Goal: Information Seeking & Learning: Learn about a topic

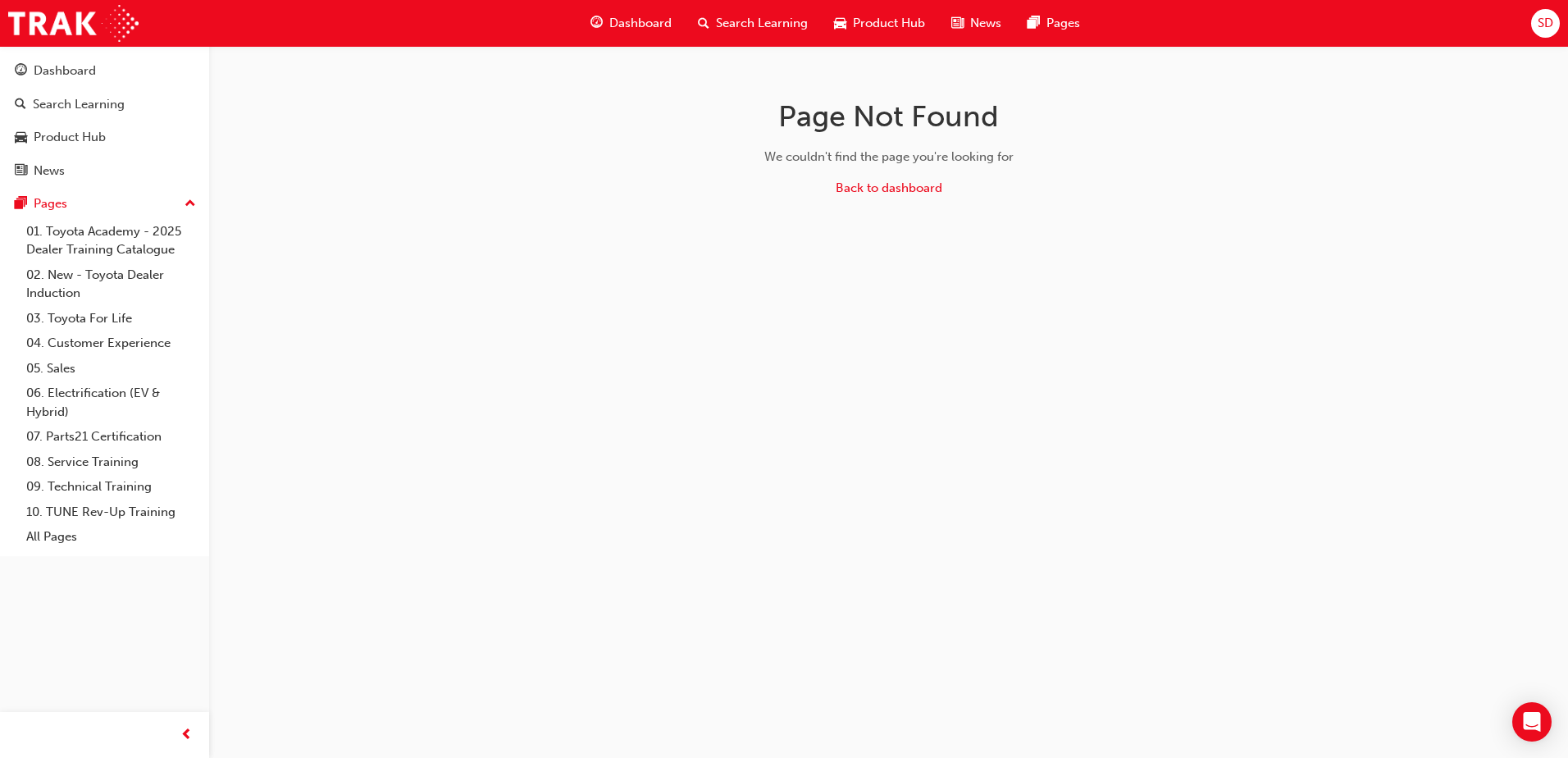
click at [758, 27] on span "Search Learning" at bounding box center [761, 23] width 91 height 19
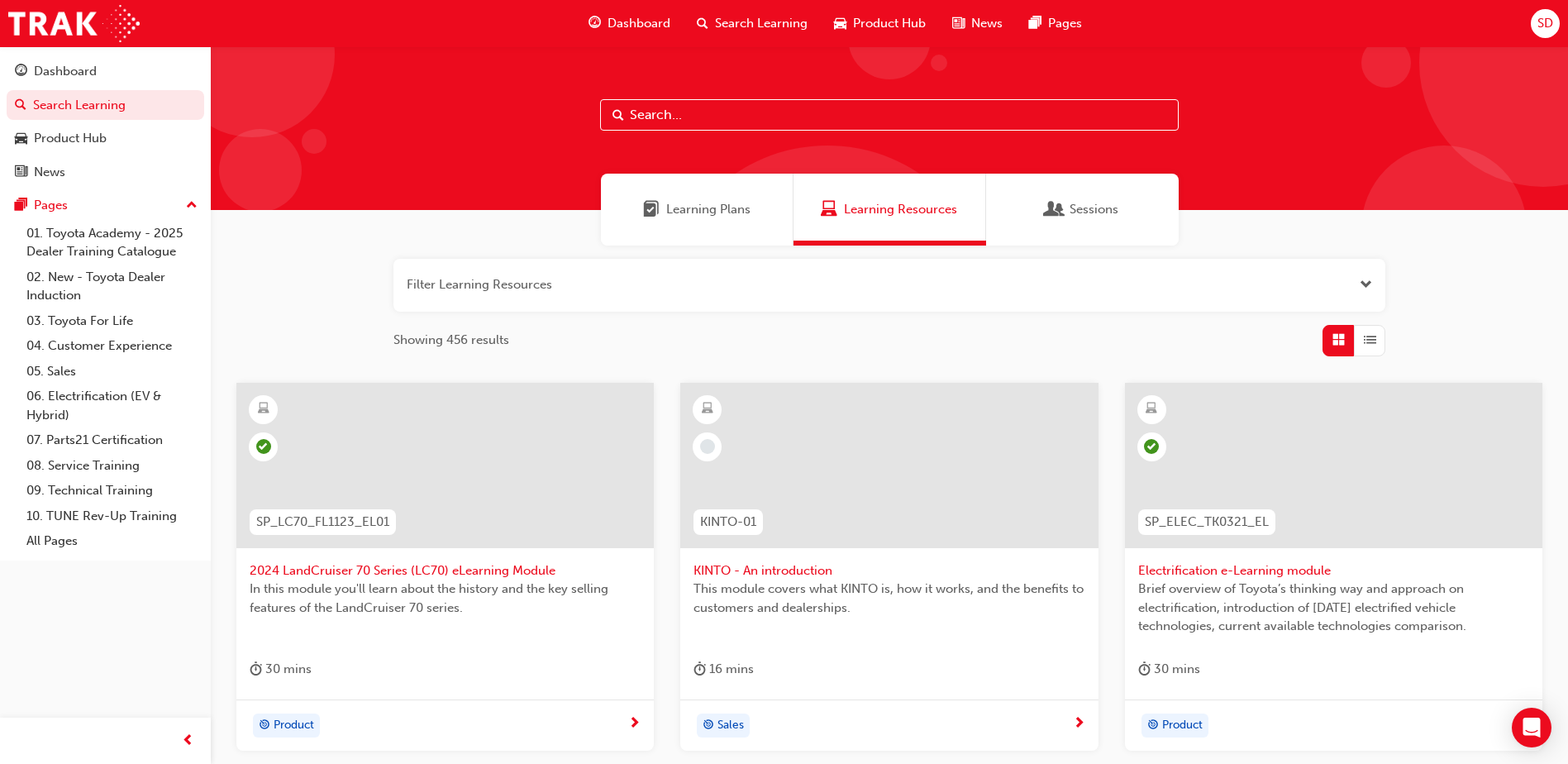
click at [620, 284] on button "button" at bounding box center [889, 285] width 992 height 52
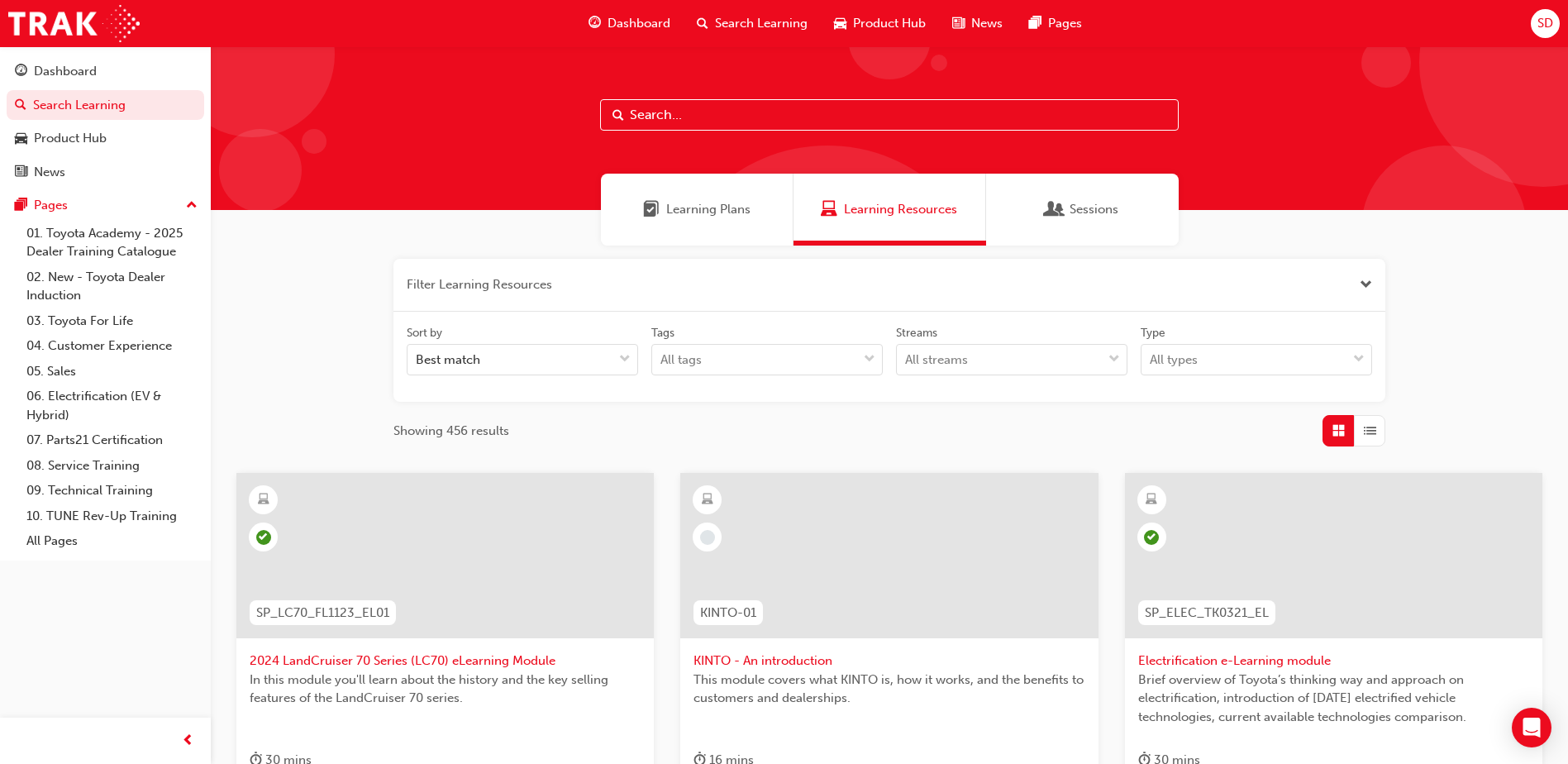
click at [602, 296] on button "button" at bounding box center [889, 285] width 992 height 52
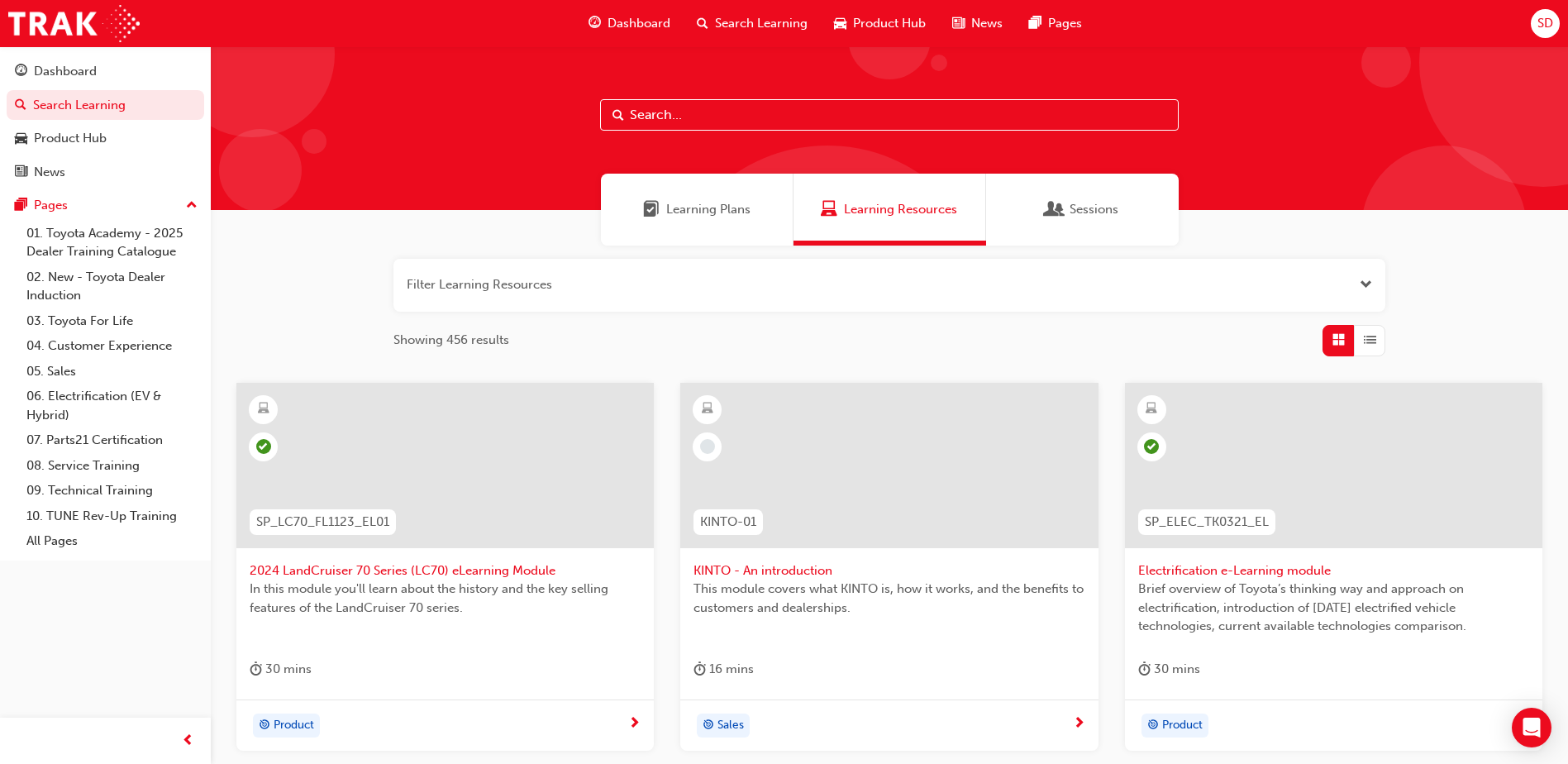
click at [753, 117] on input "text" at bounding box center [889, 115] width 579 height 31
paste input "CORH-PROD-EL"
type input "CORH-PROD-EL"
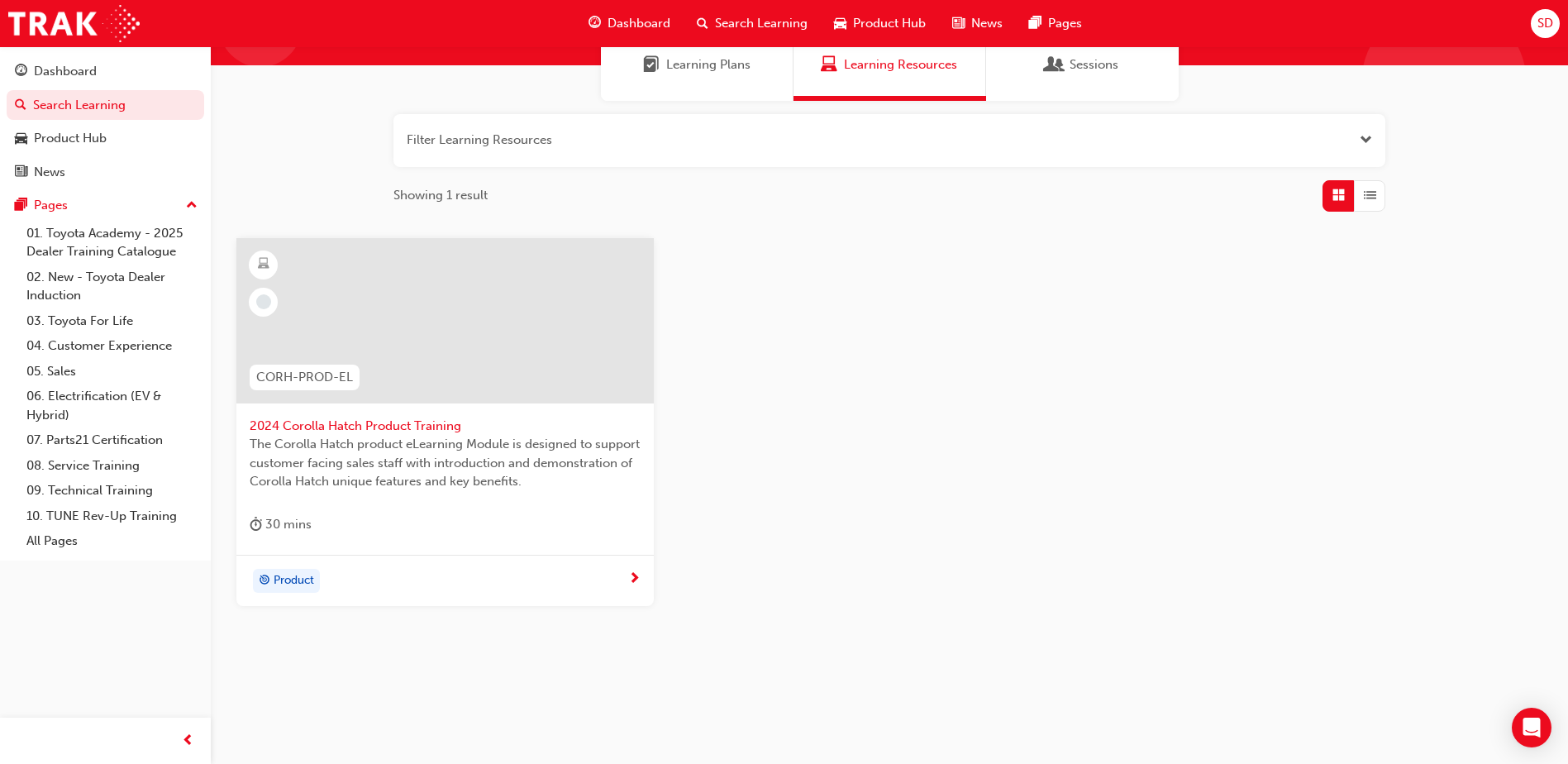
scroll to position [148, 0]
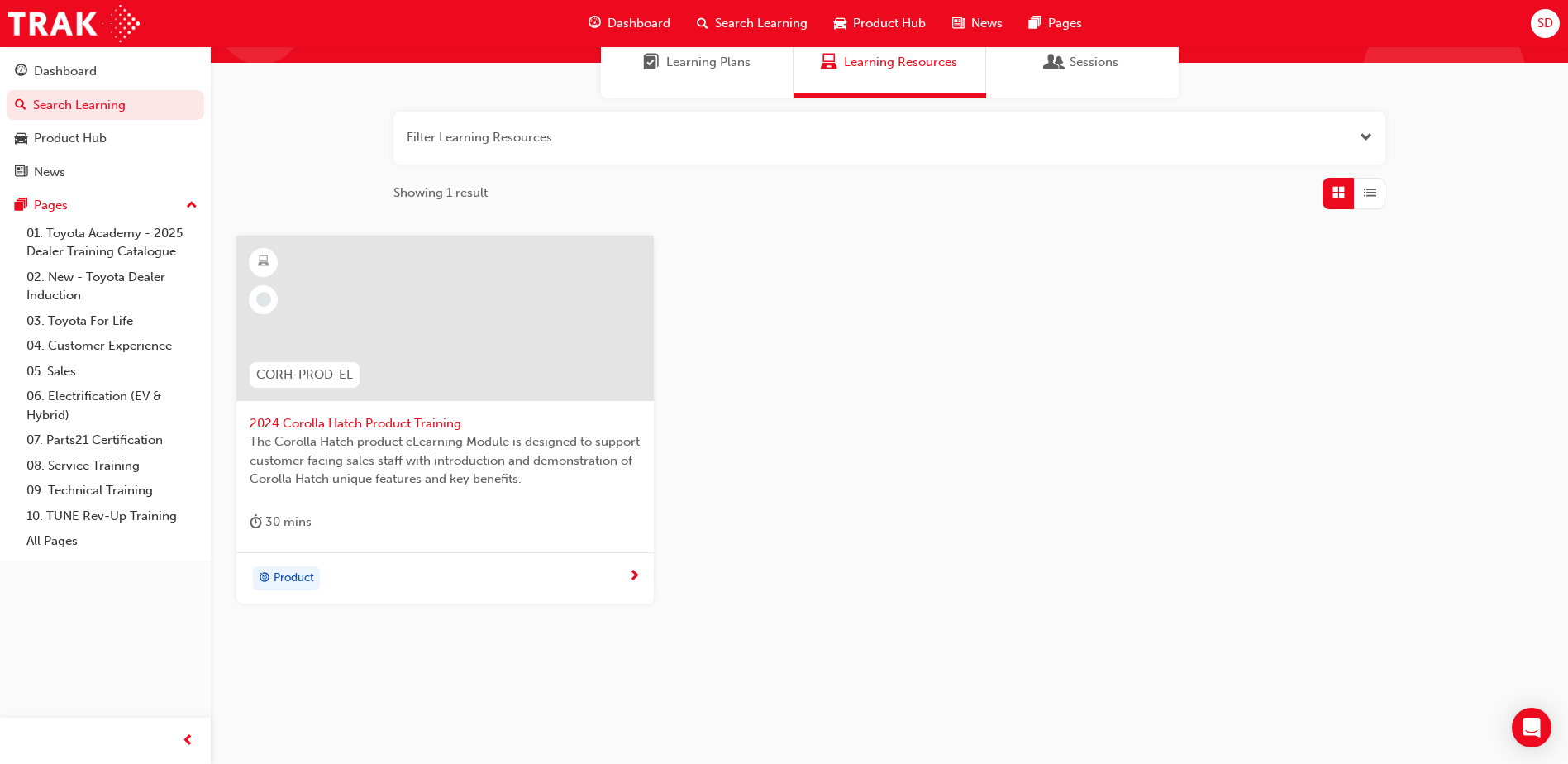
click at [417, 455] on span "The Corolla Hatch product eLearning Module is designed to support customer faci…" at bounding box center [445, 460] width 391 height 56
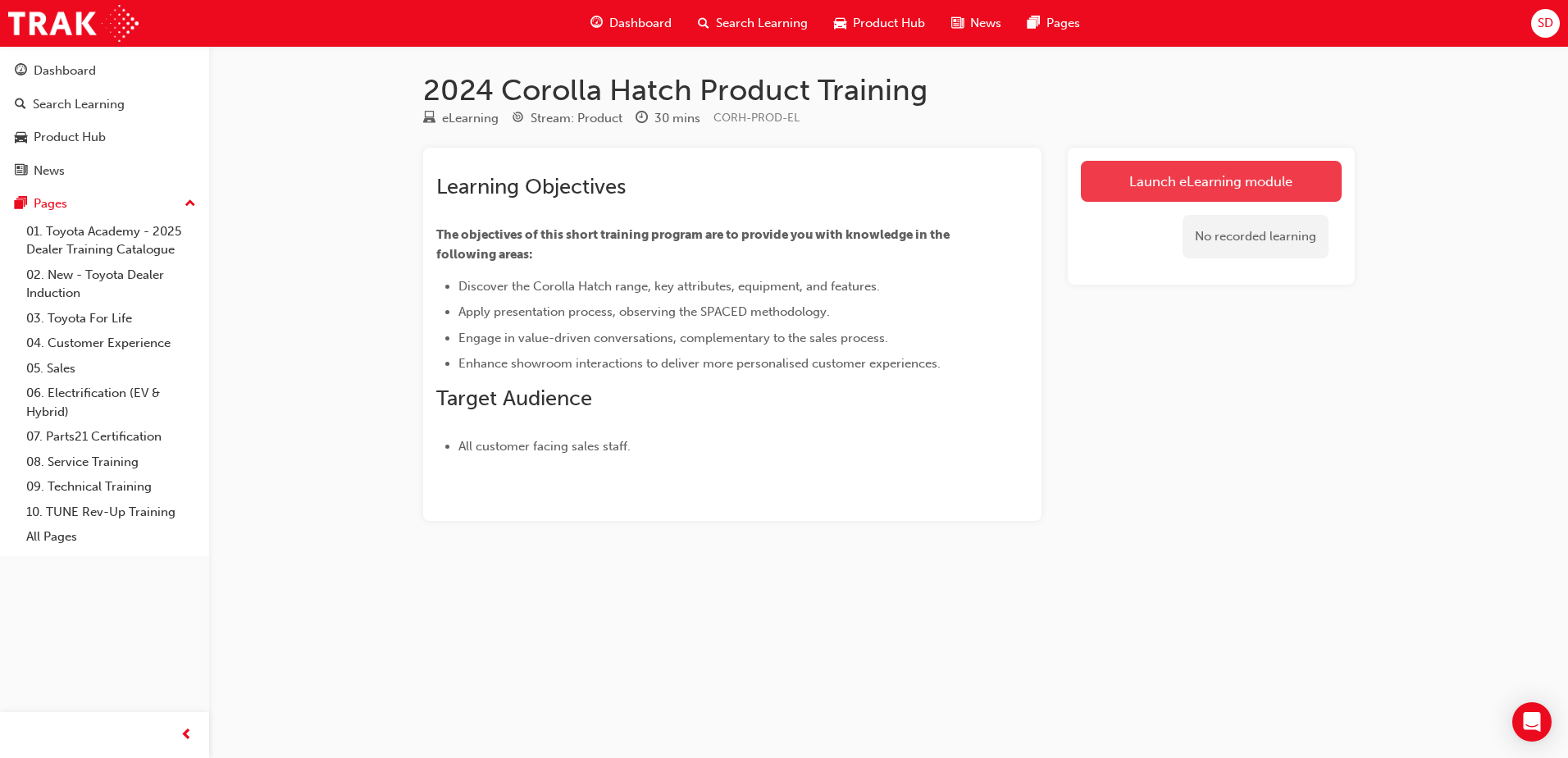
click at [1236, 191] on link "Launch eLearning module" at bounding box center [1211, 181] width 261 height 41
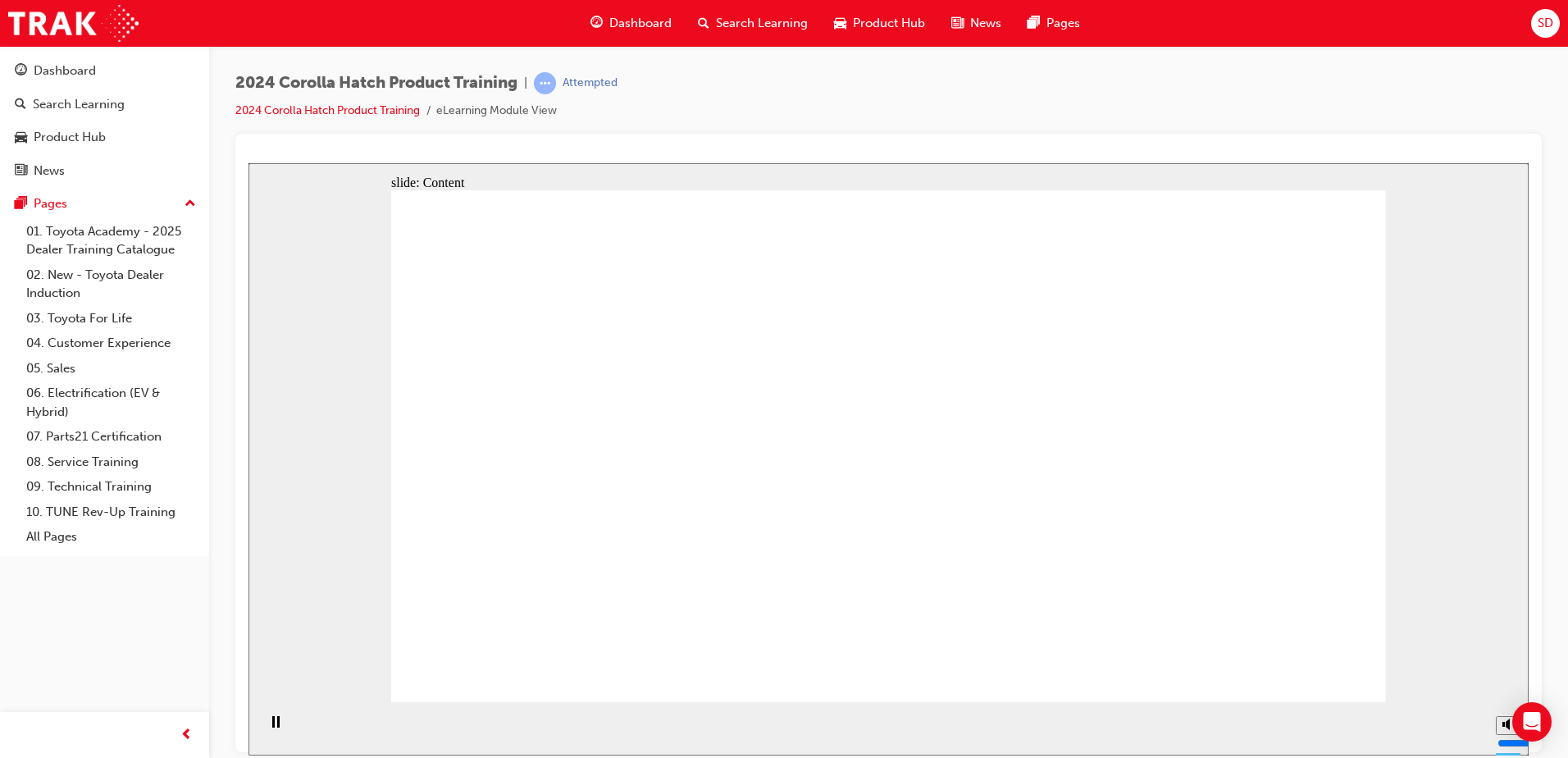
drag, startPoint x: 1301, startPoint y: 651, endPoint x: 1294, endPoint y: 658, distance: 9.9
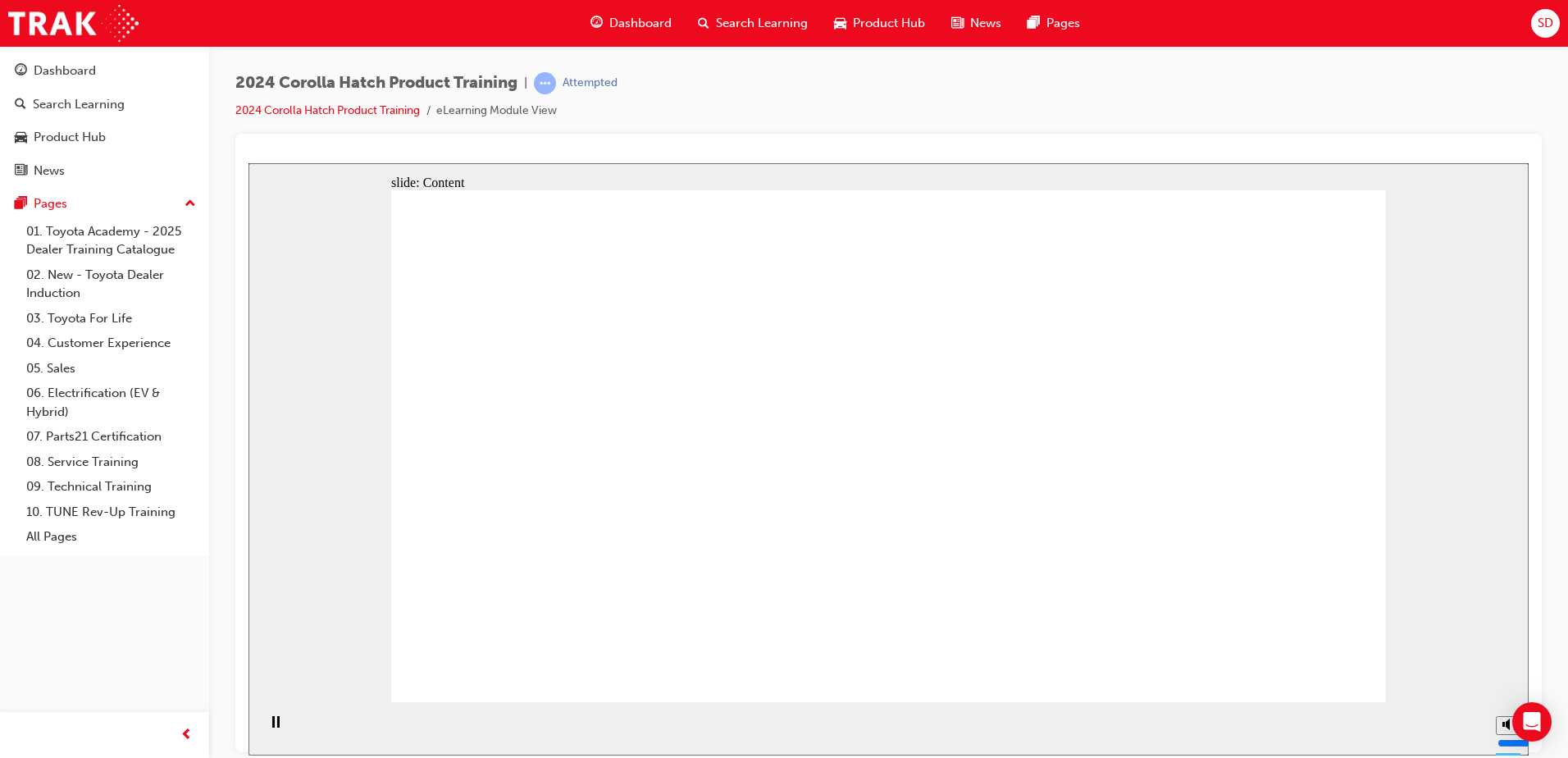
drag, startPoint x: 1303, startPoint y: 684, endPoint x: 1306, endPoint y: 672, distance: 12.4
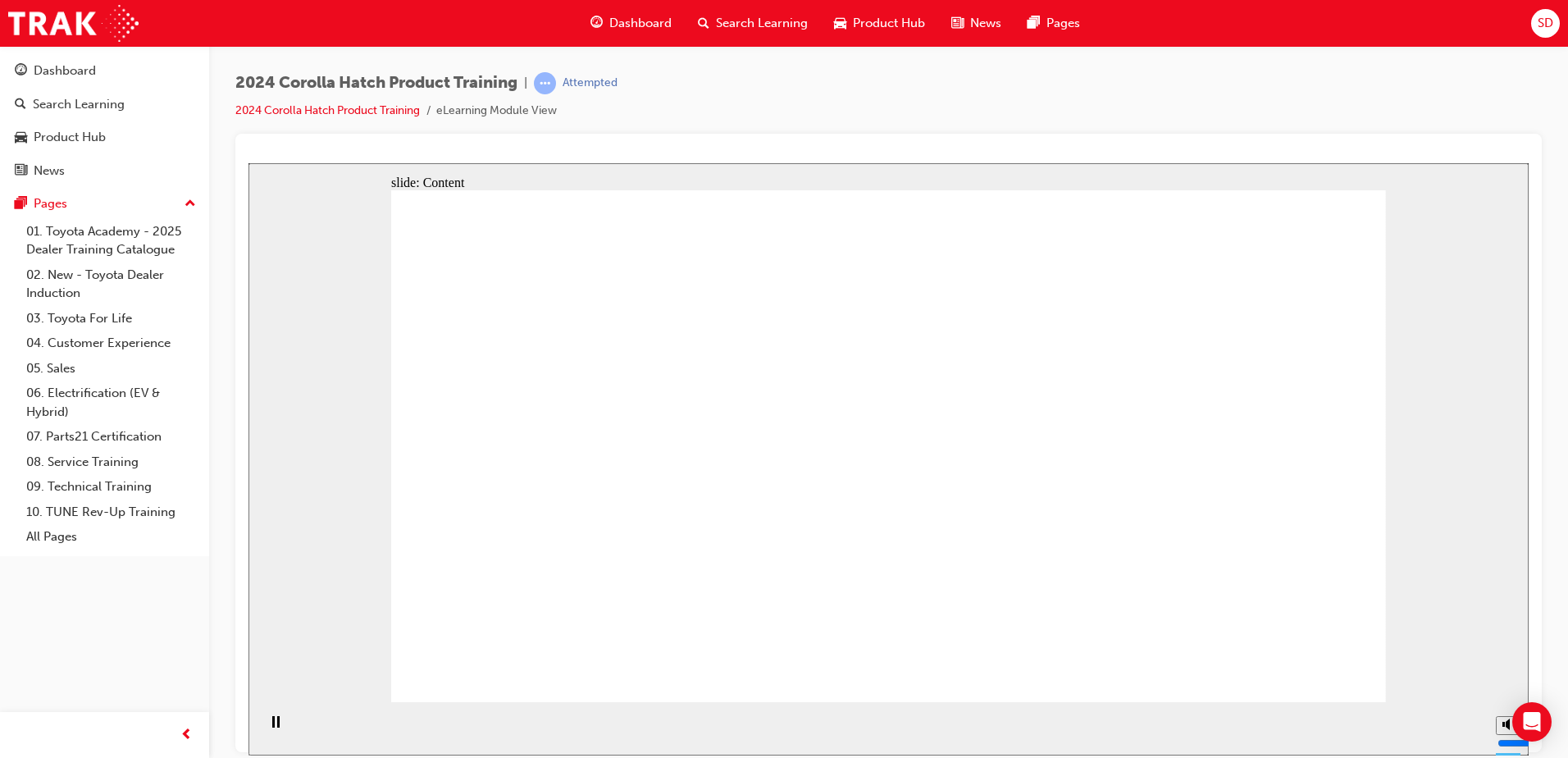
drag, startPoint x: 1299, startPoint y: 638, endPoint x: 1311, endPoint y: 653, distance: 19.2
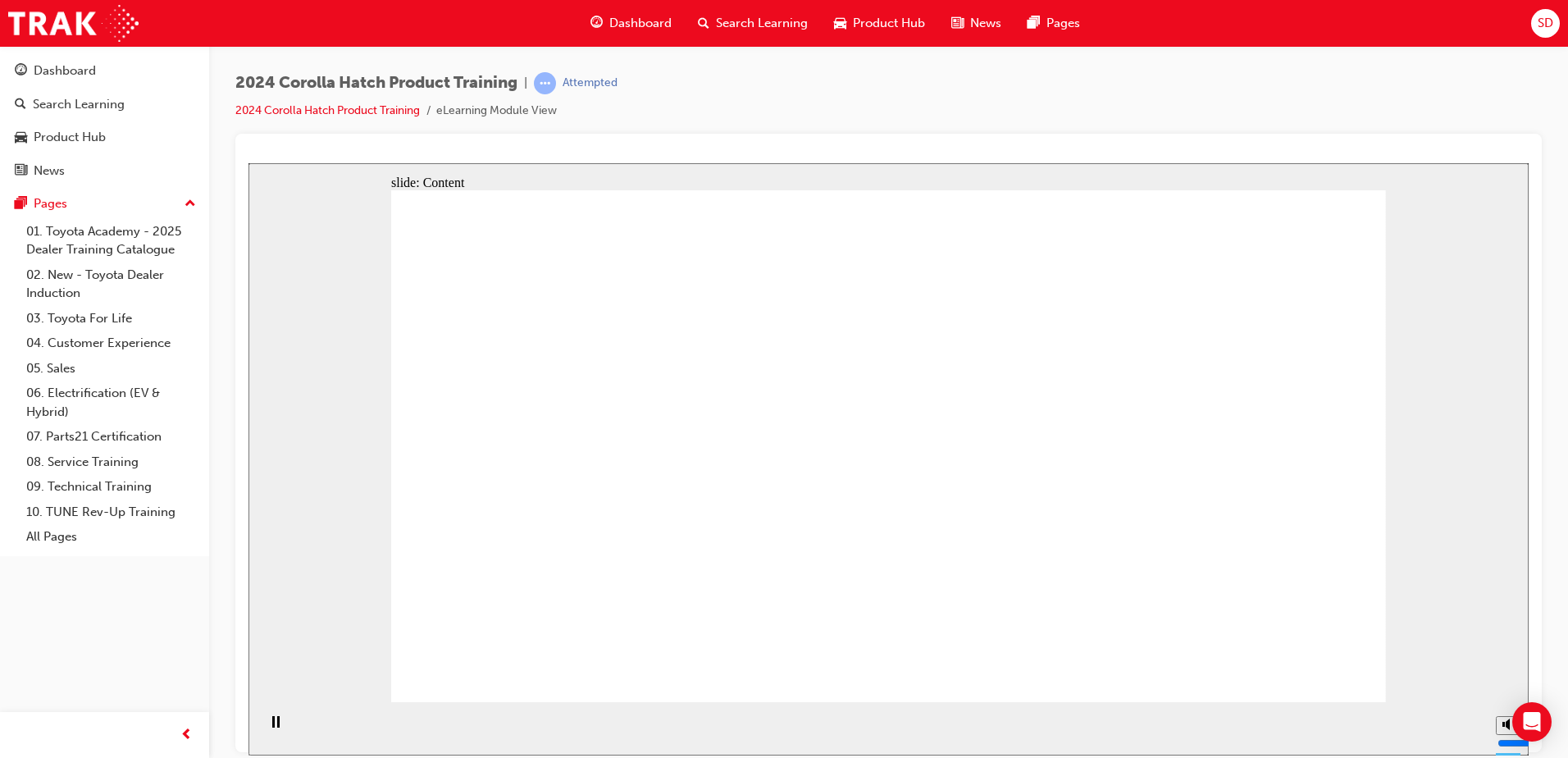
drag, startPoint x: 1101, startPoint y: 549, endPoint x: 937, endPoint y: 488, distance: 175.0
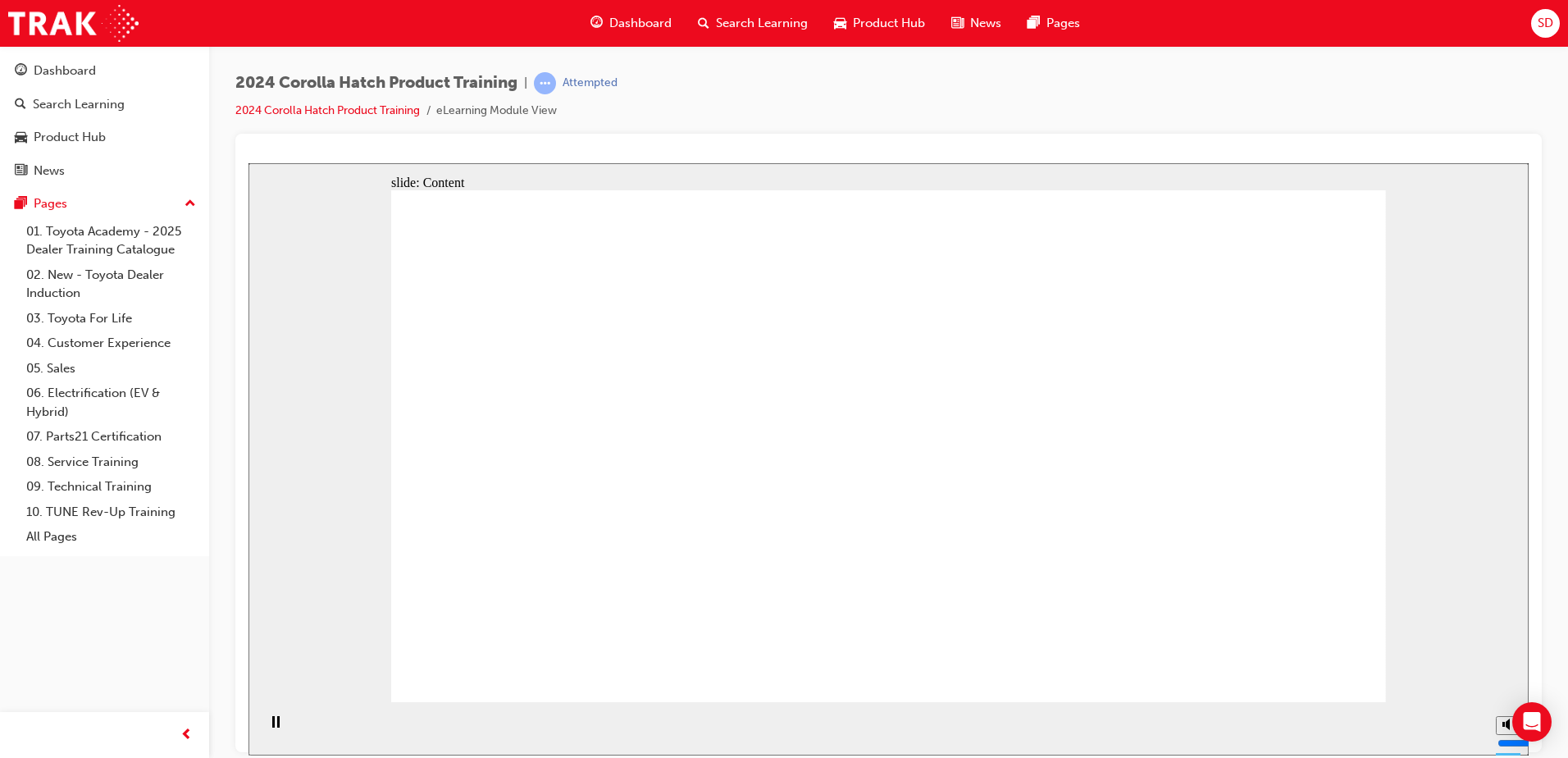
drag, startPoint x: 522, startPoint y: 427, endPoint x: 587, endPoint y: 419, distance: 65.5
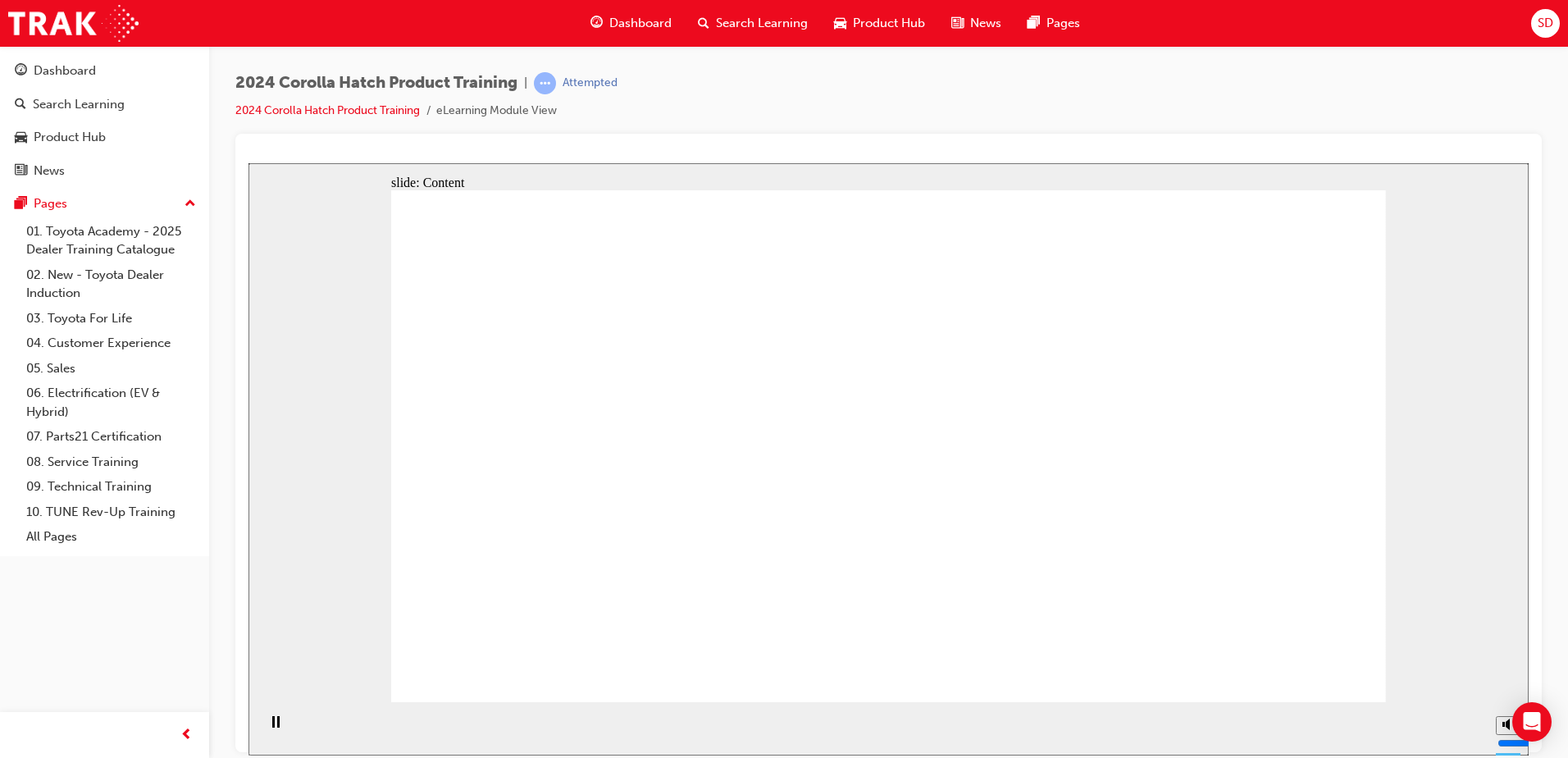
drag, startPoint x: 1030, startPoint y: 560, endPoint x: 1117, endPoint y: 588, distance: 91.4
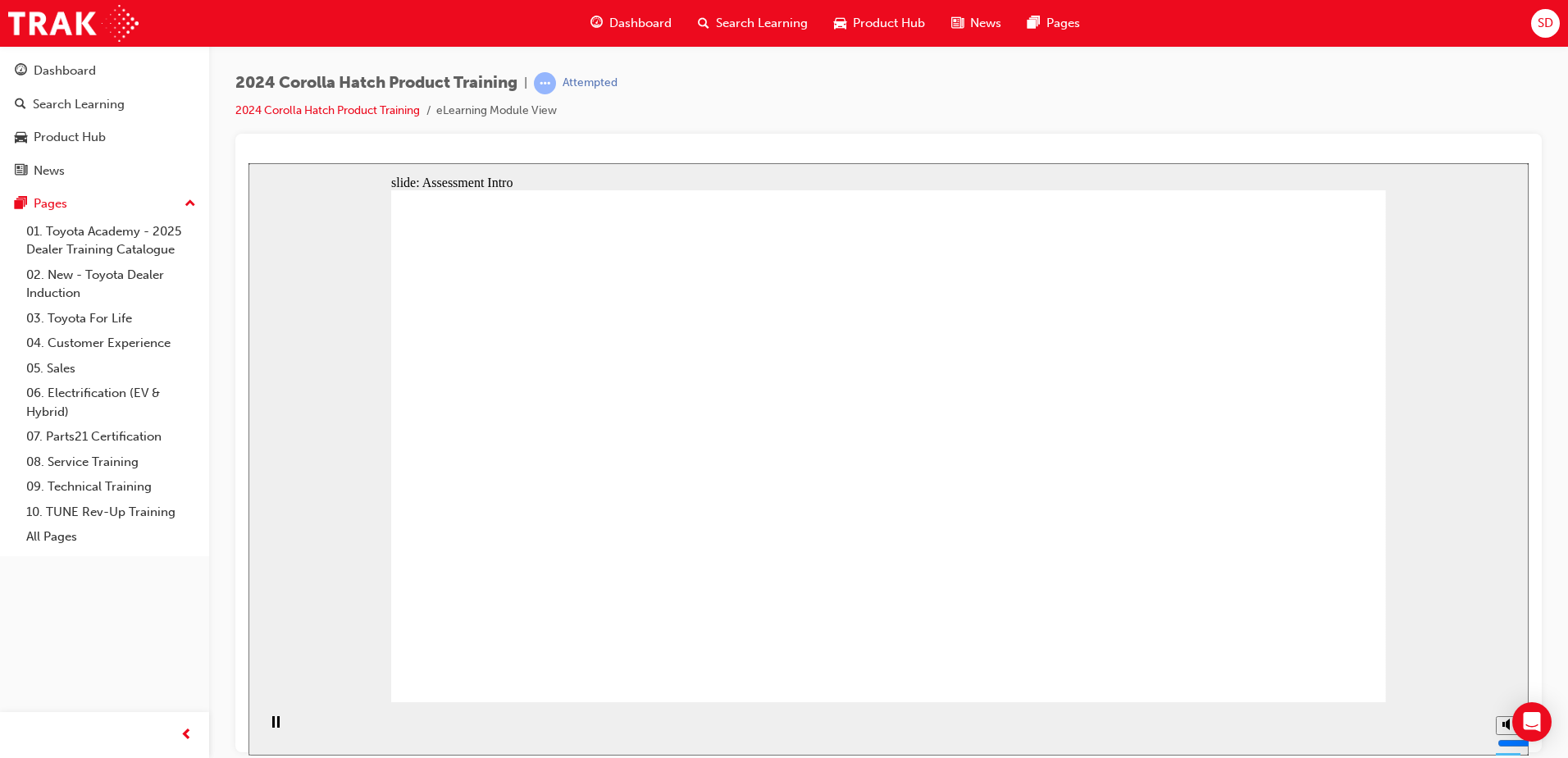
radio input "true"
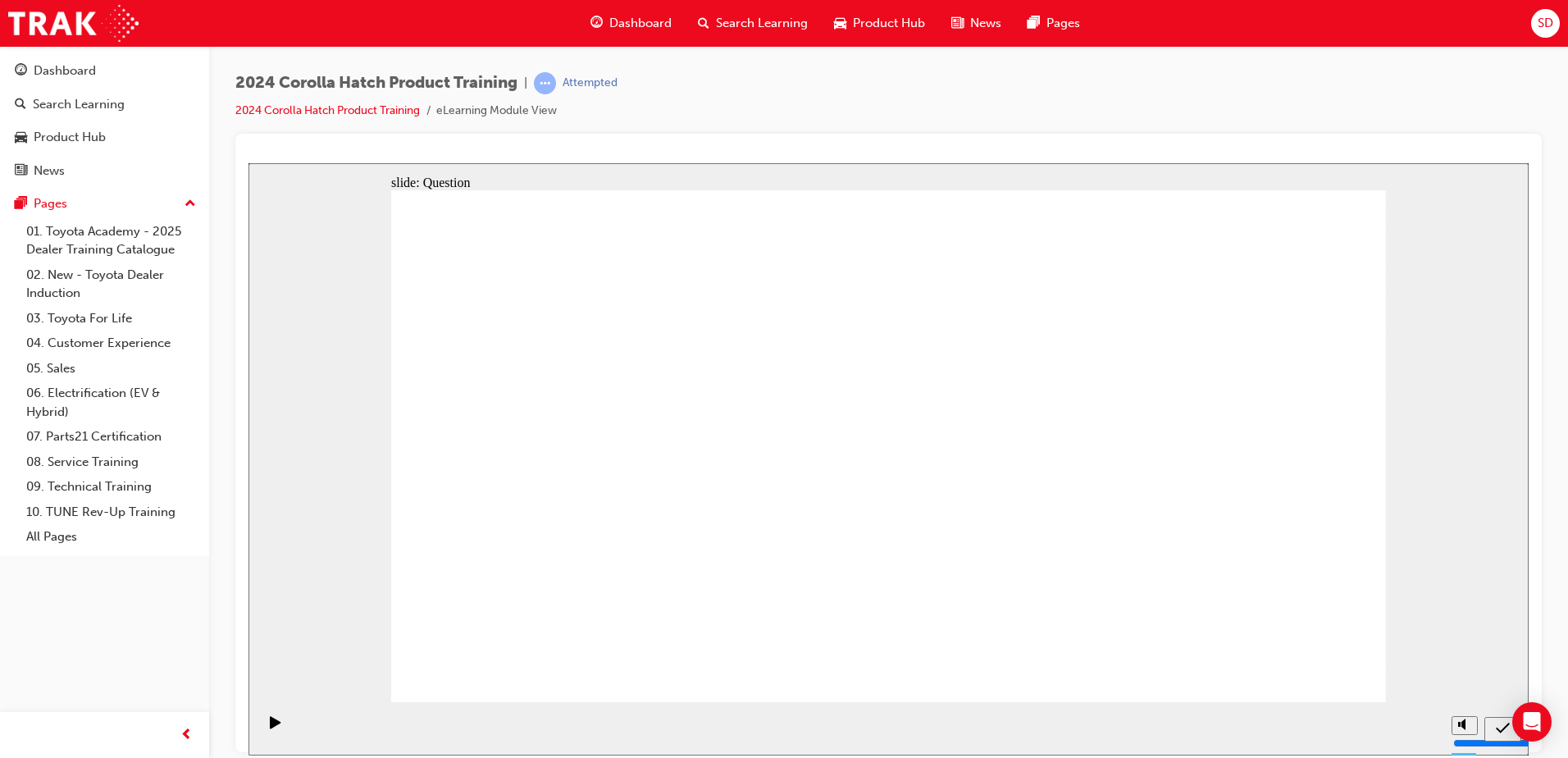
radio input "true"
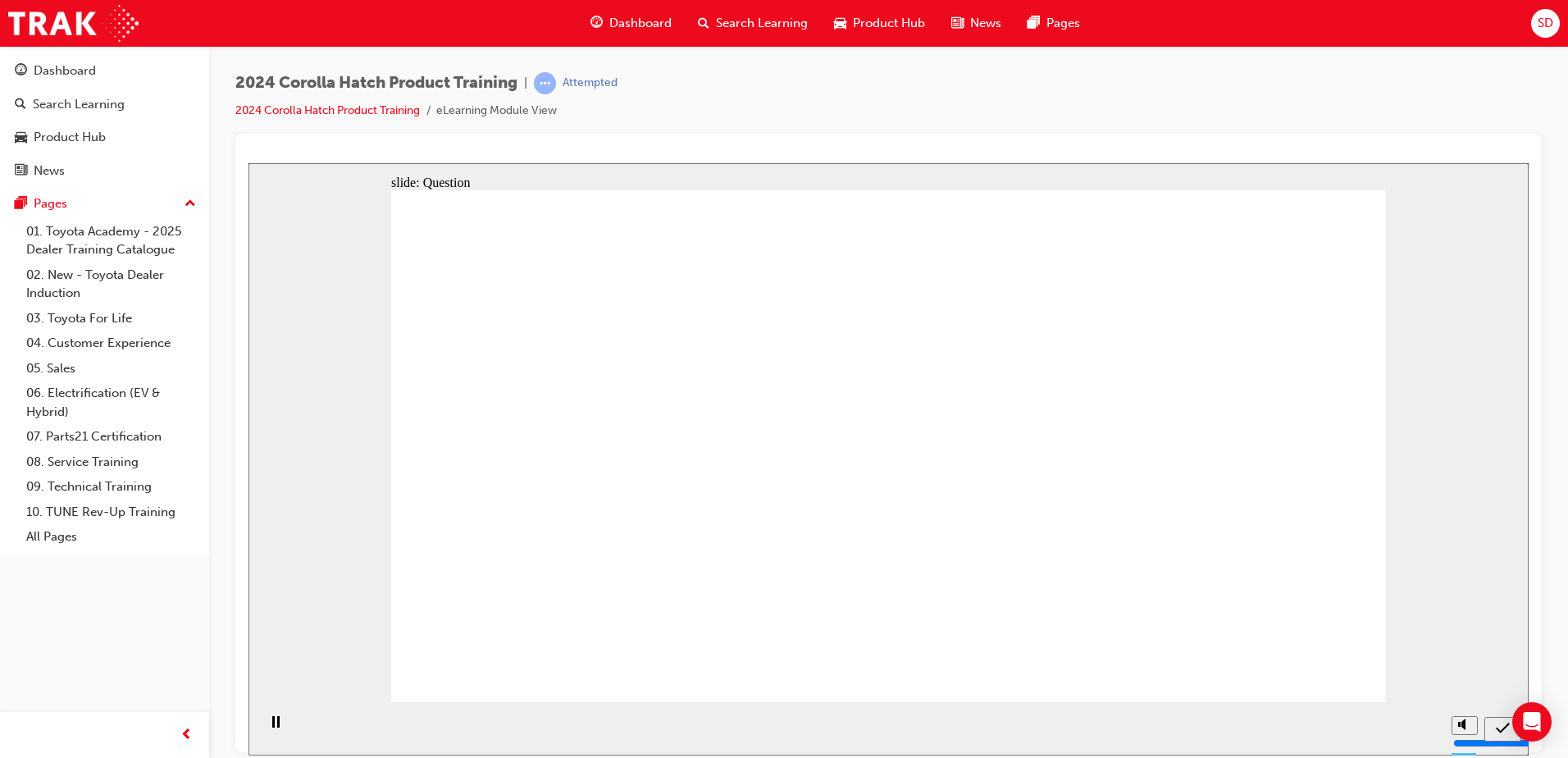
radio input "true"
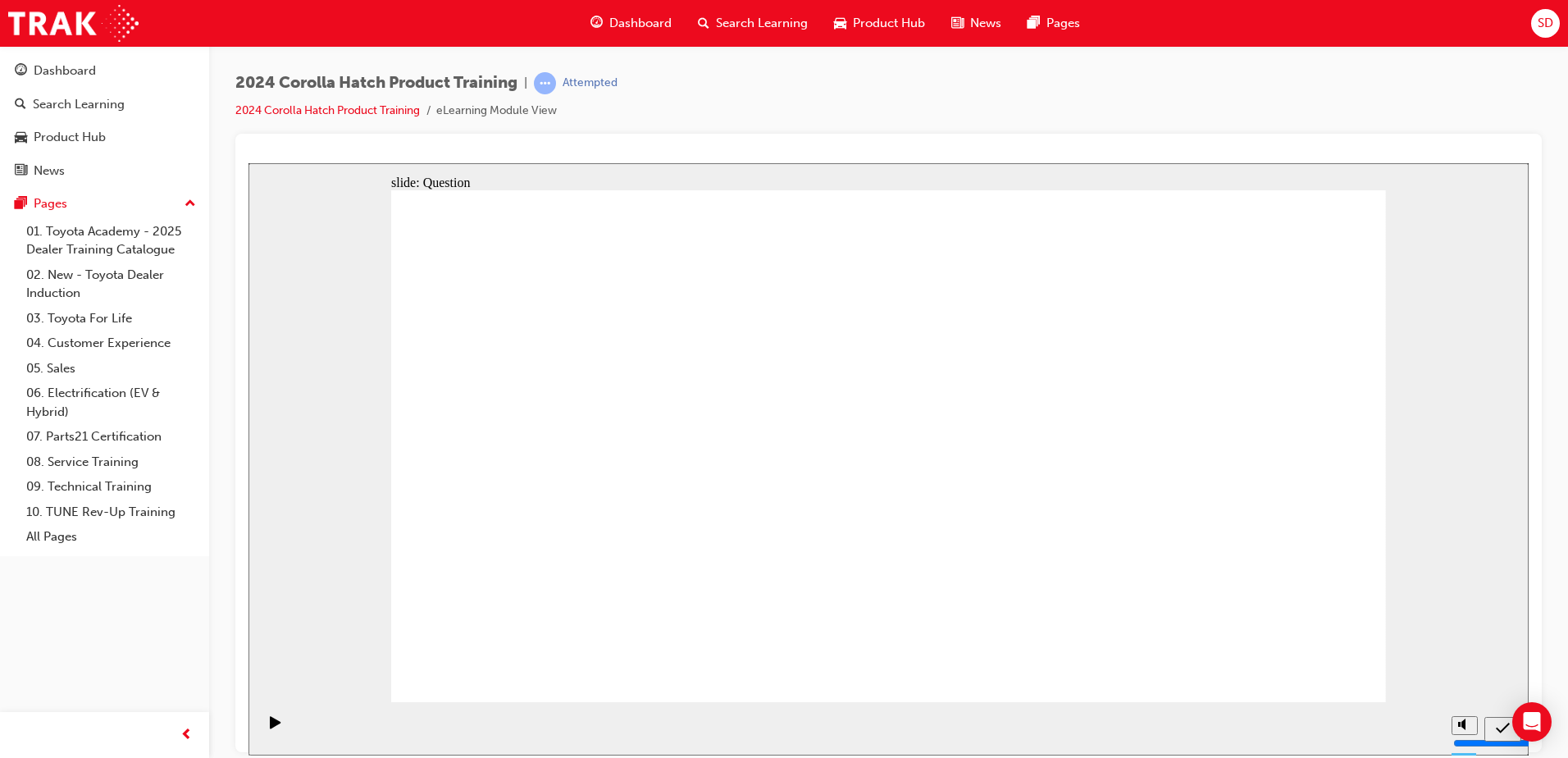
radio input "true"
drag, startPoint x: 570, startPoint y: 578, endPoint x: 538, endPoint y: 444, distance: 137.8
drag, startPoint x: 555, startPoint y: 414, endPoint x: 577, endPoint y: 572, distance: 159.5
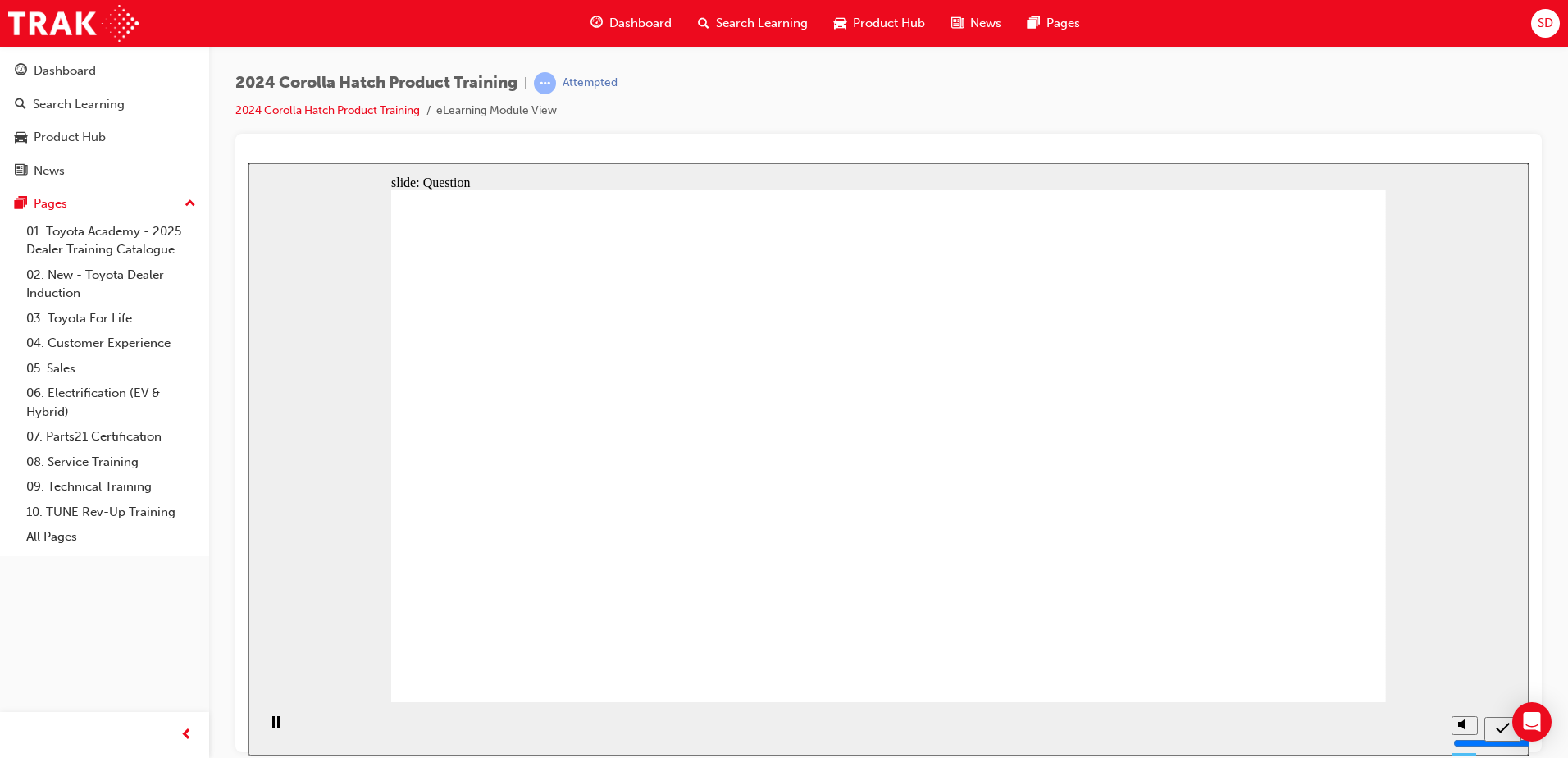
drag, startPoint x: 715, startPoint y: 460, endPoint x: 735, endPoint y: 575, distance: 116.7
drag, startPoint x: 877, startPoint y: 472, endPoint x: 908, endPoint y: 598, distance: 129.8
drag, startPoint x: 1020, startPoint y: 433, endPoint x: 1055, endPoint y: 574, distance: 145.3
drag, startPoint x: 1203, startPoint y: 502, endPoint x: 1231, endPoint y: 618, distance: 119.3
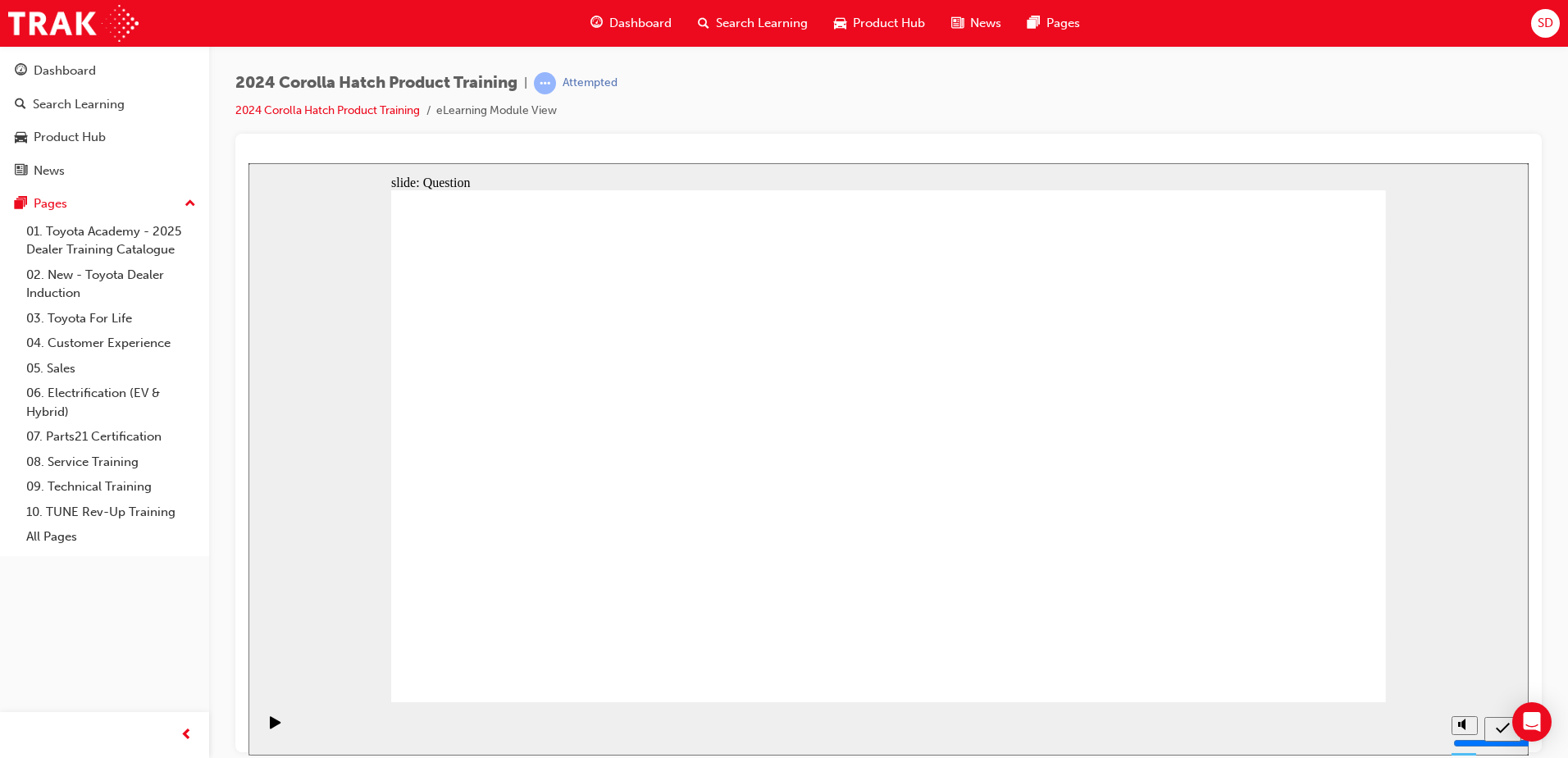
radio input "true"
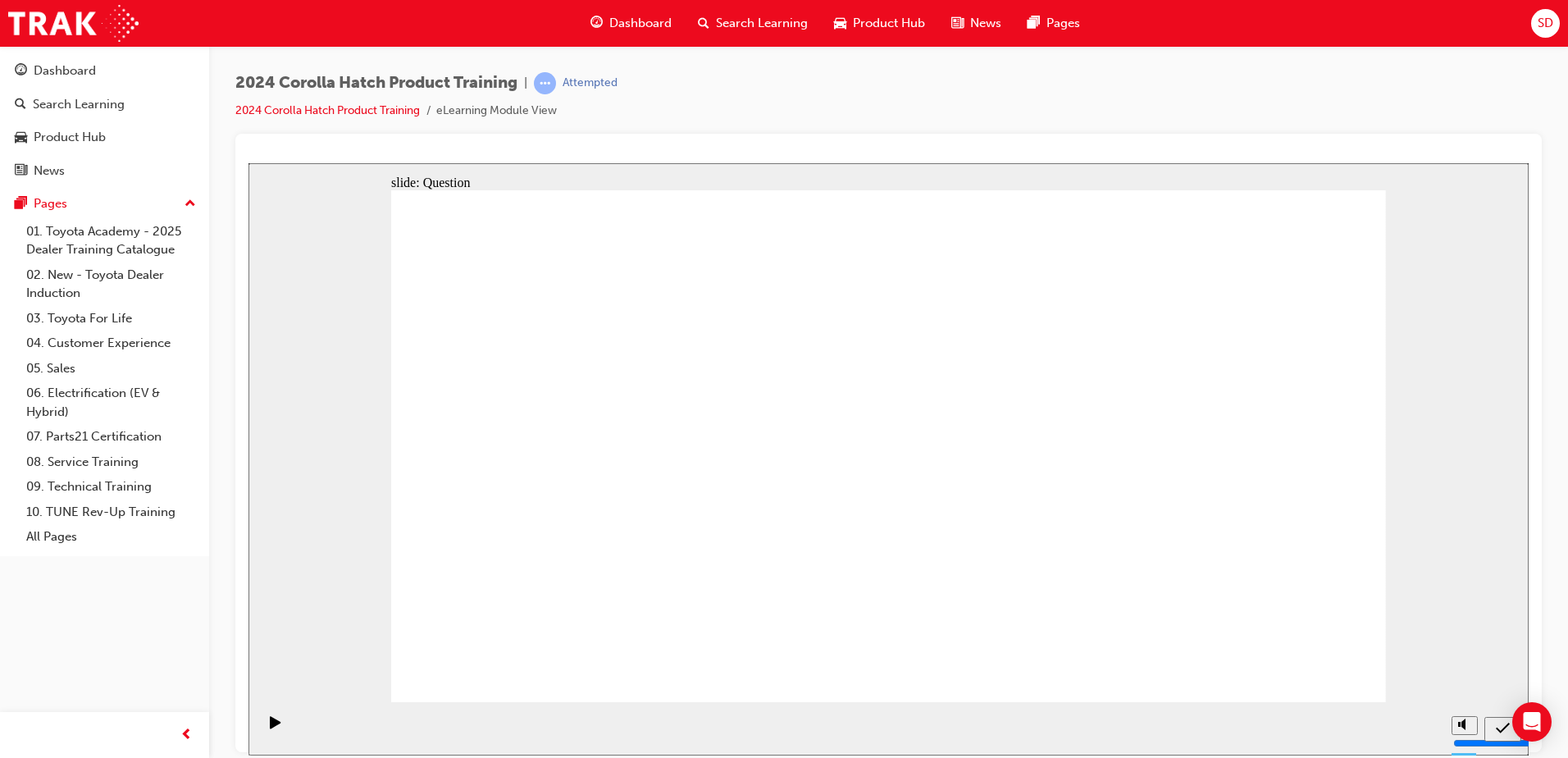
radio input "false"
radio input "true"
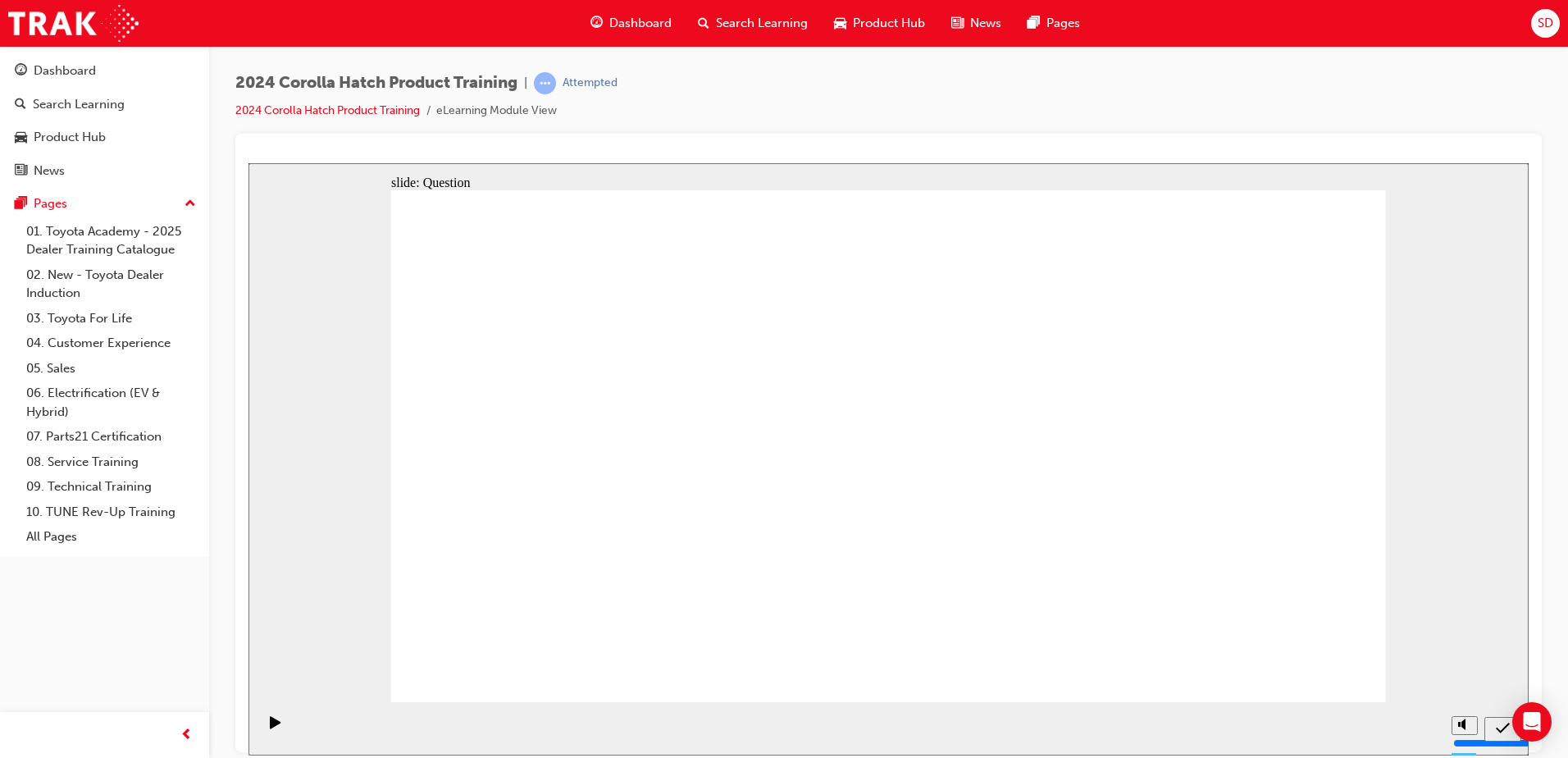
drag, startPoint x: 975, startPoint y: 475, endPoint x: 1009, endPoint y: 455, distance: 39.4
radio input "true"
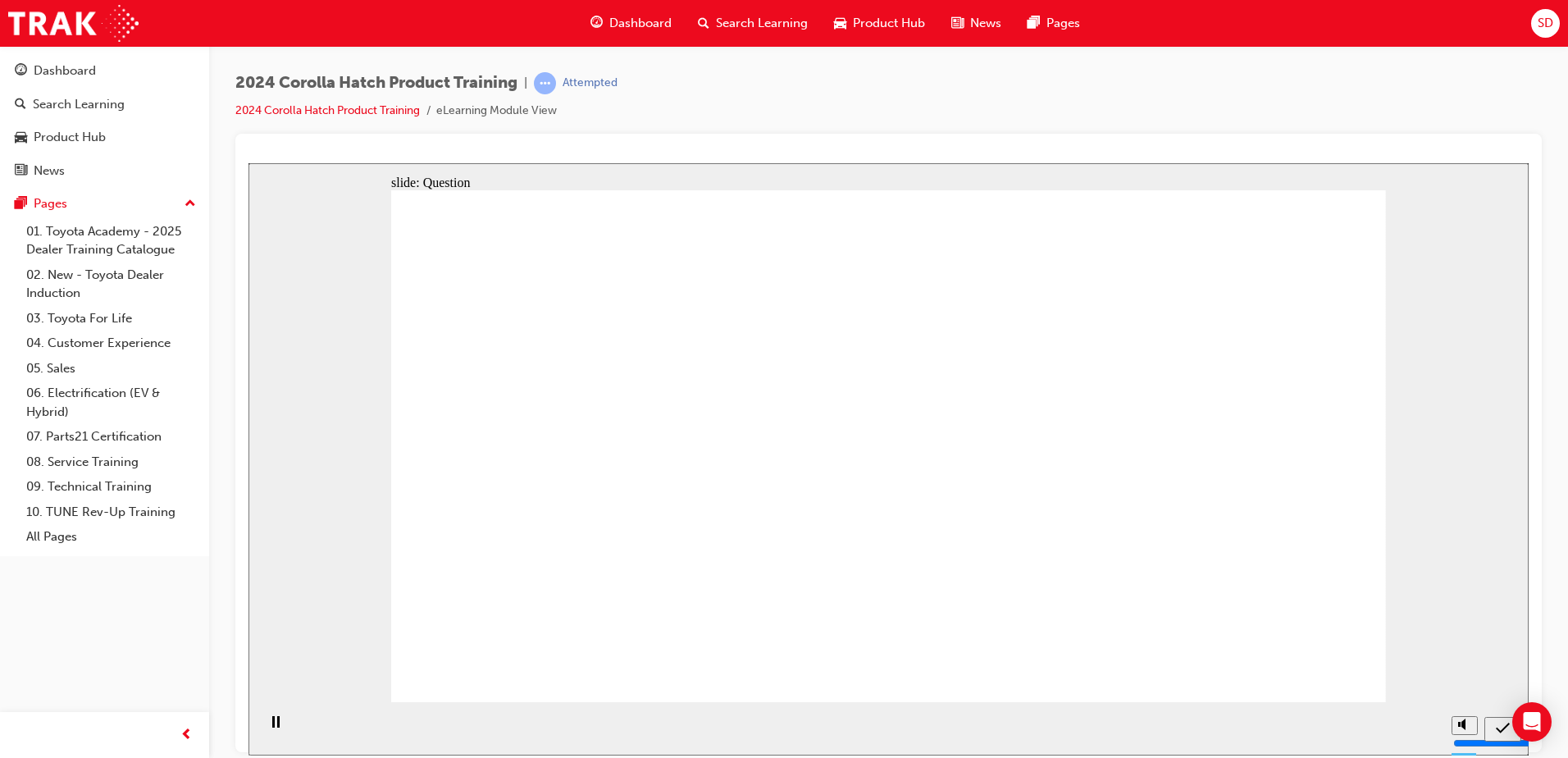
radio input "true"
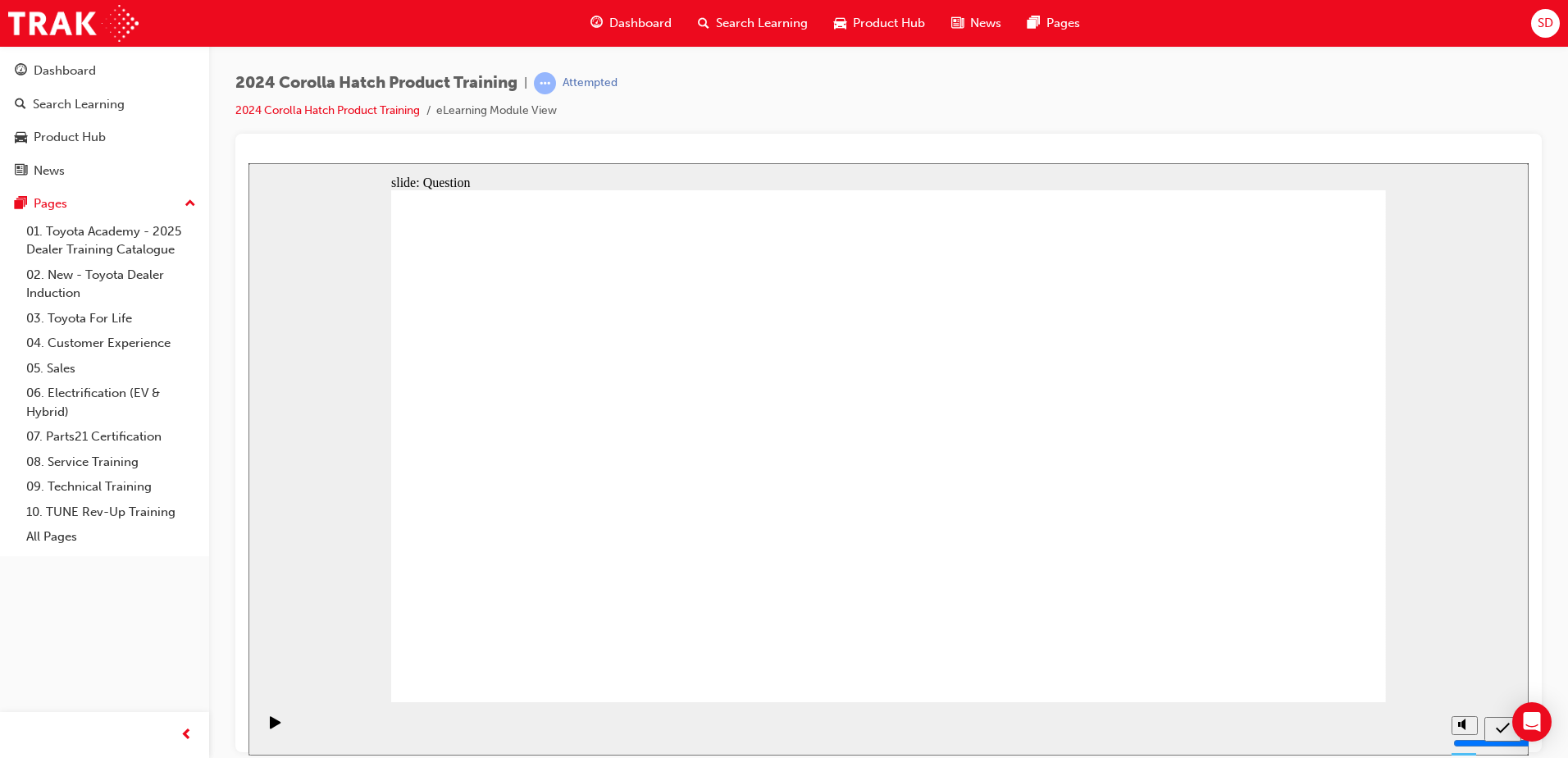
radio input "false"
radio input "true"
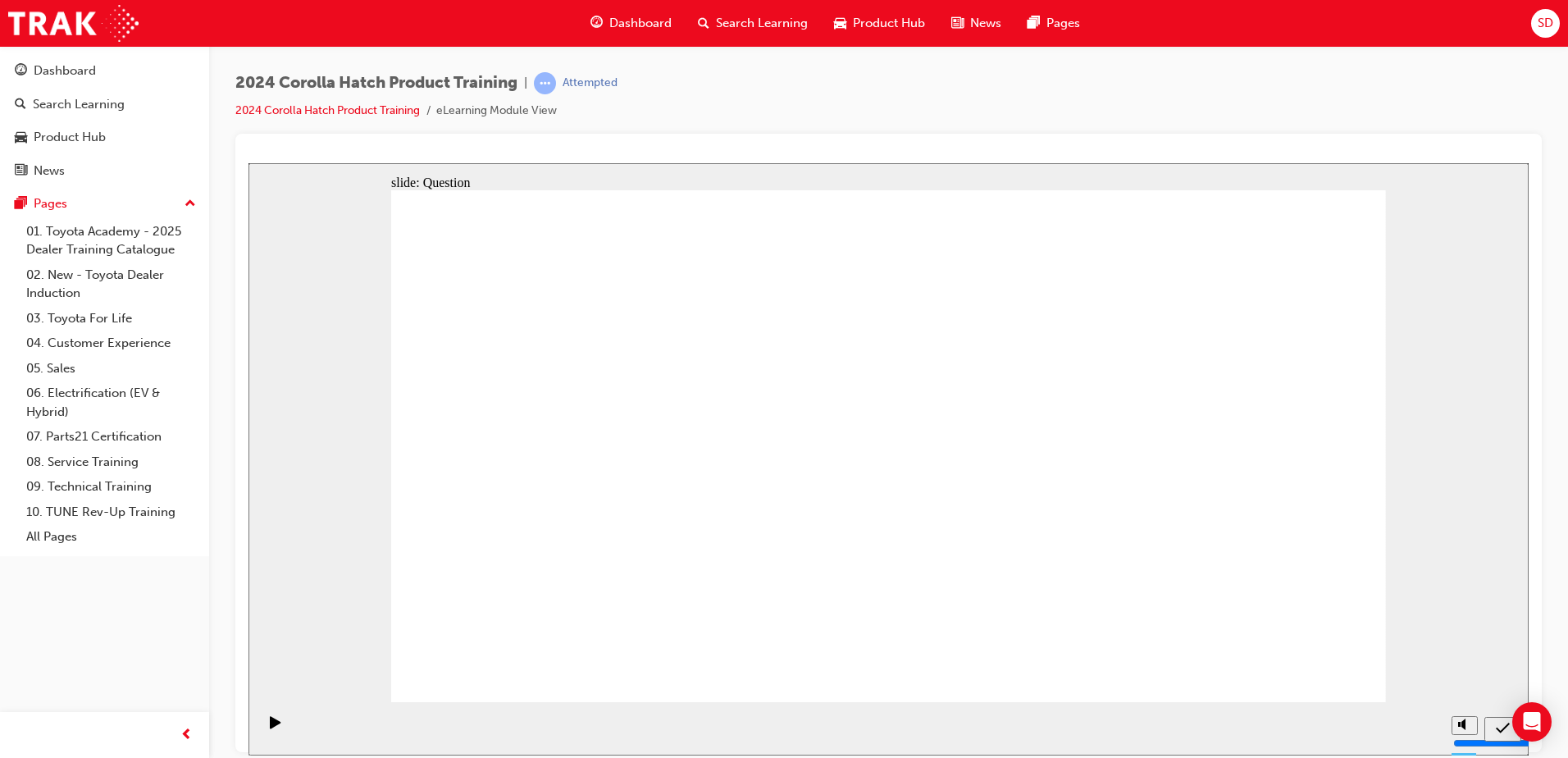
drag, startPoint x: 588, startPoint y: 586, endPoint x: 701, endPoint y: 444, distance: 181.5
drag, startPoint x: 592, startPoint y: 549, endPoint x: 721, endPoint y: 427, distance: 177.6
drag, startPoint x: 721, startPoint y: 427, endPoint x: 574, endPoint y: 571, distance: 205.8
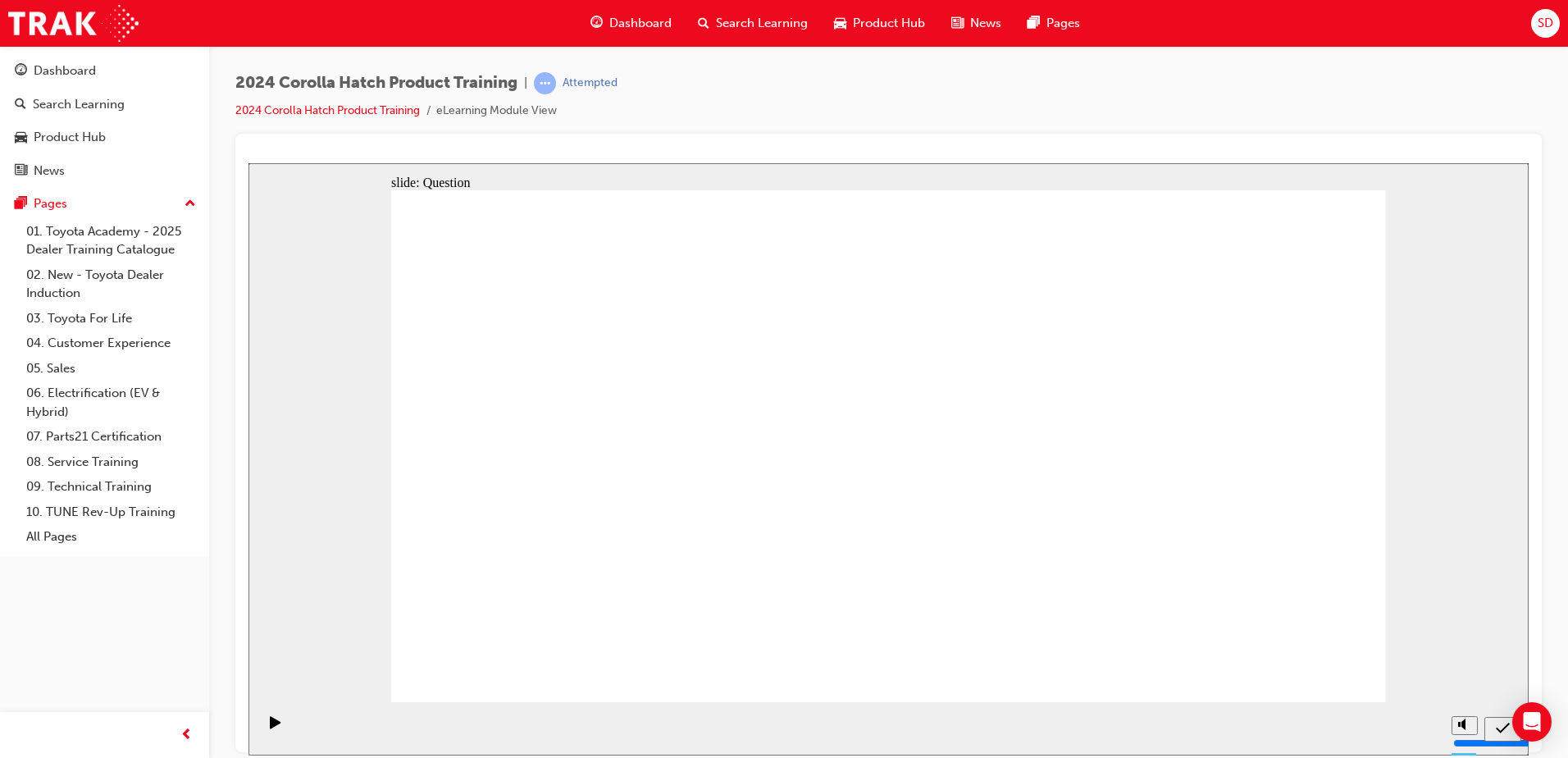
drag, startPoint x: 569, startPoint y: 428, endPoint x: 745, endPoint y: 582, distance: 233.9
drag, startPoint x: 1085, startPoint y: 444, endPoint x: 920, endPoint y: 595, distance: 223.7
drag, startPoint x: 883, startPoint y: 429, endPoint x: 1018, endPoint y: 562, distance: 189.5
drag, startPoint x: 1218, startPoint y: 433, endPoint x: 1240, endPoint y: 591, distance: 159.5
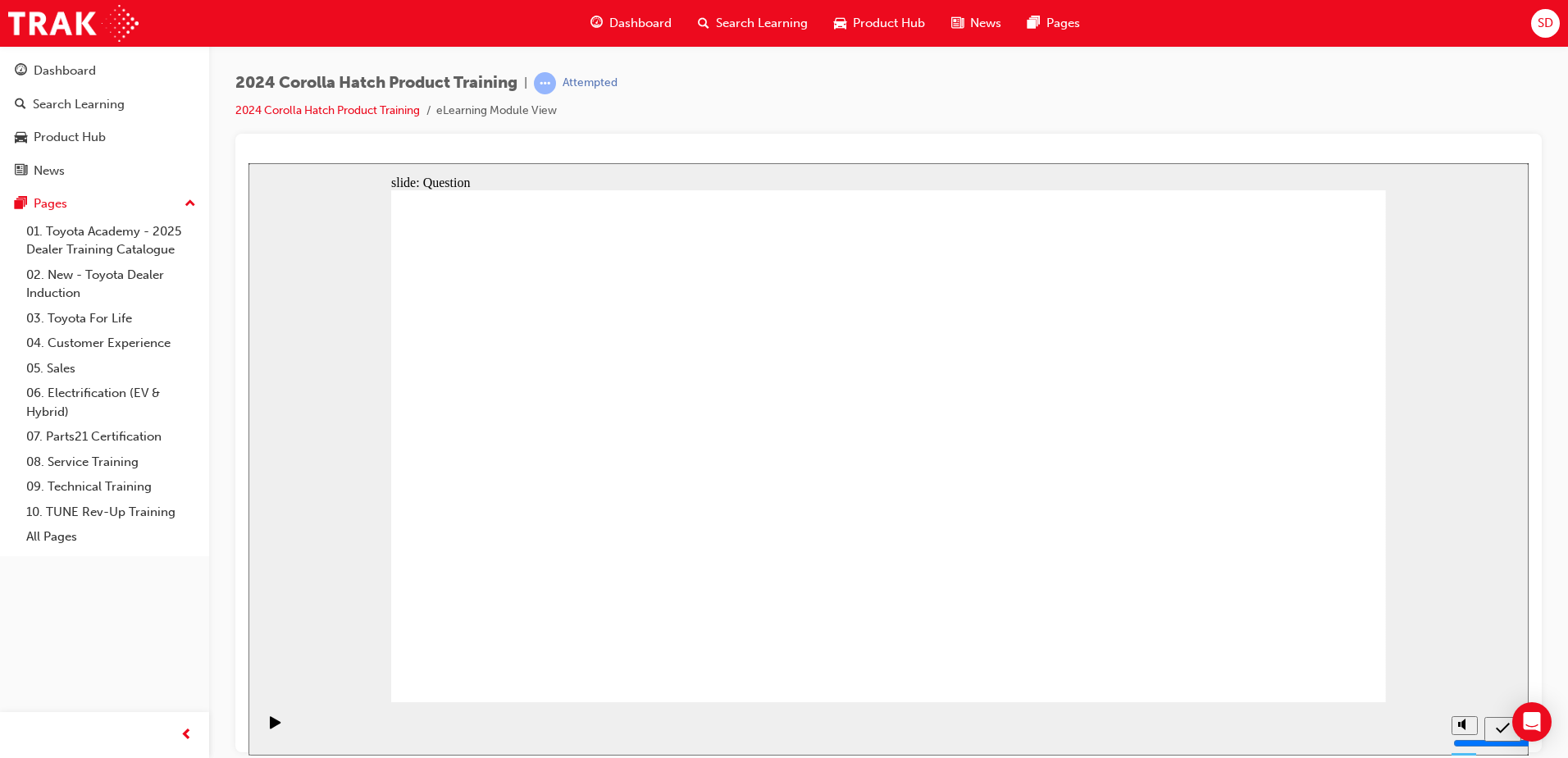
radio input "true"
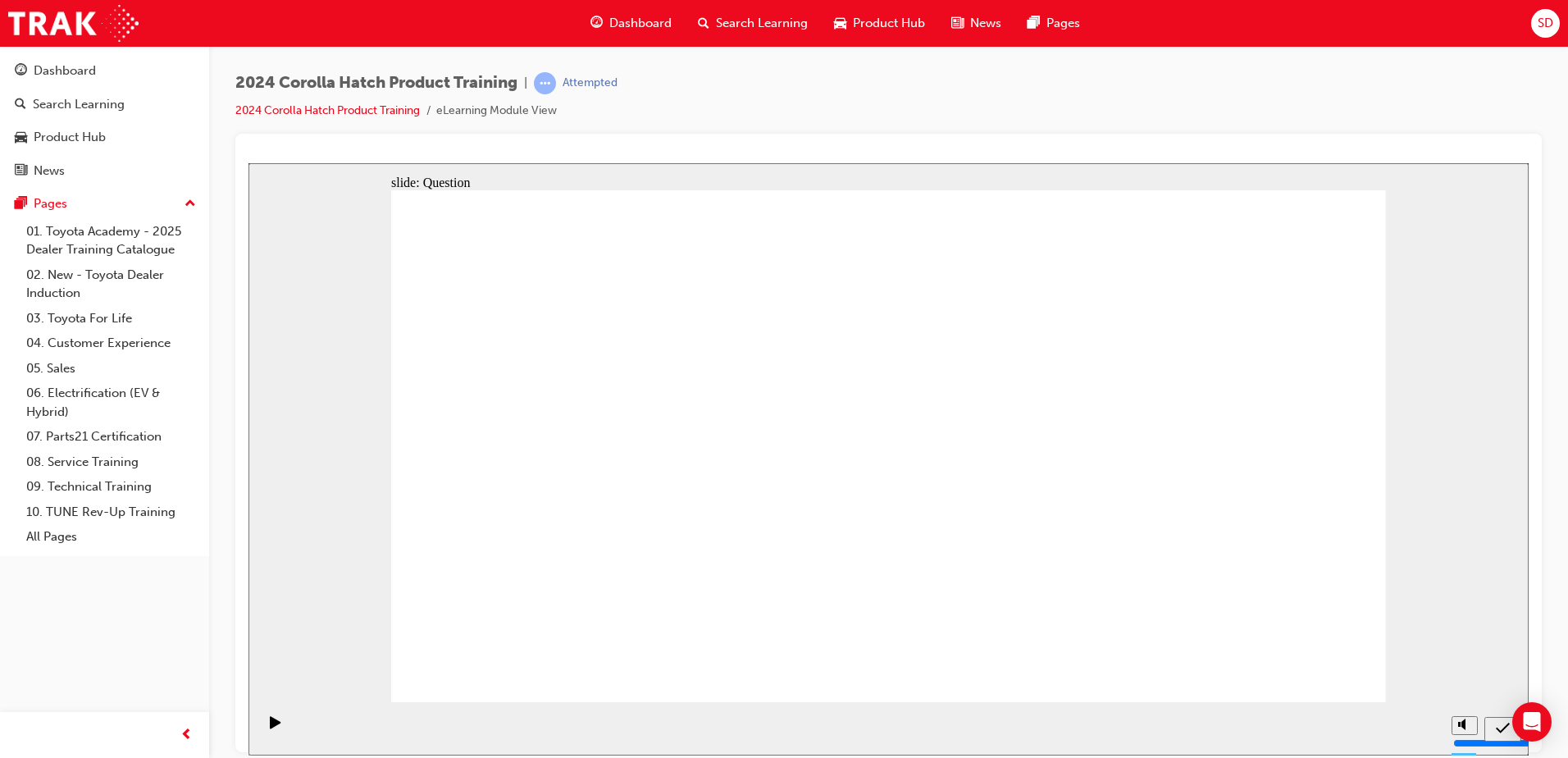
radio input "true"
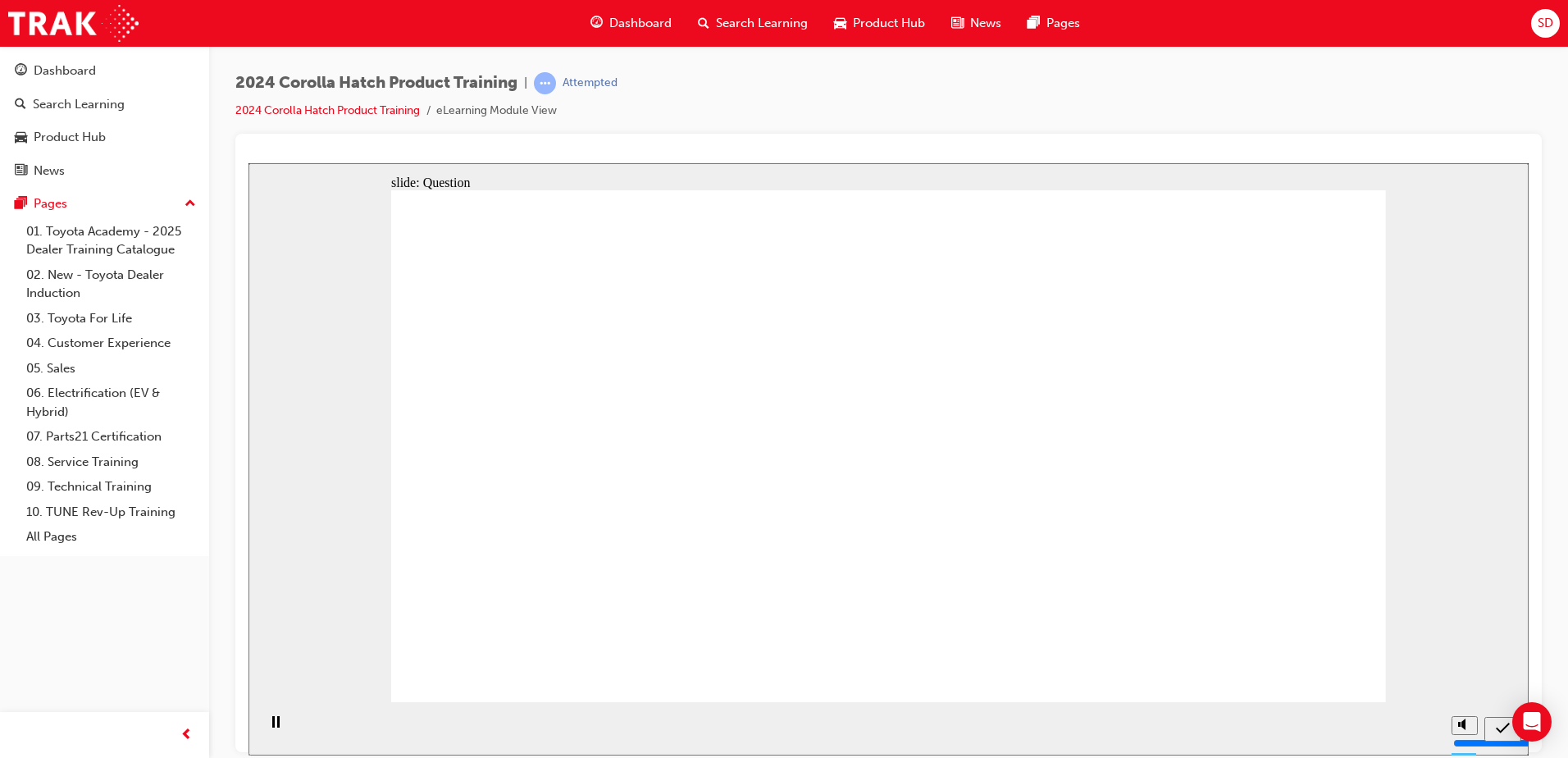
radio input "true"
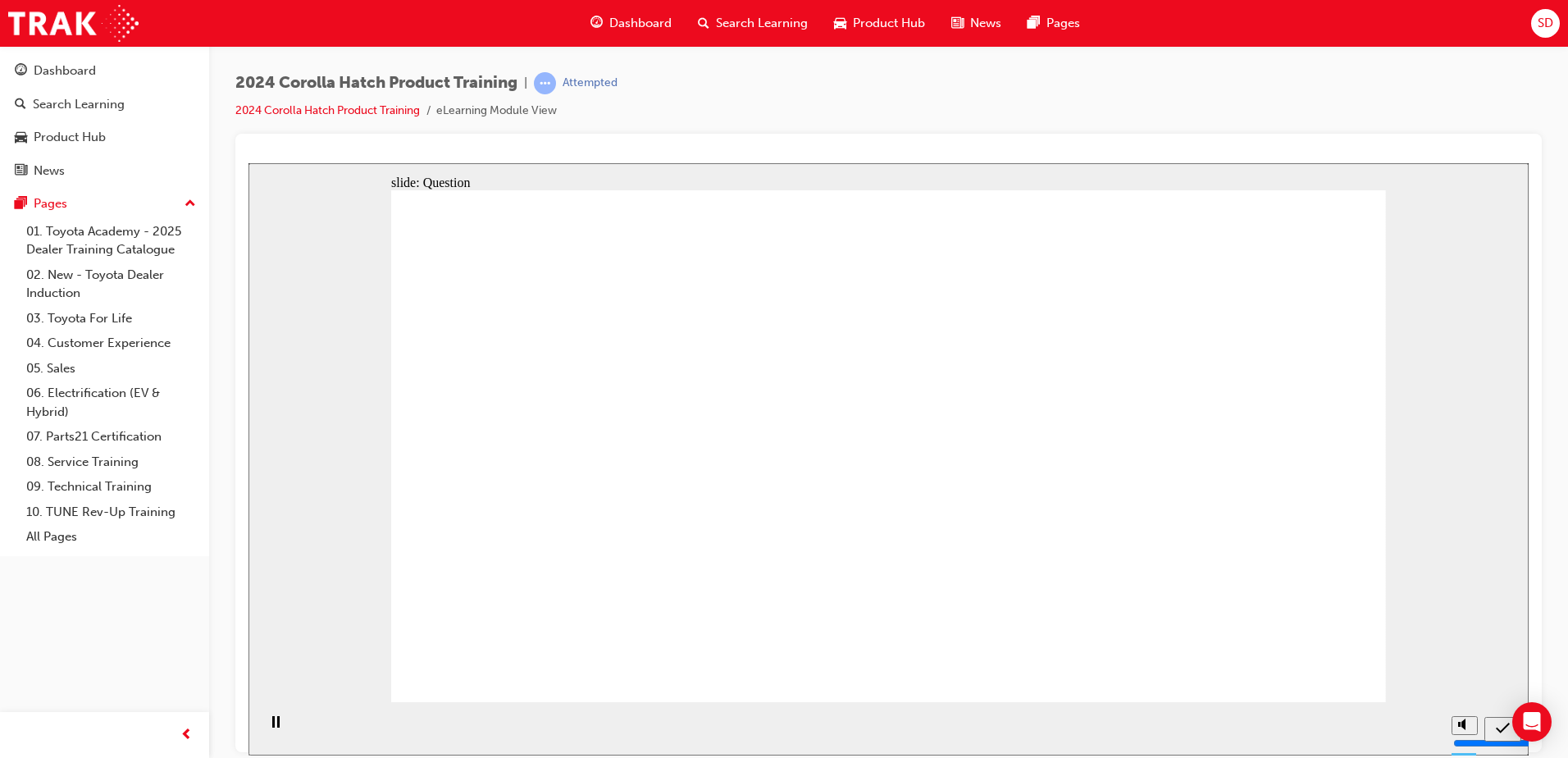
drag, startPoint x: 593, startPoint y: 421, endPoint x: 594, endPoint y: 599, distance: 178.0
drag, startPoint x: 717, startPoint y: 451, endPoint x: 743, endPoint y: 680, distance: 230.5
drag, startPoint x: 880, startPoint y: 520, endPoint x: 922, endPoint y: 615, distance: 103.9
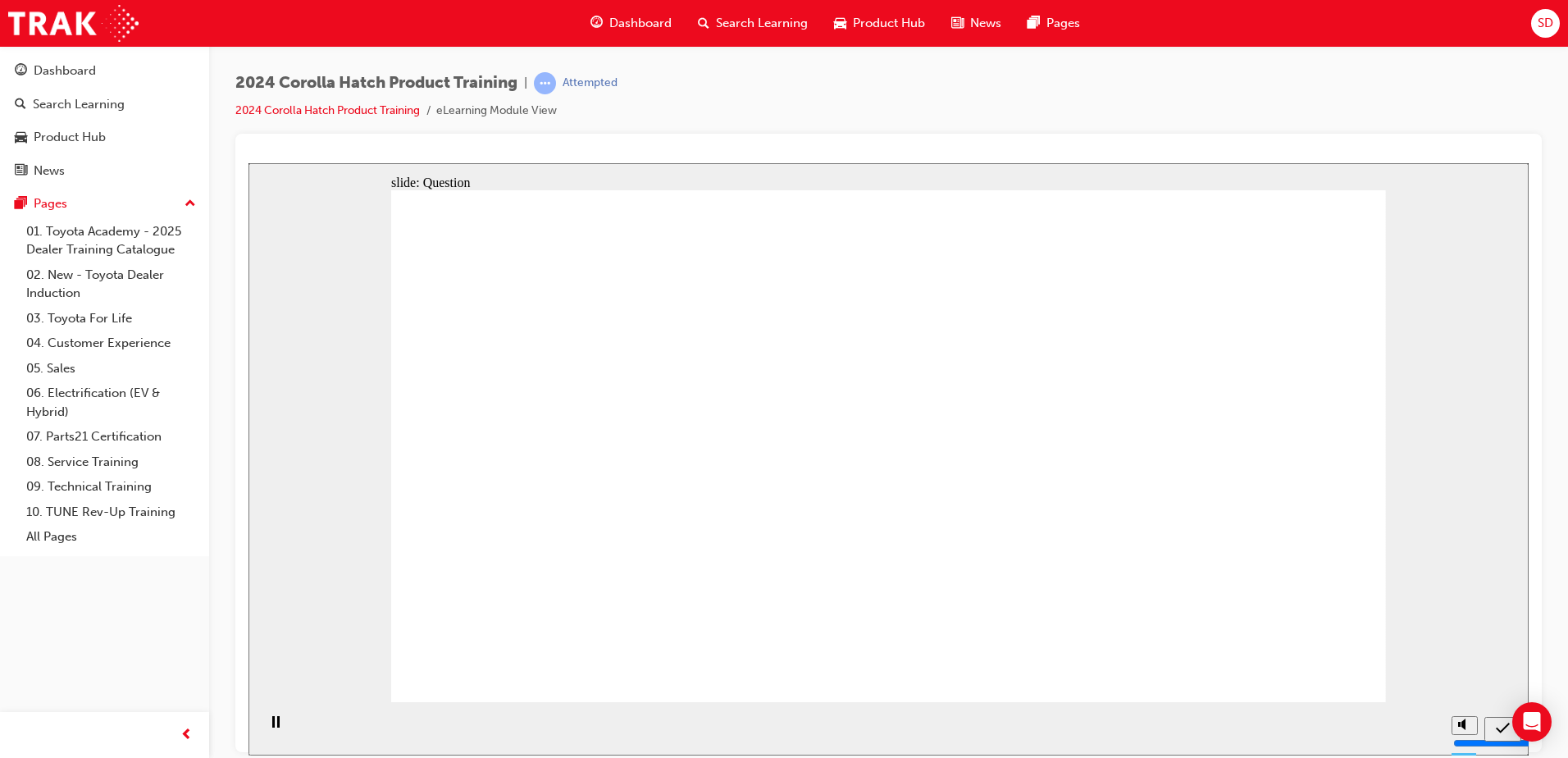
drag, startPoint x: 1046, startPoint y: 505, endPoint x: 1043, endPoint y: 569, distance: 64.1
drag, startPoint x: 1212, startPoint y: 508, endPoint x: 1217, endPoint y: 580, distance: 72.2
drag, startPoint x: 1317, startPoint y: 660, endPoint x: 1090, endPoint y: 297, distance: 428.1
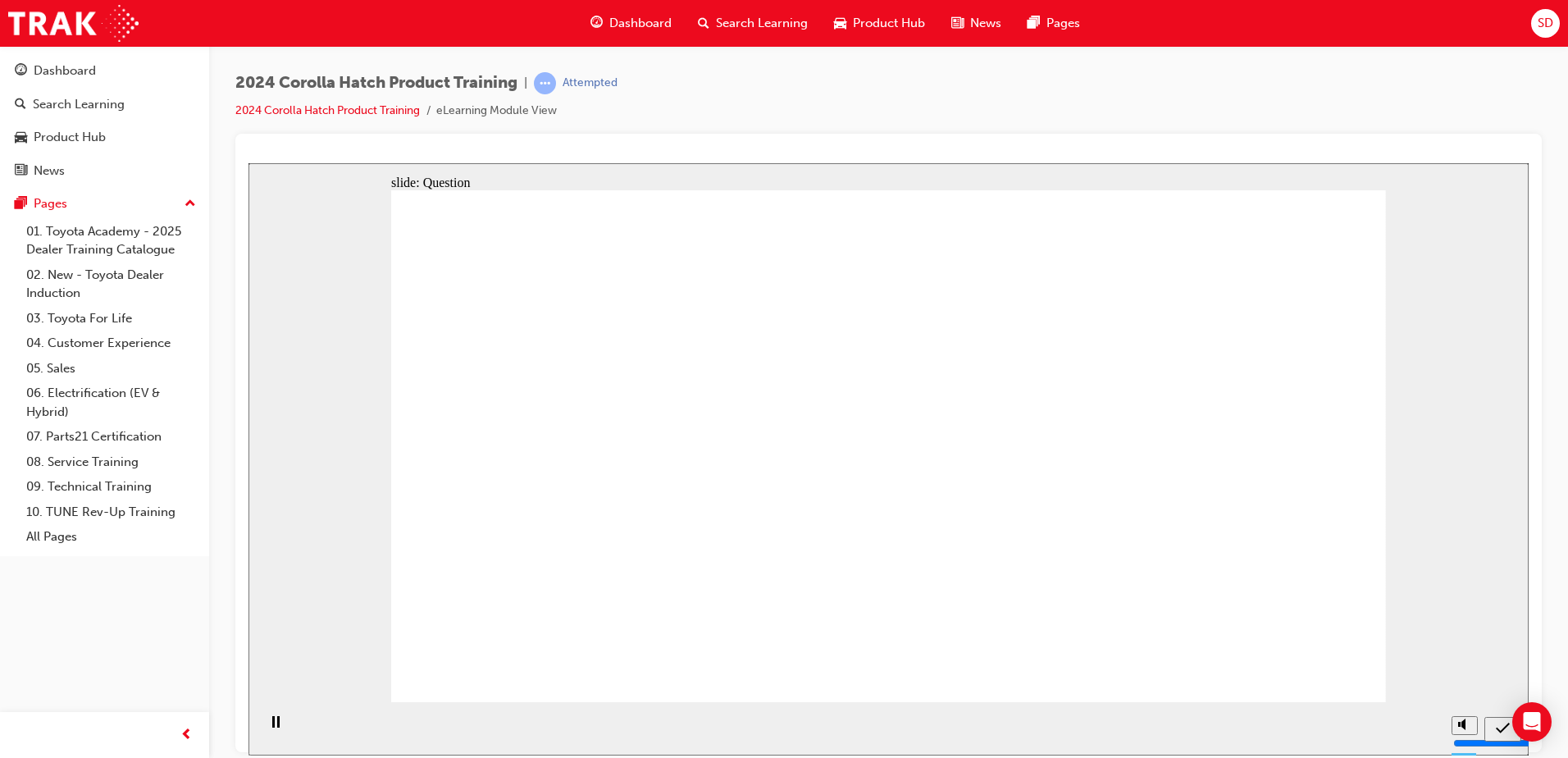
radio input "true"
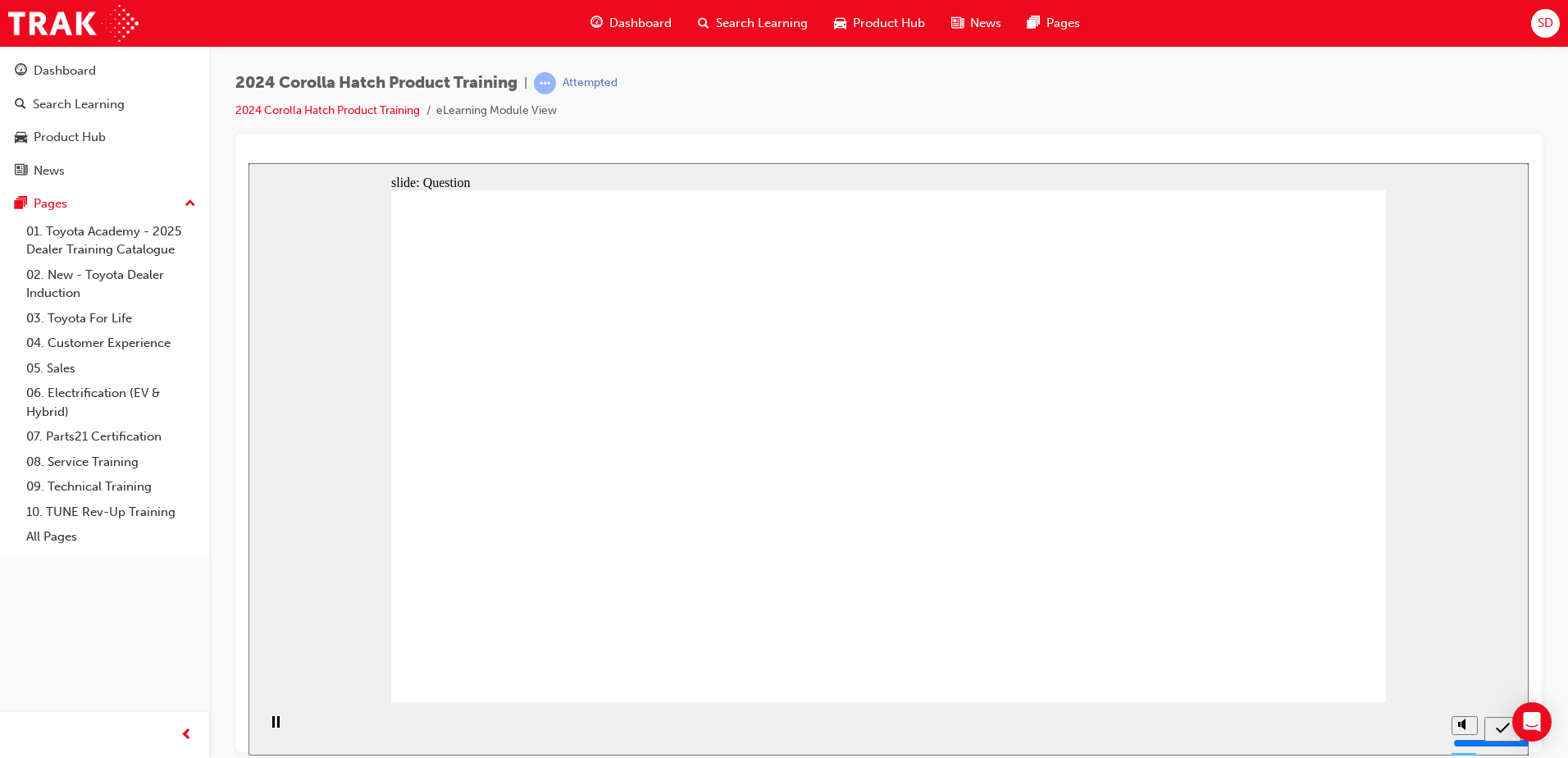
radio input "true"
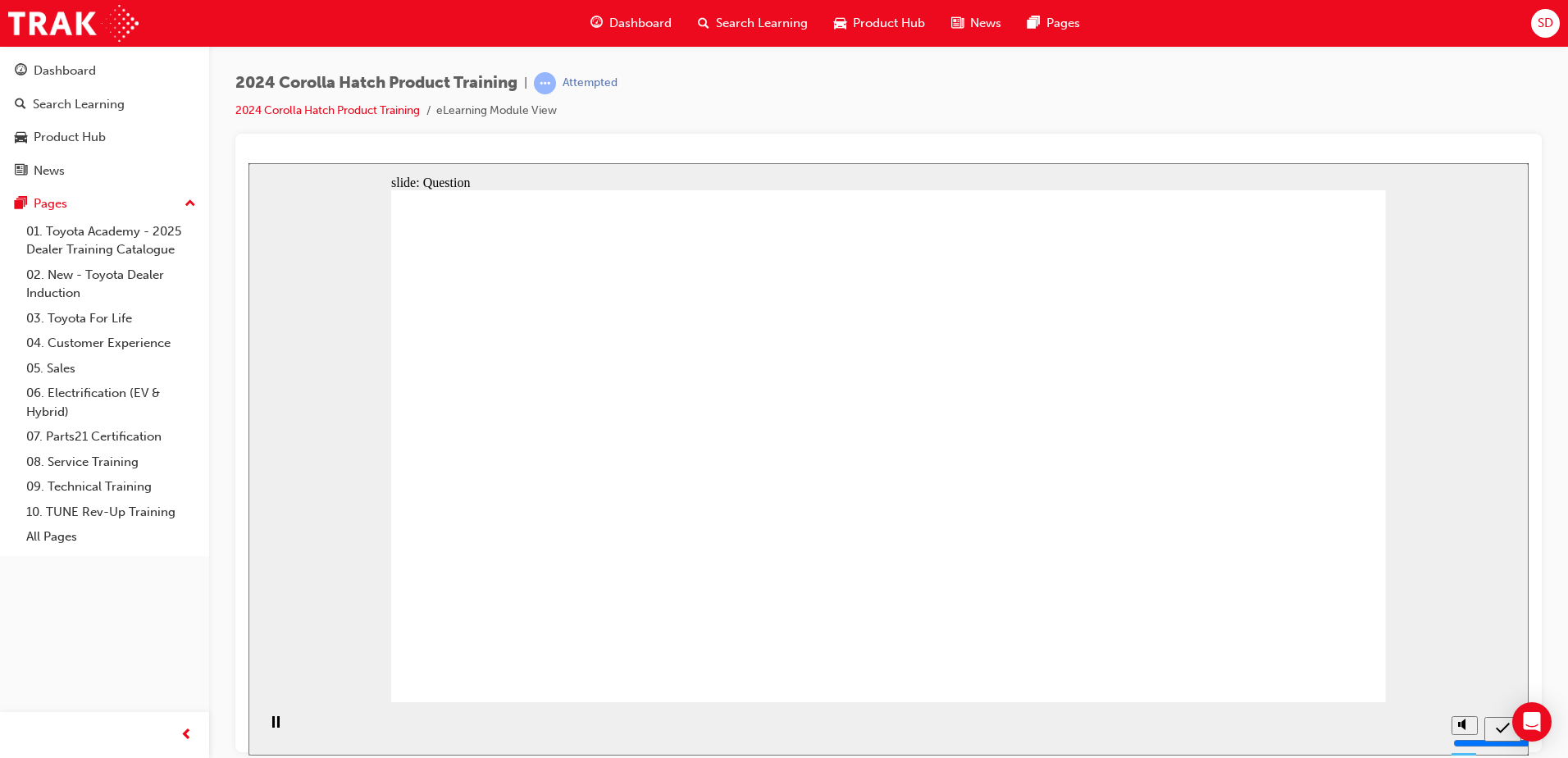
radio input "true"
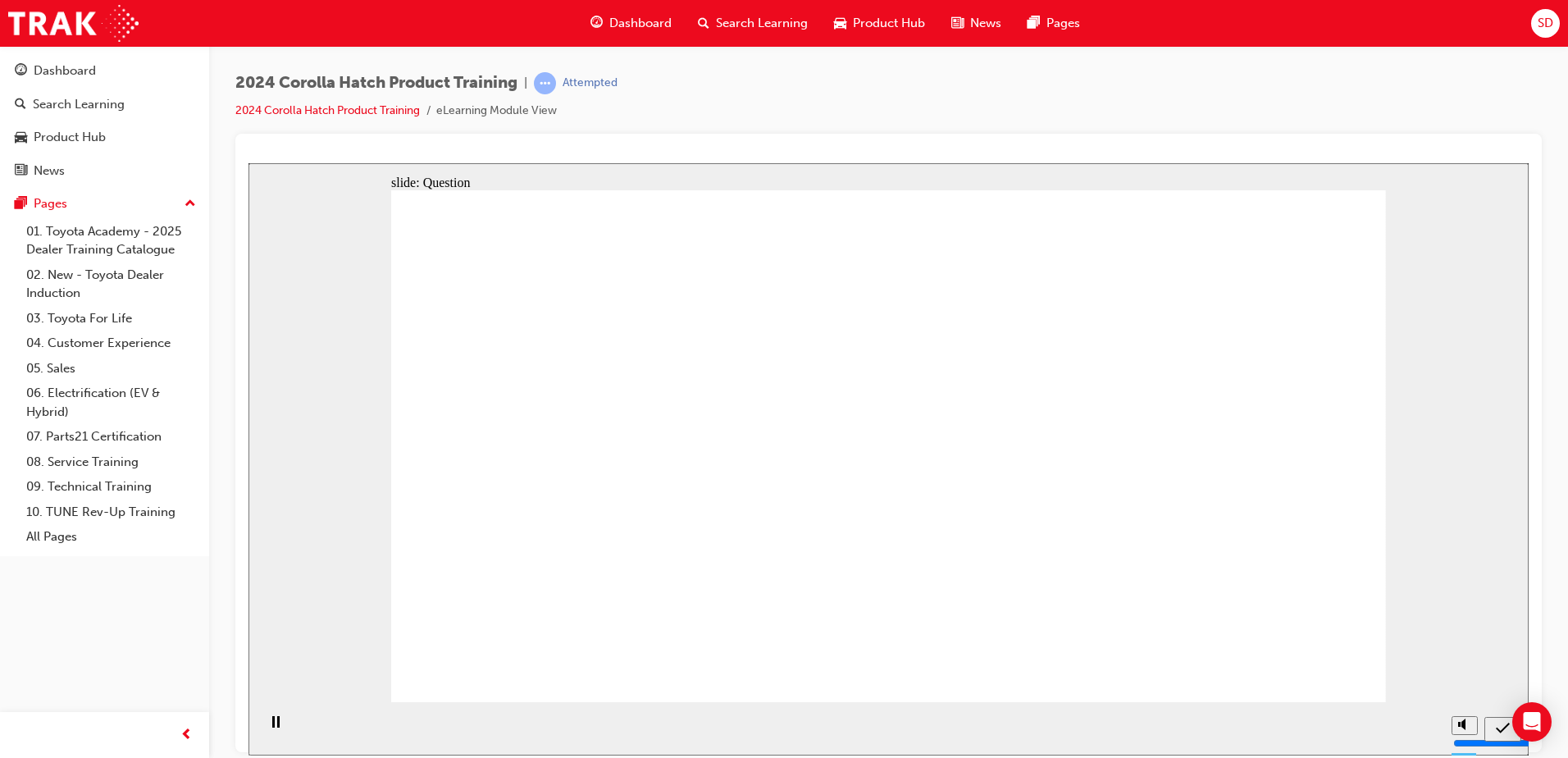
drag, startPoint x: 735, startPoint y: 416, endPoint x: 557, endPoint y: 570, distance: 235.4
drag, startPoint x: 902, startPoint y: 446, endPoint x: 1068, endPoint y: 597, distance: 224.4
drag, startPoint x: 1024, startPoint y: 450, endPoint x: 839, endPoint y: 583, distance: 227.8
drag, startPoint x: 601, startPoint y: 444, endPoint x: 768, endPoint y: 609, distance: 234.8
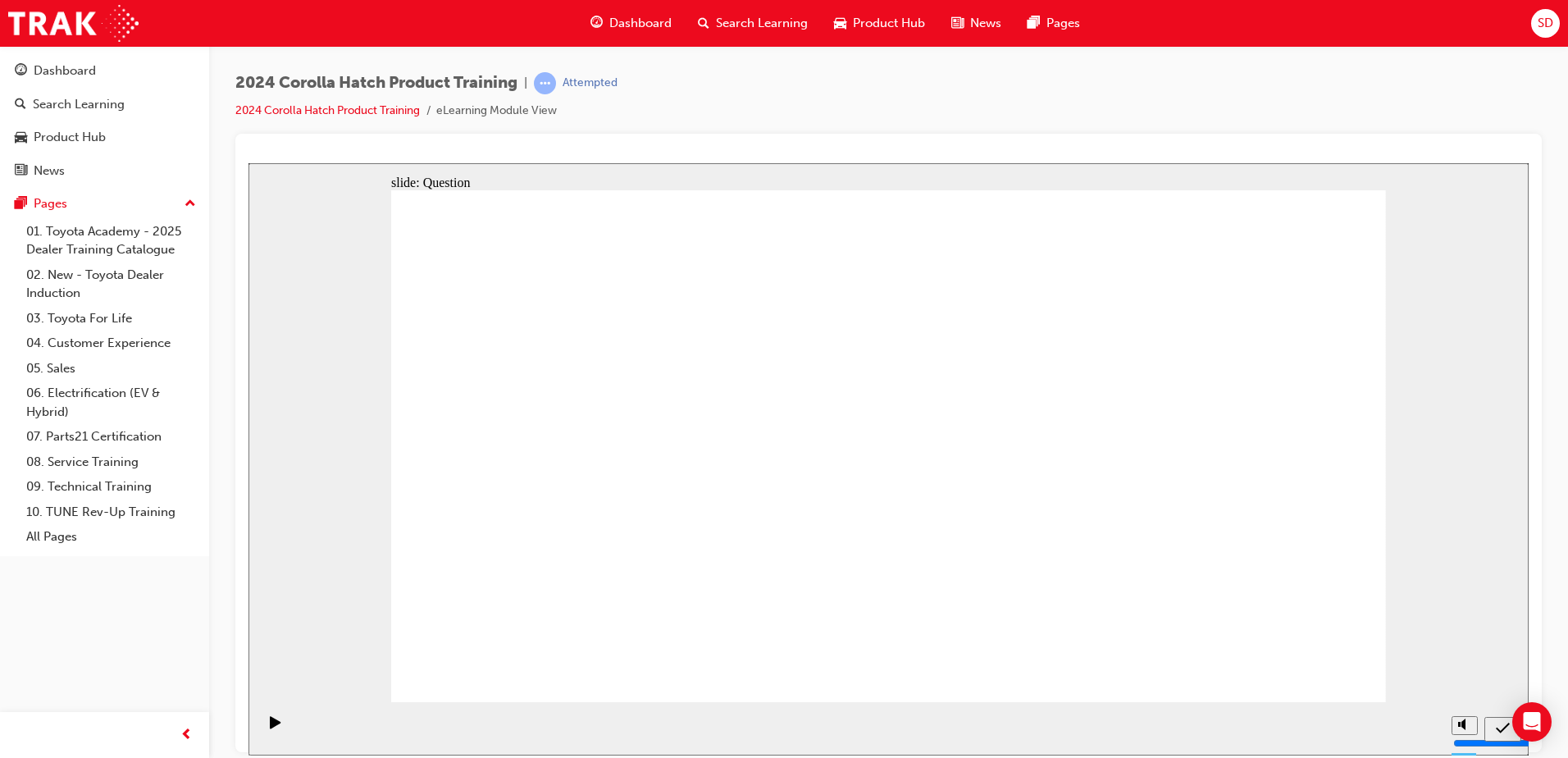
drag, startPoint x: 1259, startPoint y: 430, endPoint x: 1260, endPoint y: 589, distance: 159.0
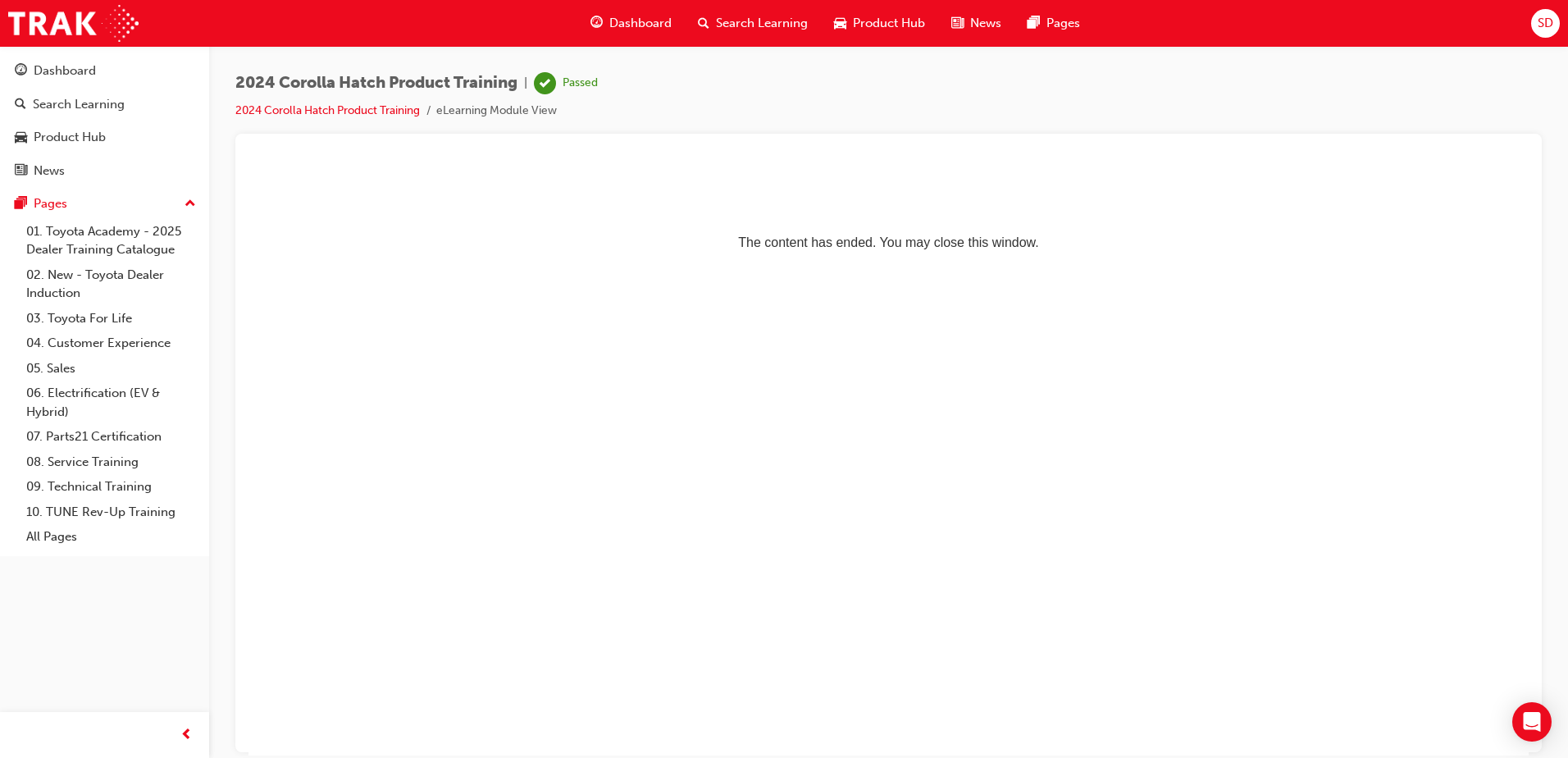
click at [753, 26] on span "Search Learning" at bounding box center [761, 23] width 91 height 19
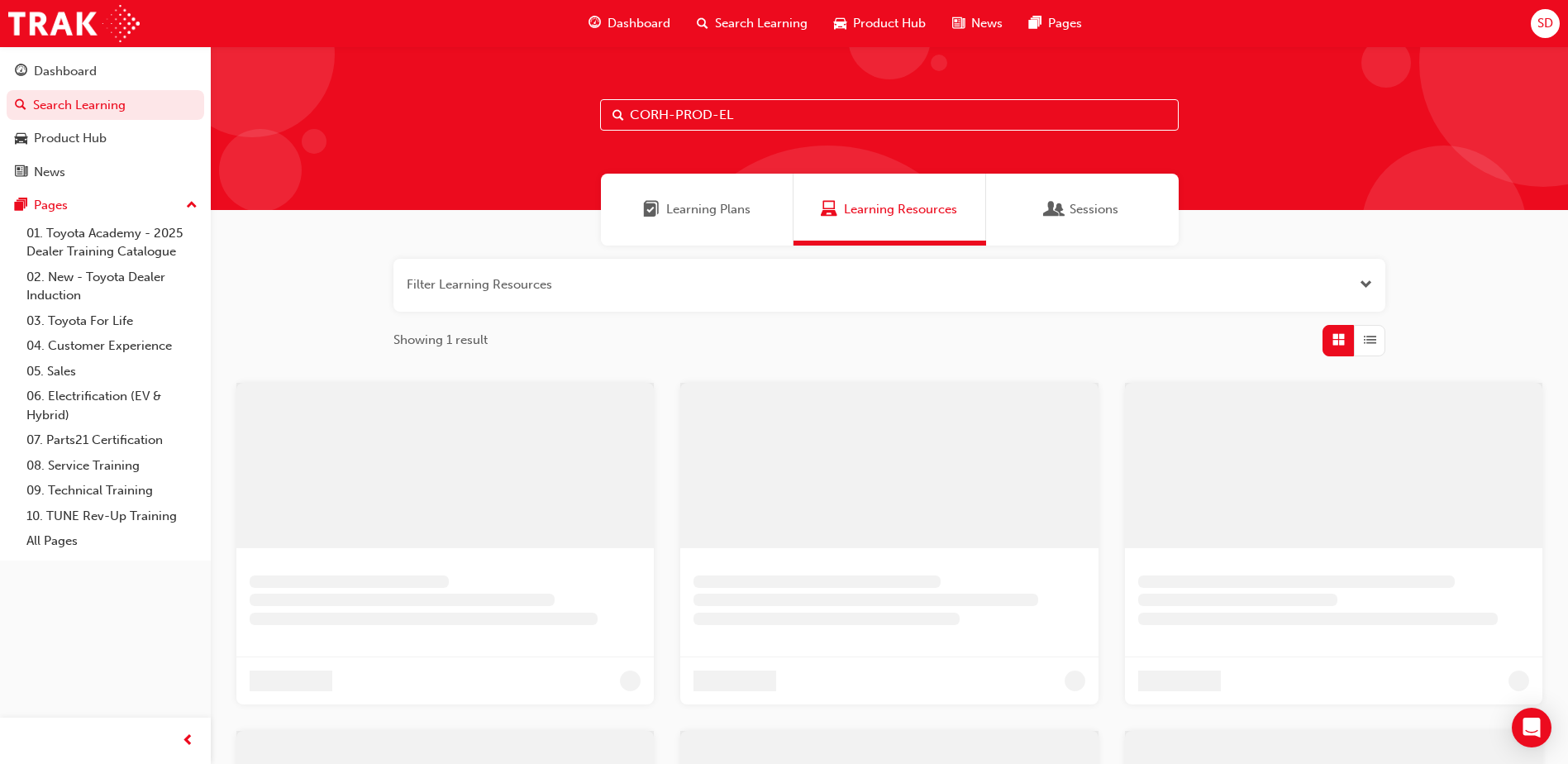
click at [751, 125] on input "CORH-PROD-EL" at bounding box center [889, 115] width 579 height 31
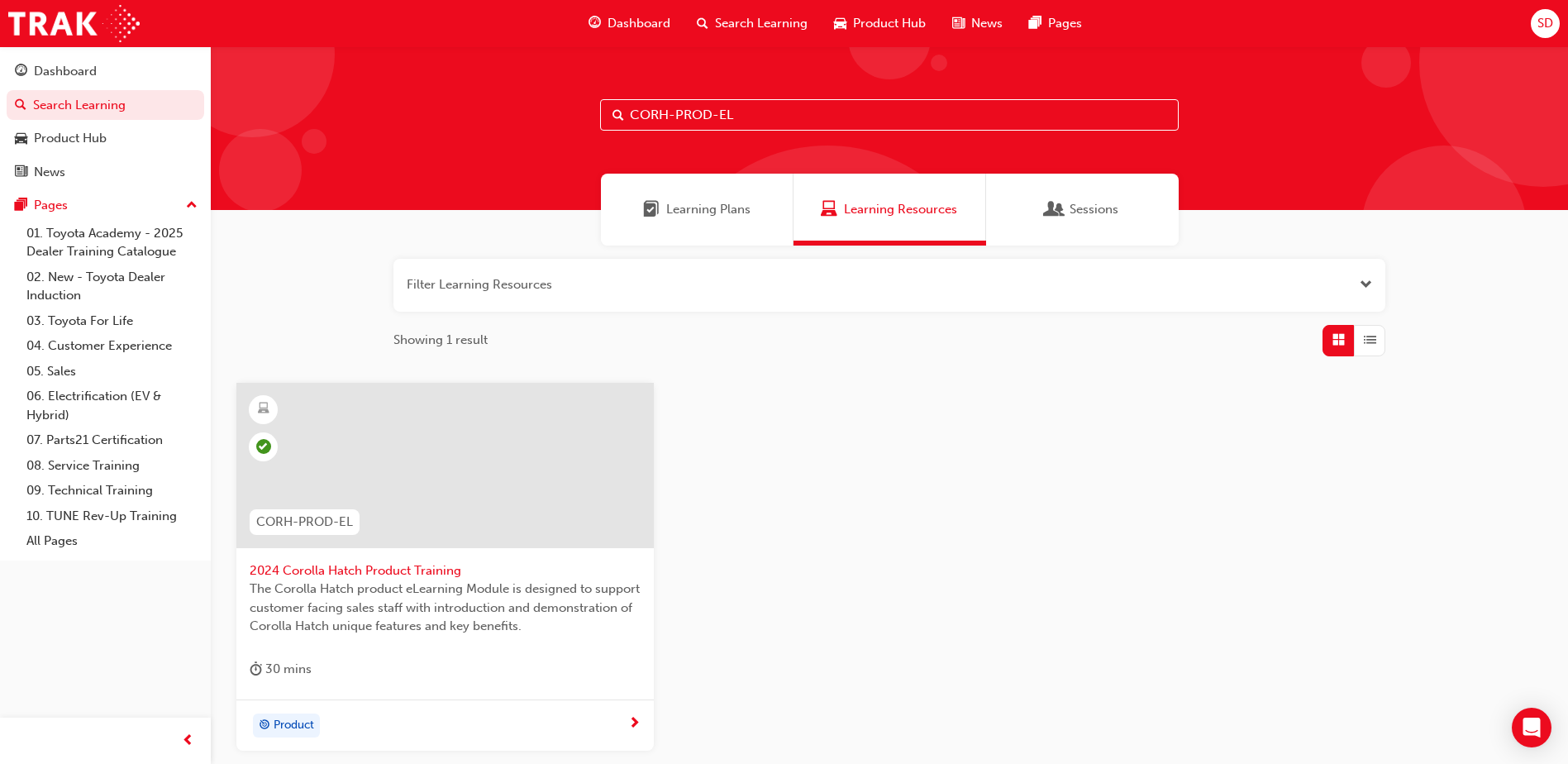
drag, startPoint x: 759, startPoint y: 115, endPoint x: 532, endPoint y: 125, distance: 227.2
click at [532, 125] on div "CORH-PROD-EL" at bounding box center [889, 128] width 1357 height 164
click at [685, 119] on input "CORH-PROD-EL" at bounding box center [889, 115] width 579 height 31
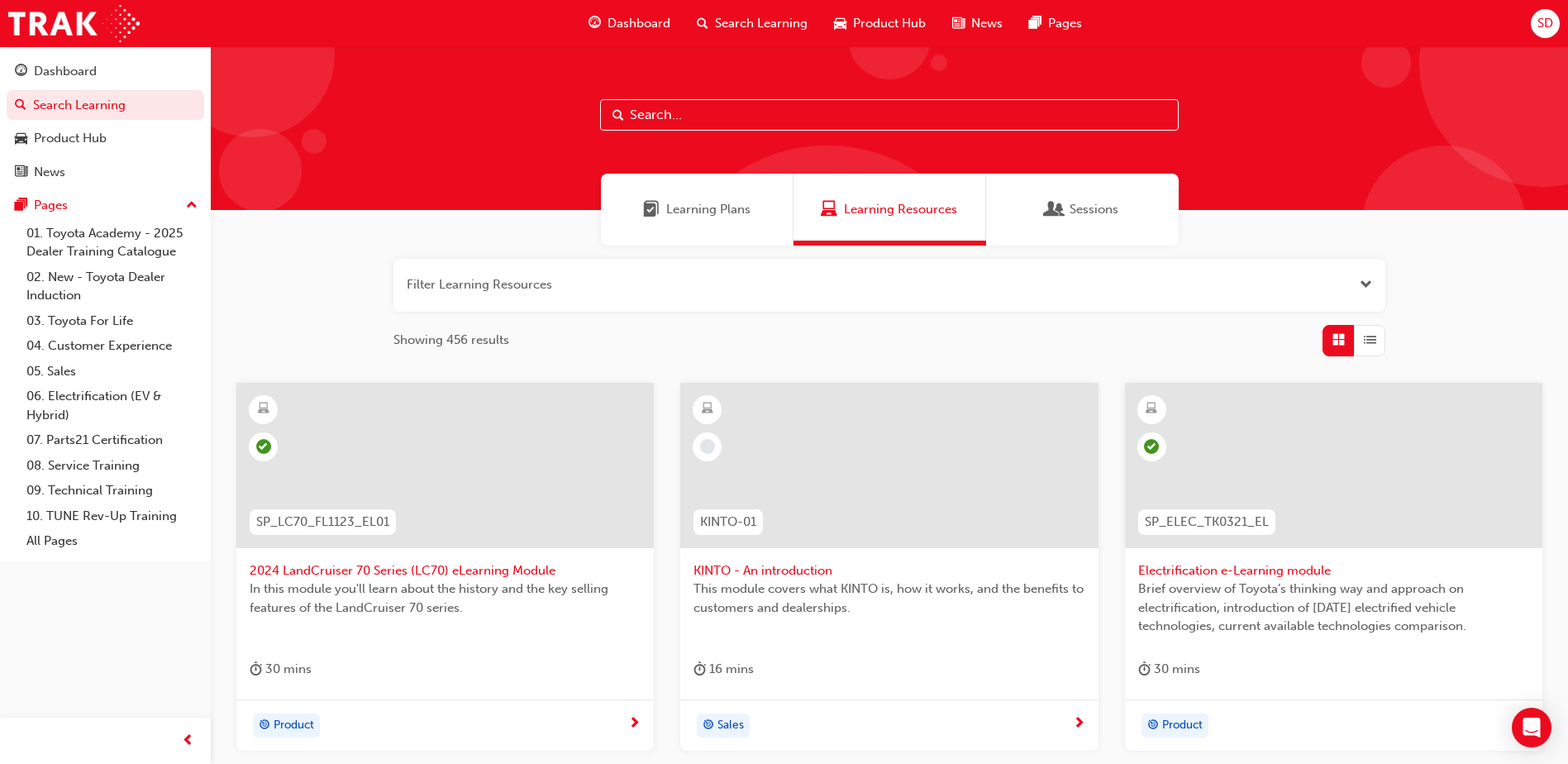
click at [691, 110] on input "text" at bounding box center [889, 115] width 579 height 31
click at [694, 110] on input "text" at bounding box center [889, 115] width 579 height 31
click at [749, 100] on input "text" at bounding box center [889, 115] width 579 height 31
paste input "CORS-PROD-EL"
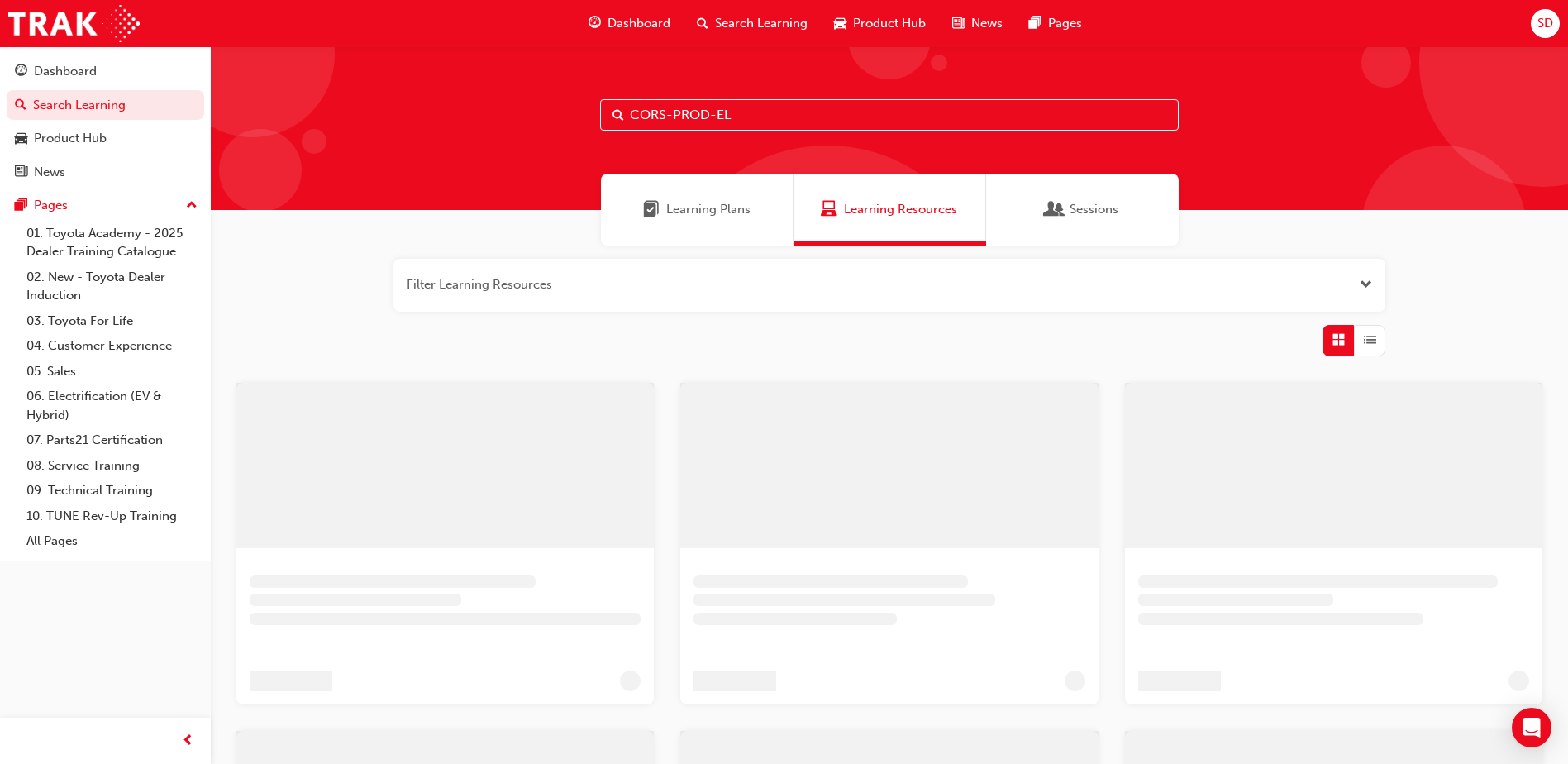
type input "CORS-PROD-EL"
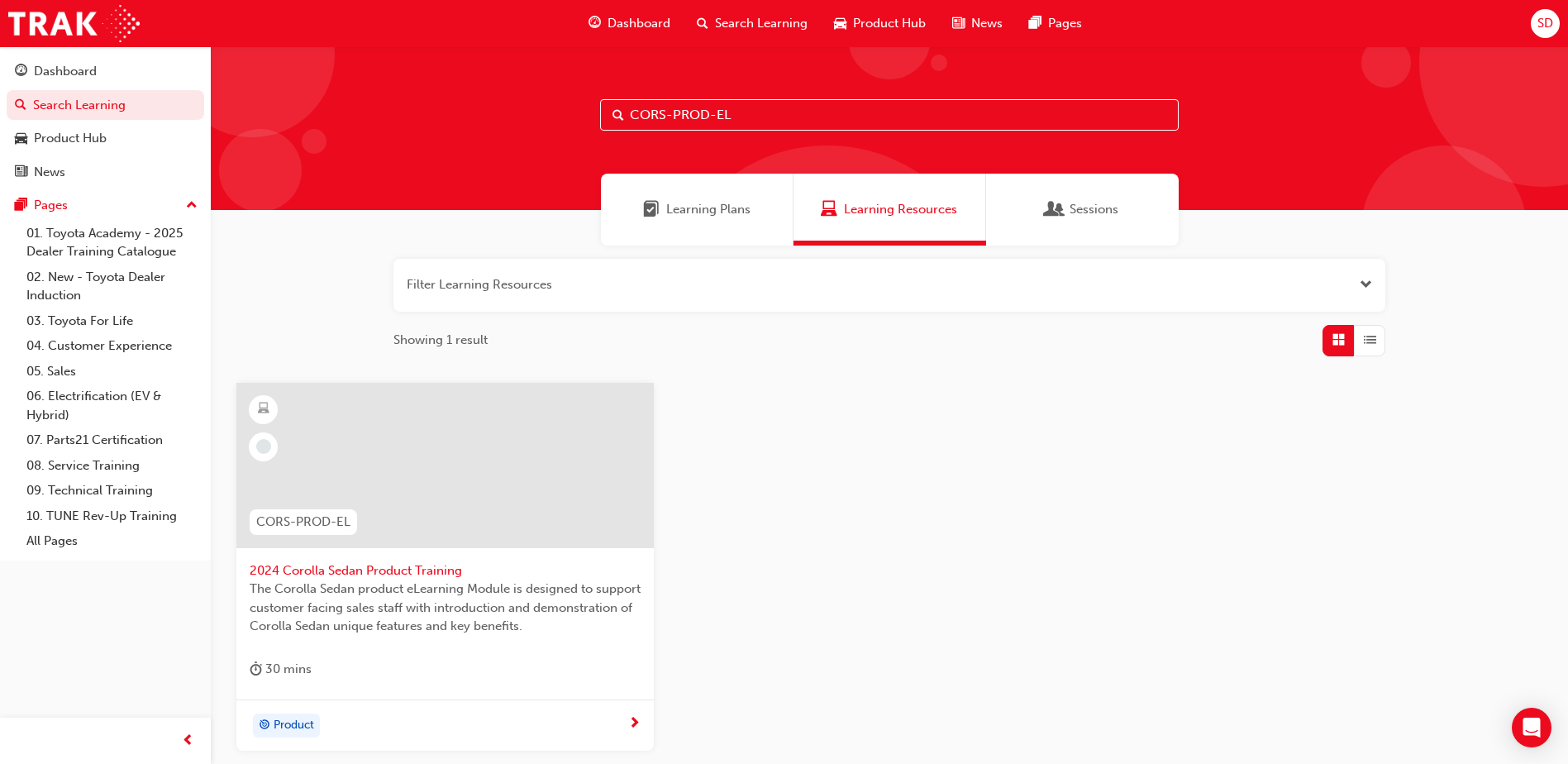
click at [363, 592] on span "The Corolla Sedan product eLearning Module is designed to support customer faci…" at bounding box center [445, 608] width 391 height 56
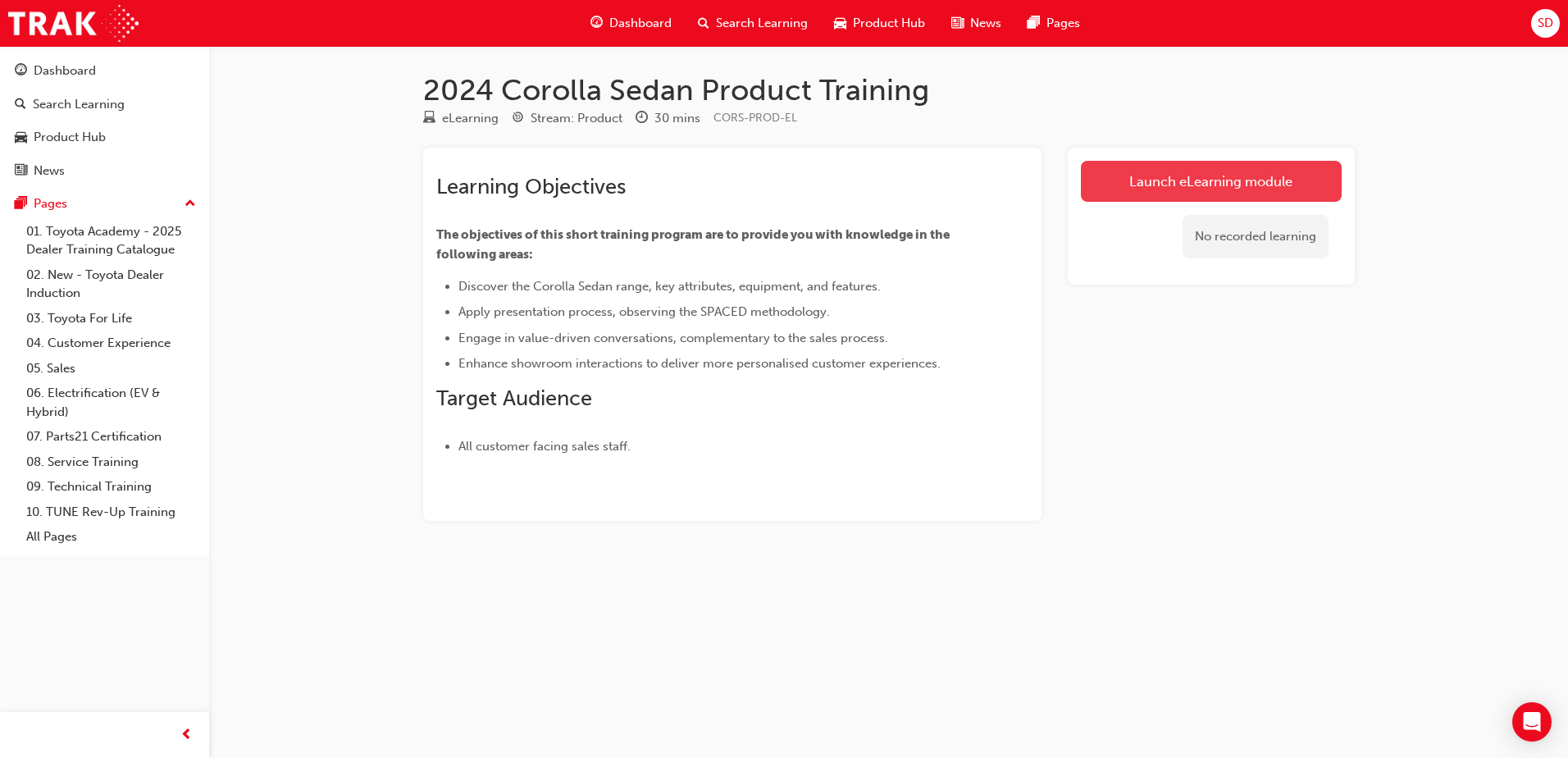
click at [1250, 180] on link "Launch eLearning module" at bounding box center [1211, 181] width 261 height 41
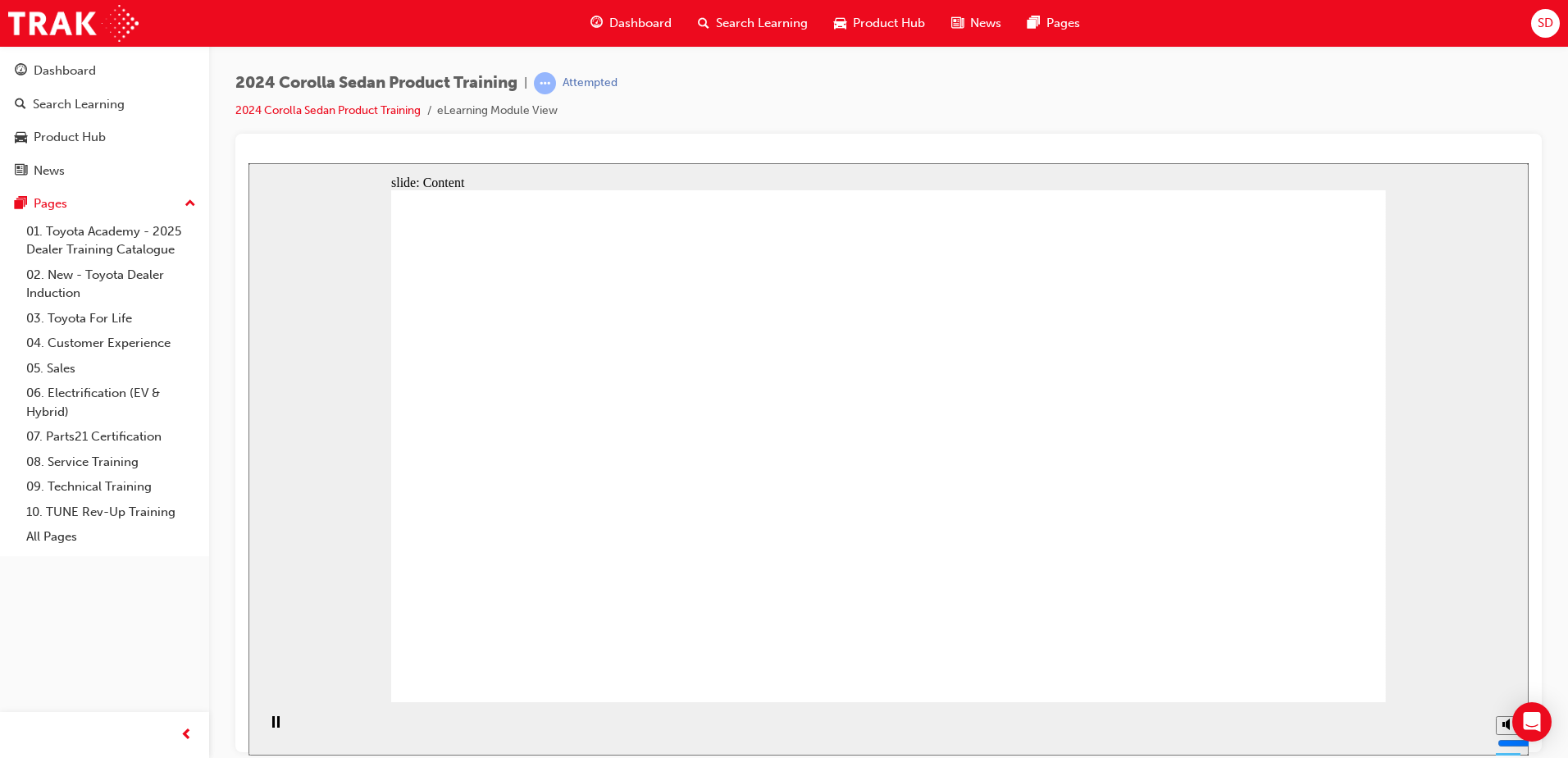
drag, startPoint x: 1245, startPoint y: 657, endPoint x: 1255, endPoint y: 655, distance: 10.2
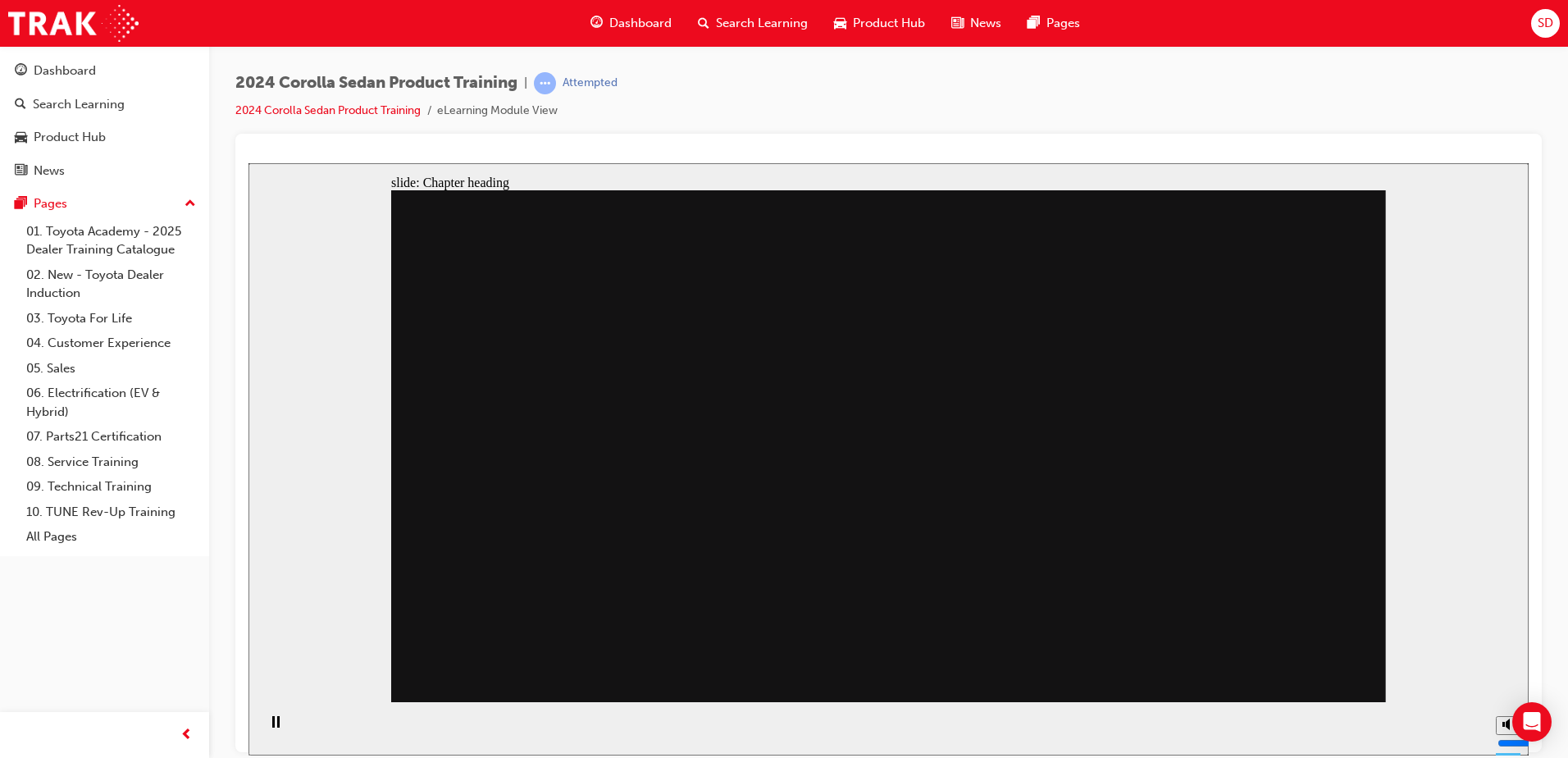
drag, startPoint x: 870, startPoint y: 491, endPoint x: 1059, endPoint y: 384, distance: 217.2
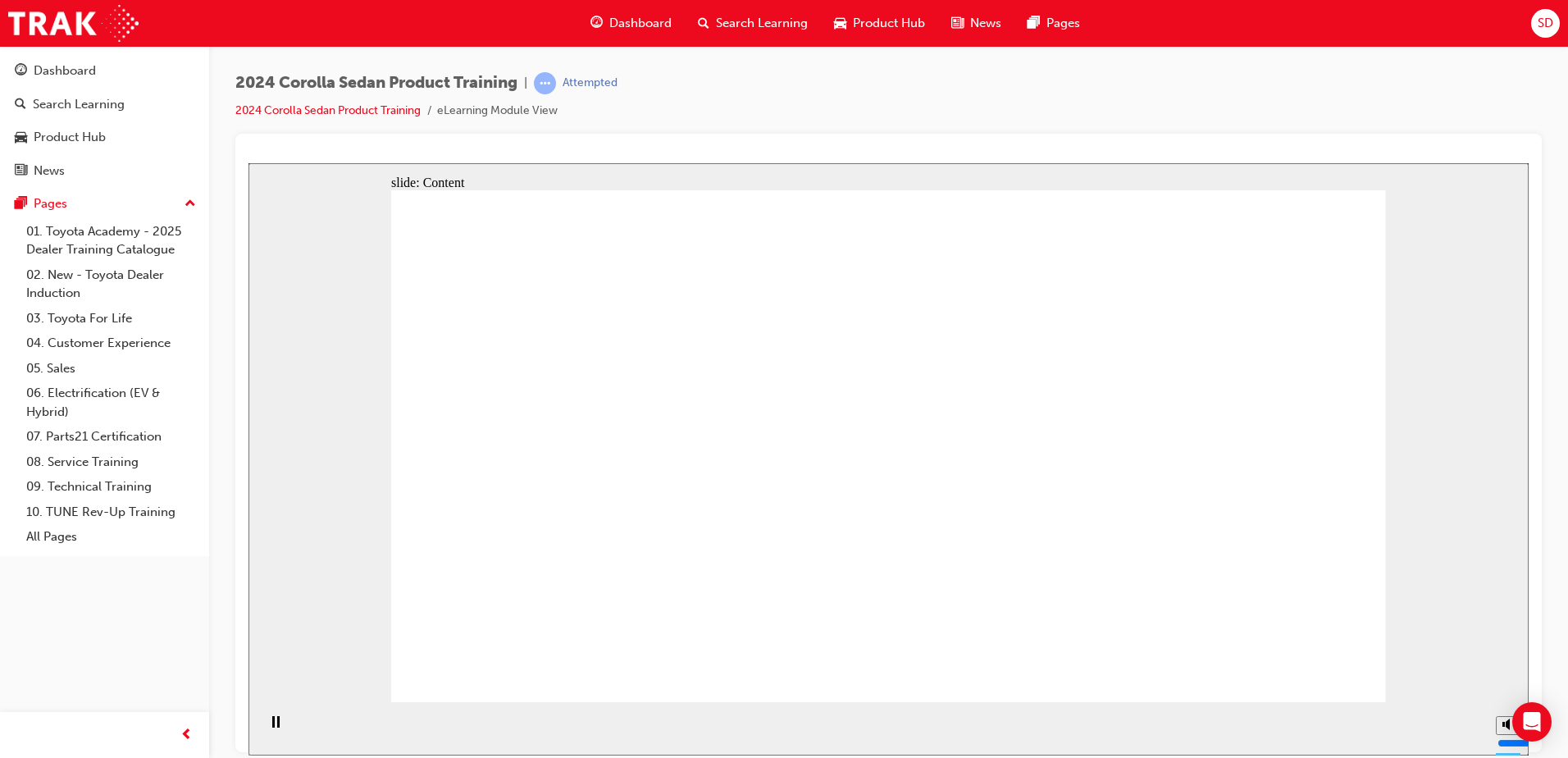
drag, startPoint x: 605, startPoint y: 389, endPoint x: 629, endPoint y: 373, distance: 28.8
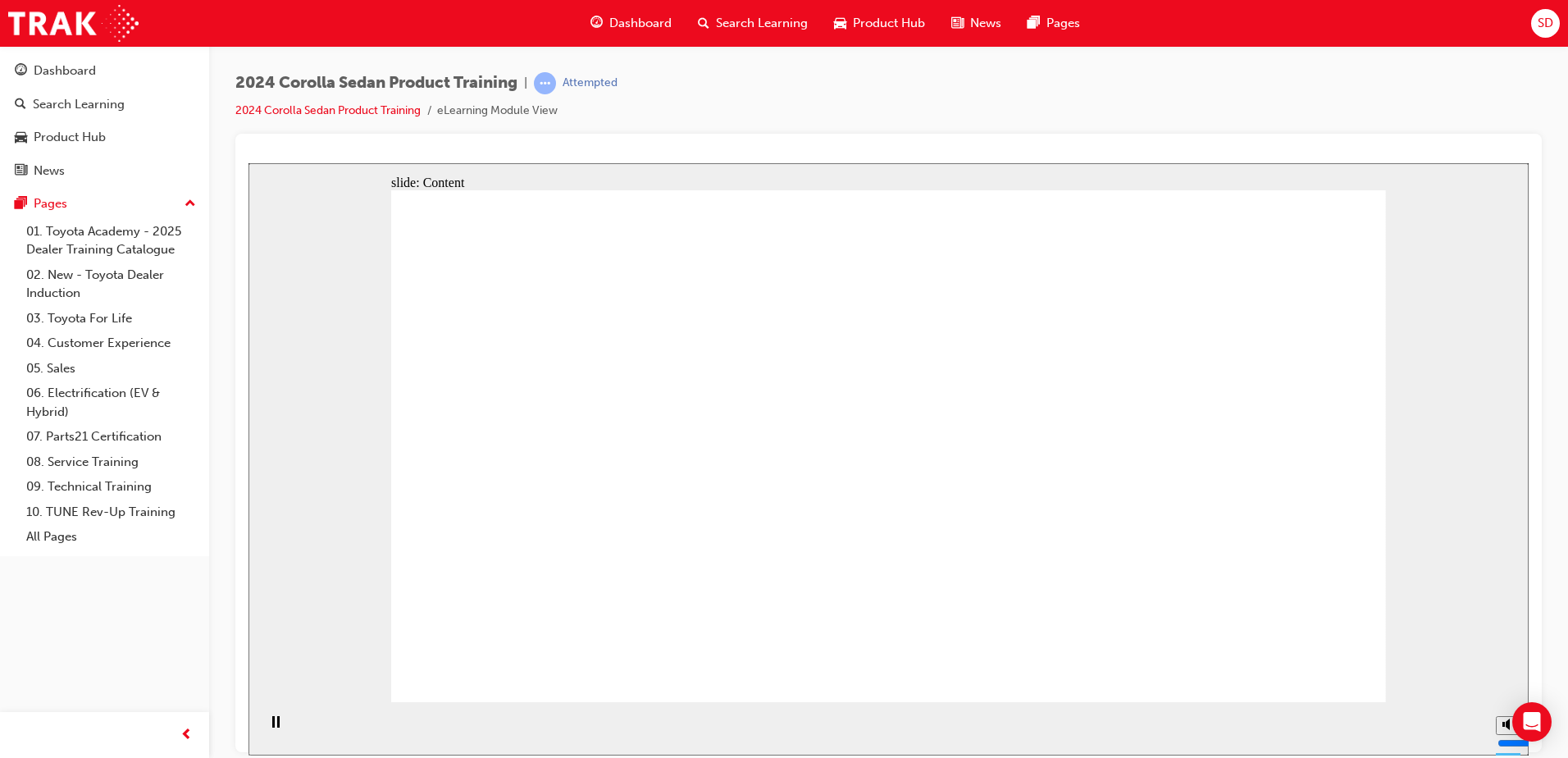
drag, startPoint x: 1151, startPoint y: 427, endPoint x: 1055, endPoint y: 473, distance: 106.5
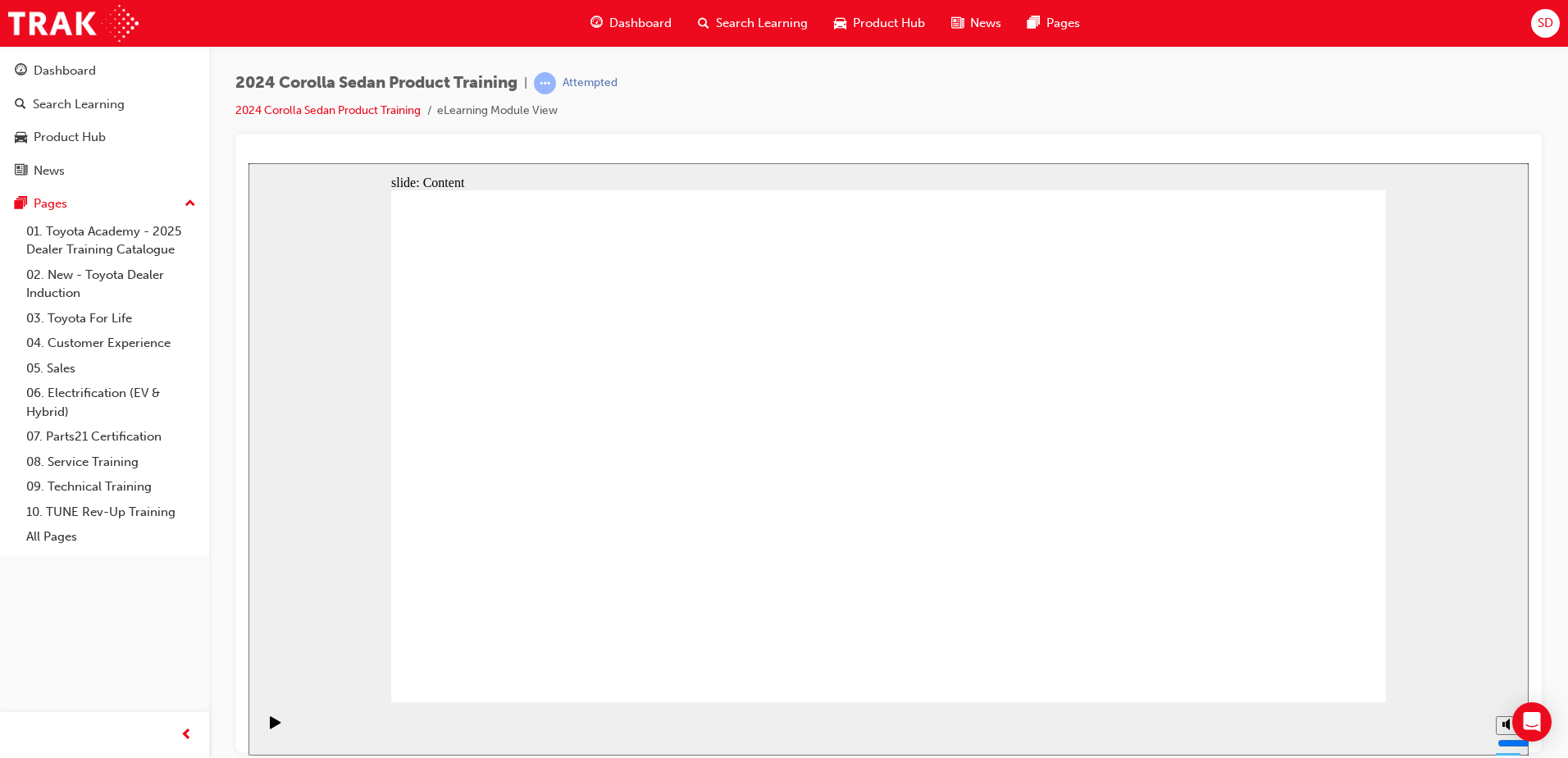
drag, startPoint x: 1115, startPoint y: 568, endPoint x: 1126, endPoint y: 568, distance: 11.0
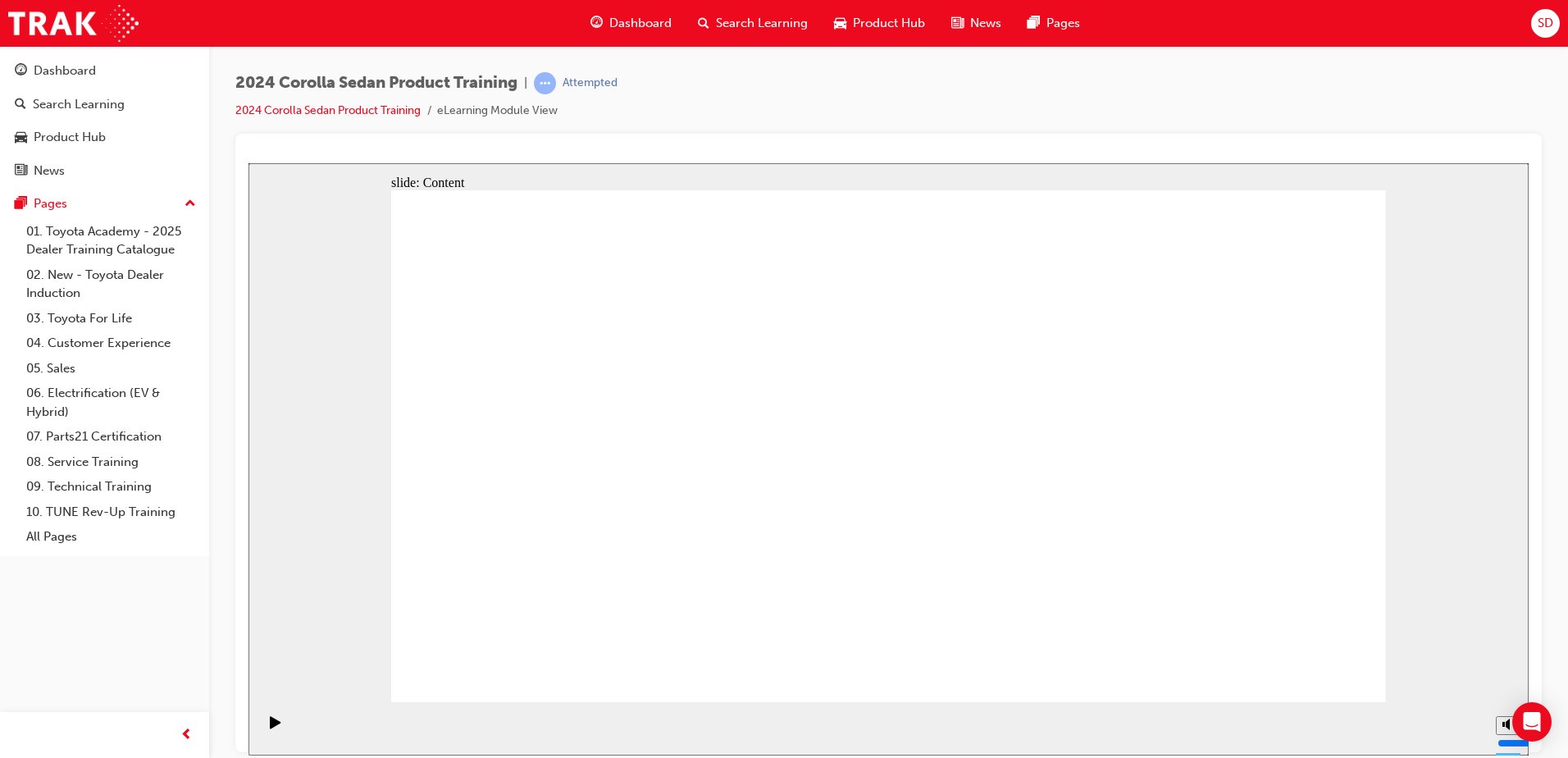
drag, startPoint x: 1124, startPoint y: 395, endPoint x: 1118, endPoint y: 428, distance: 33.5
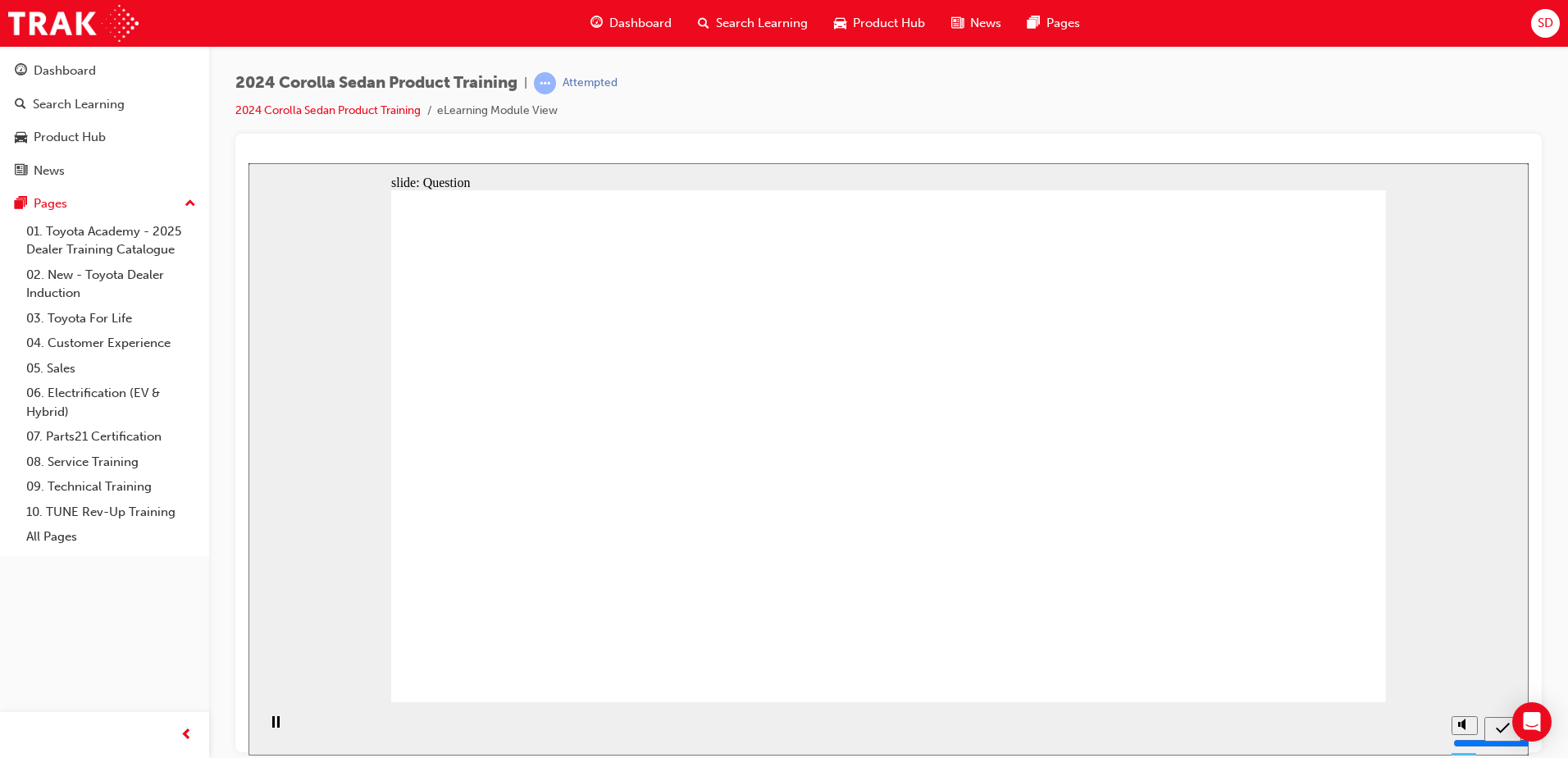
radio input "true"
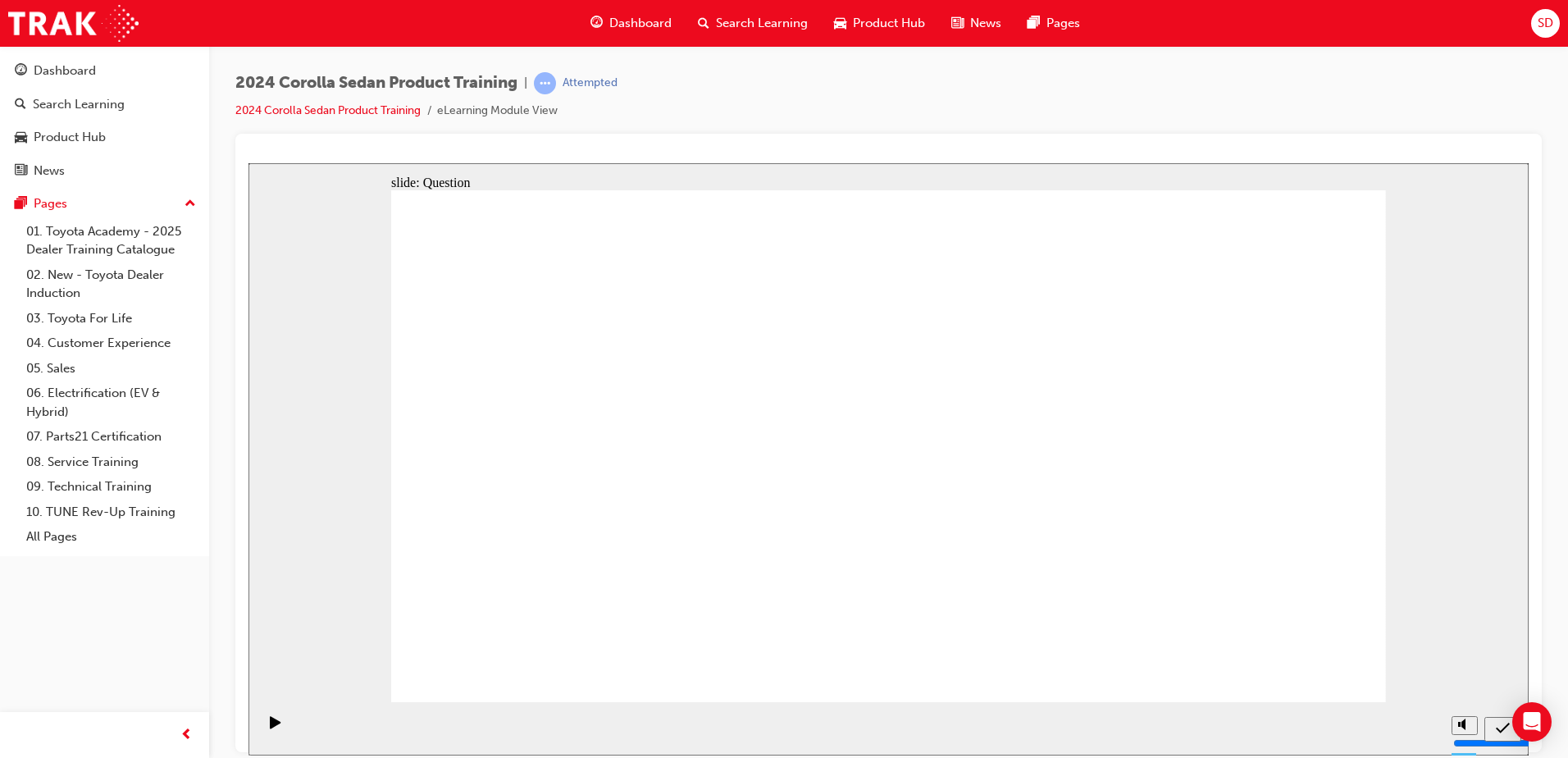
radio input "true"
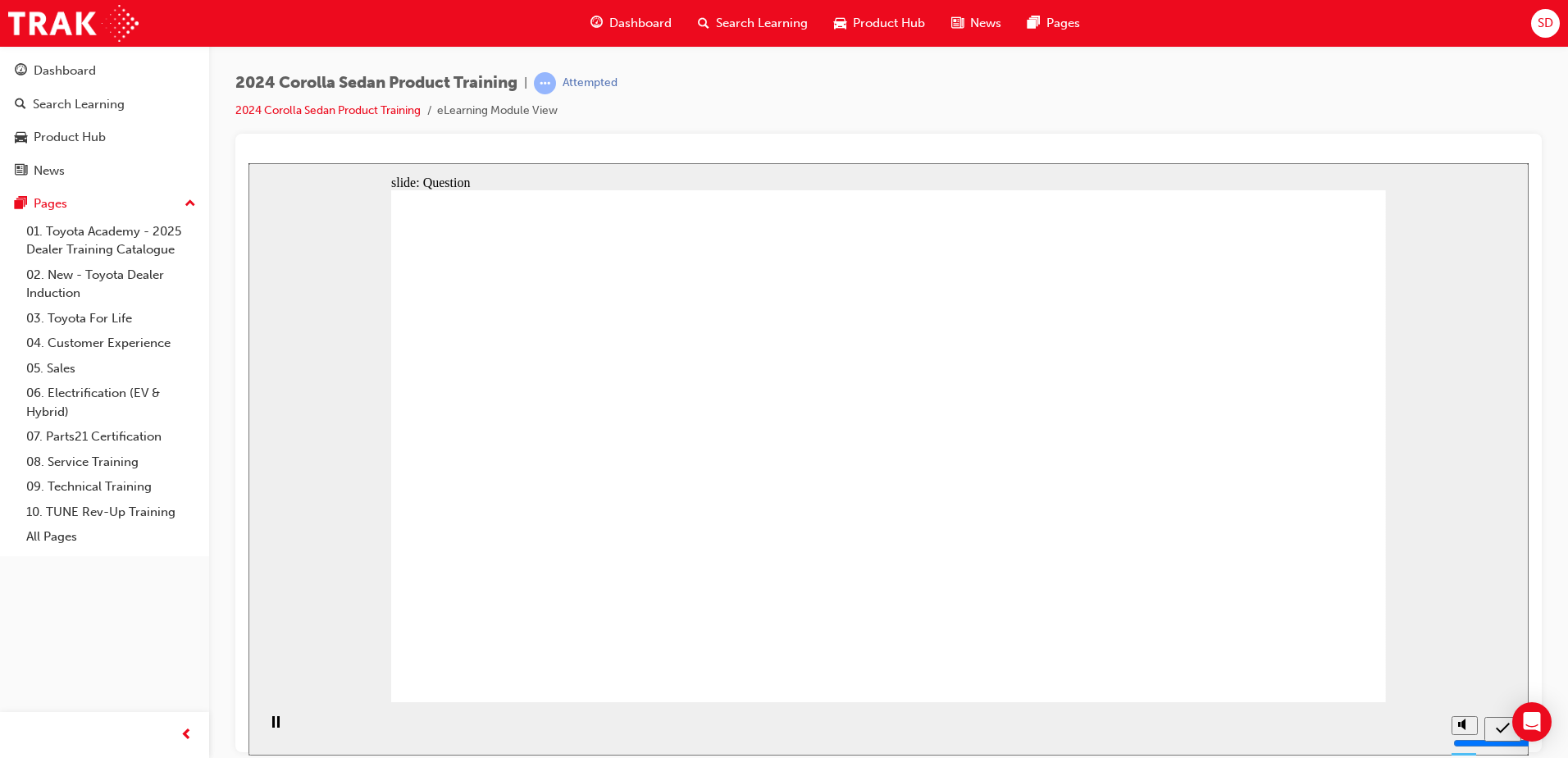
radio input "true"
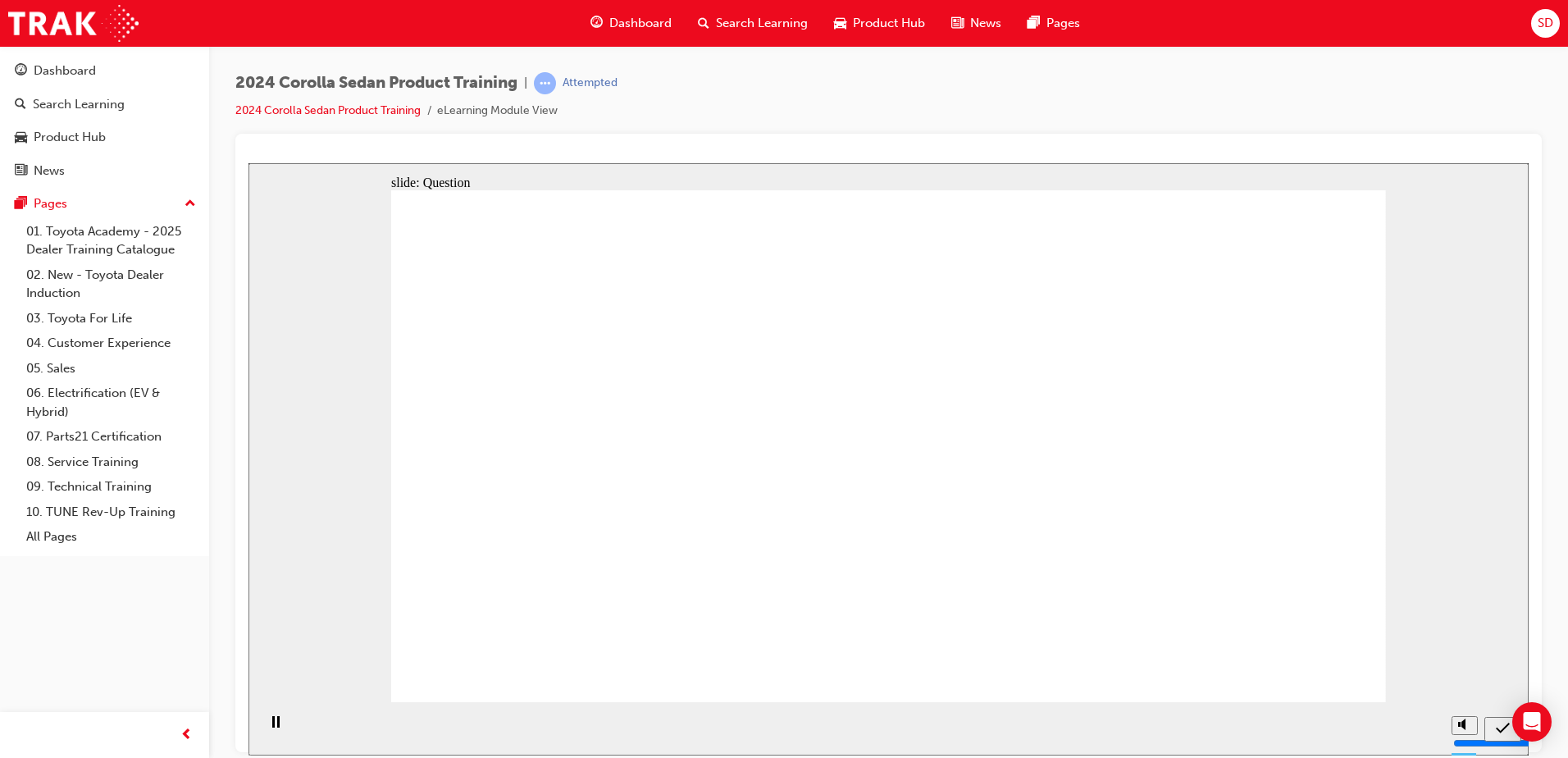
drag, startPoint x: 682, startPoint y: 482, endPoint x: 715, endPoint y: 518, distance: 48.8
drag, startPoint x: 808, startPoint y: 448, endPoint x: 861, endPoint y: 575, distance: 137.6
drag, startPoint x: 999, startPoint y: 512, endPoint x: 1030, endPoint y: 574, distance: 69.3
drag, startPoint x: 1113, startPoint y: 417, endPoint x: 1157, endPoint y: 556, distance: 145.8
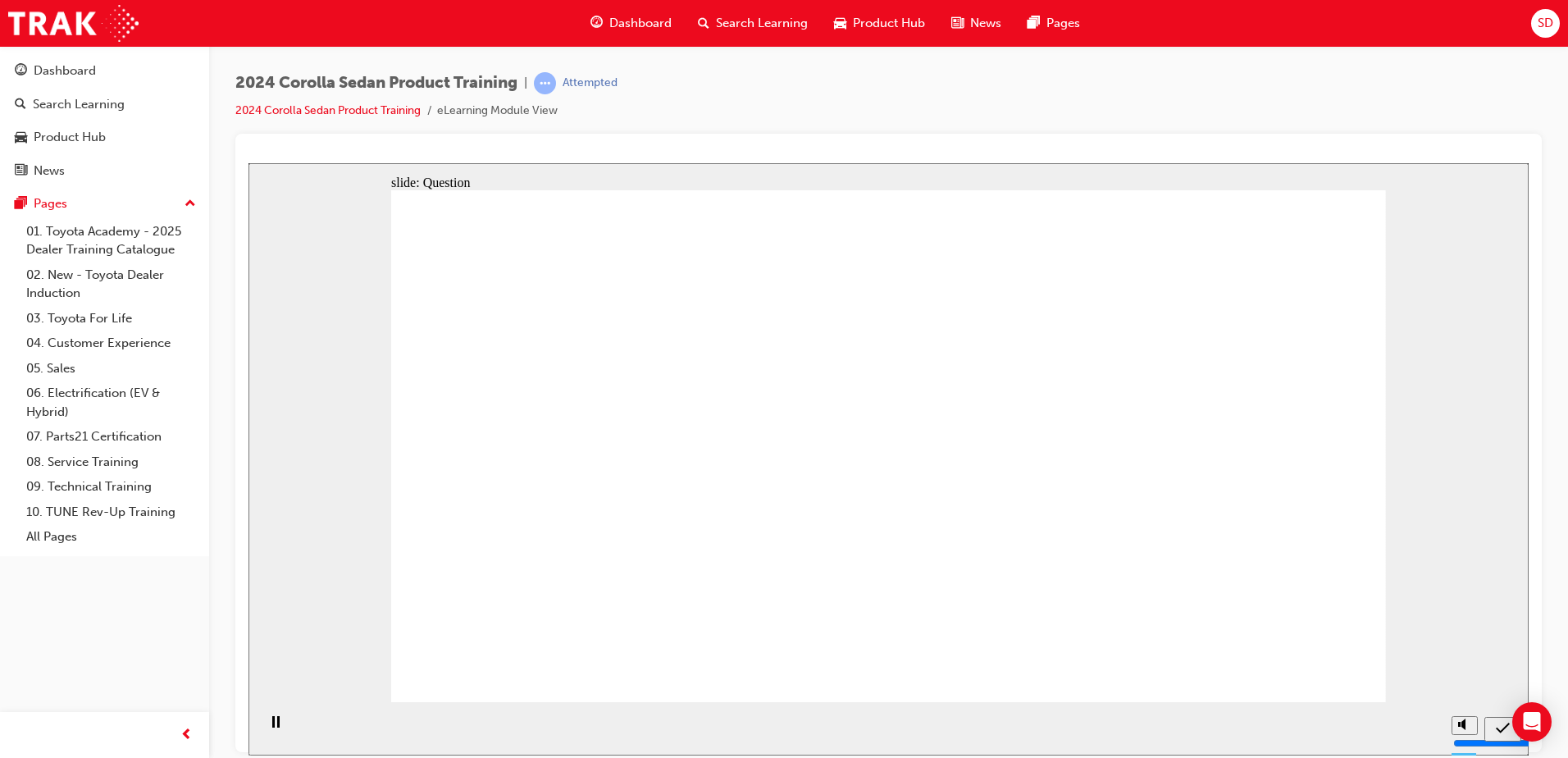
radio input "true"
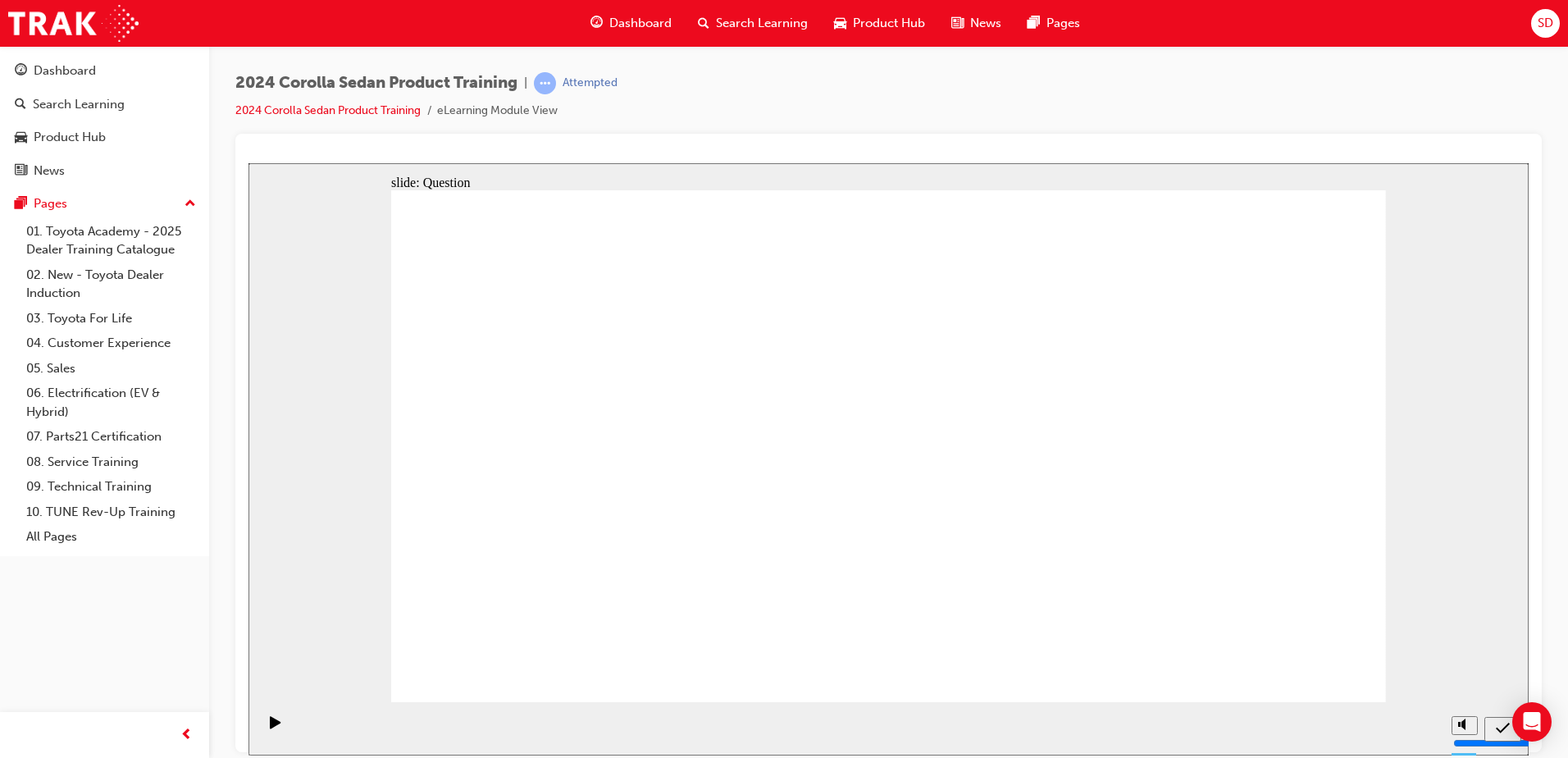
radio input "true"
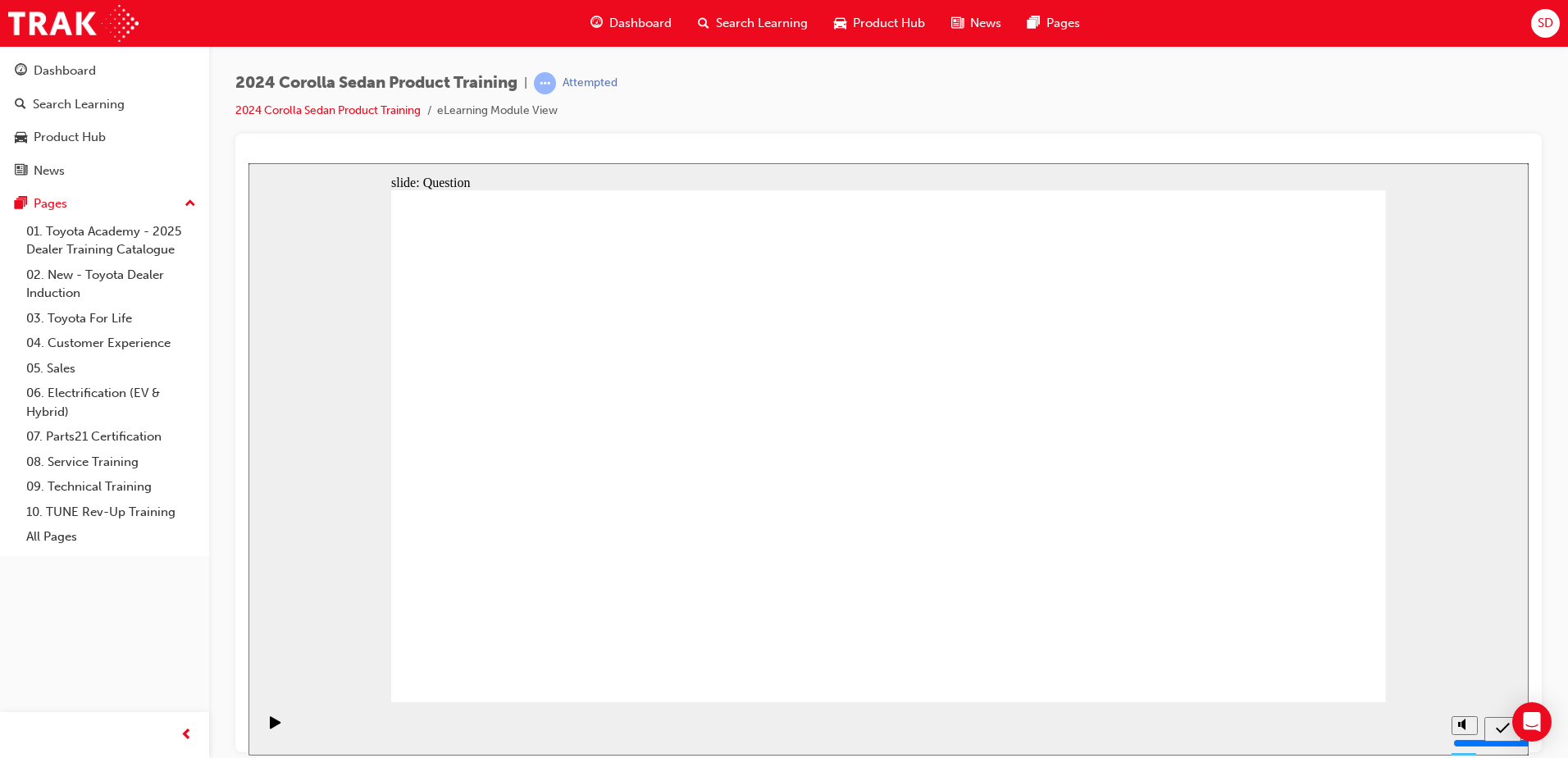
radio input "true"
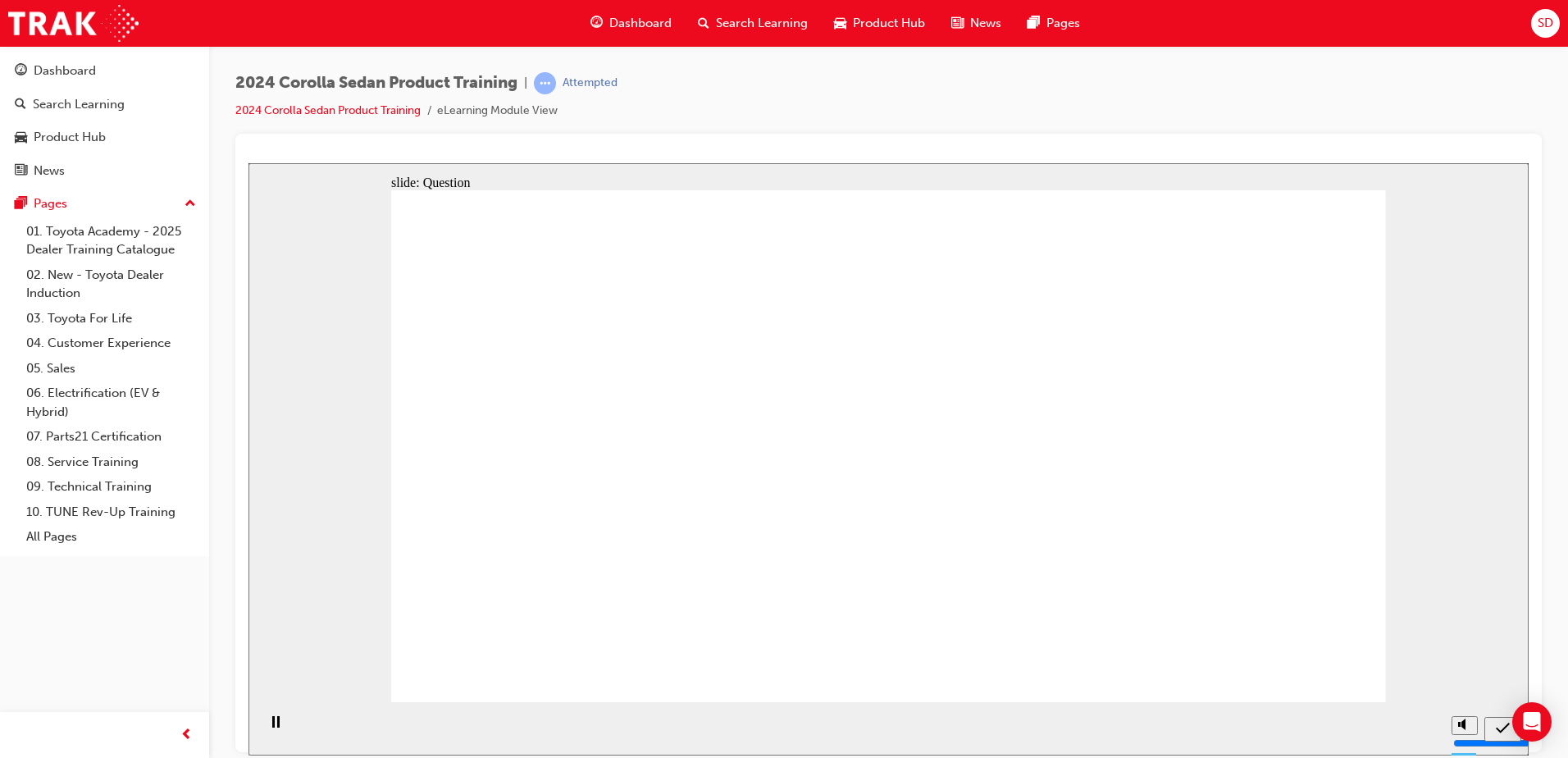
radio input "true"
drag, startPoint x: 666, startPoint y: 549, endPoint x: 942, endPoint y: 481, distance: 284.3
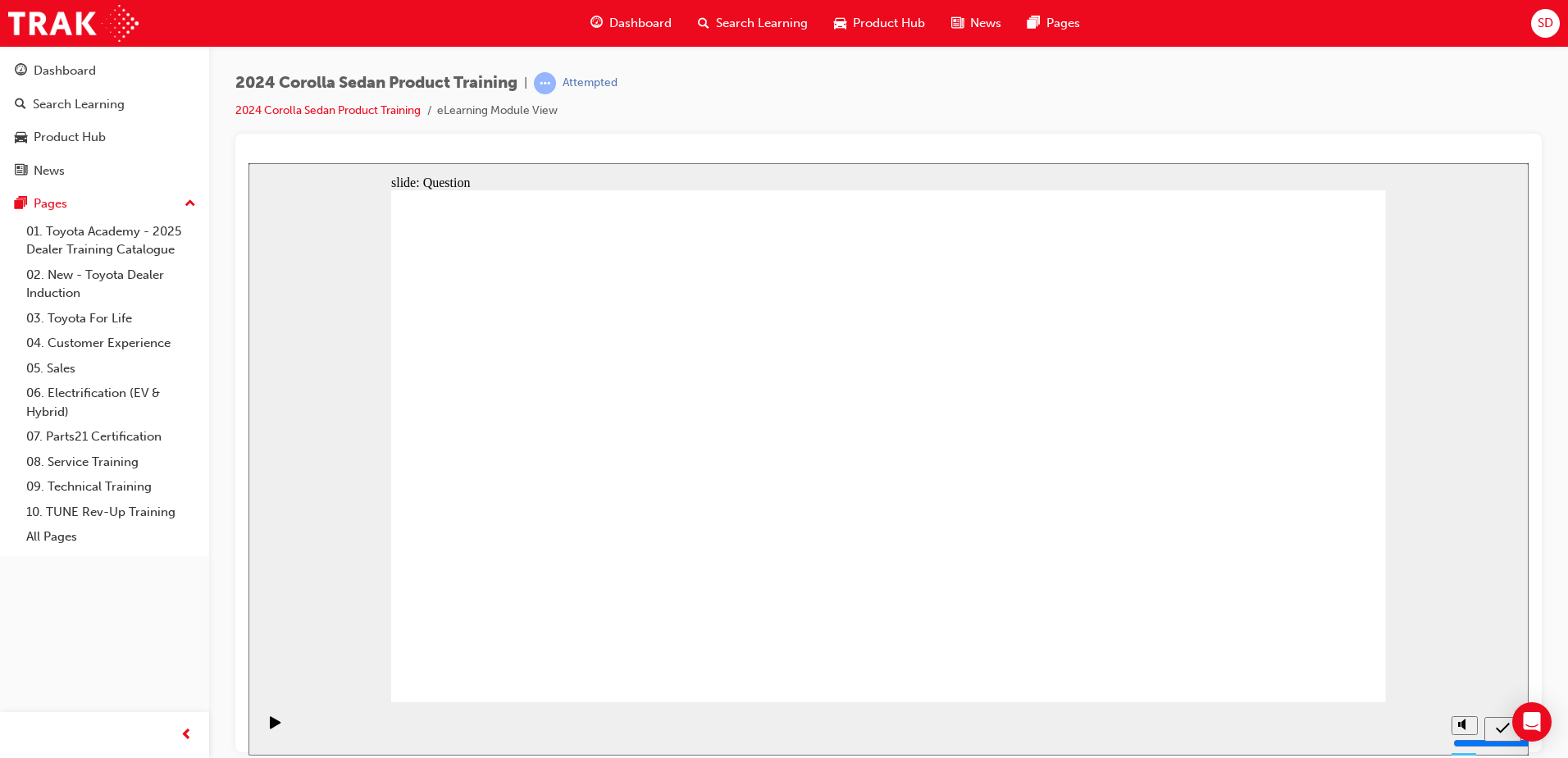
drag, startPoint x: 992, startPoint y: 401, endPoint x: 638, endPoint y: 551, distance: 384.5
drag, startPoint x: 803, startPoint y: 455, endPoint x: 822, endPoint y: 458, distance: 19.2
drag, startPoint x: 834, startPoint y: 449, endPoint x: 990, endPoint y: 597, distance: 215.0
drag, startPoint x: 1097, startPoint y: 454, endPoint x: 758, endPoint y: 581, distance: 362.0
drag, startPoint x: 679, startPoint y: 413, endPoint x: 1179, endPoint y: 568, distance: 523.5
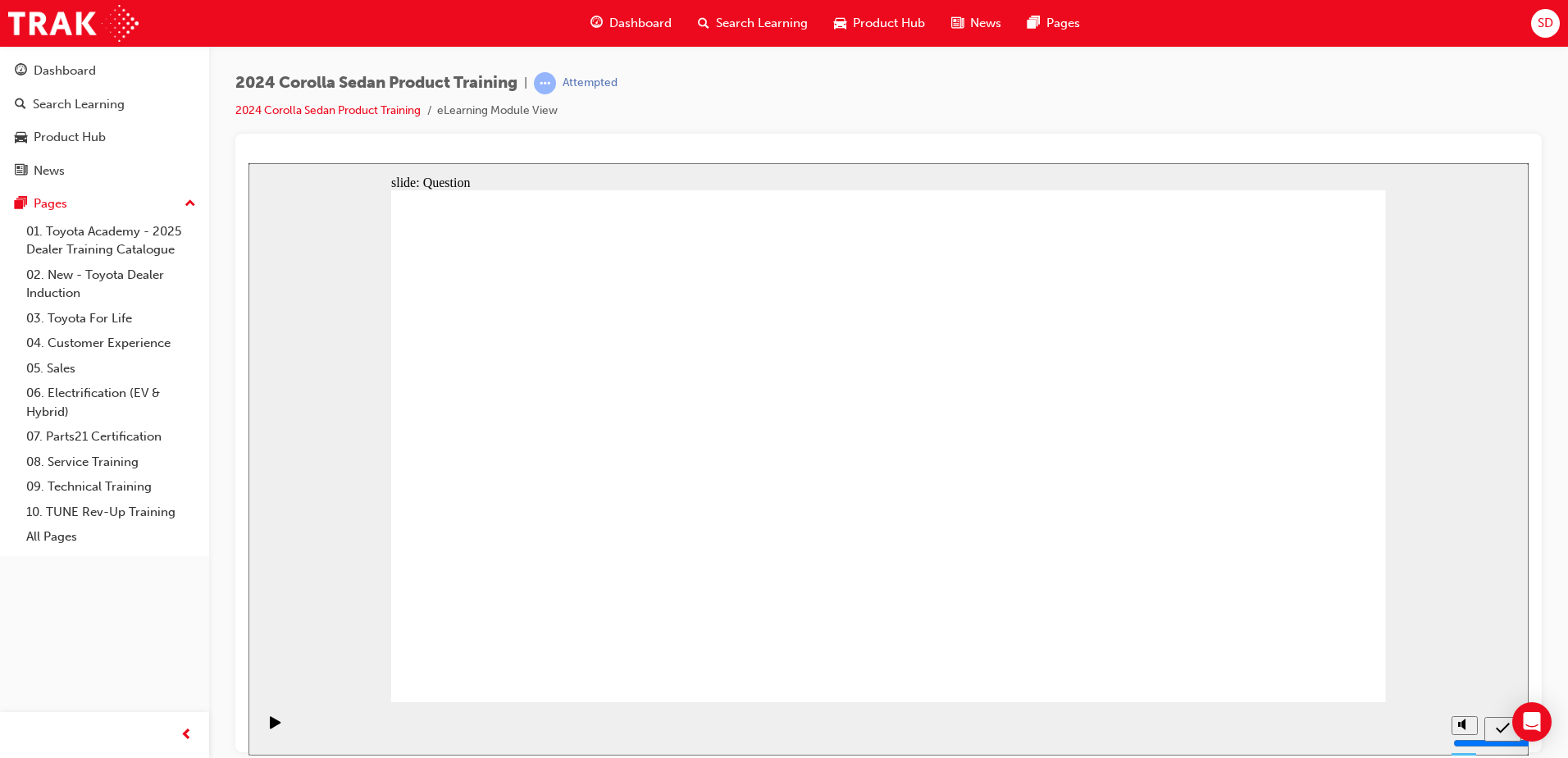
click at [762, 26] on span "Search Learning" at bounding box center [761, 23] width 91 height 19
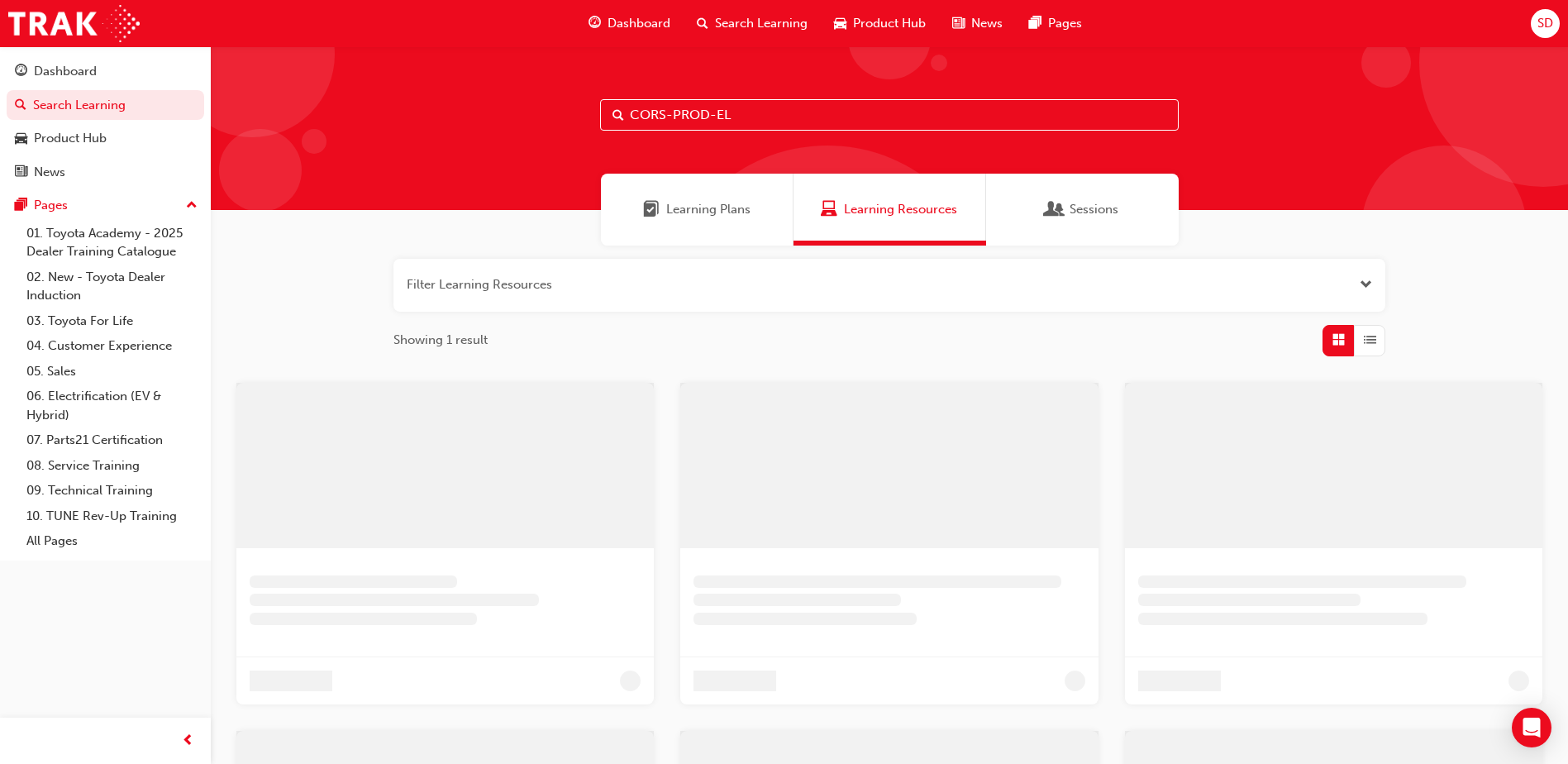
click at [761, 119] on input "CORS-PROD-EL" at bounding box center [889, 115] width 579 height 31
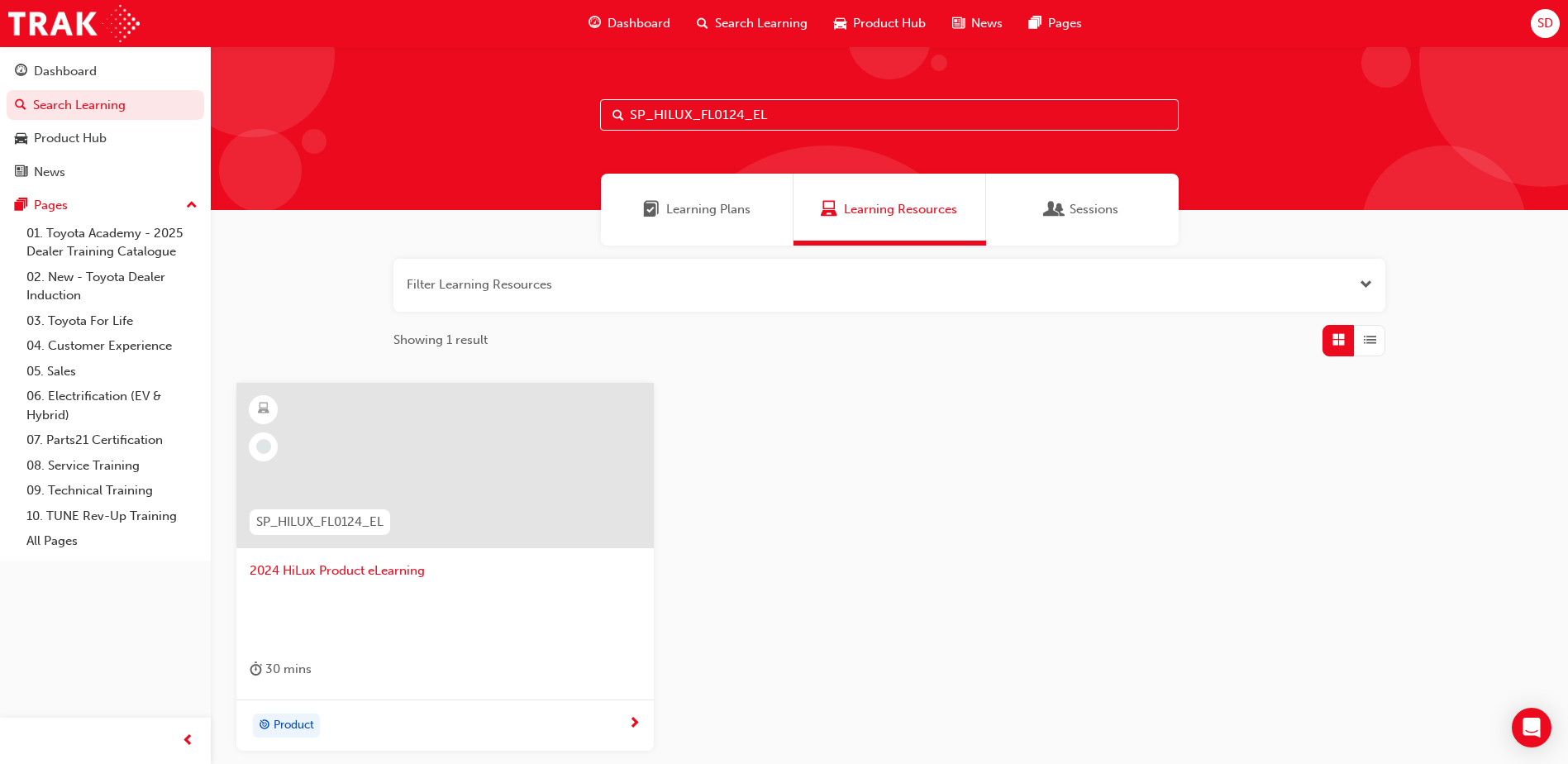
type input "SP_HILUX_FL0124_EL"
click at [380, 617] on div at bounding box center [445, 613] width 391 height 66
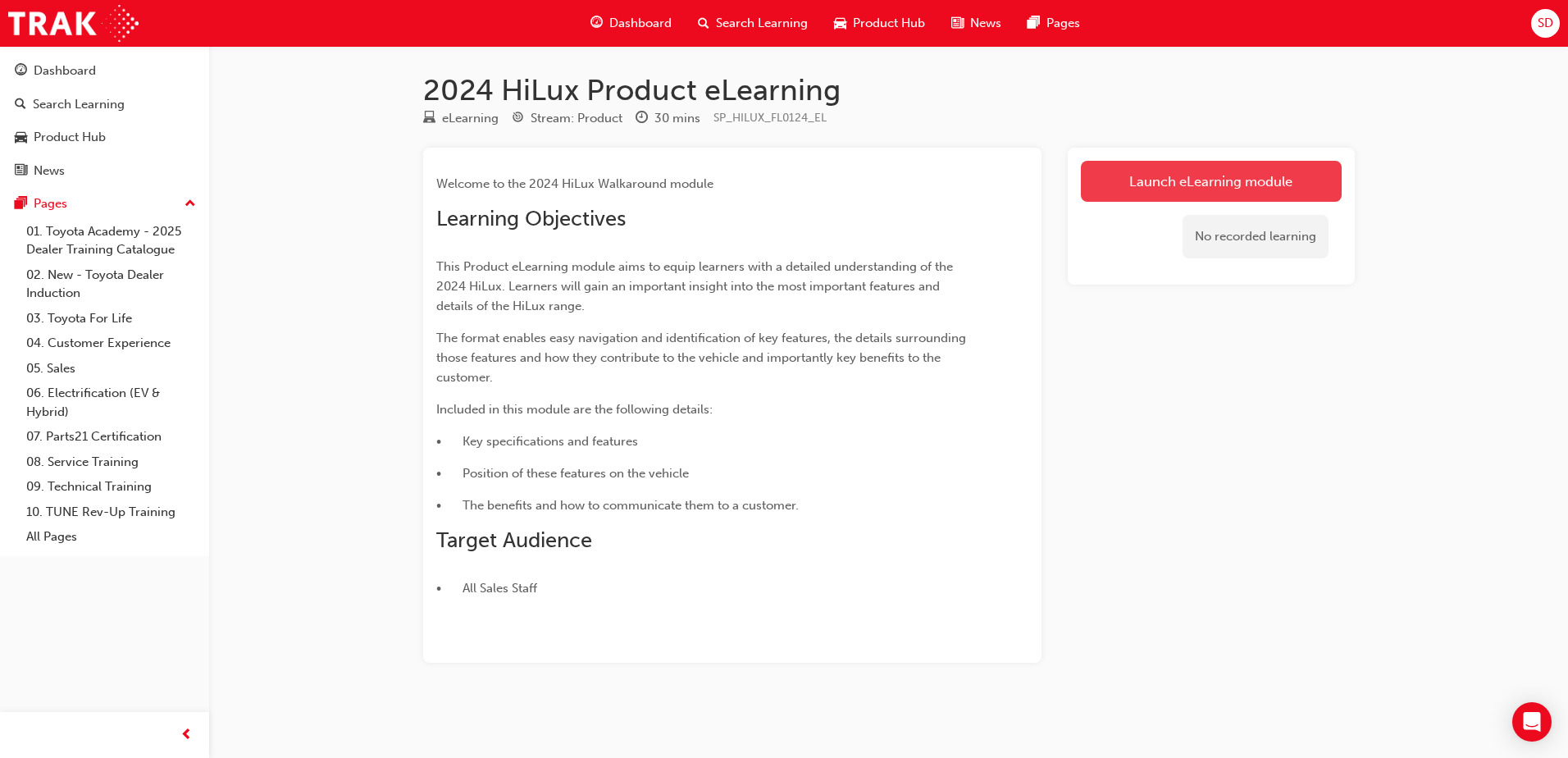
click at [1286, 175] on link "Launch eLearning module" at bounding box center [1211, 181] width 261 height 41
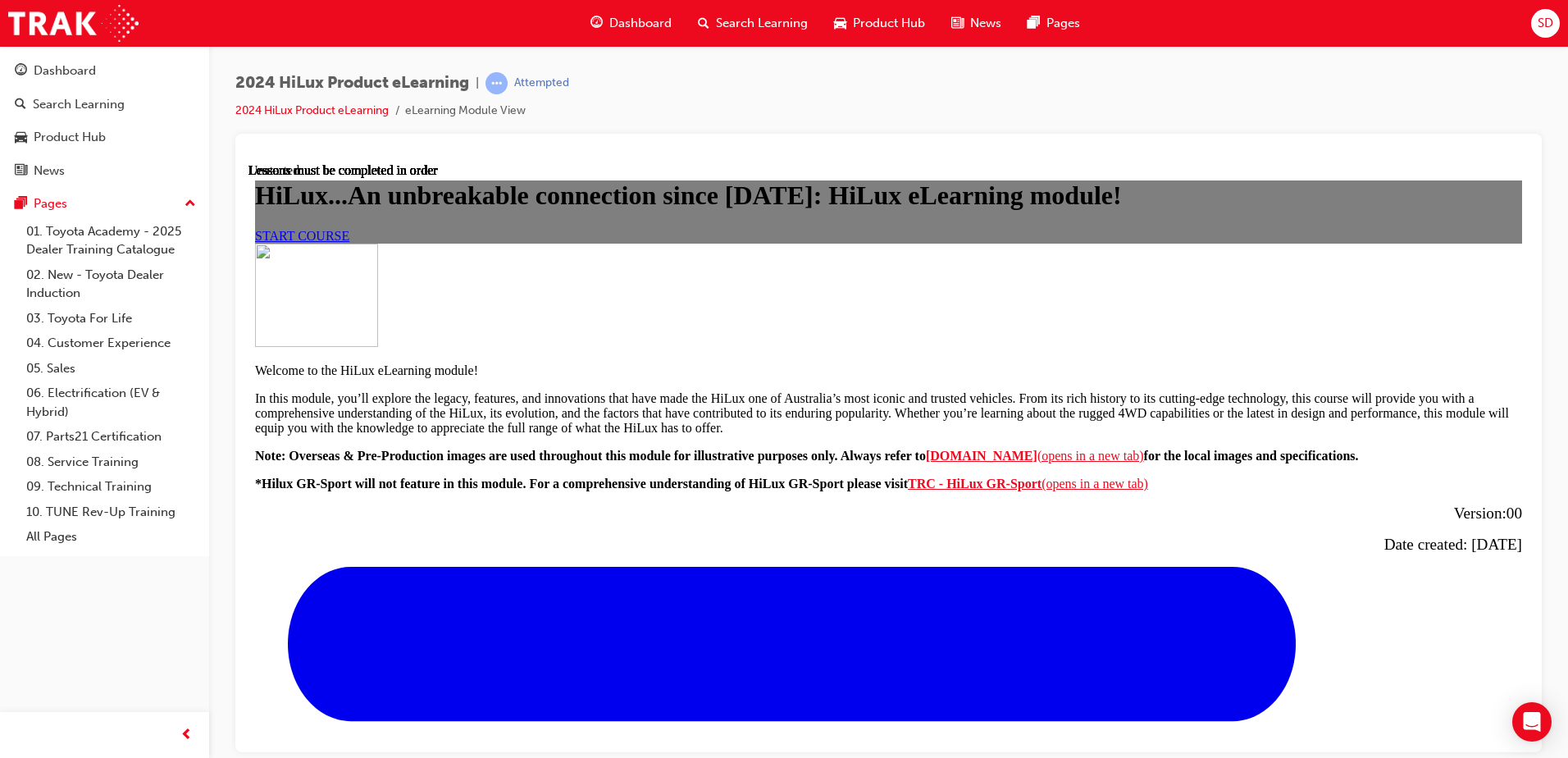
scroll to position [81, 0]
click at [350, 242] on span "START COURSE" at bounding box center [302, 235] width 94 height 13
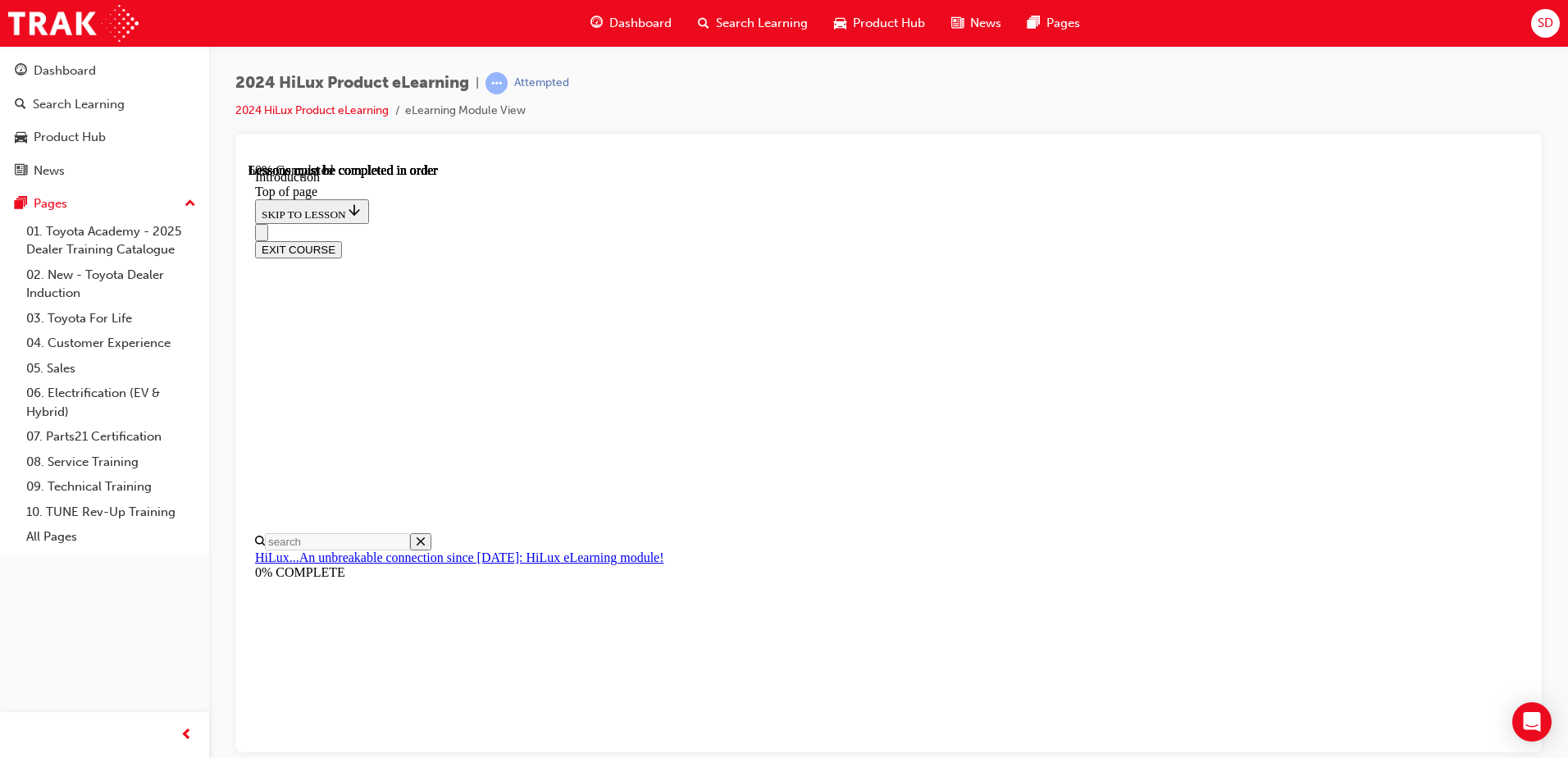
scroll to position [786, 0]
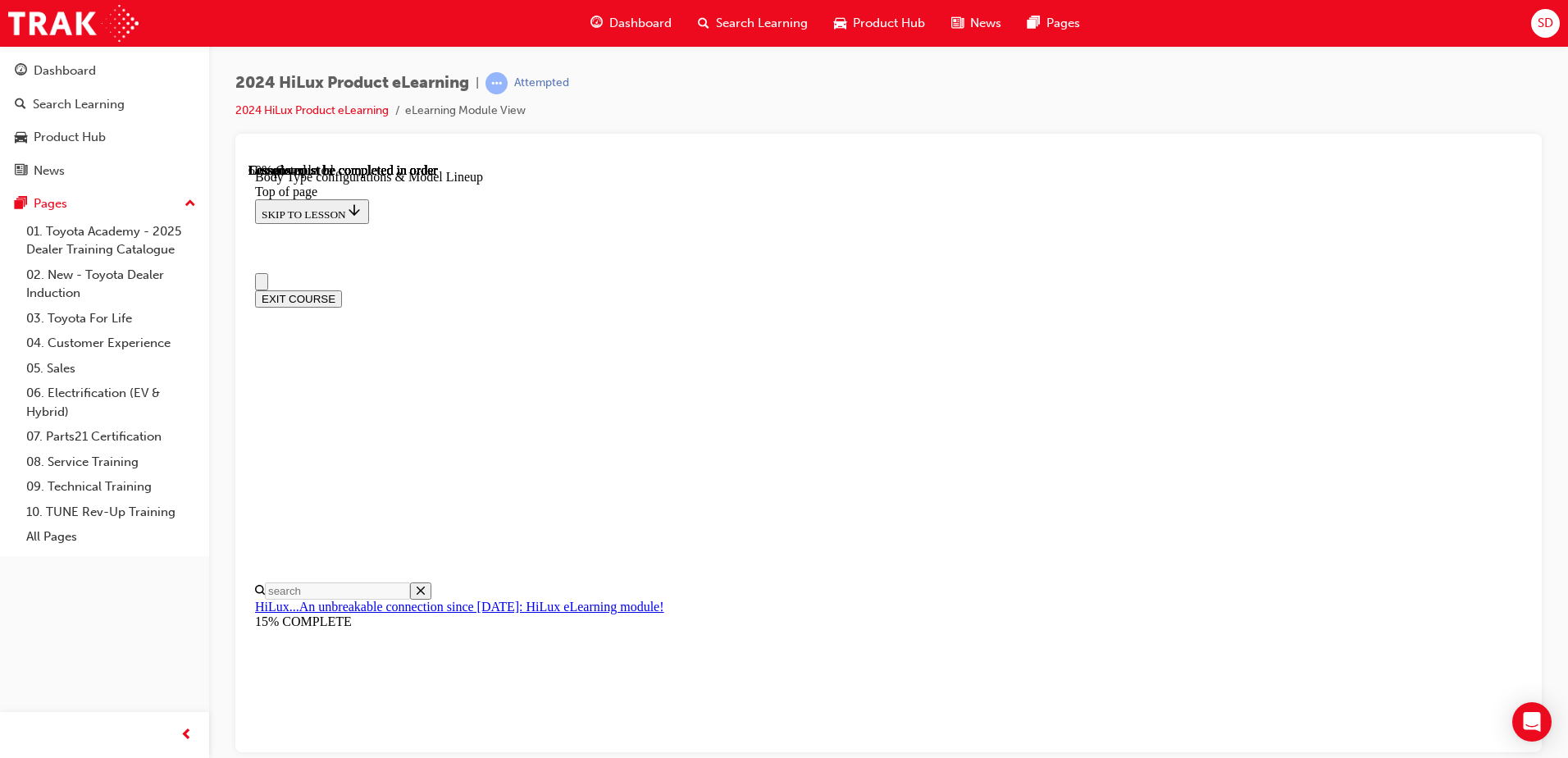
scroll to position [410, 0]
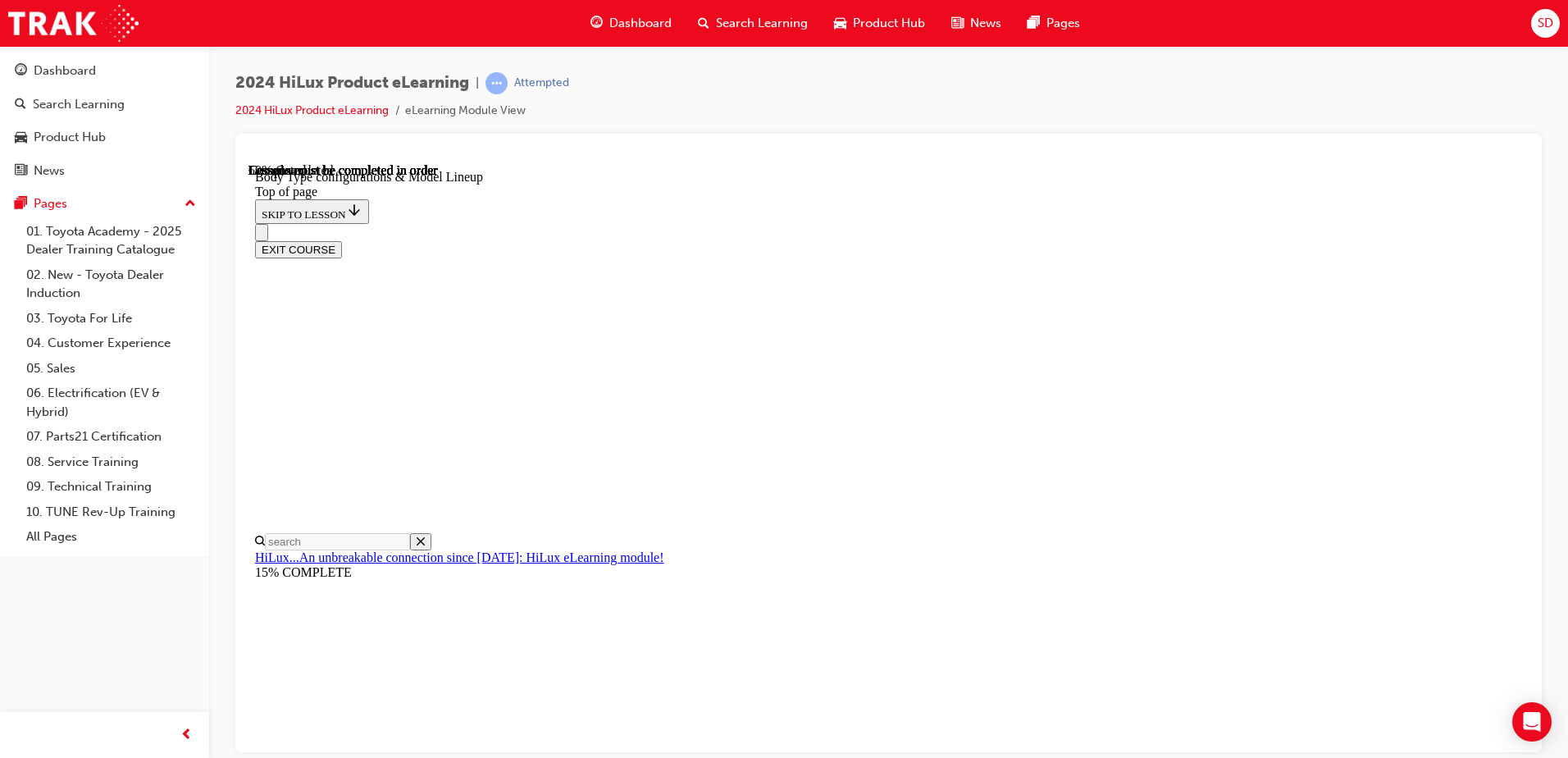
scroll to position [0, 380]
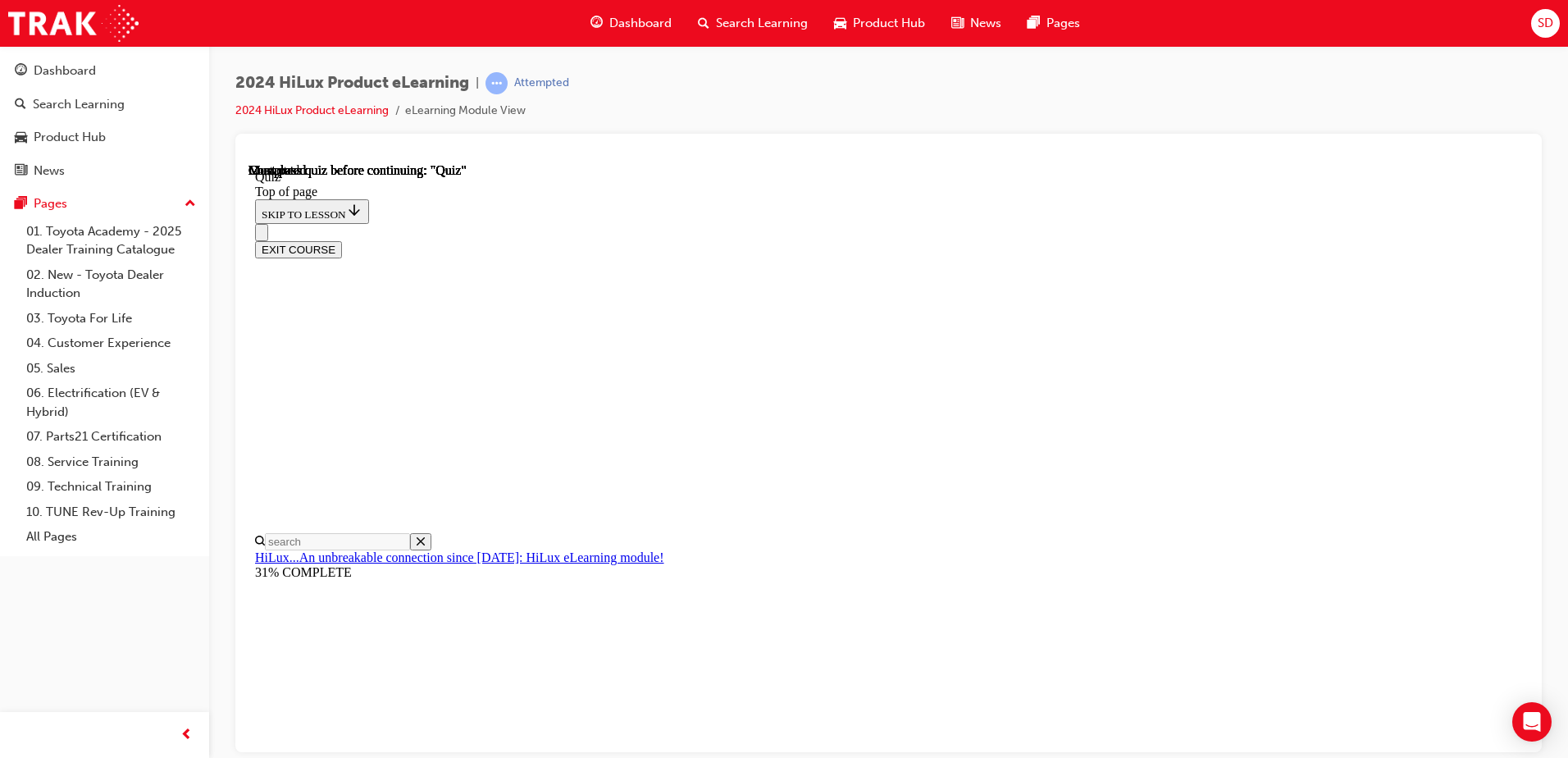
scroll to position [52, 0]
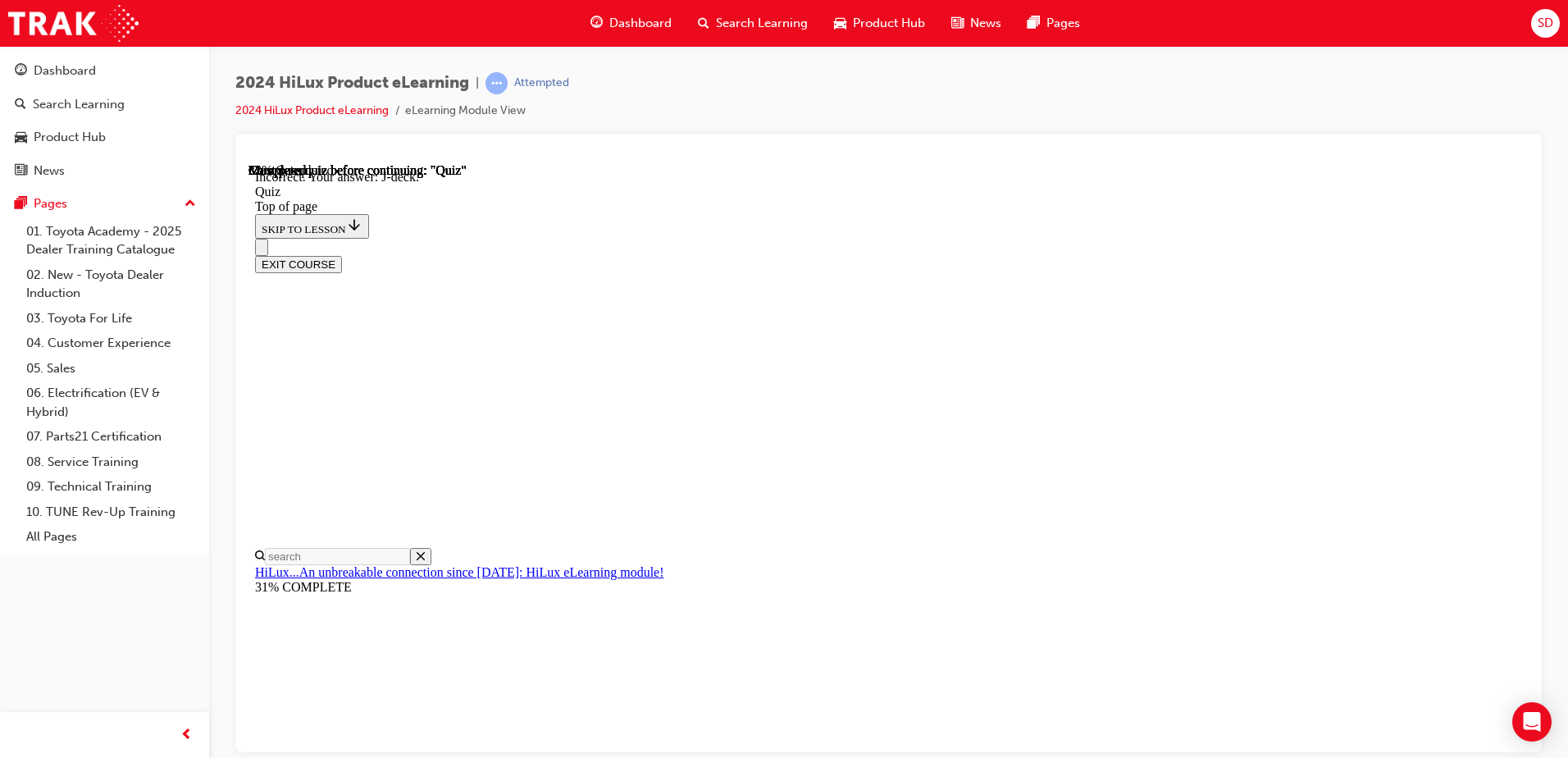
scroll to position [292, 0]
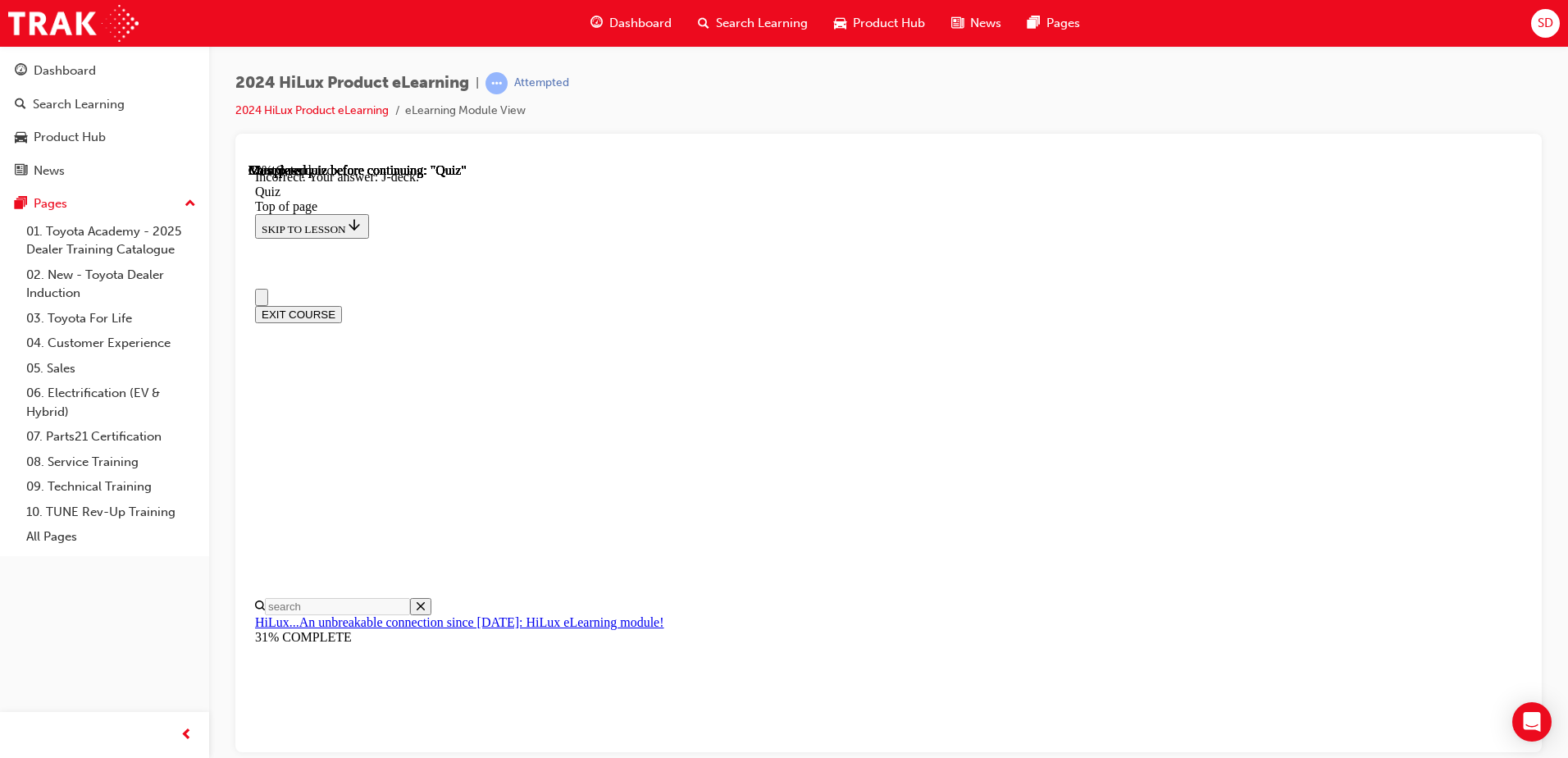
scroll to position [0, 0]
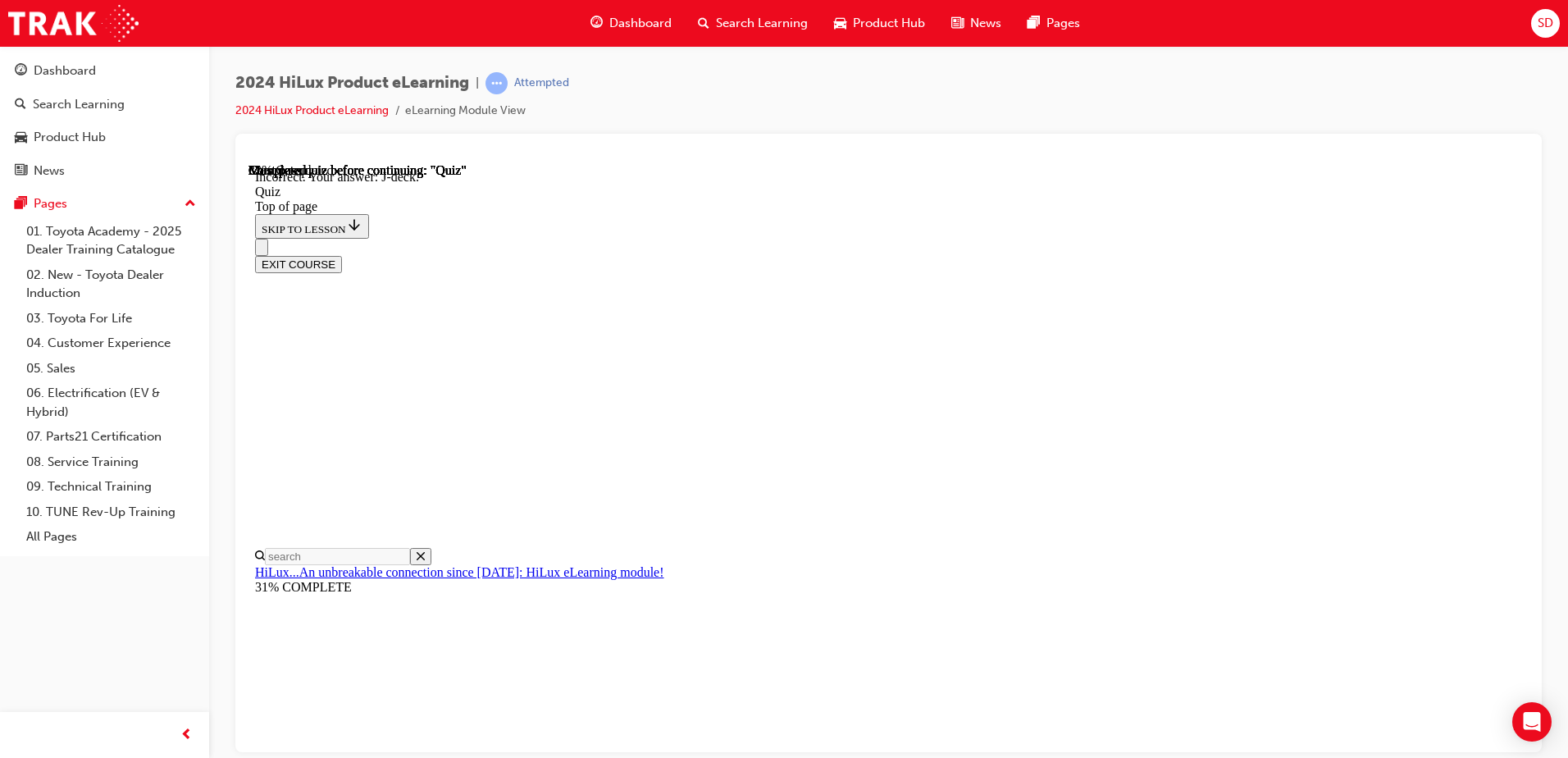
scroll to position [153, 0]
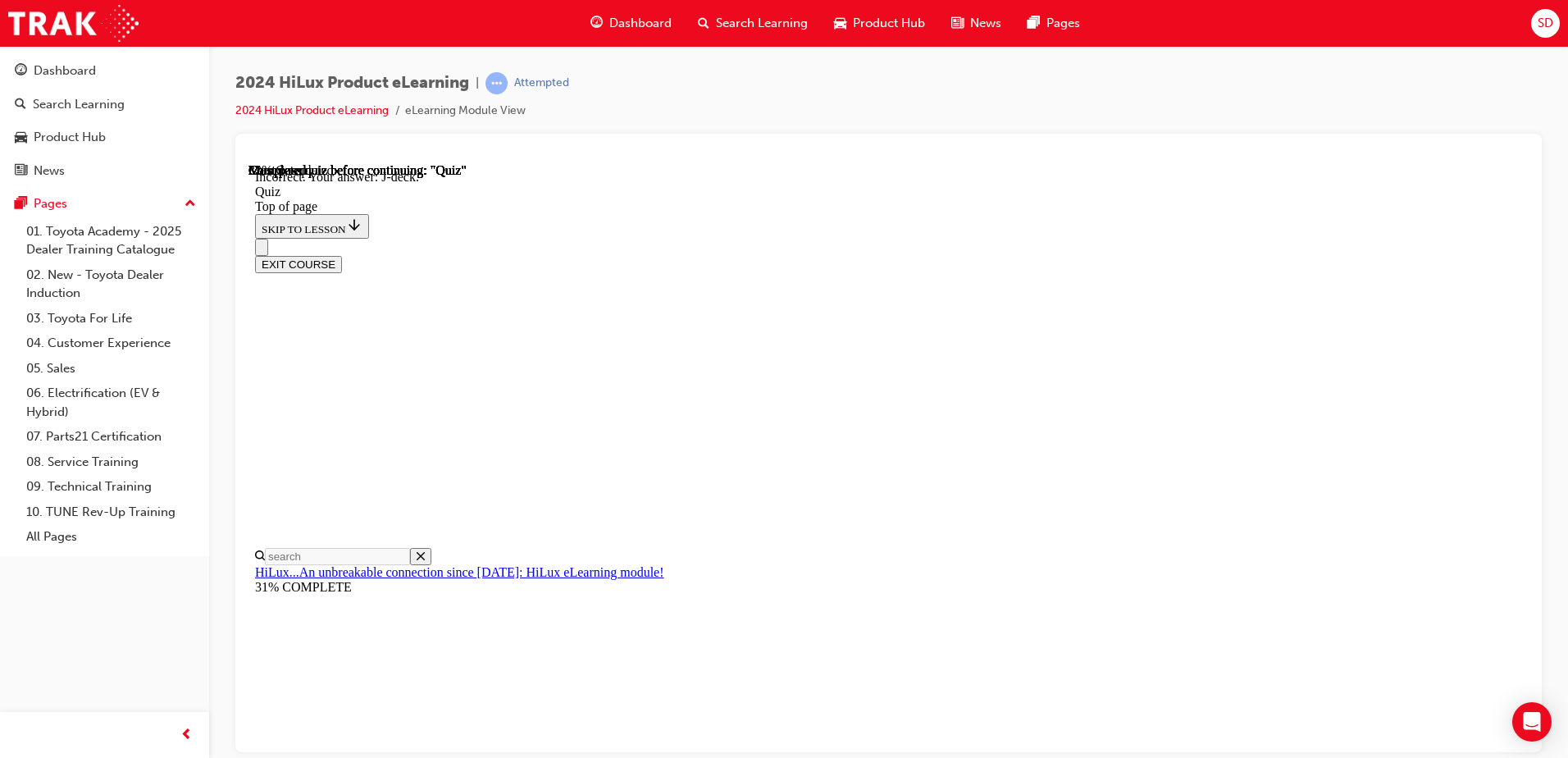
drag, startPoint x: 1035, startPoint y: 635, endPoint x: 1030, endPoint y: 603, distance: 32.4
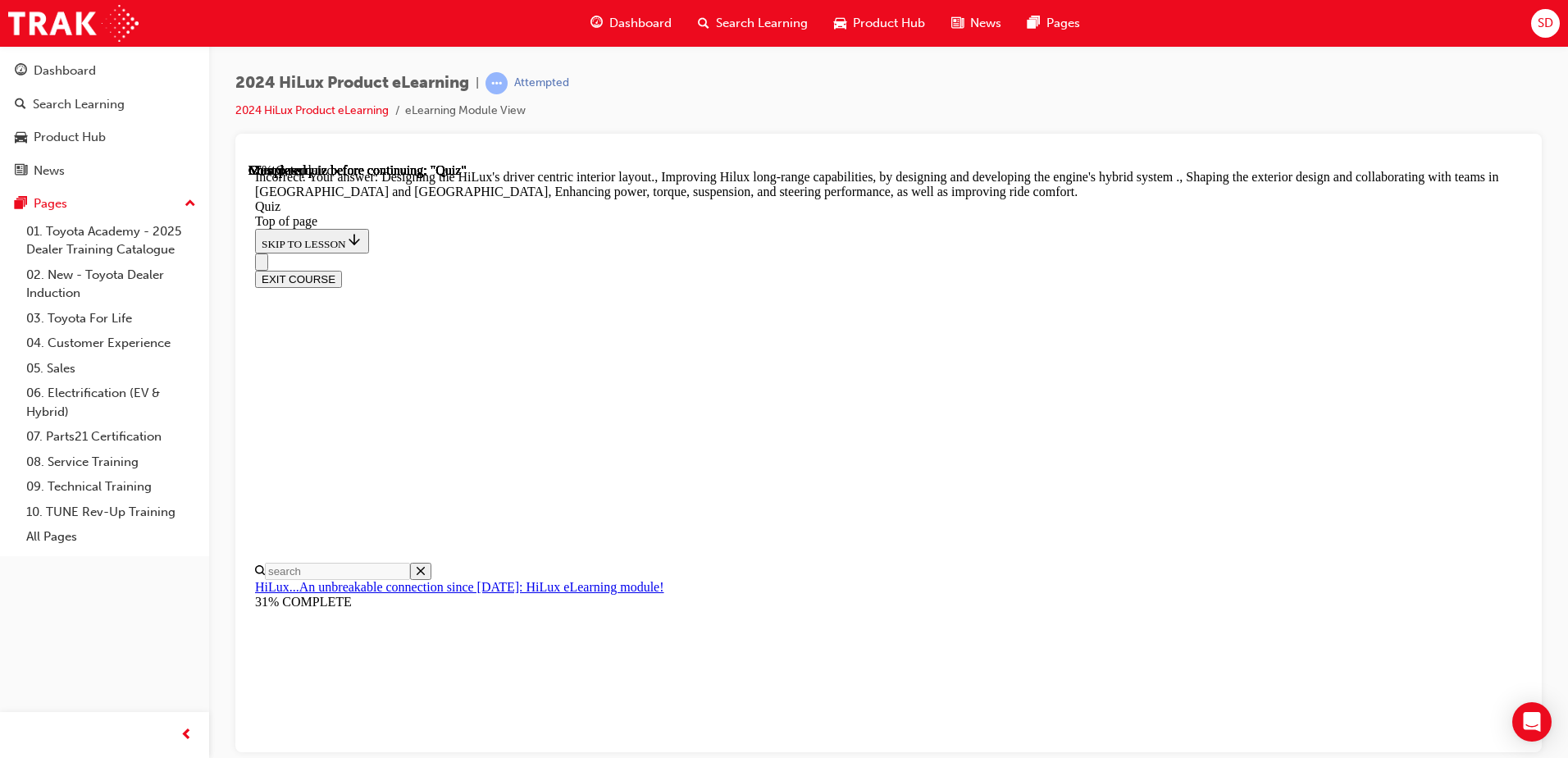
scroll to position [369, 0]
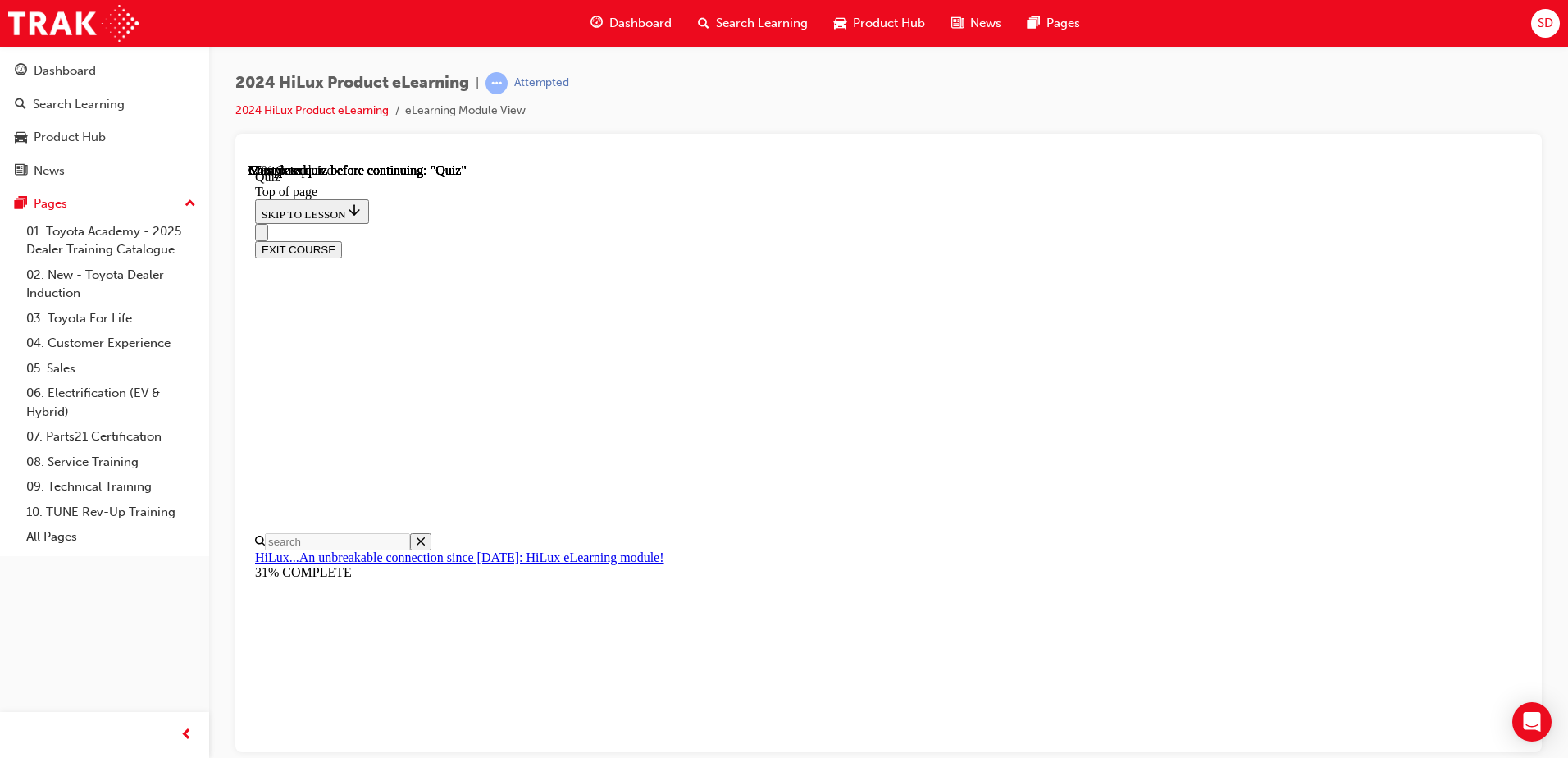
scroll to position [246, 0]
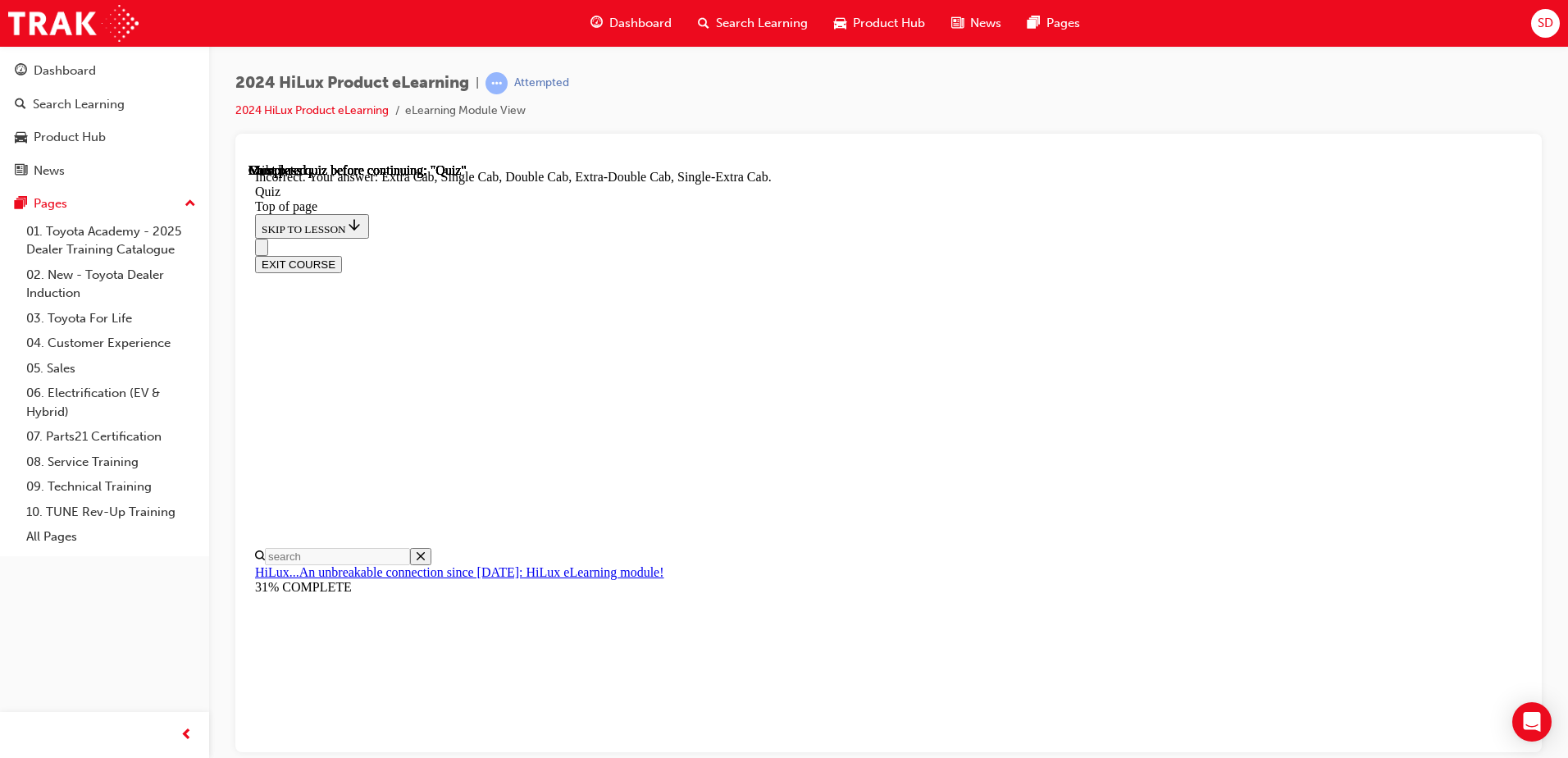
scroll to position [413, 0]
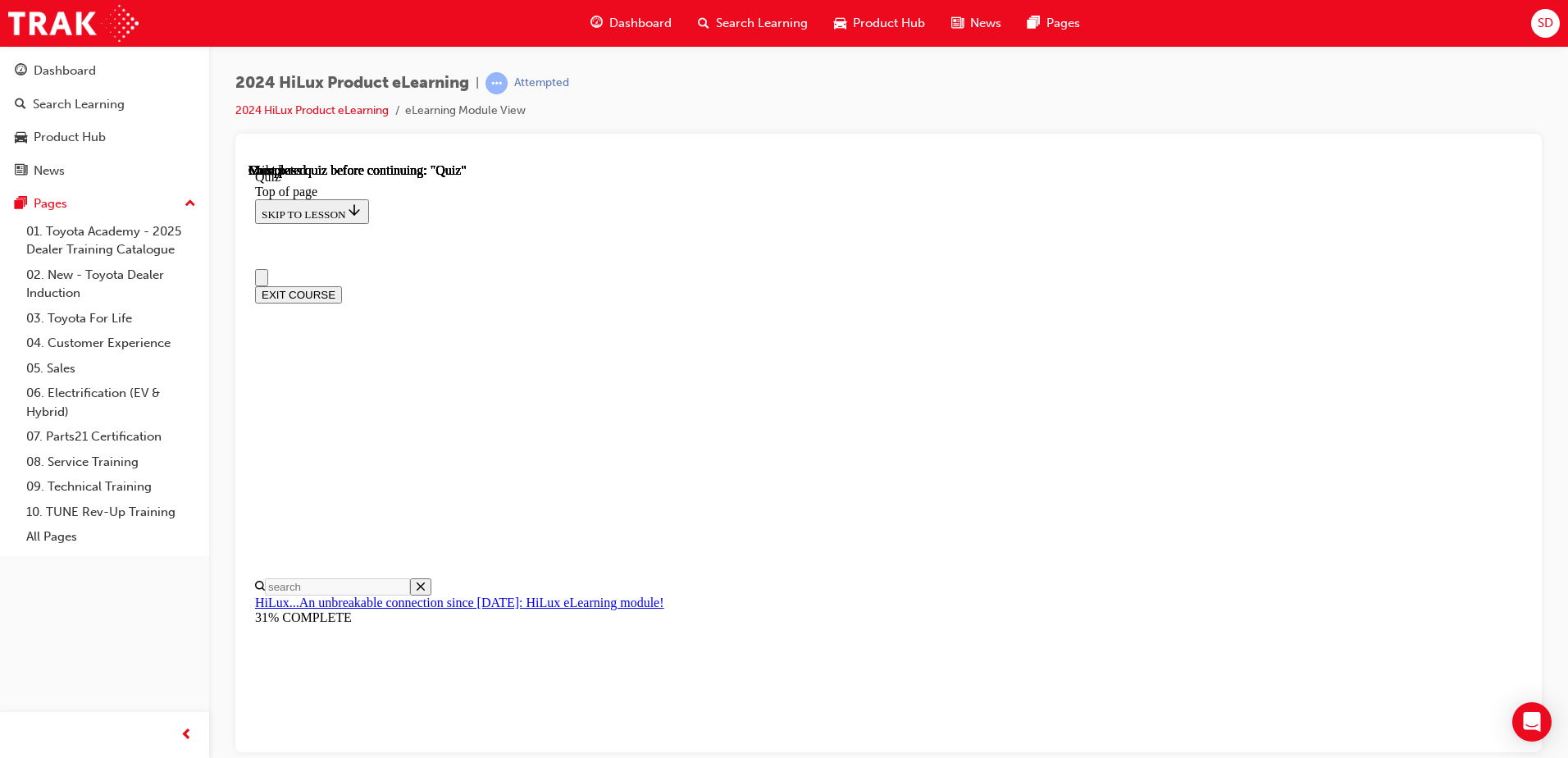
scroll to position [299, 0]
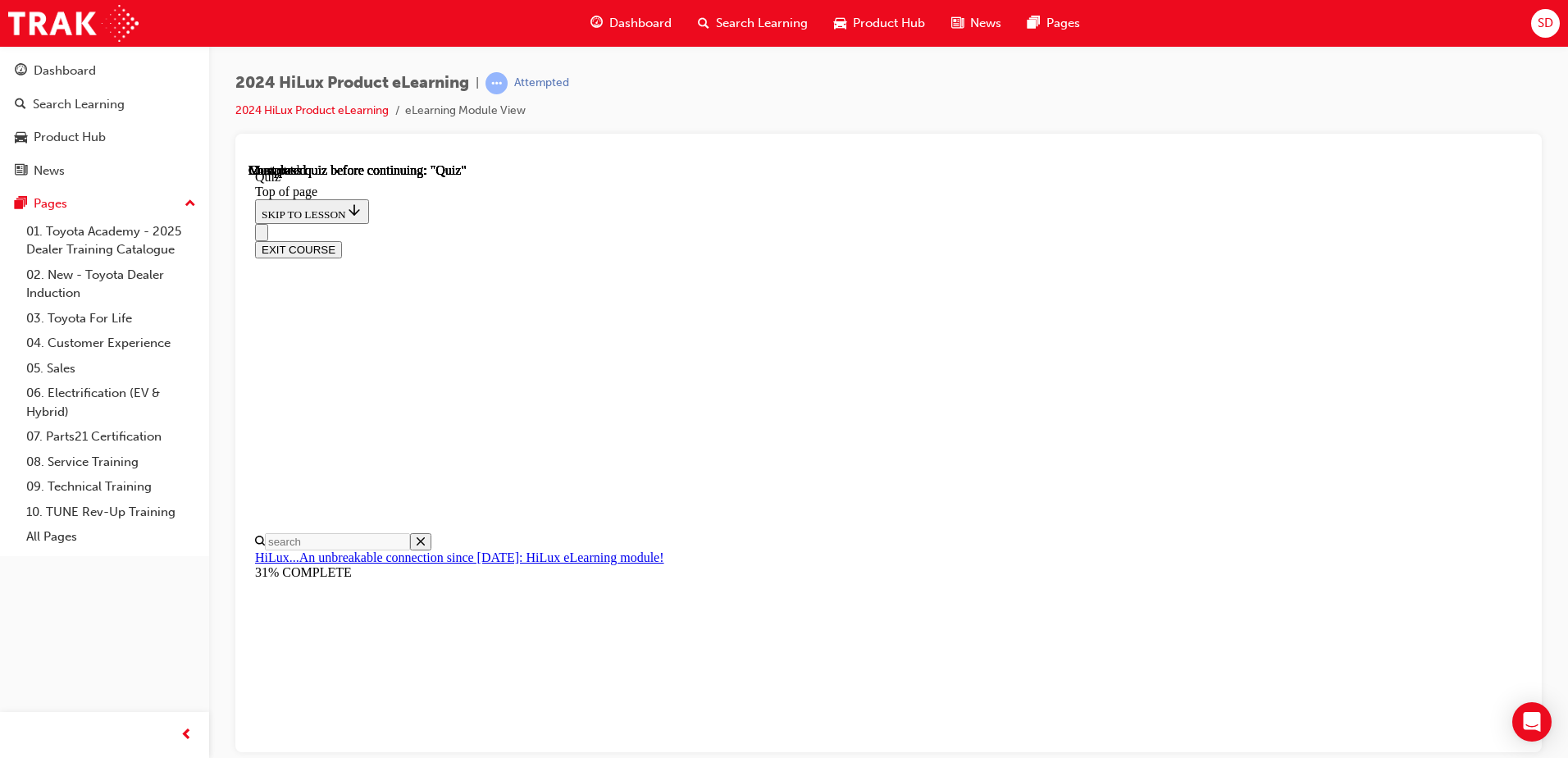
scroll to position [216, 0]
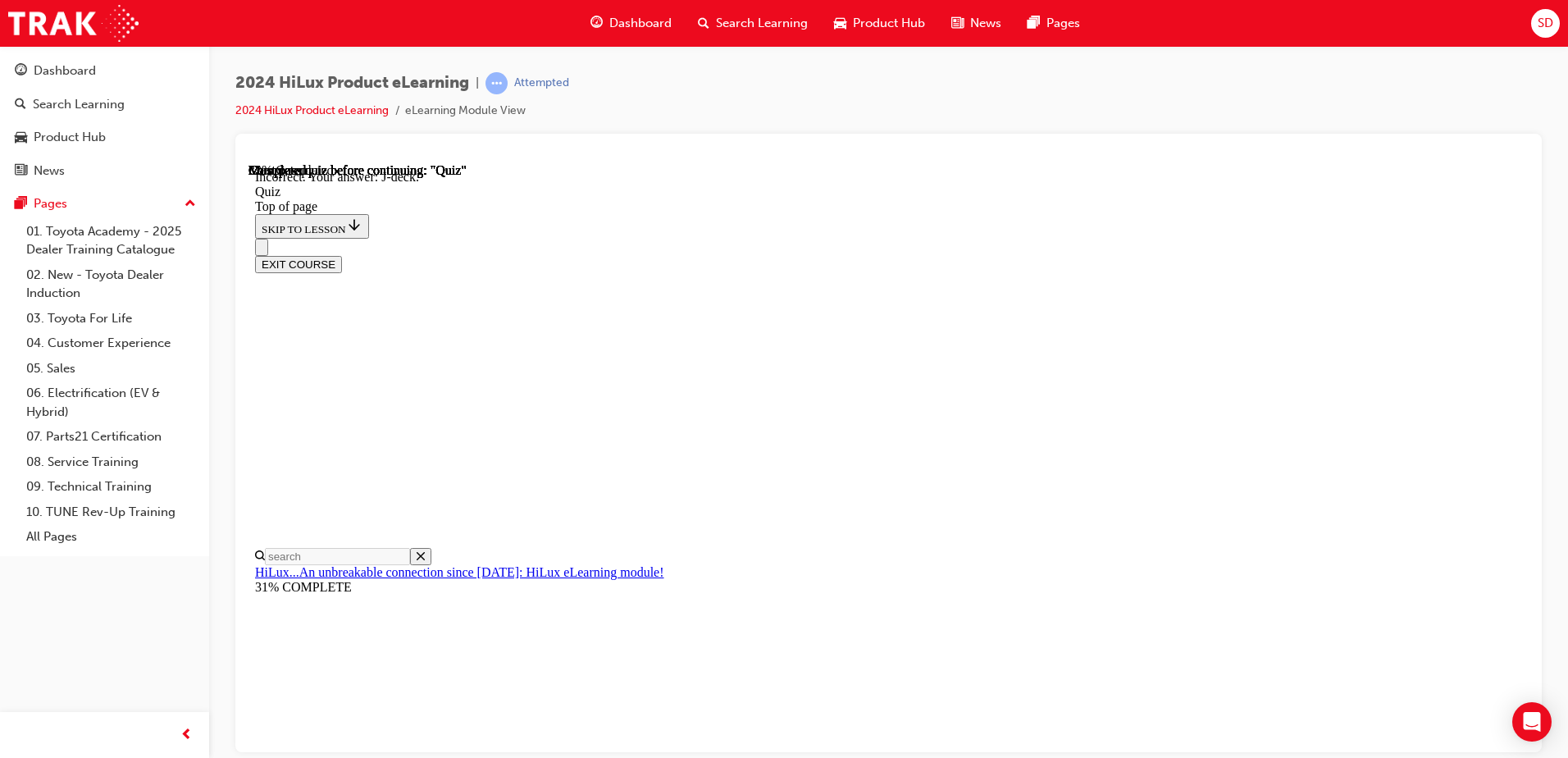
scroll to position [292, 0]
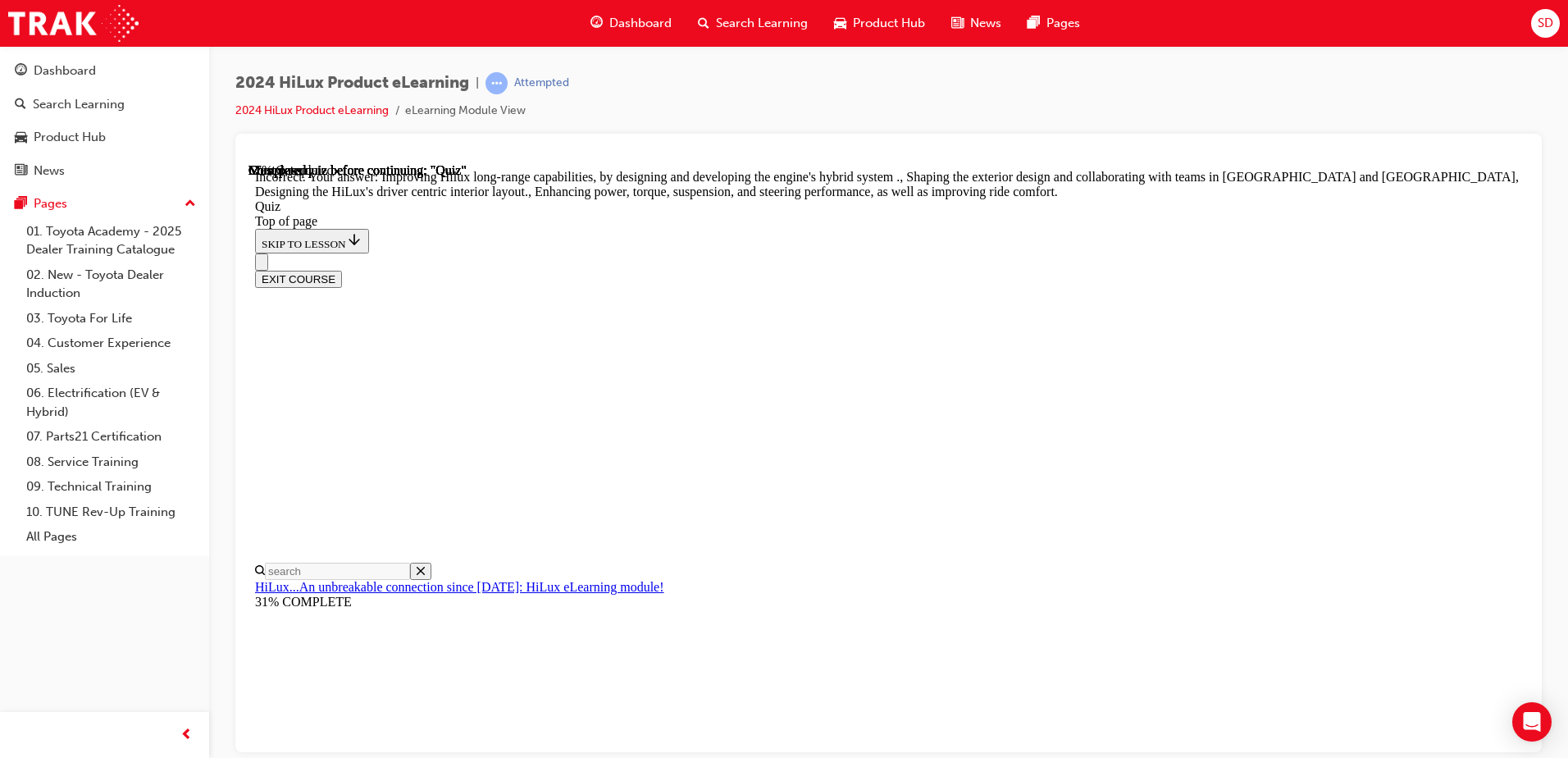
scroll to position [369, 0]
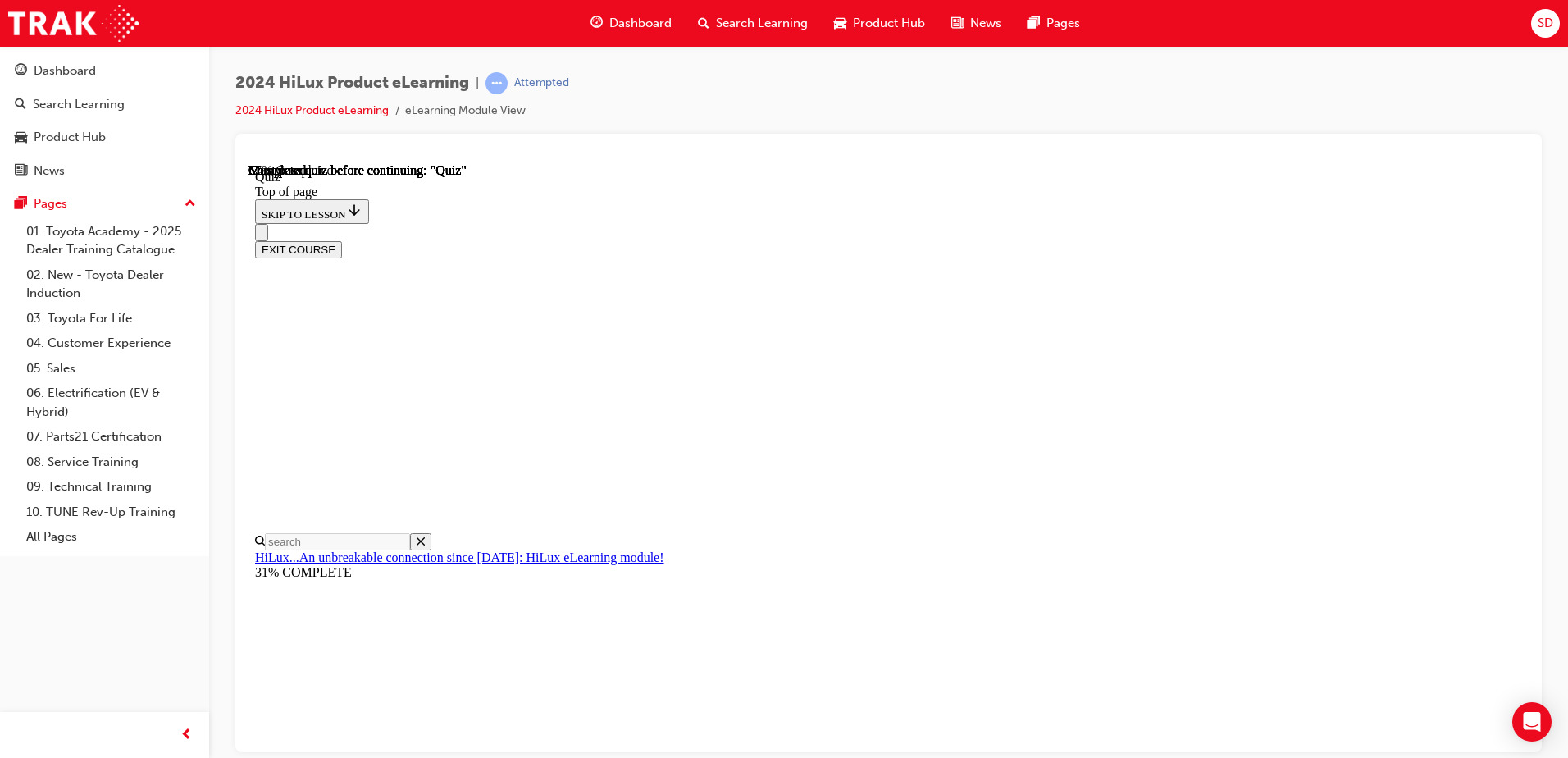
scroll to position [246, 0]
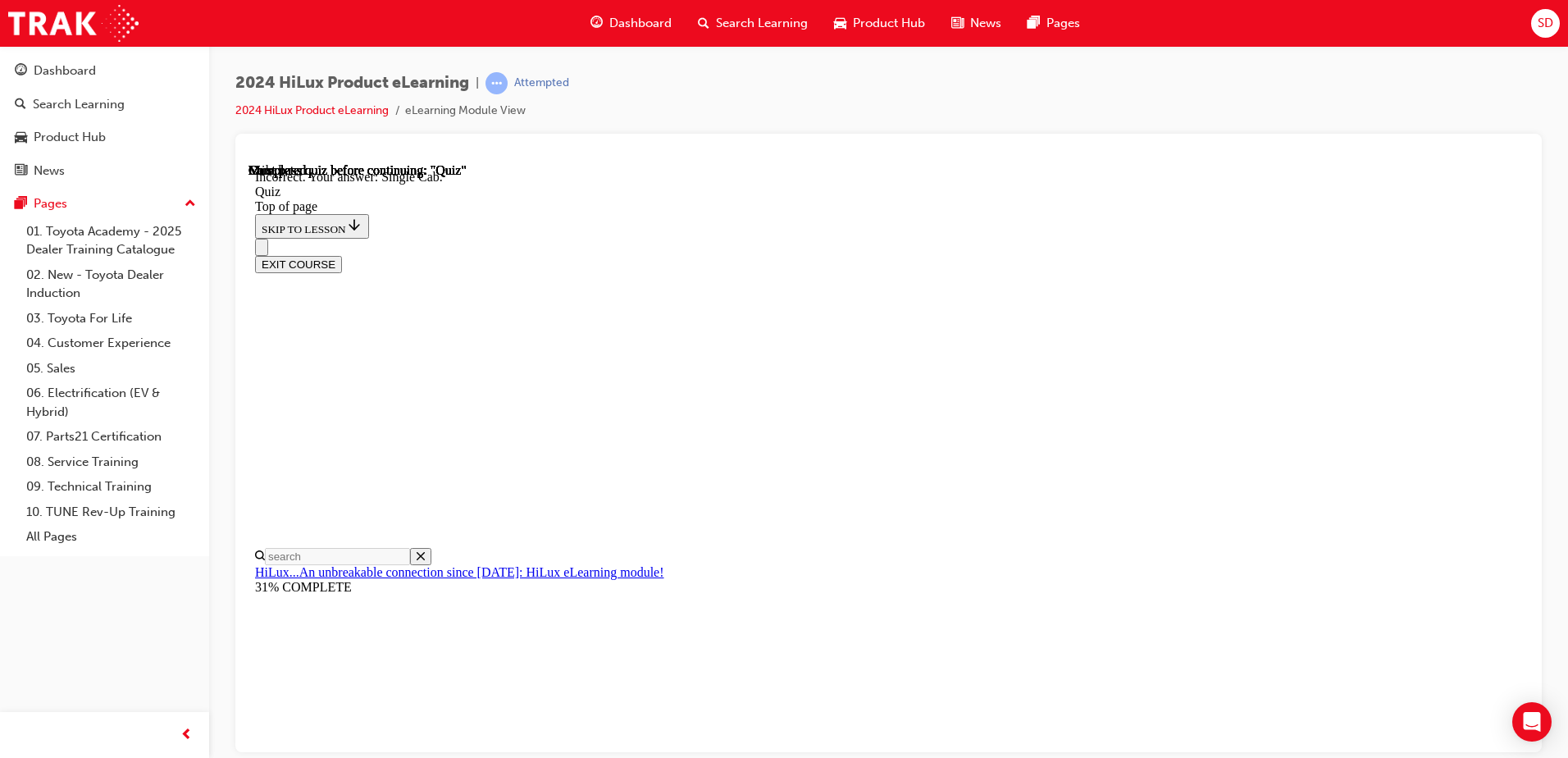
scroll to position [413, 0]
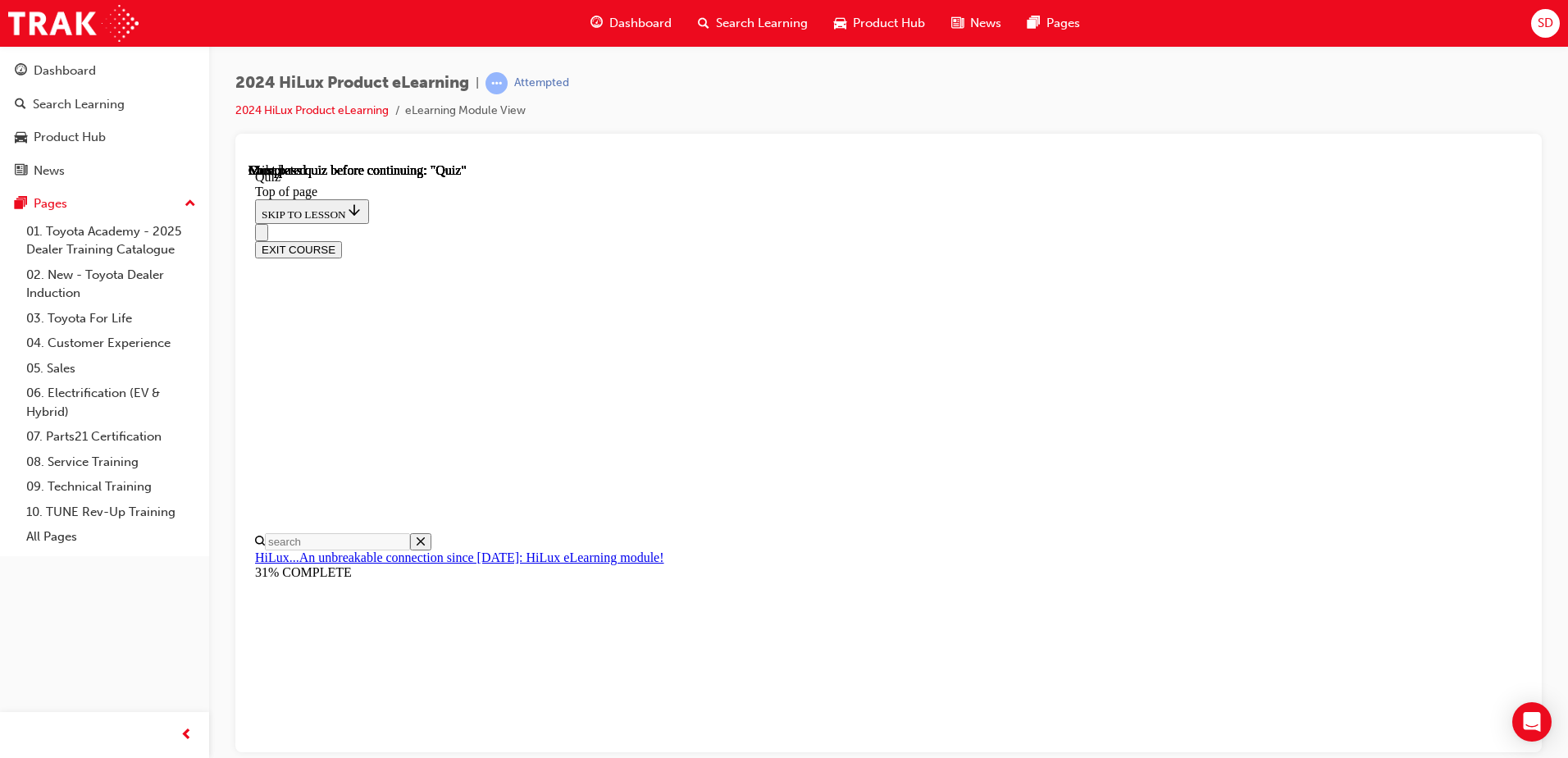
scroll to position [299, 0]
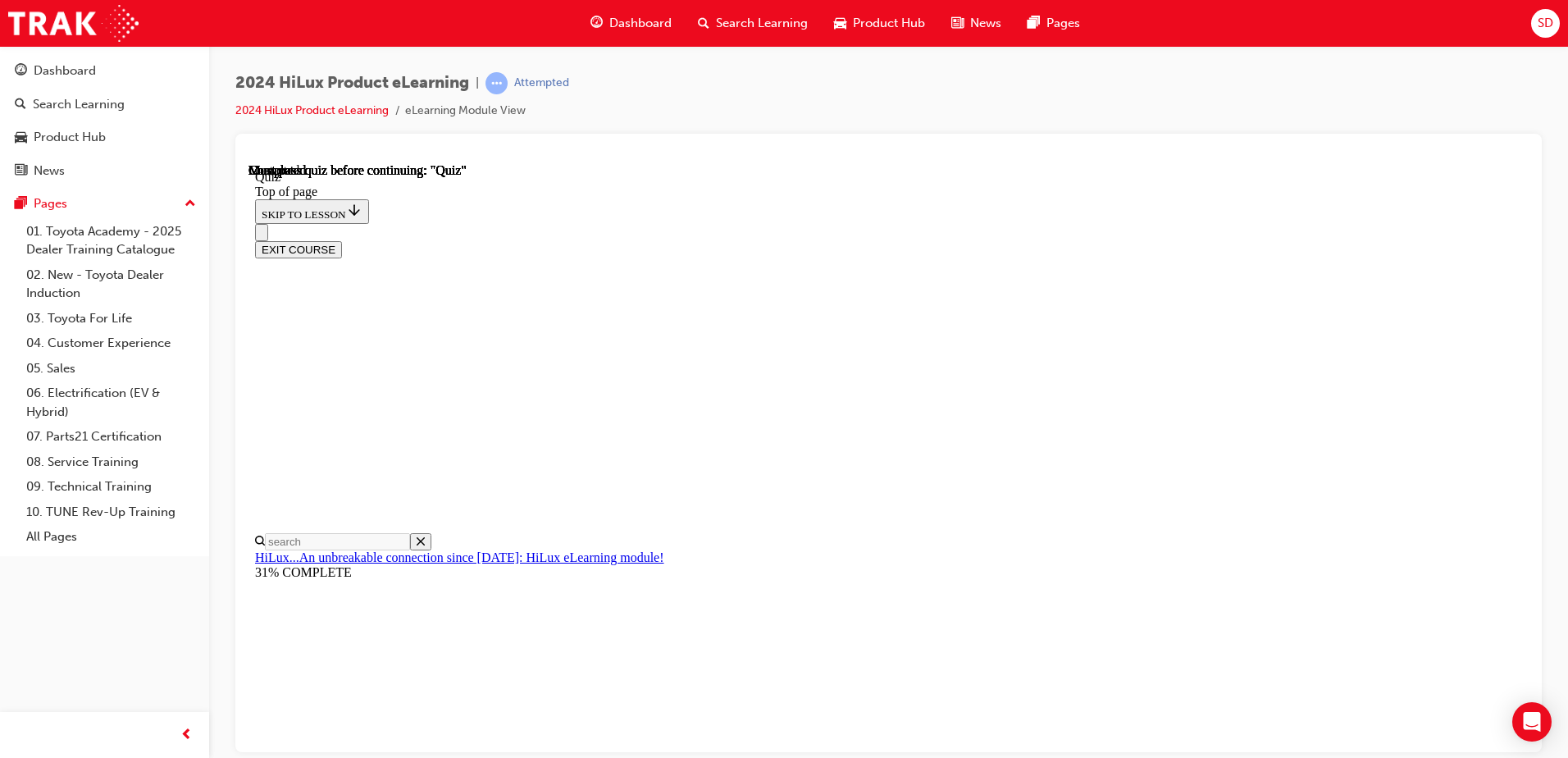
drag, startPoint x: 971, startPoint y: 732, endPoint x: 974, endPoint y: 744, distance: 12.4
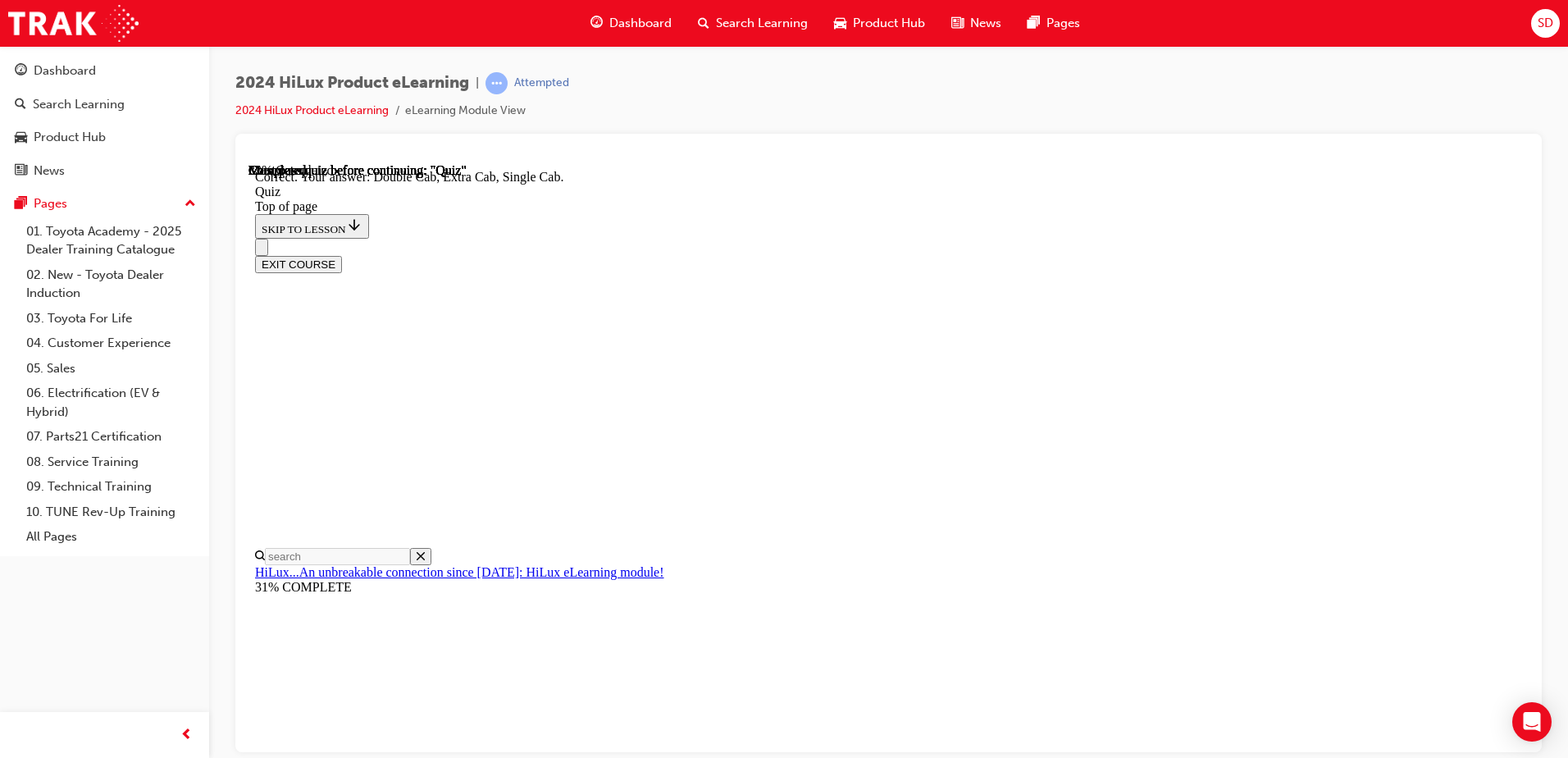
scroll to position [413, 0]
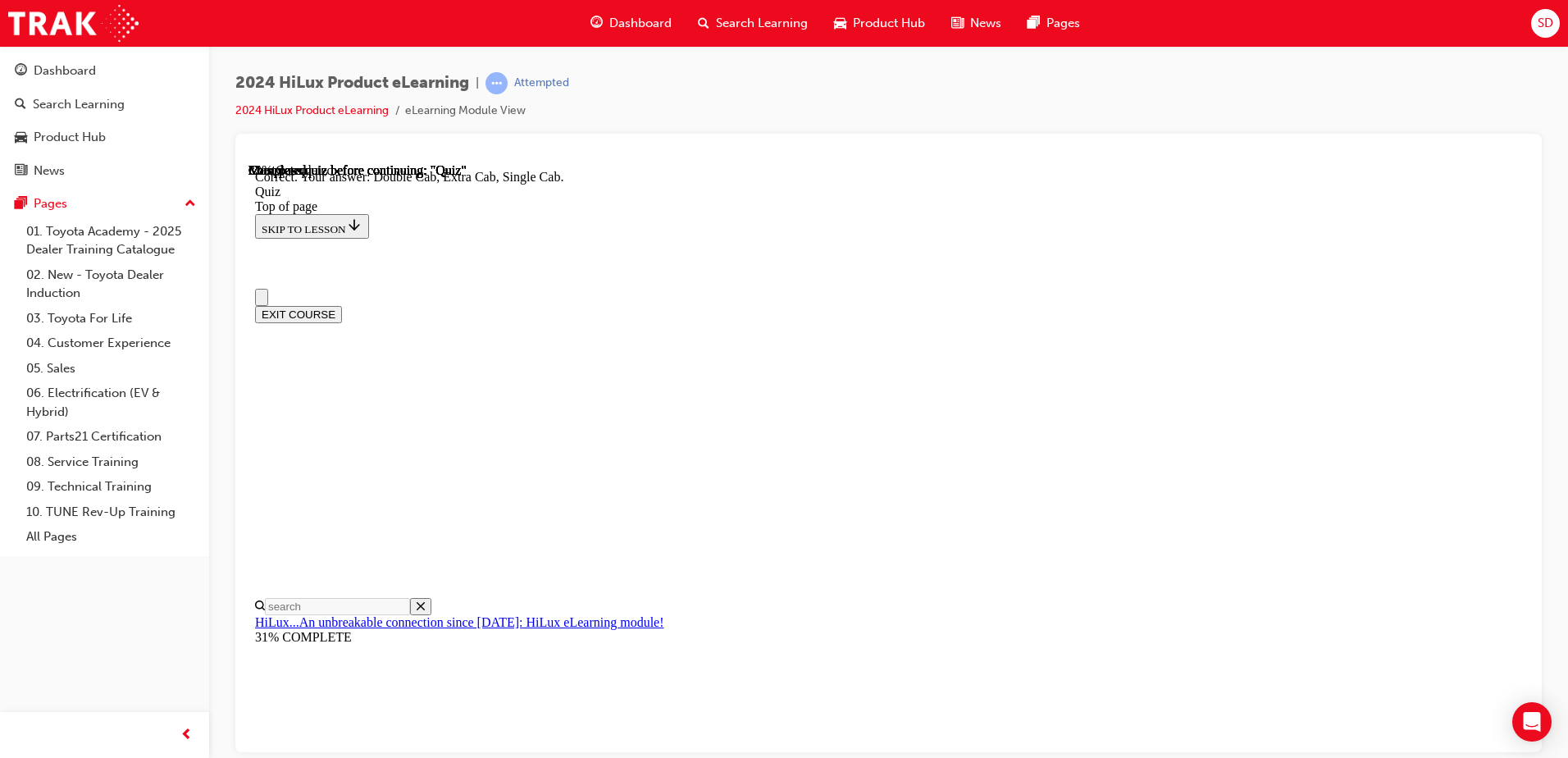
scroll to position [82, 0]
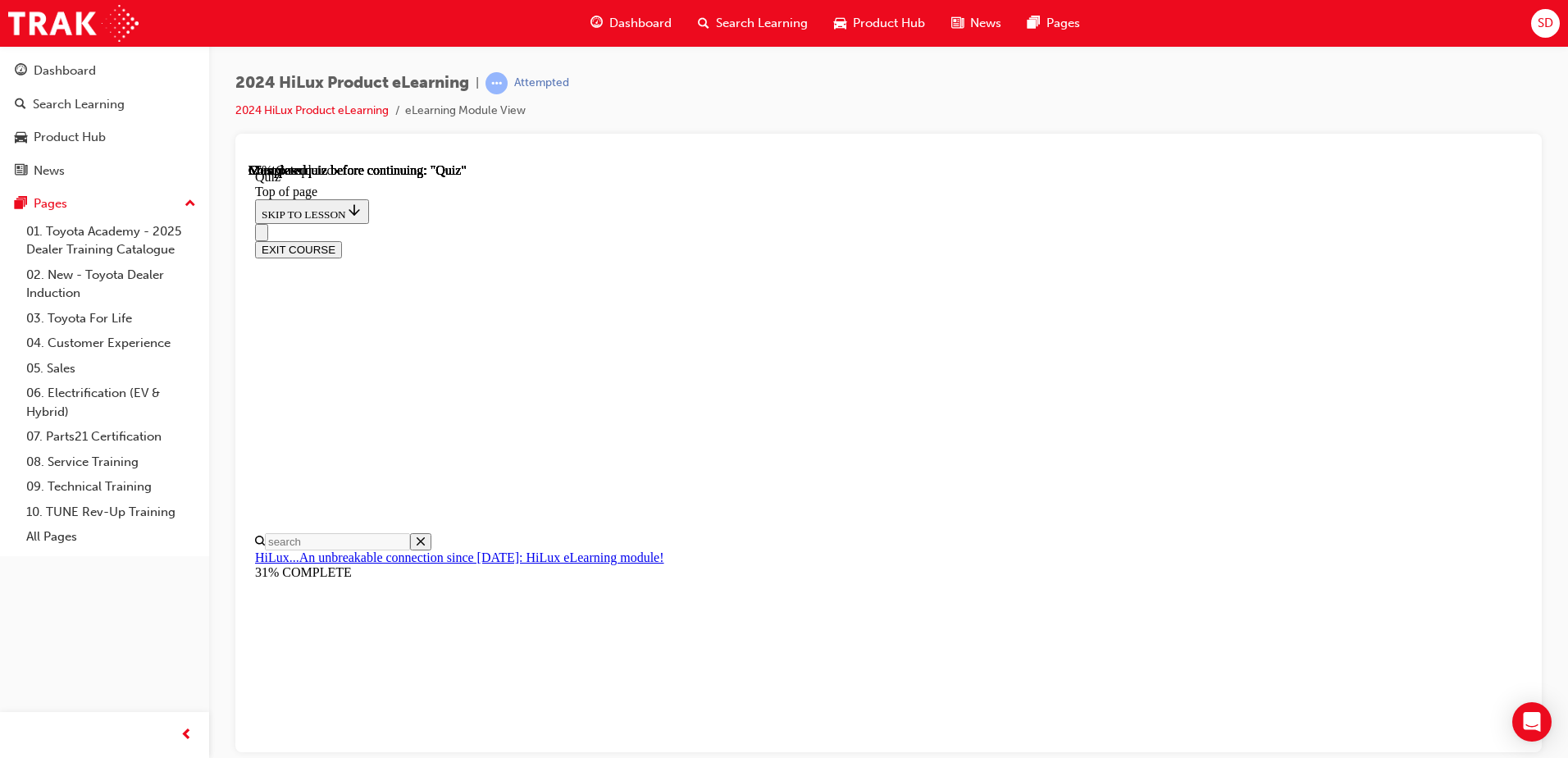
scroll to position [82, 0]
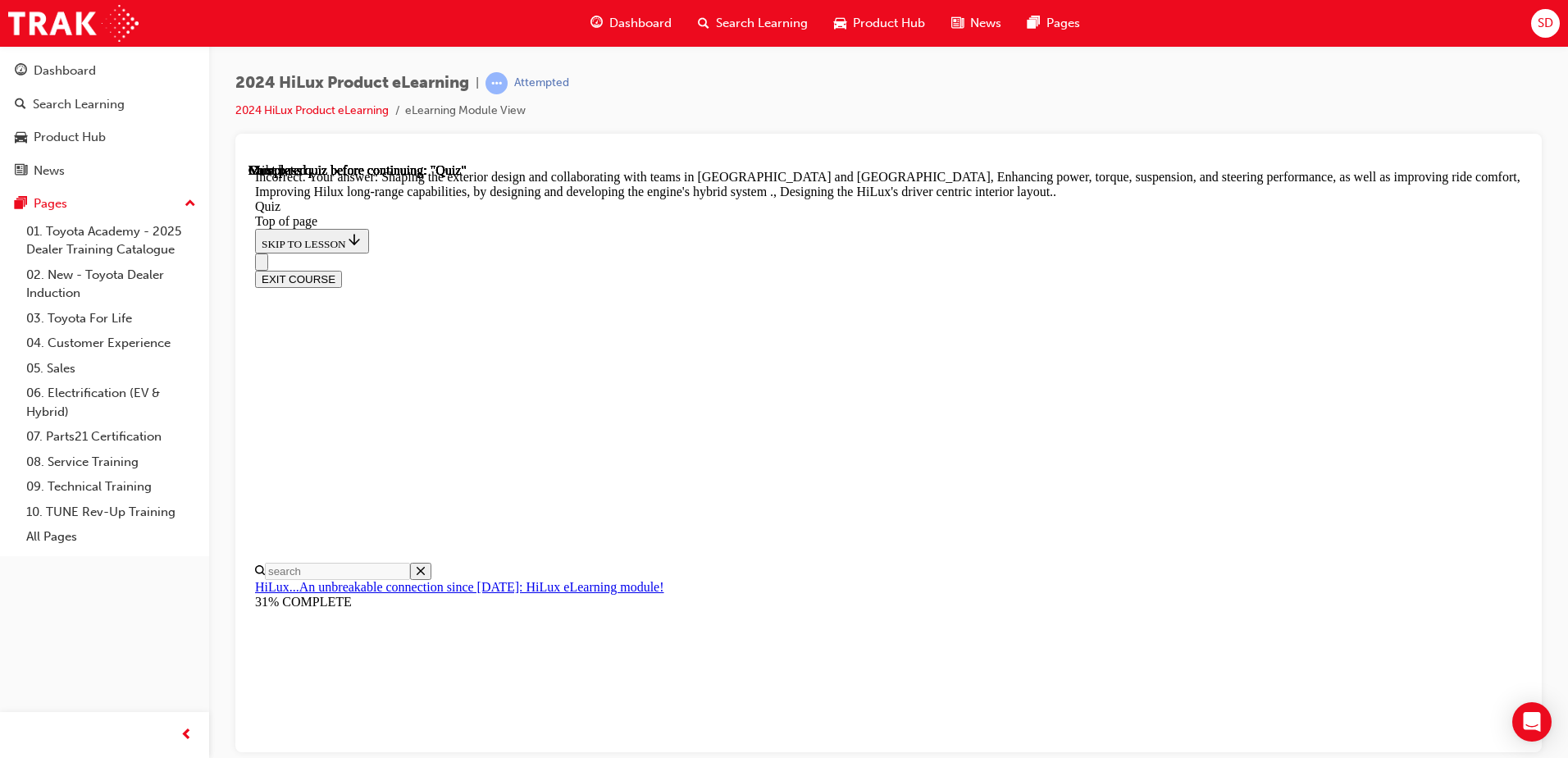
scroll to position [369, 0]
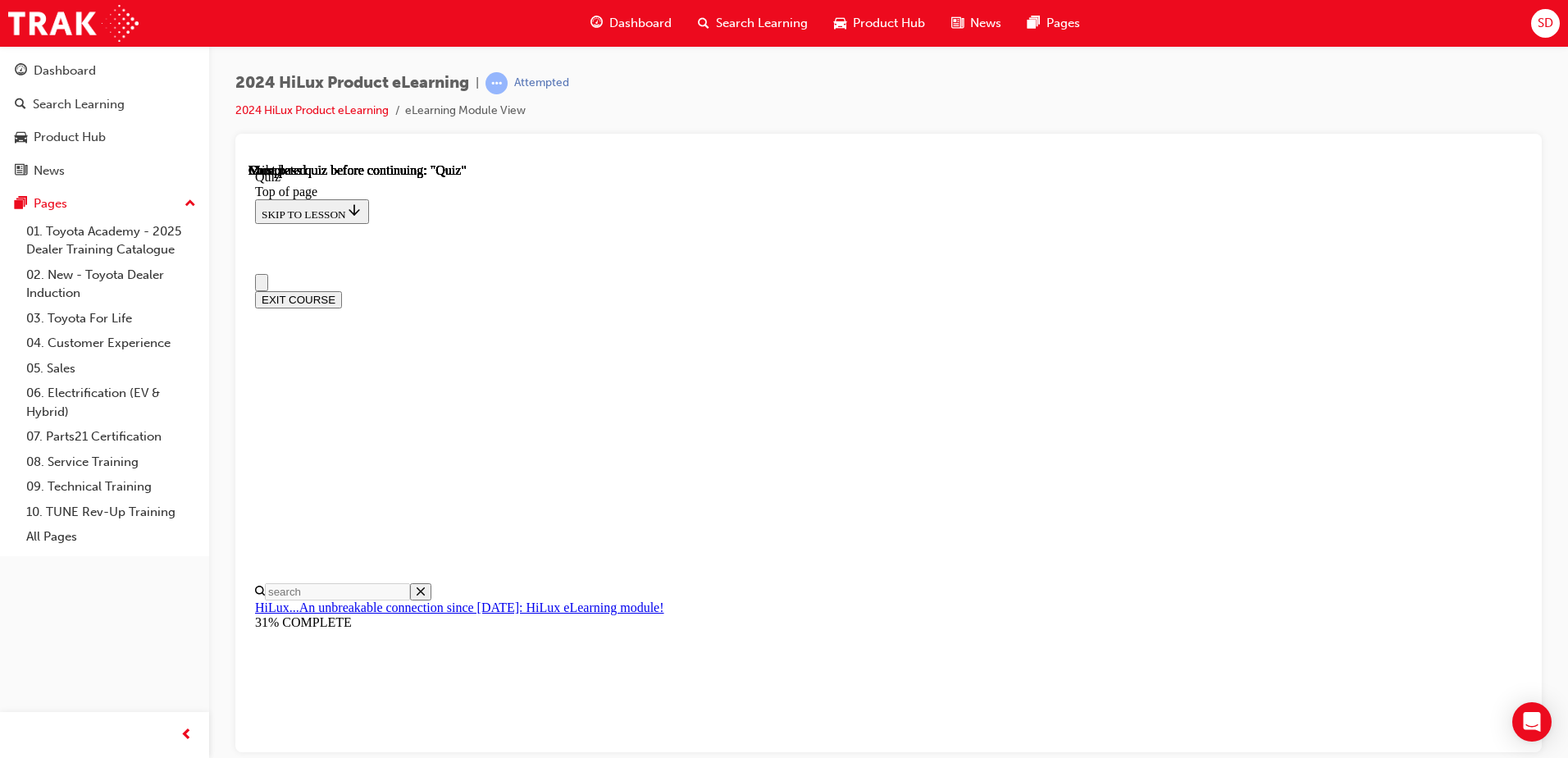
scroll to position [299, 0]
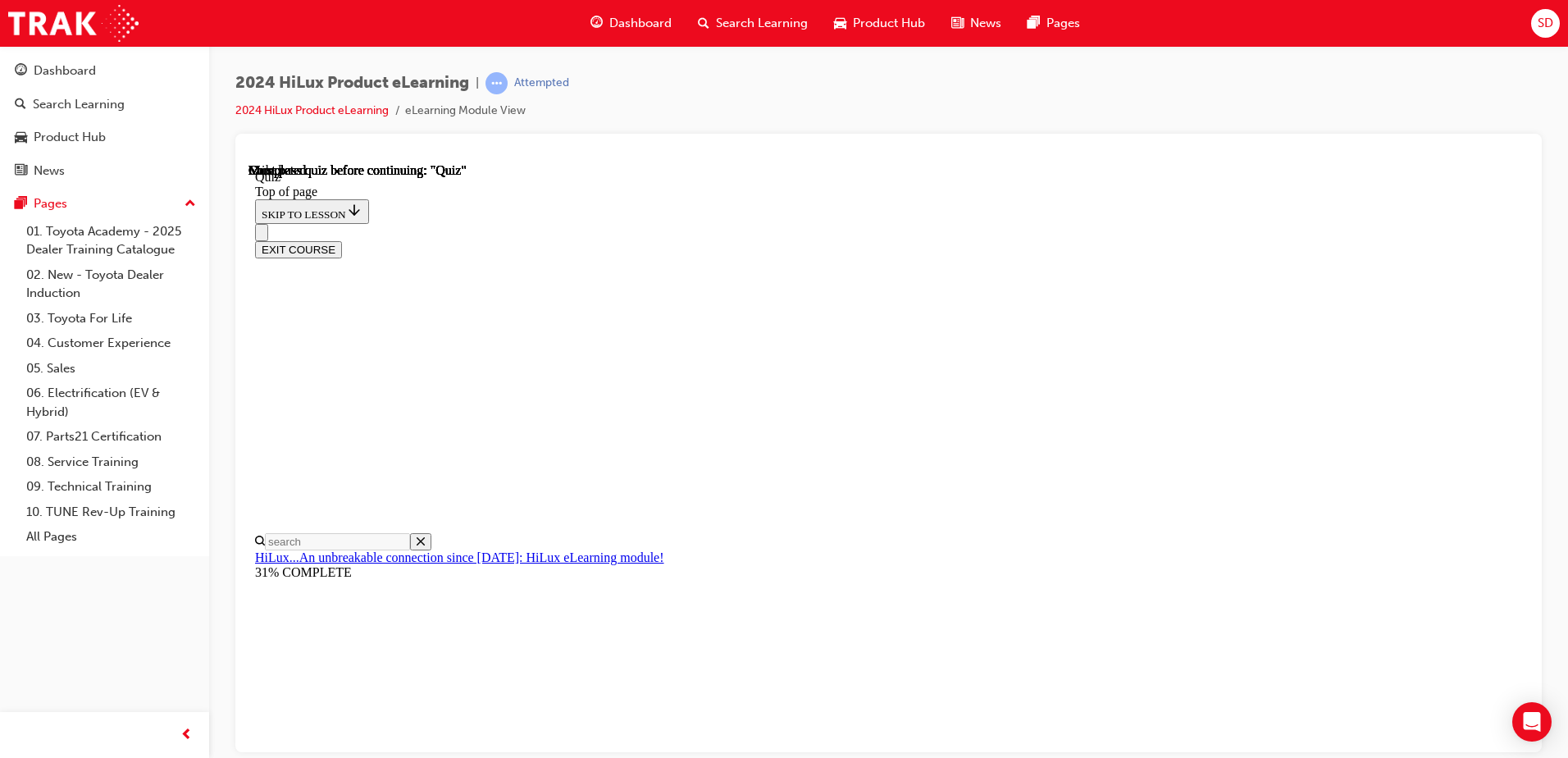
drag, startPoint x: 864, startPoint y: 345, endPoint x: 864, endPoint y: 377, distance: 32.0
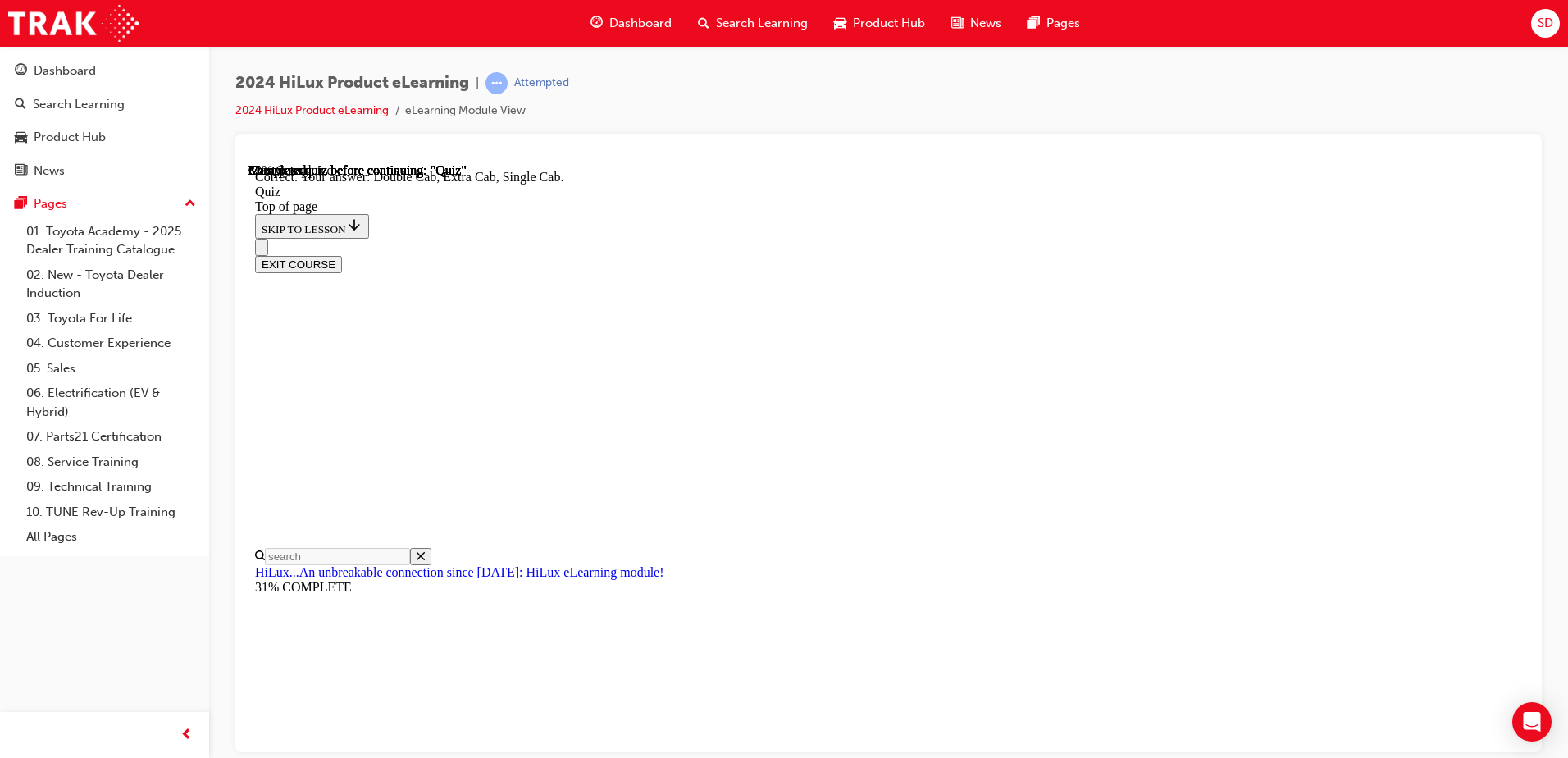
scroll to position [413, 0]
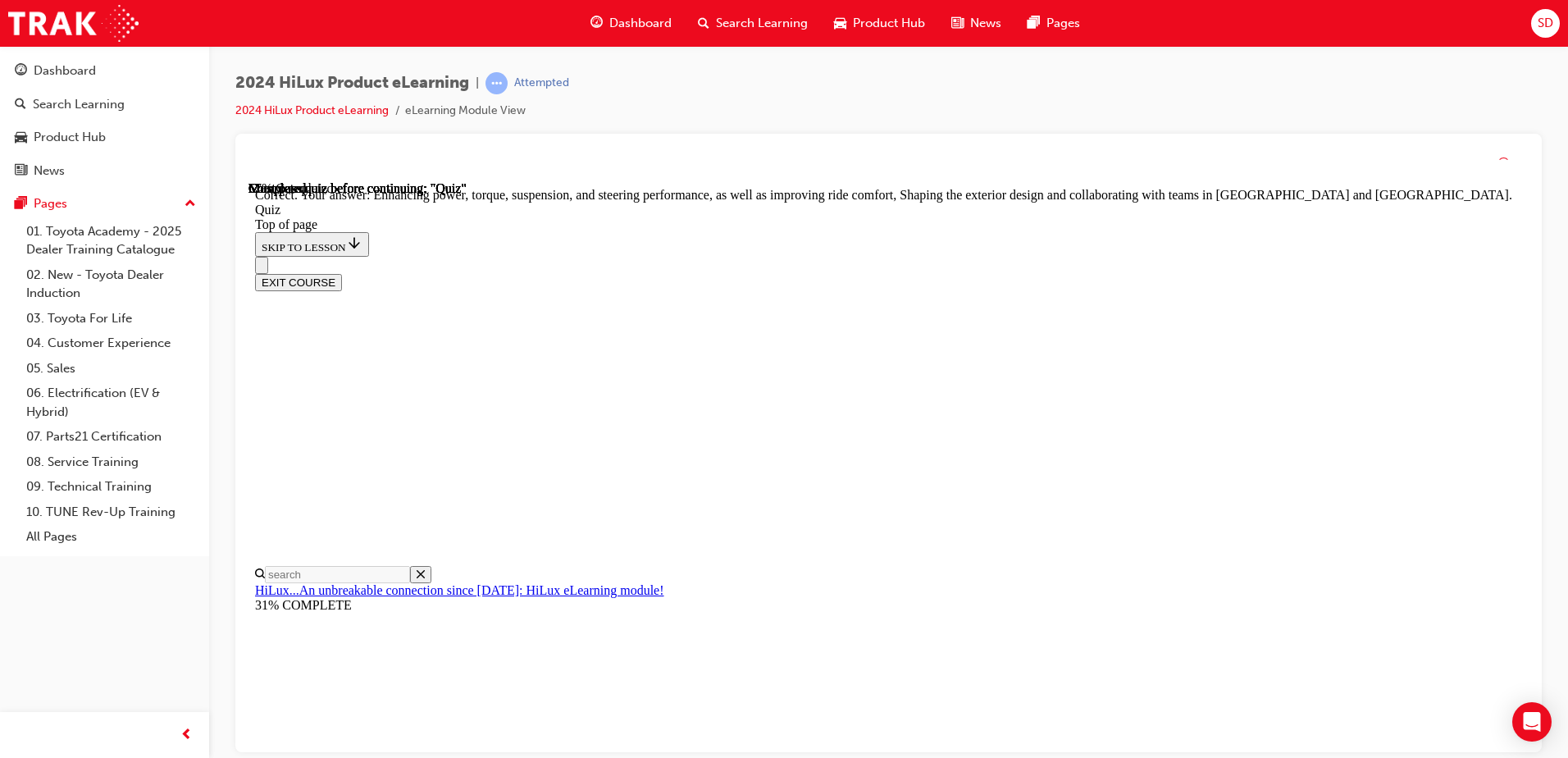
scroll to position [369, 0]
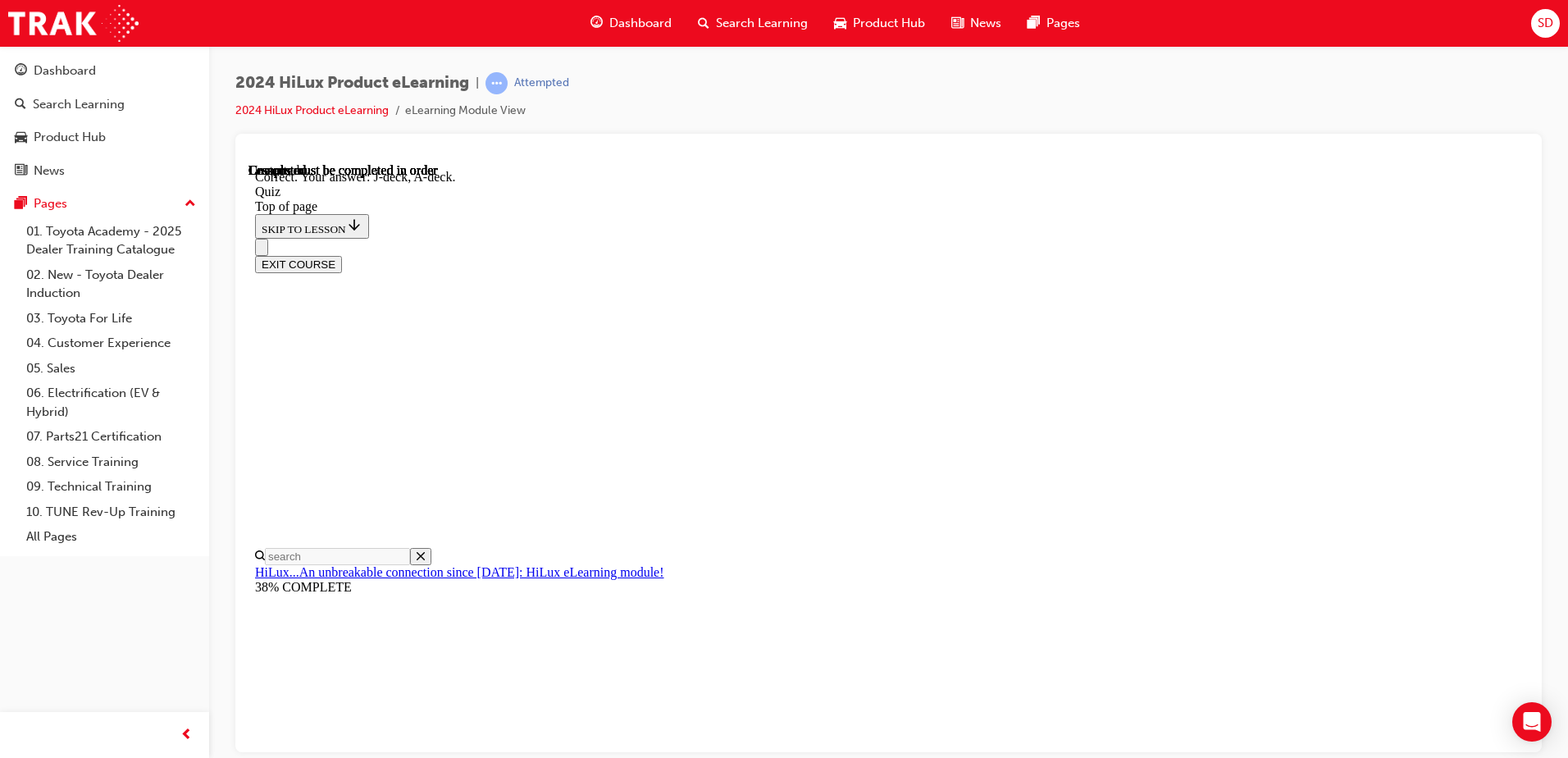
scroll to position [292, 0]
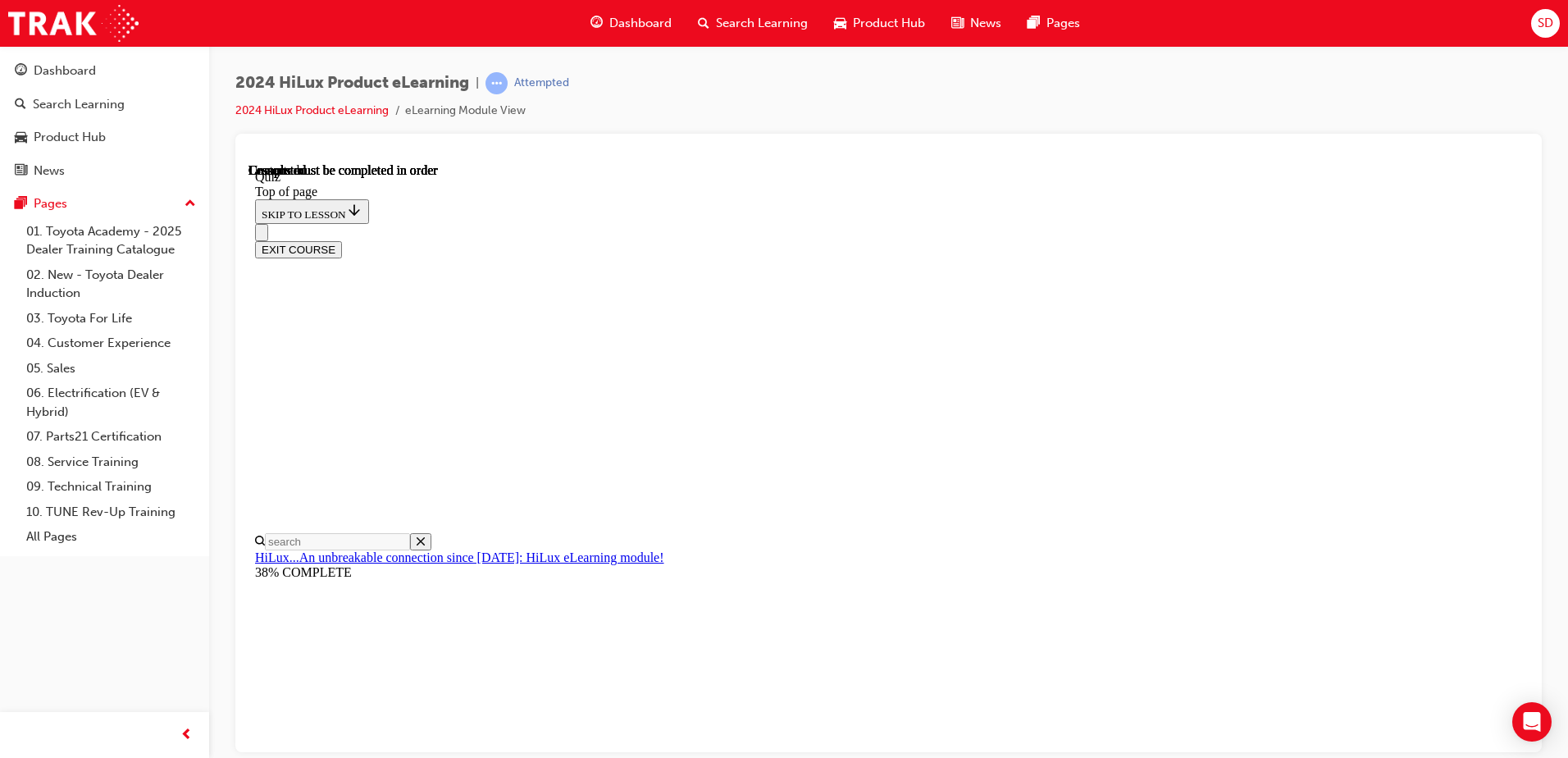
scroll to position [299, 0]
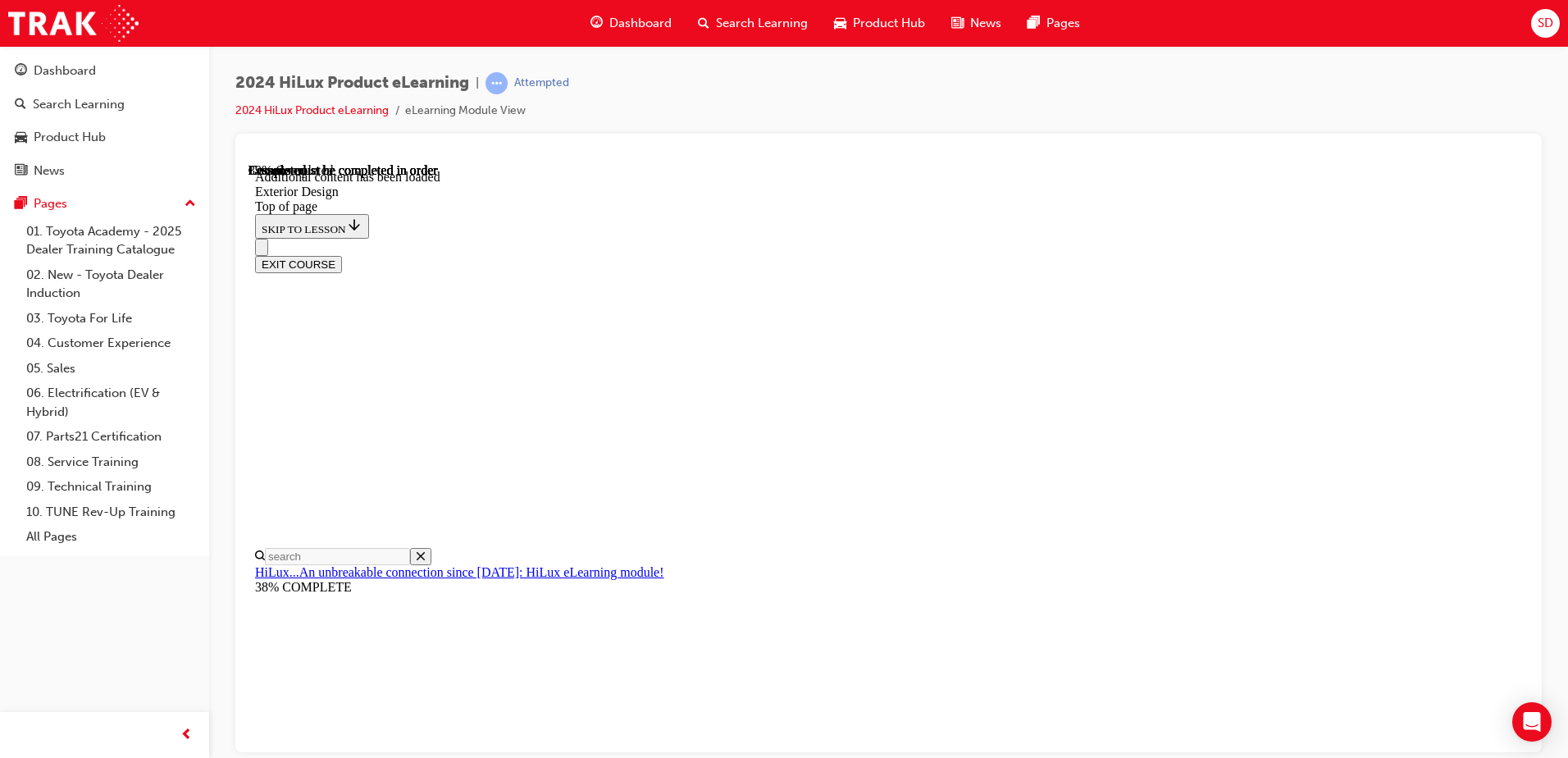
scroll to position [3018, 0]
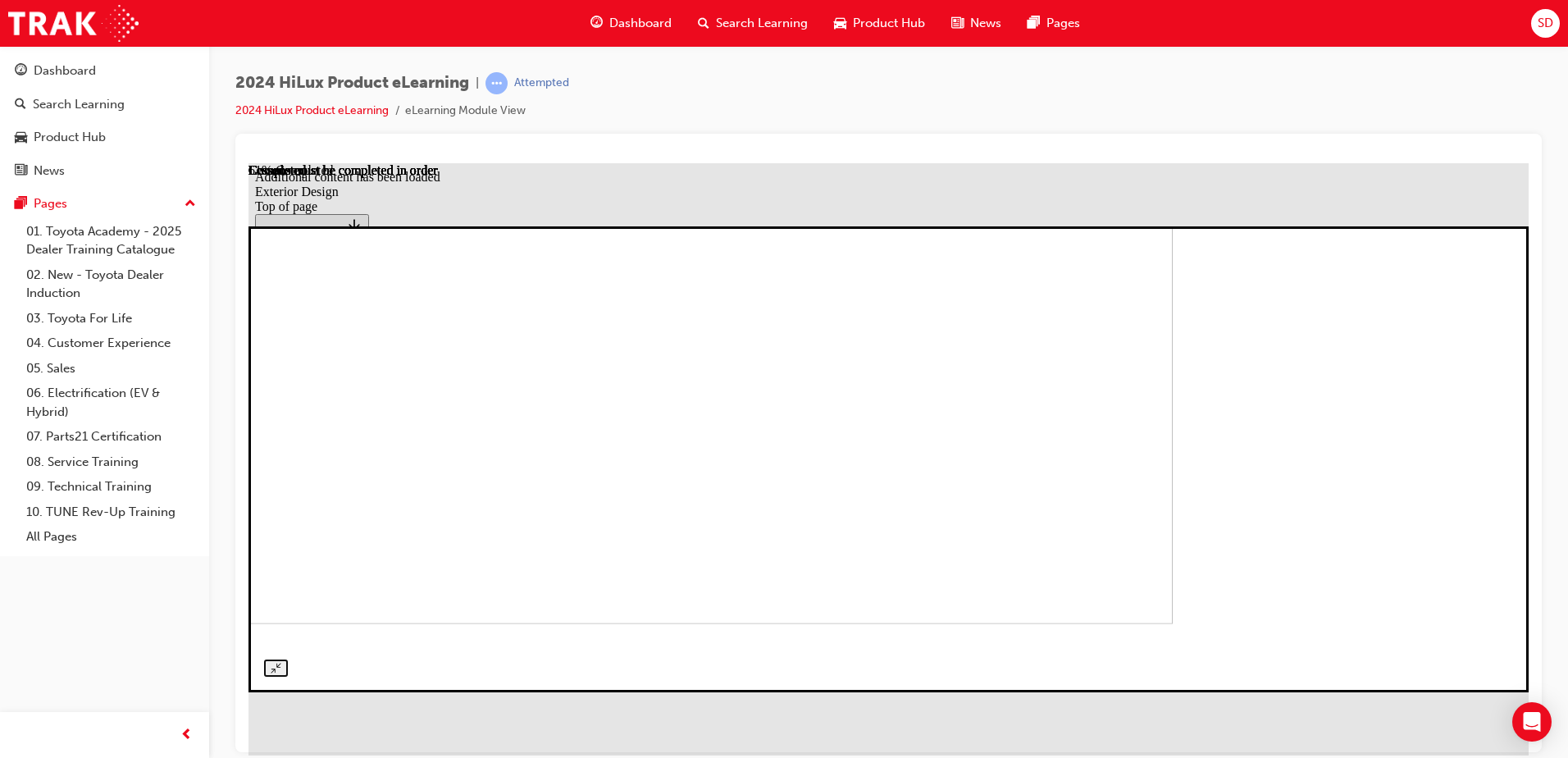
click at [1104, 389] on img at bounding box center [532, 415] width 1280 height 414
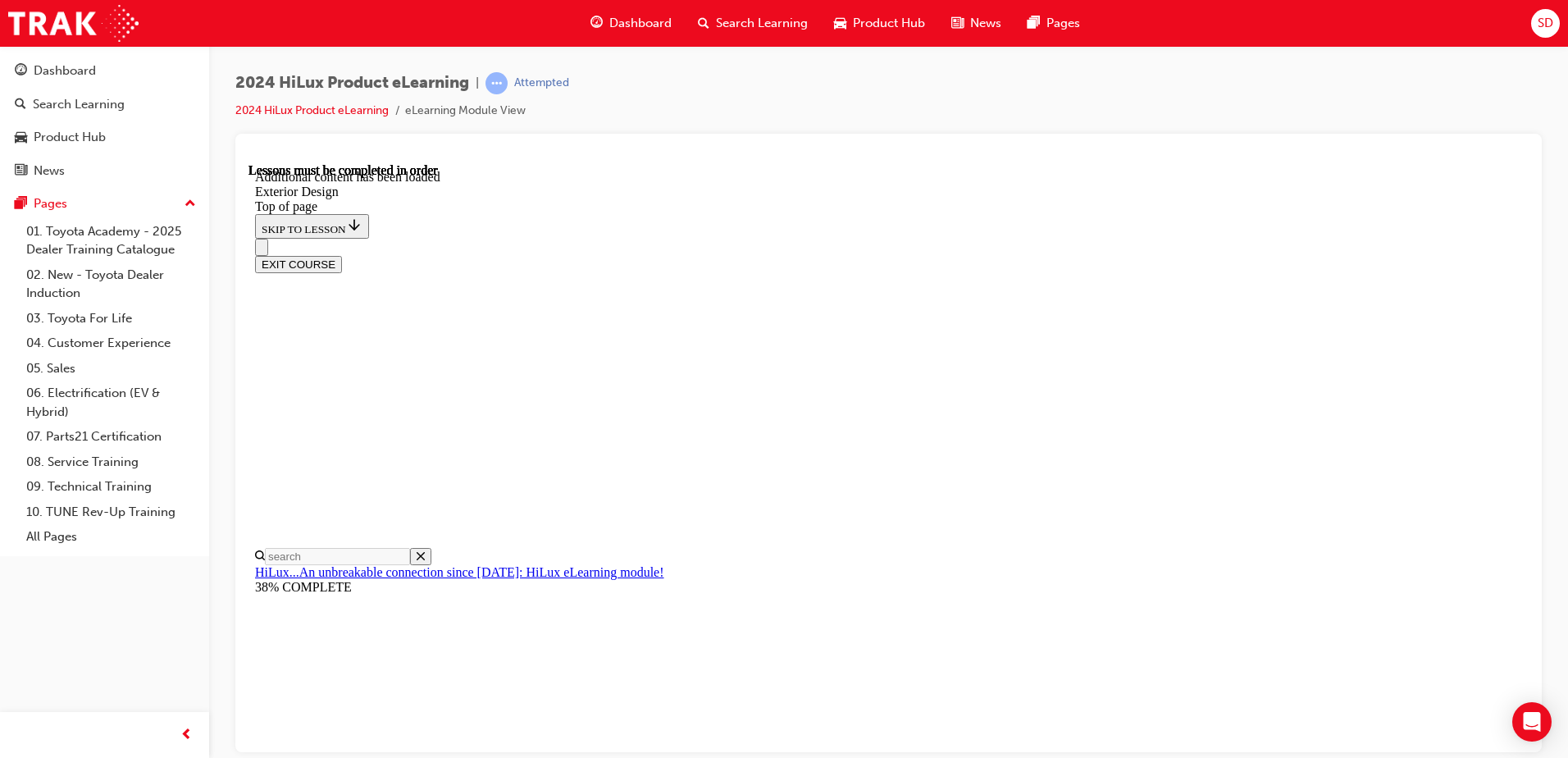
scroll to position [4145, 0]
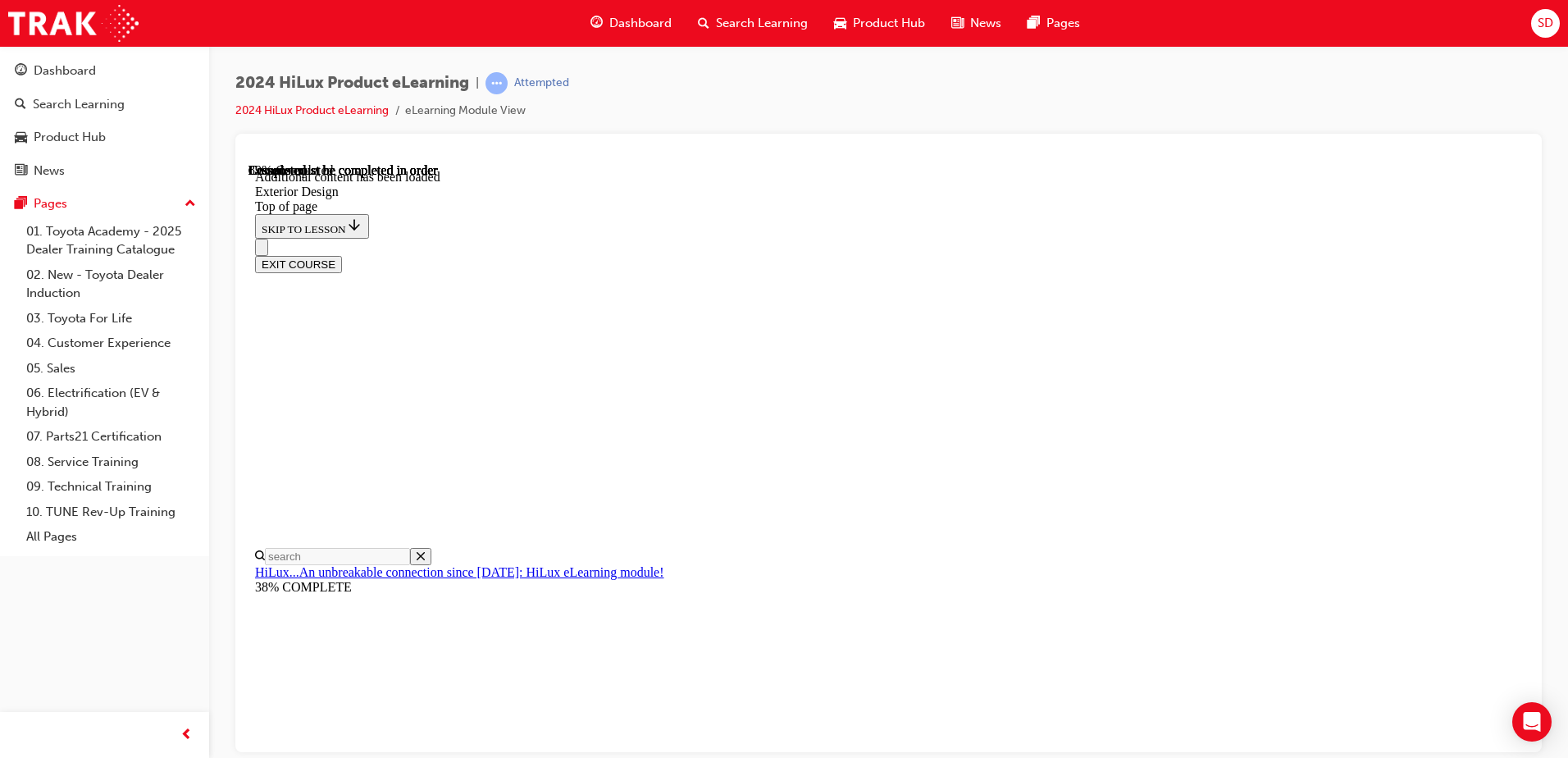
drag, startPoint x: 842, startPoint y: 522, endPoint x: 845, endPoint y: 533, distance: 11.4
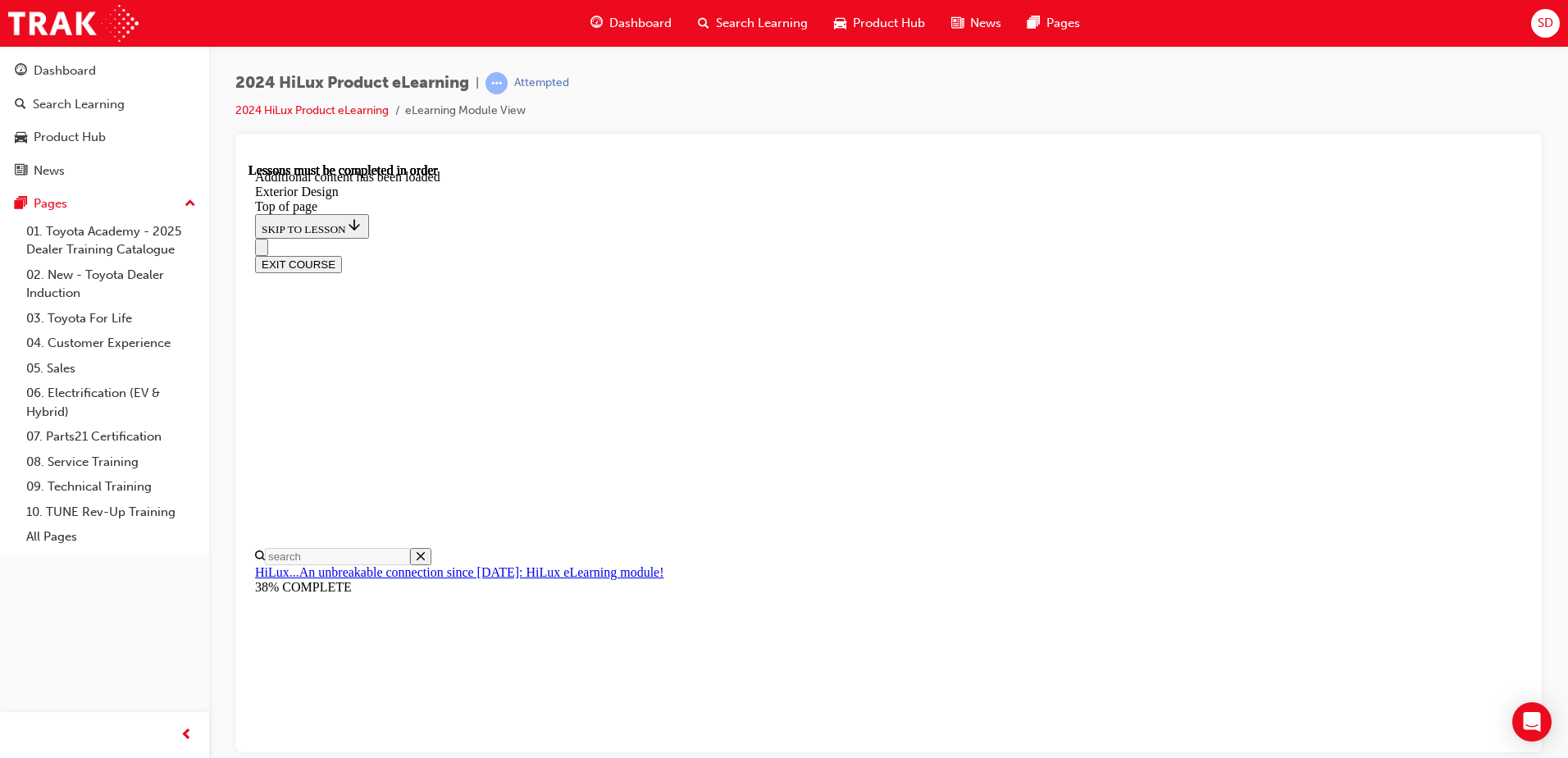
drag, startPoint x: 855, startPoint y: 555, endPoint x: 870, endPoint y: 552, distance: 15.3
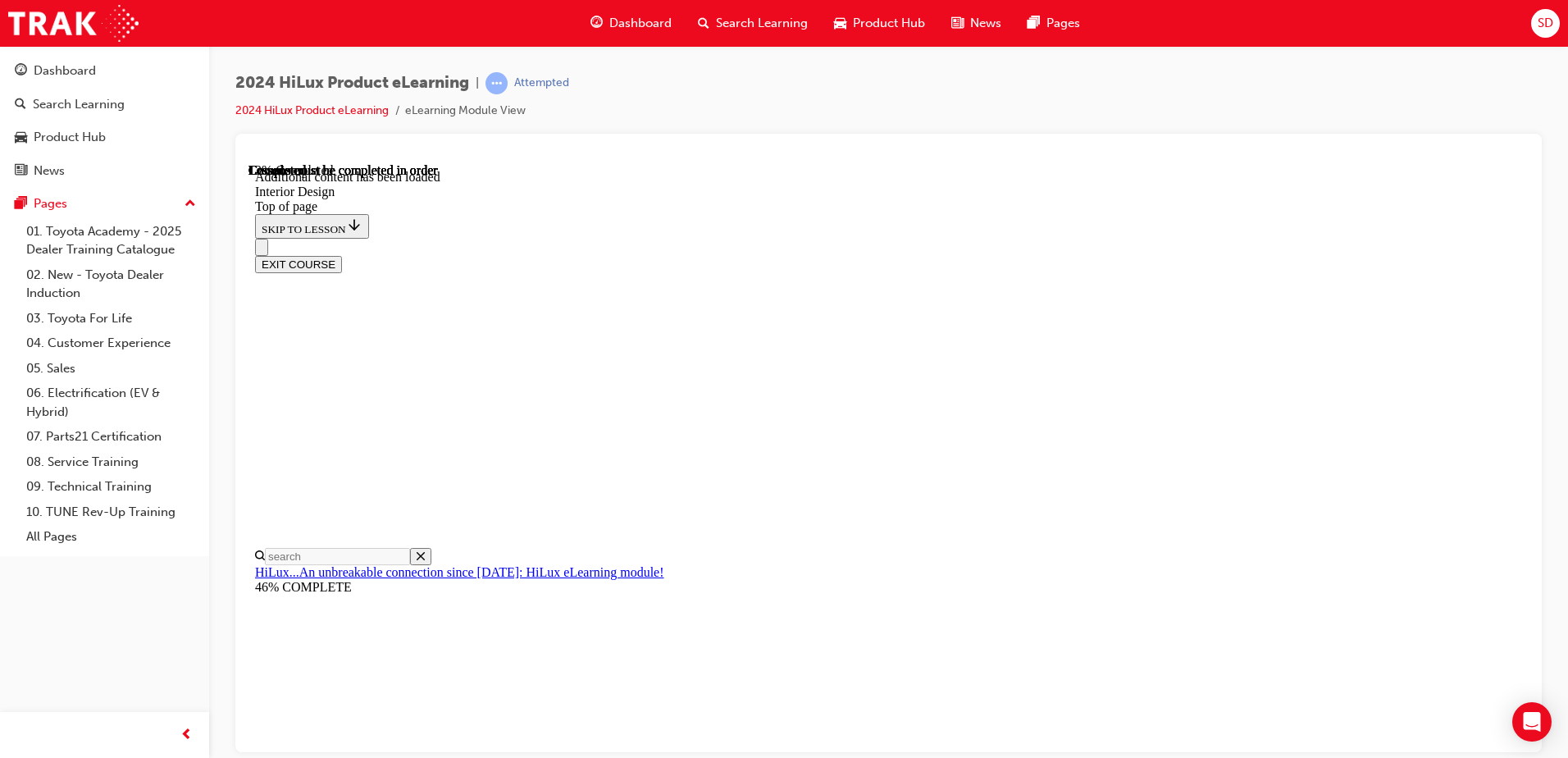
scroll to position [346, 0]
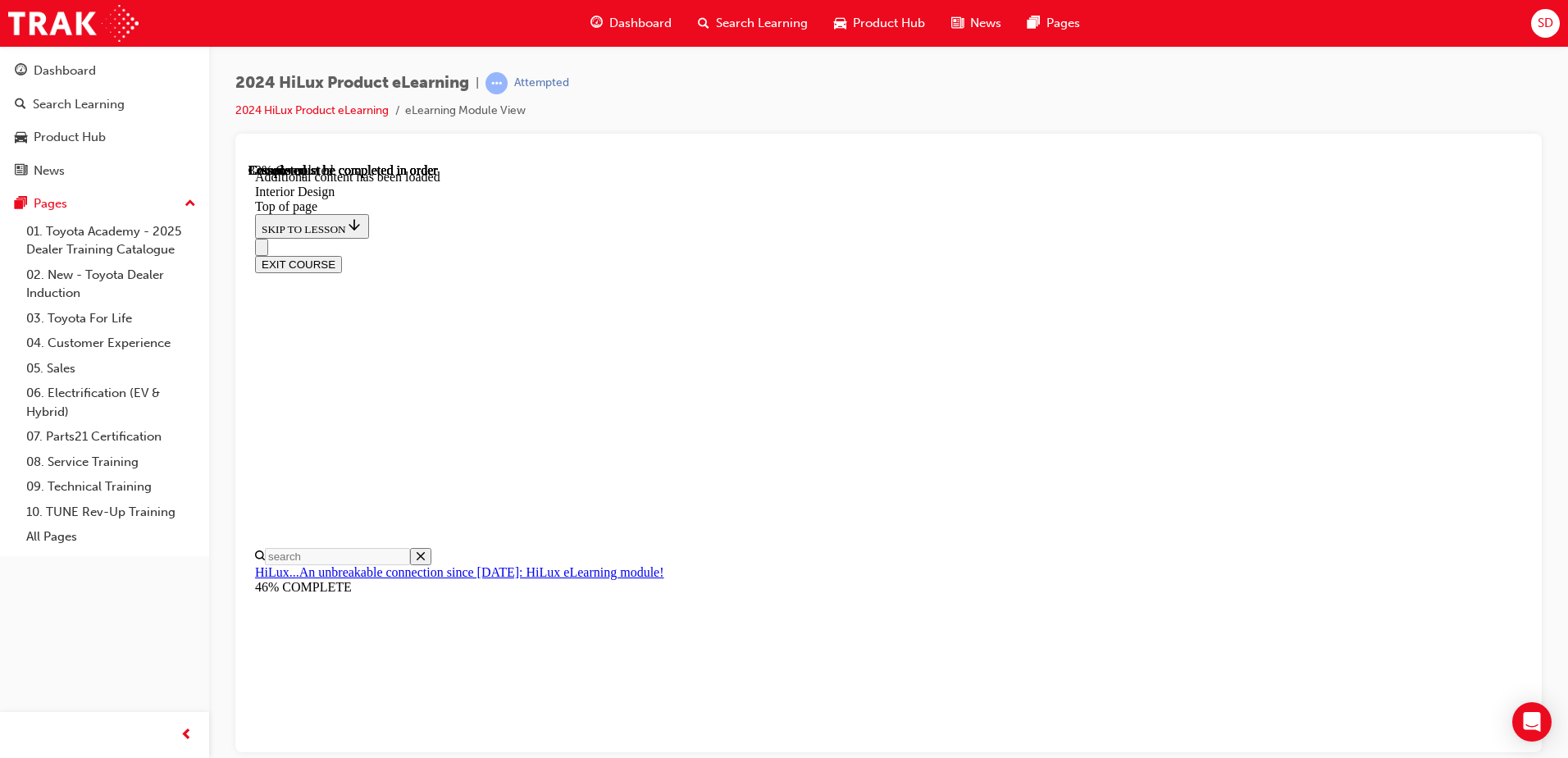
scroll to position [843, 0]
drag, startPoint x: 952, startPoint y: 540, endPoint x: 976, endPoint y: 510, distance: 38.4
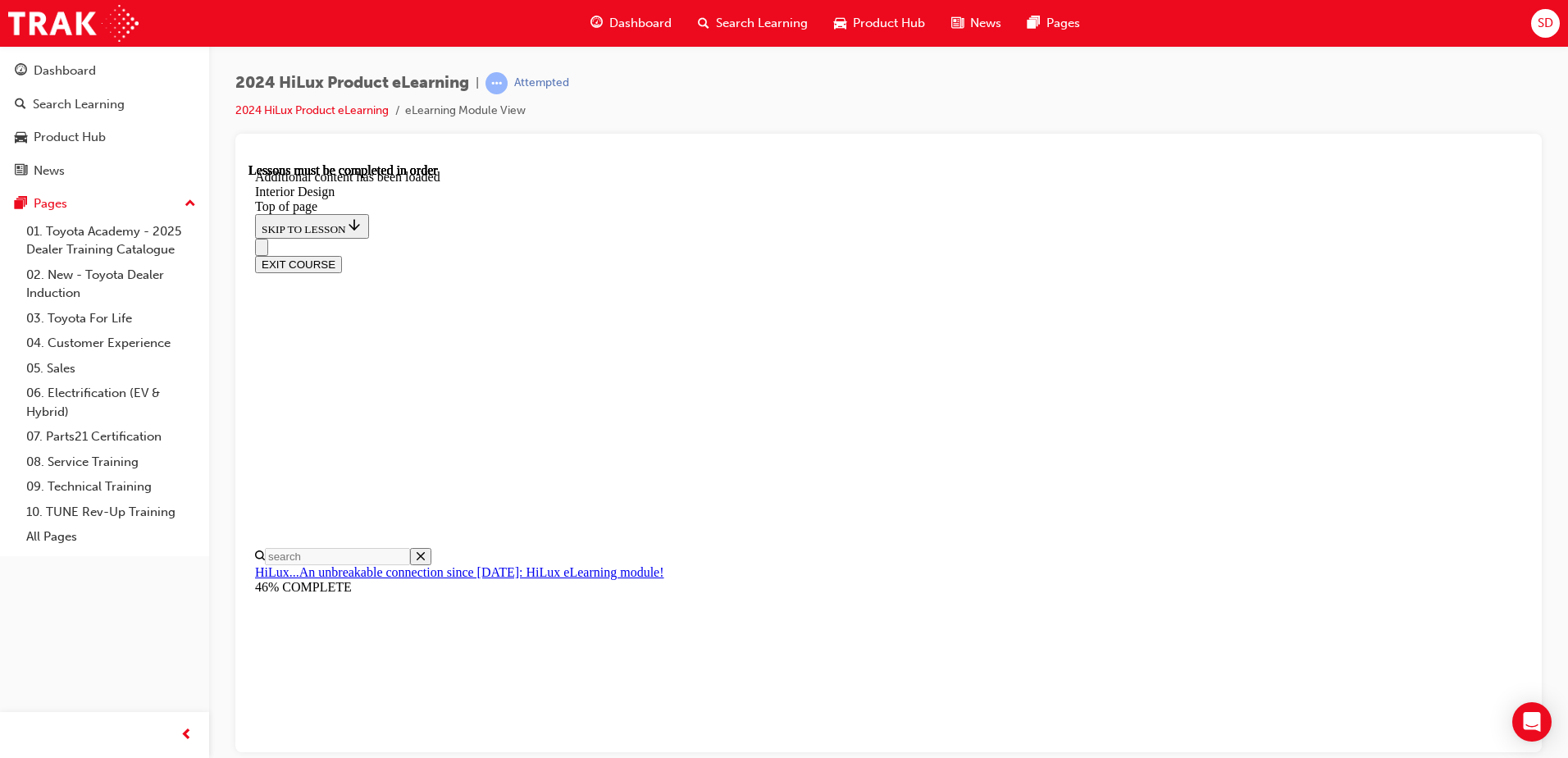
scroll to position [1099, 0]
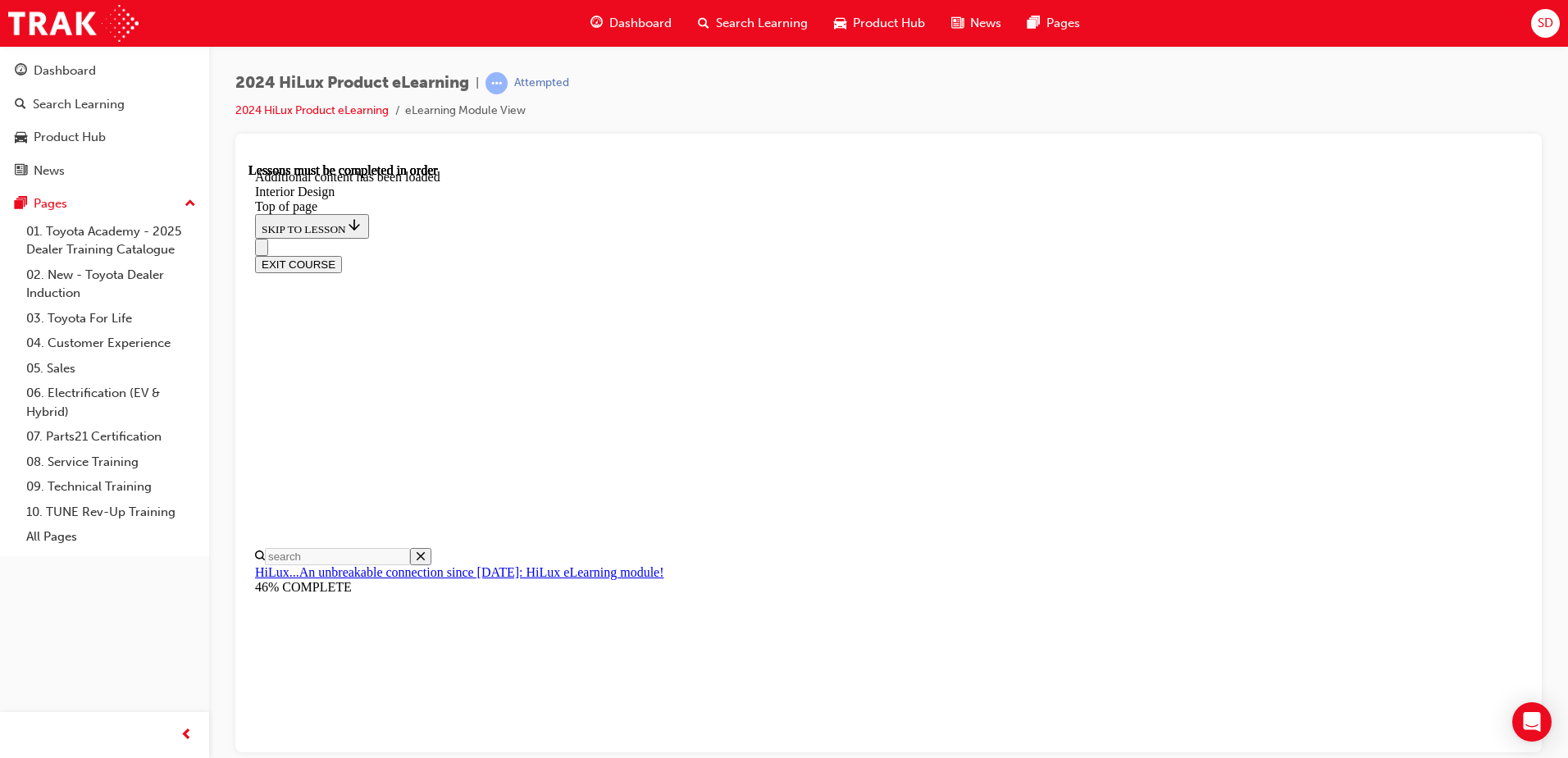
scroll to position [146, 0]
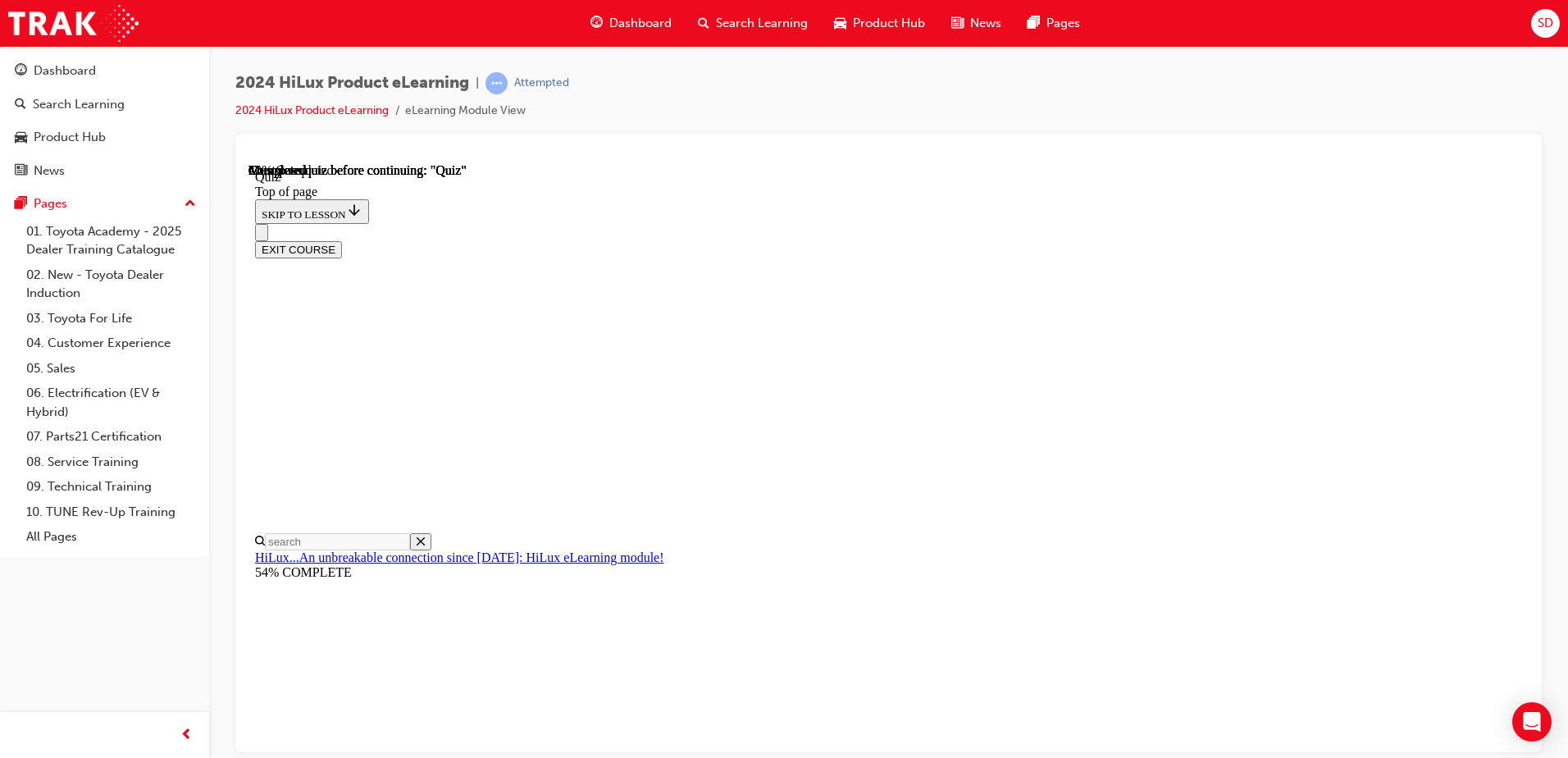
scroll to position [82, 0]
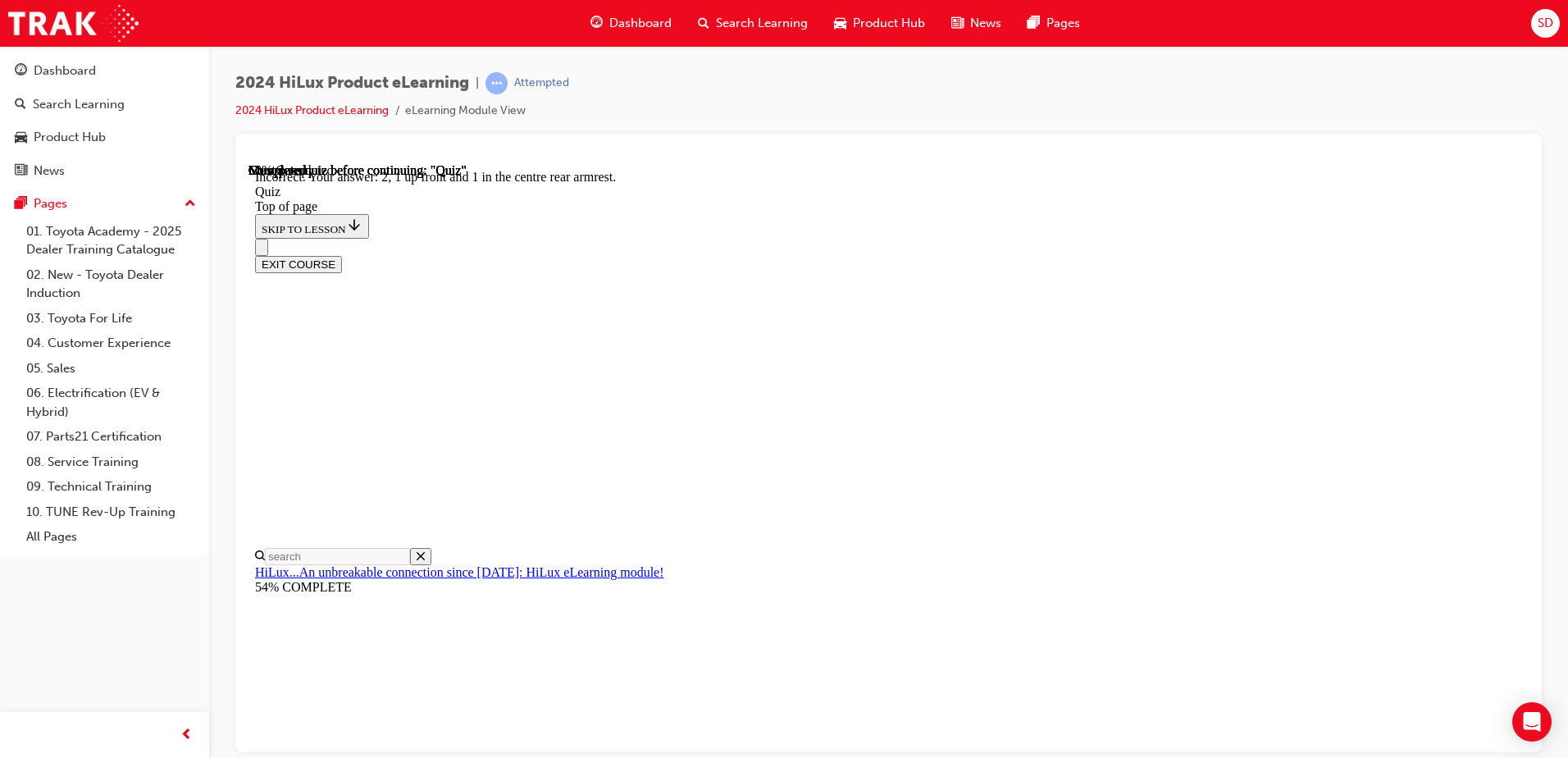
scroll to position [254, 0]
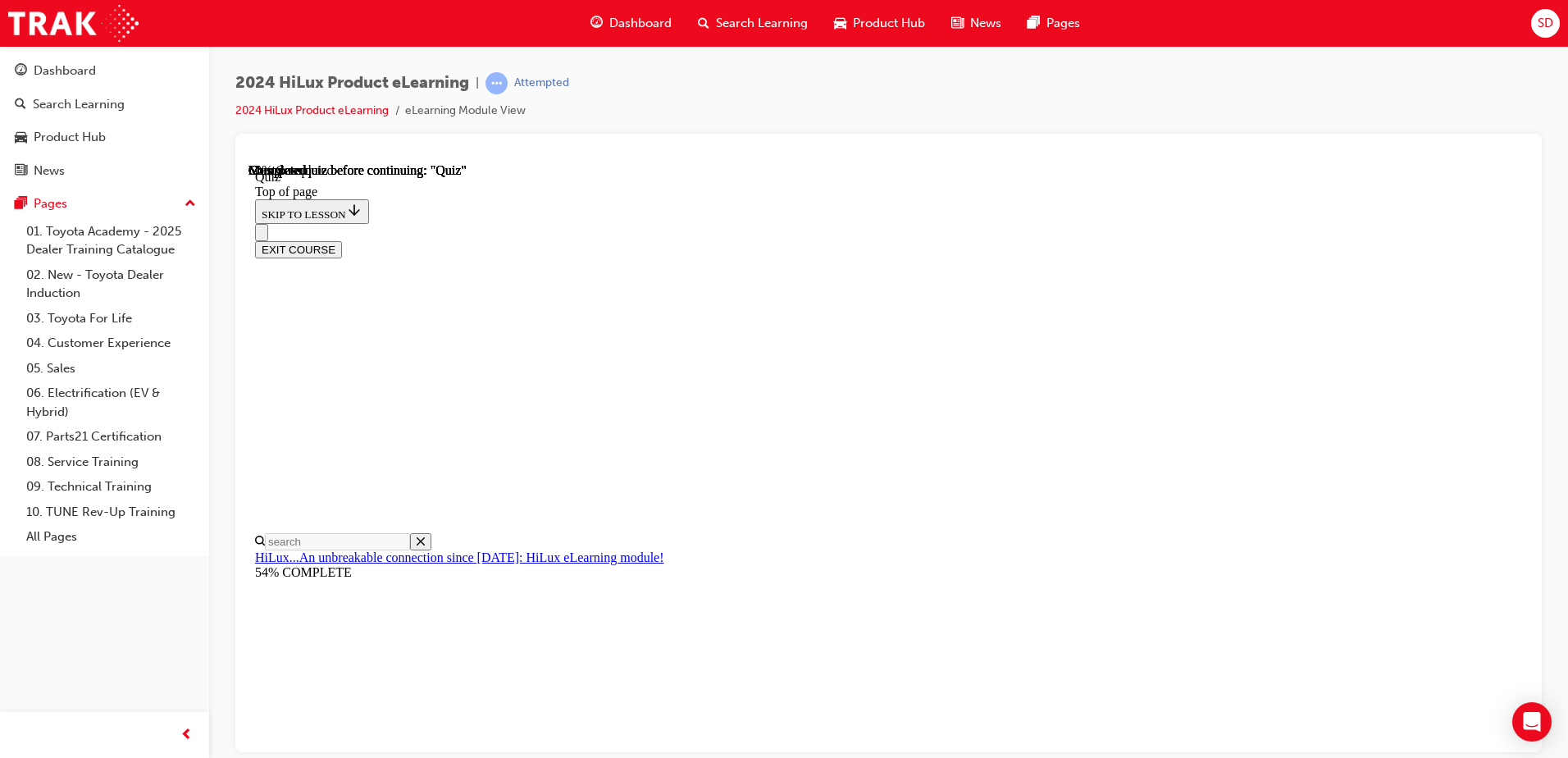
scroll to position [206, 0]
drag, startPoint x: 857, startPoint y: 334, endPoint x: 858, endPoint y: 357, distance: 23.0
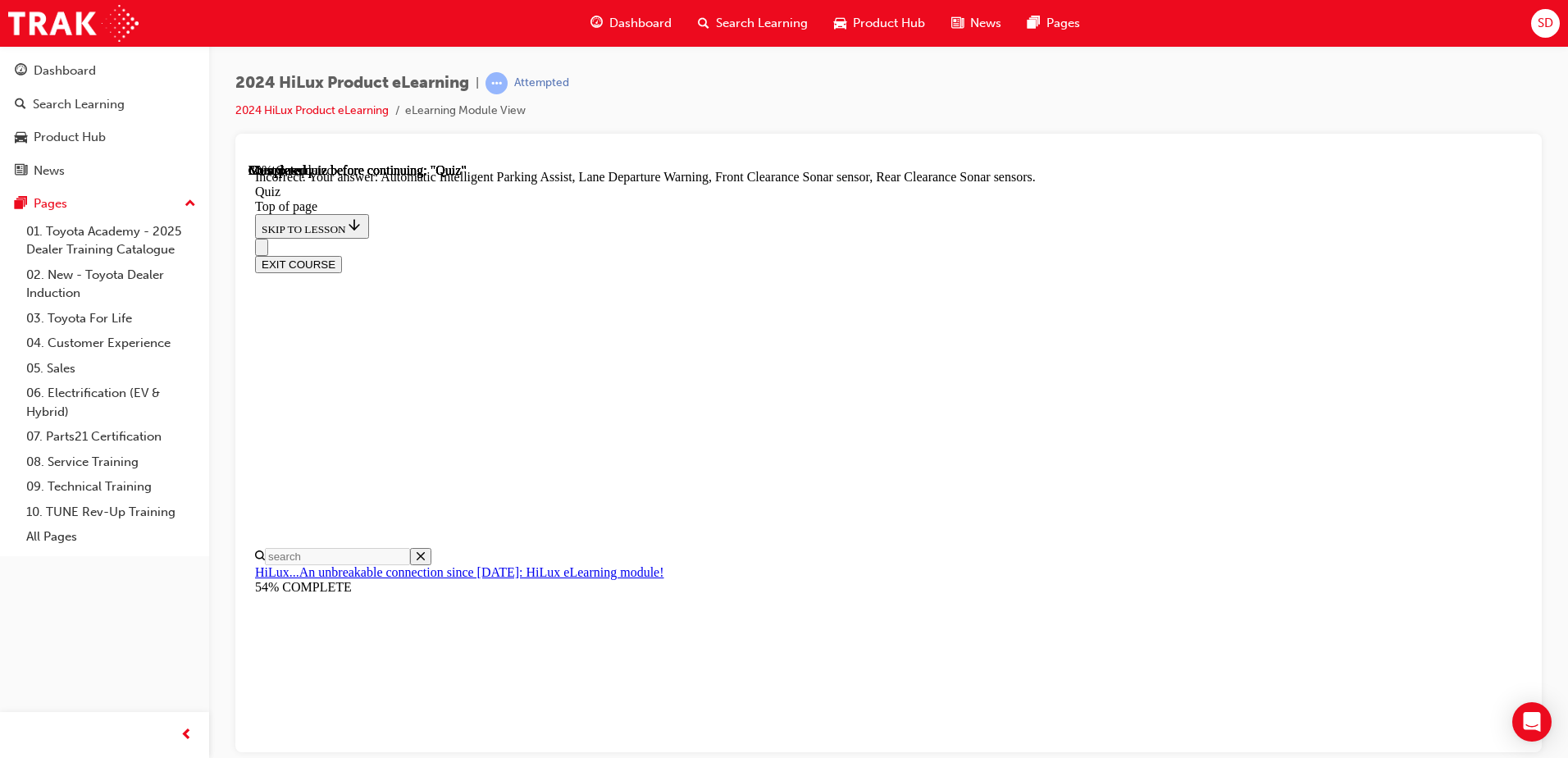
scroll to position [292, 0]
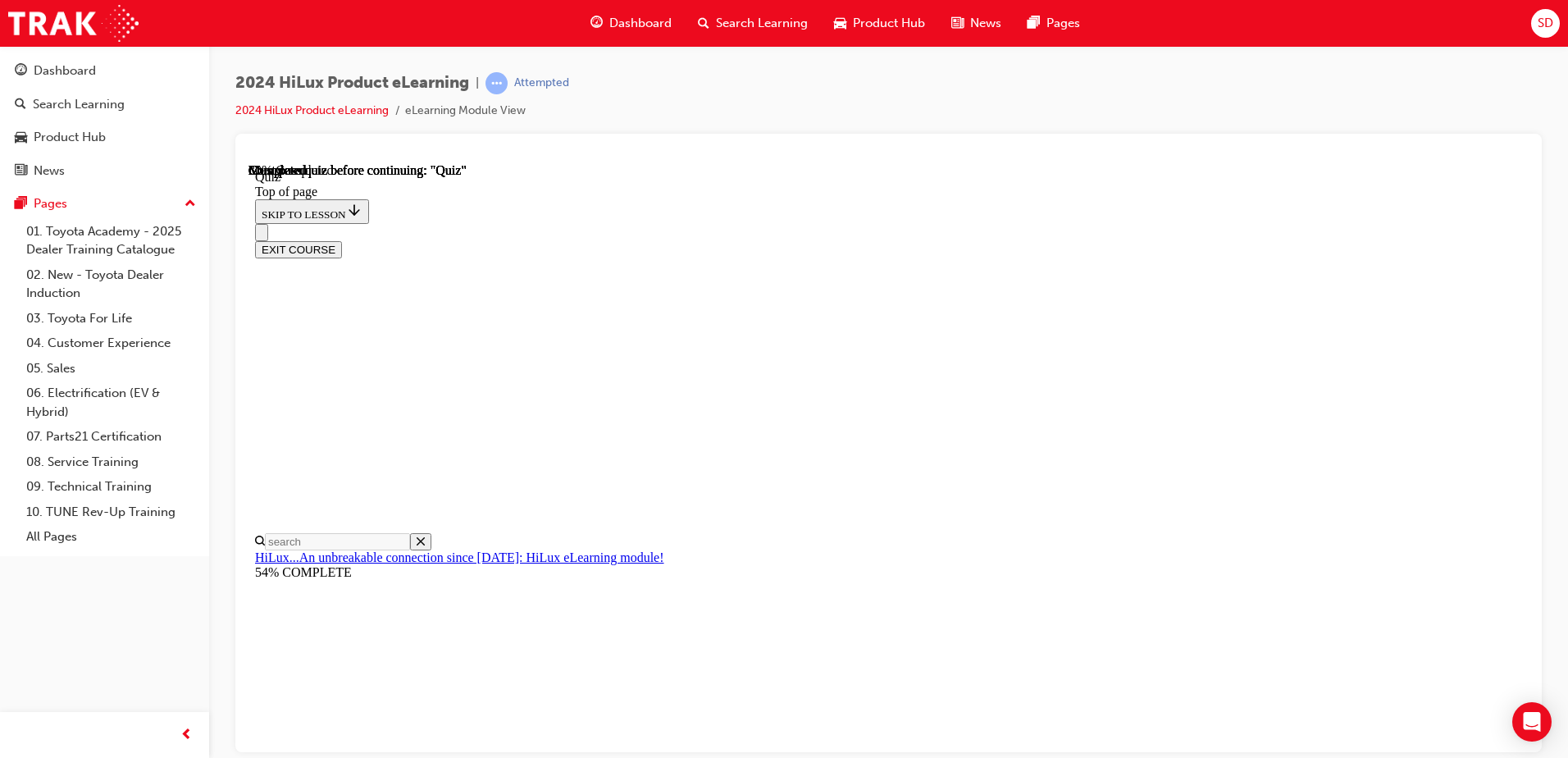
scroll to position [142, 0]
drag, startPoint x: 810, startPoint y: 387, endPoint x: 870, endPoint y: 466, distance: 99.2
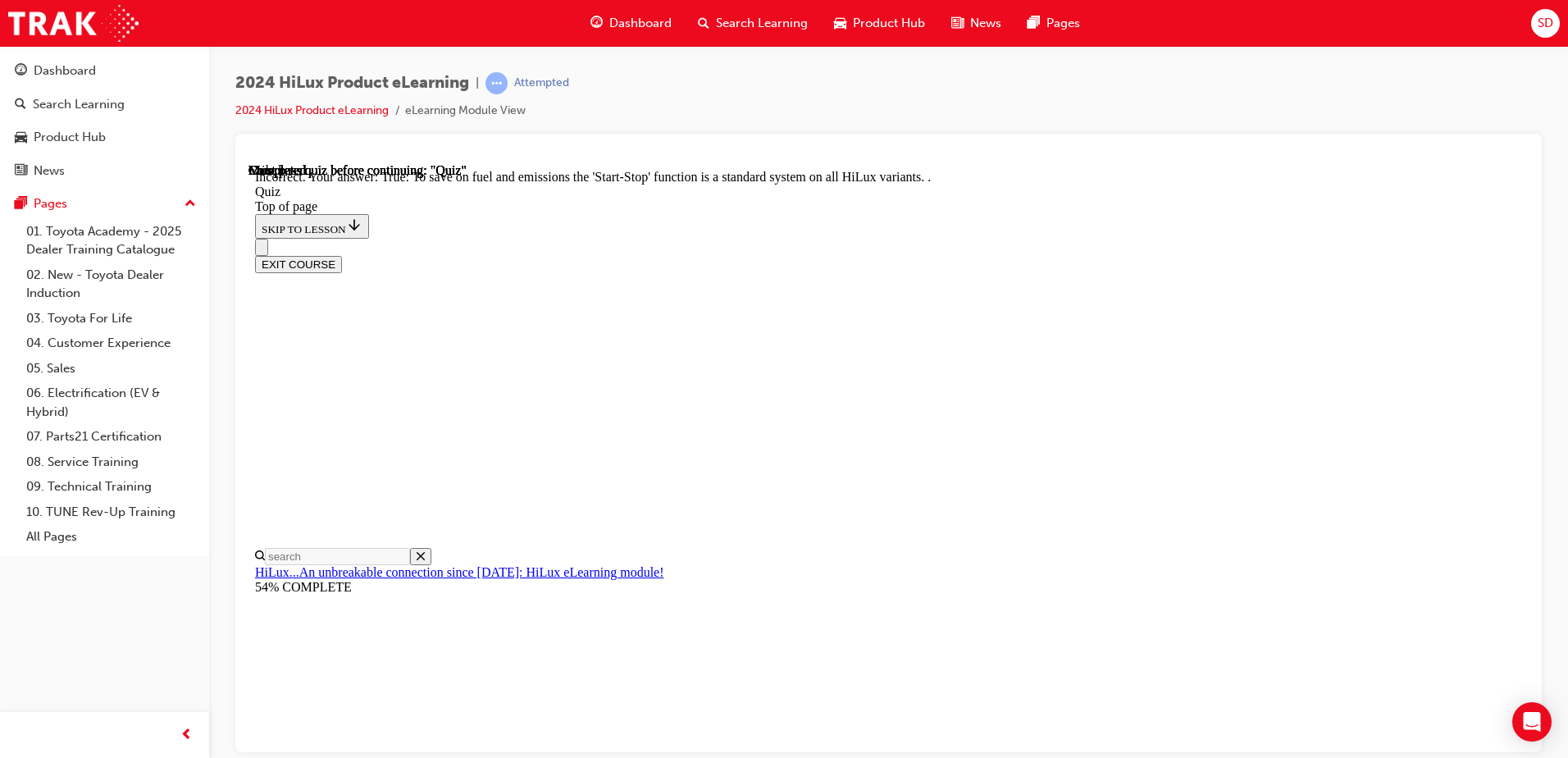
scroll to position [194, 0]
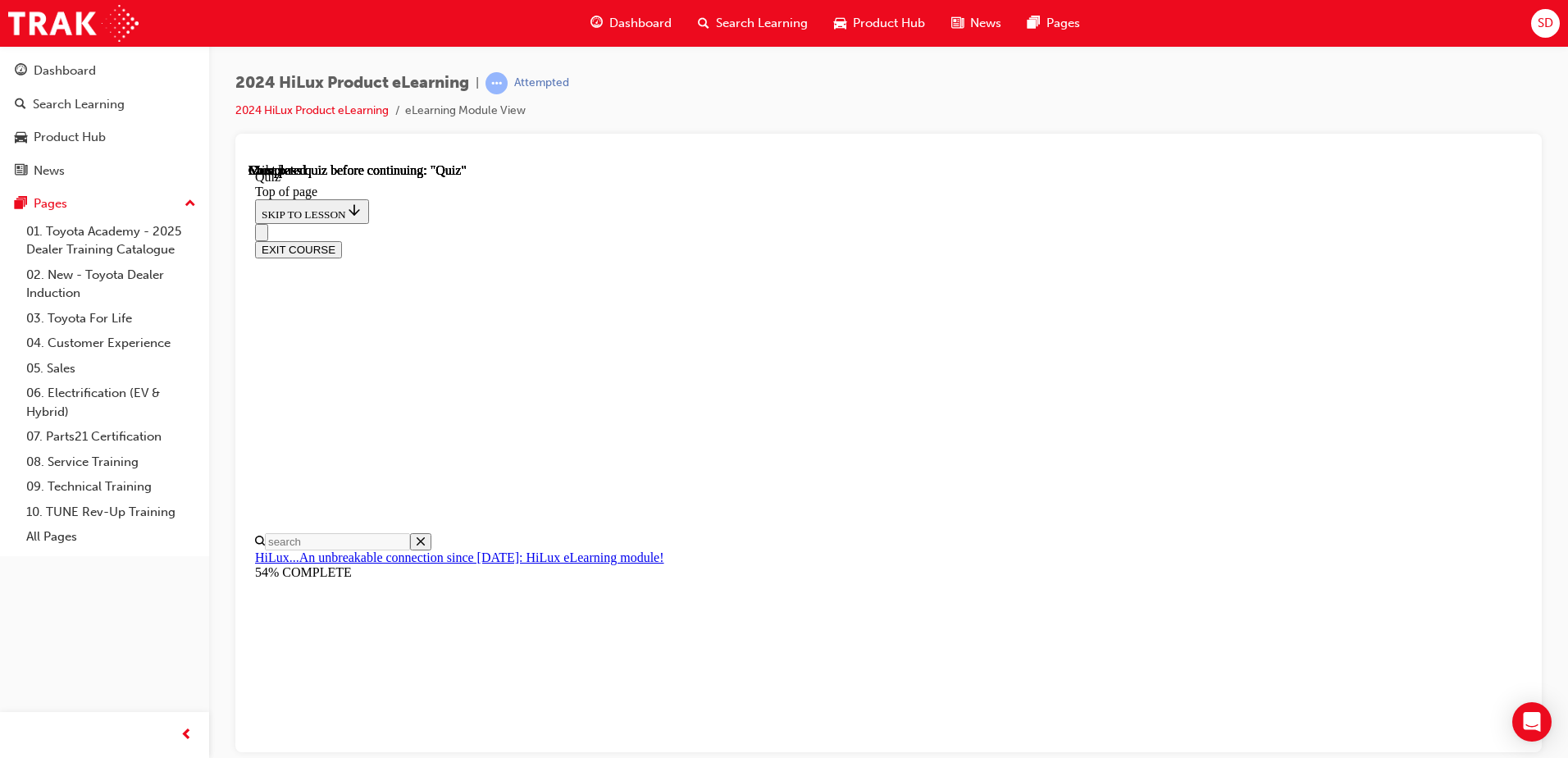
scroll to position [299, 0]
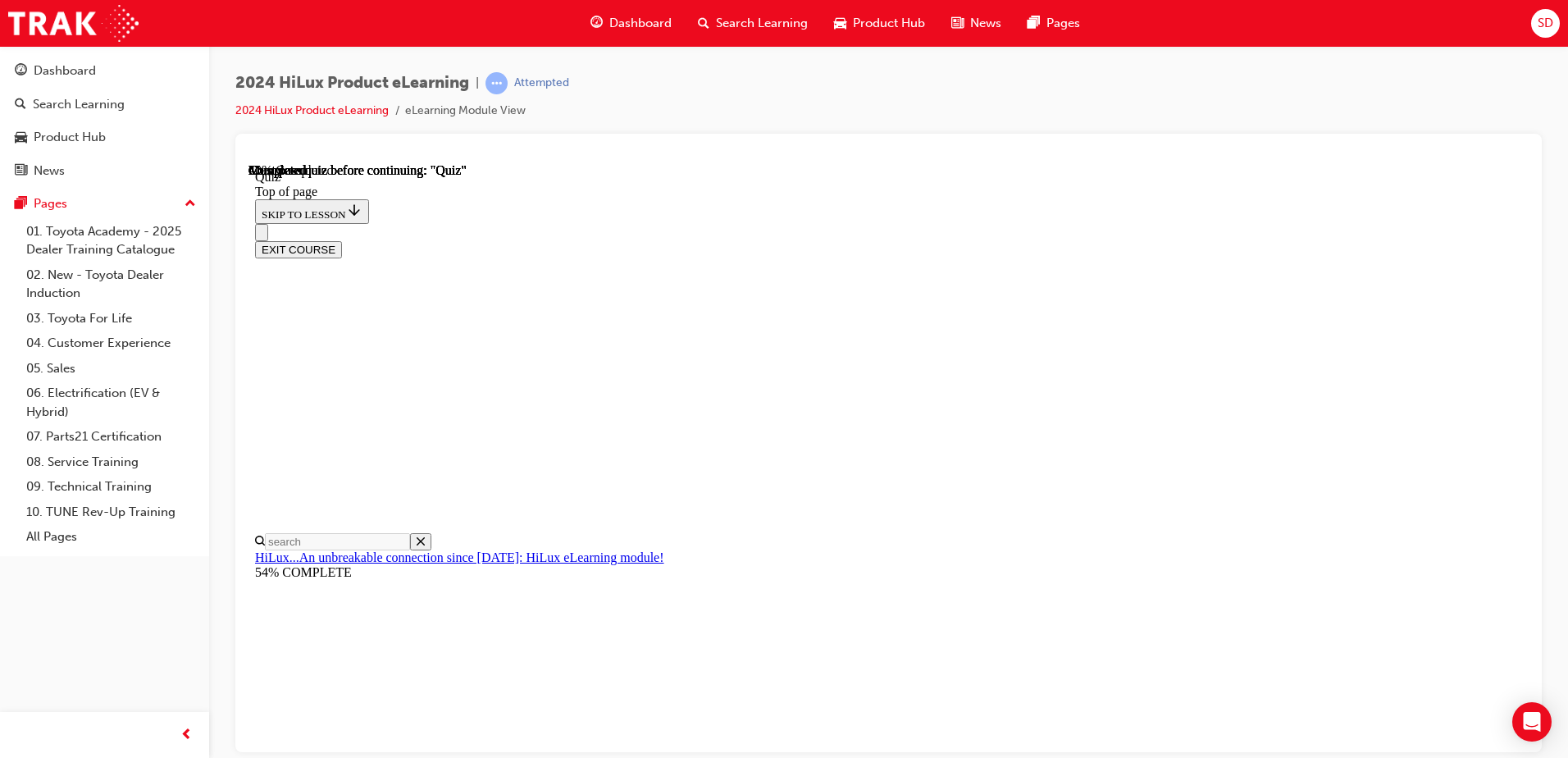
scroll to position [142, 0]
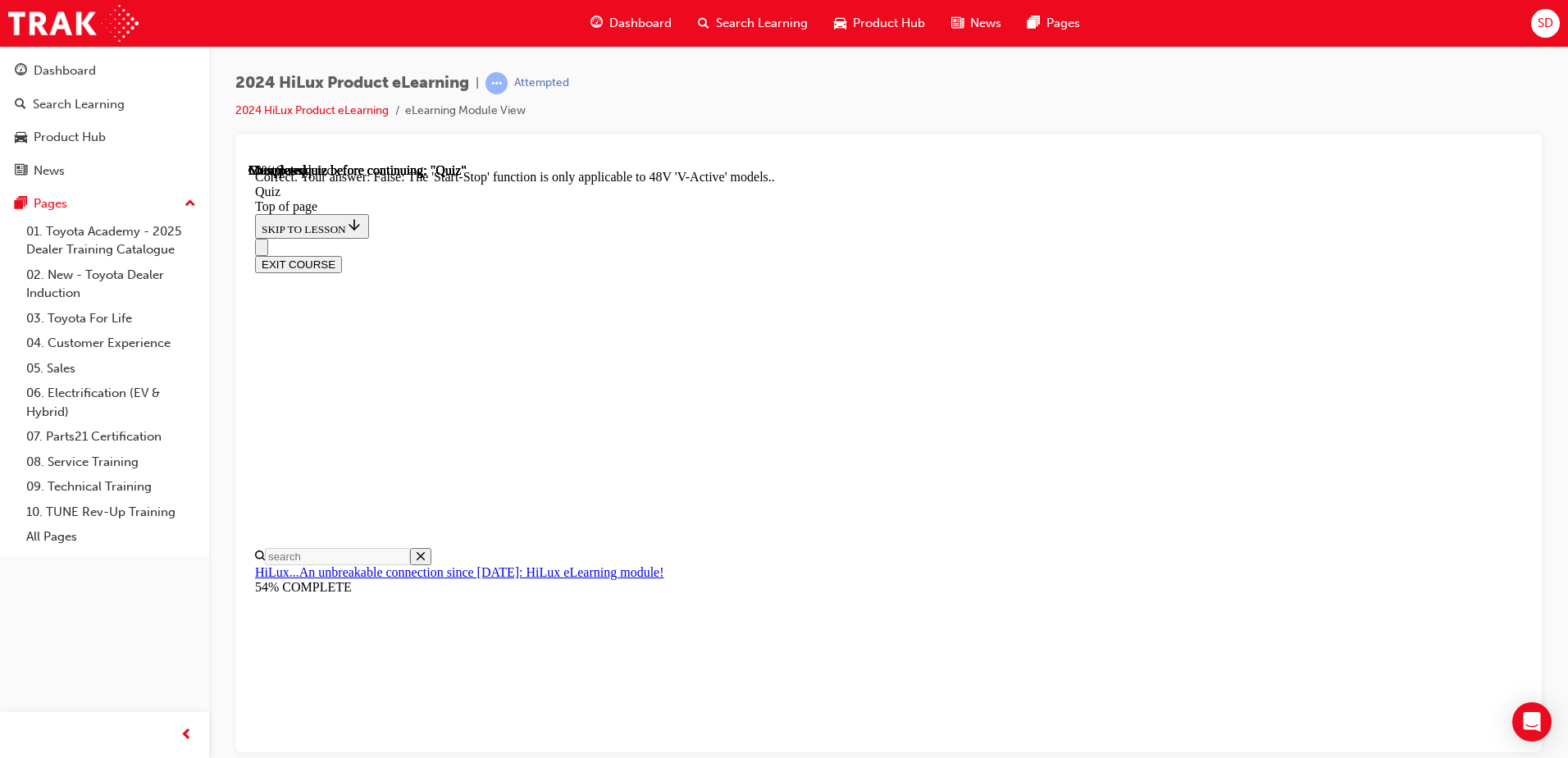
scroll to position [194, 0]
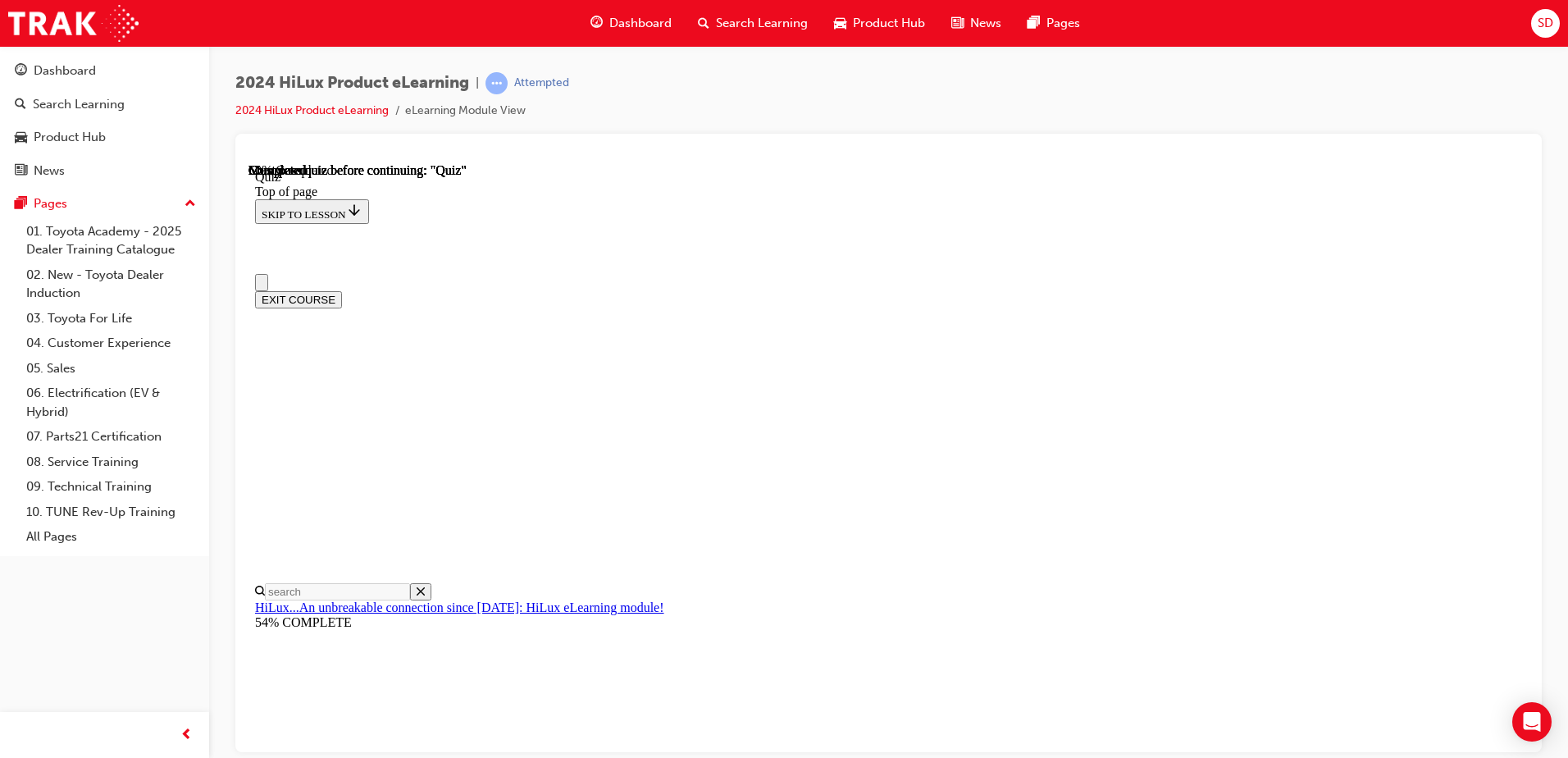
scroll to position [82, 0]
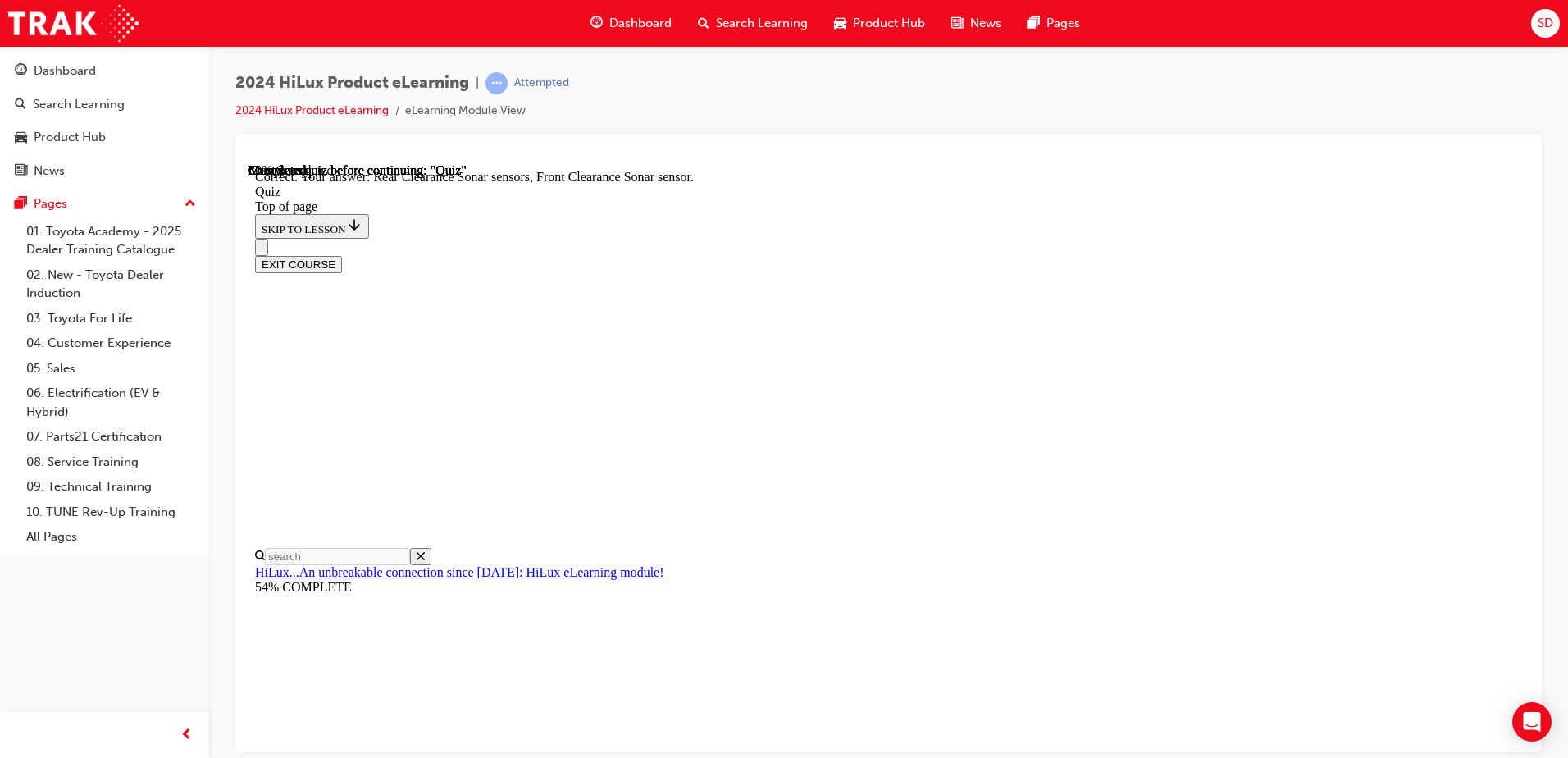
scroll to position [292, 0]
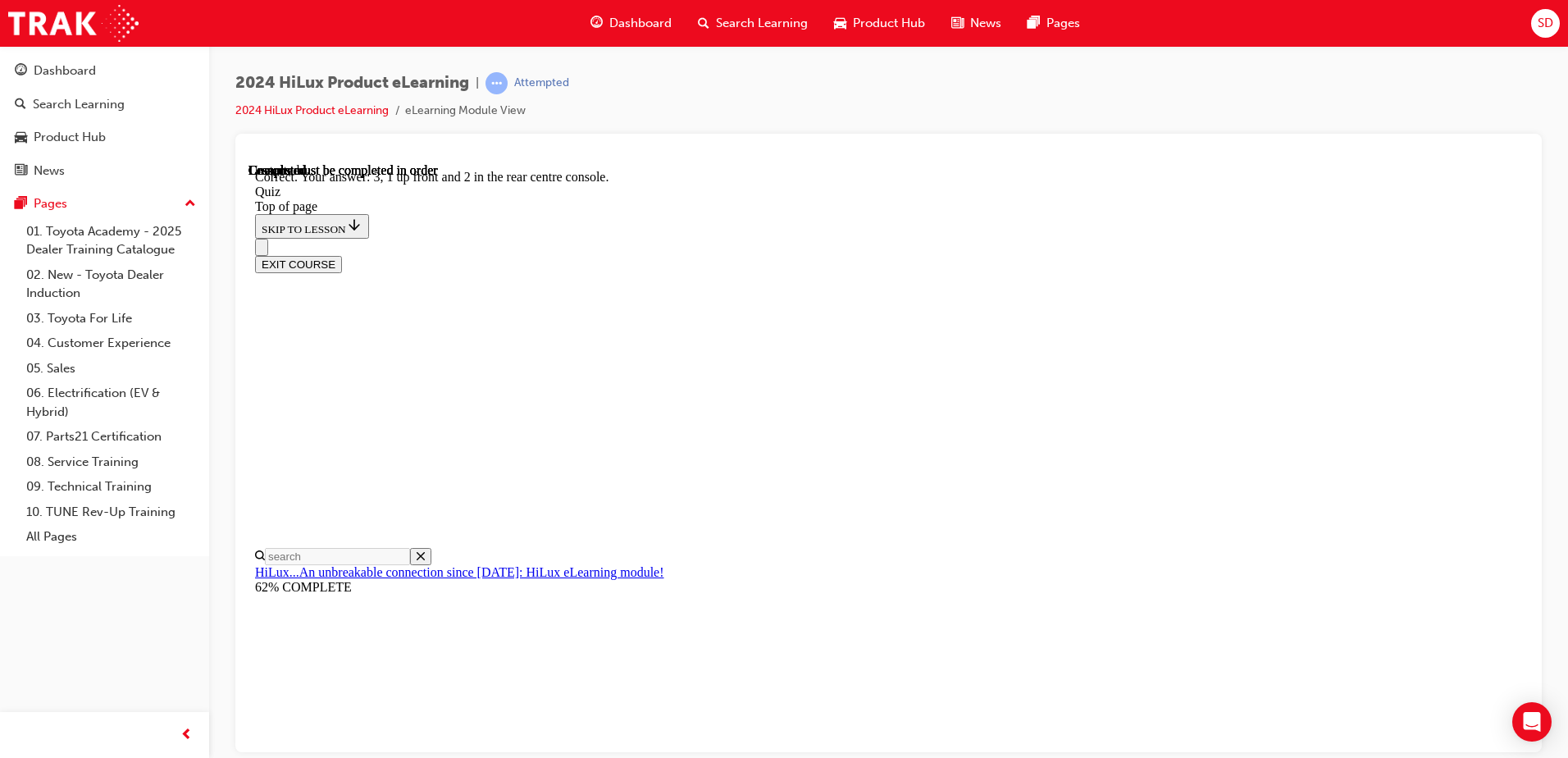
scroll to position [254, 0]
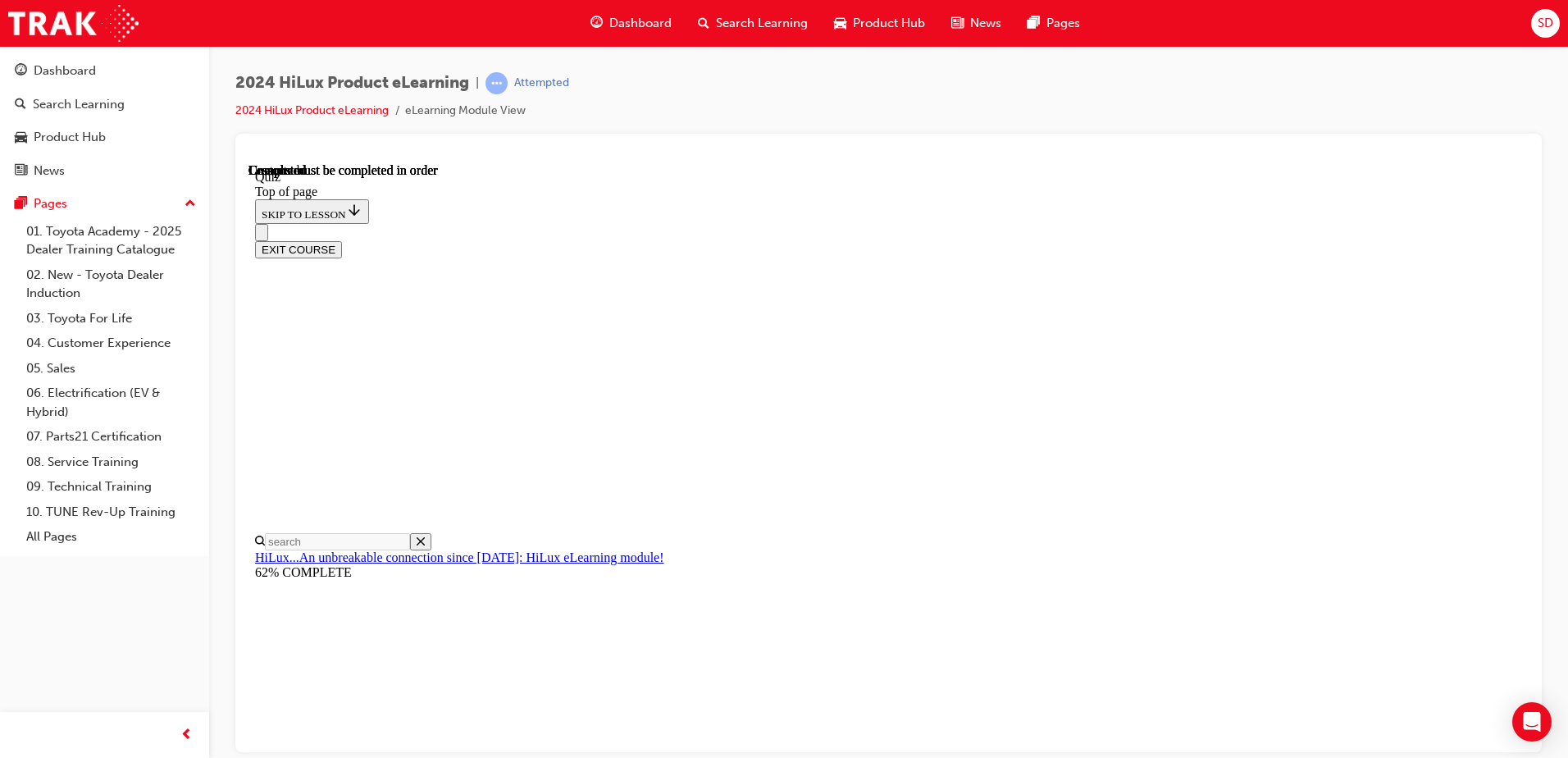
scroll to position [299, 0]
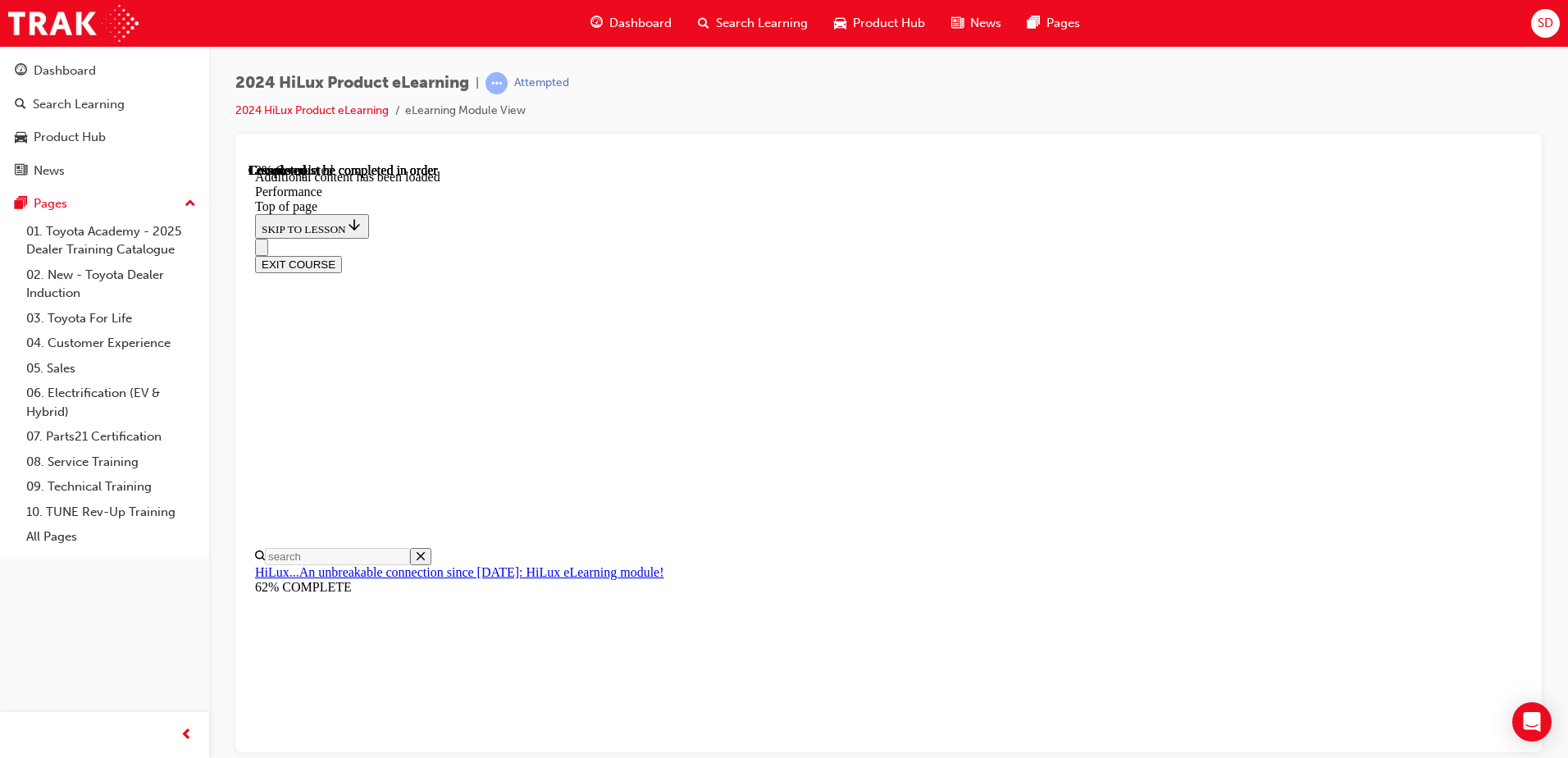
scroll to position [1394, 0]
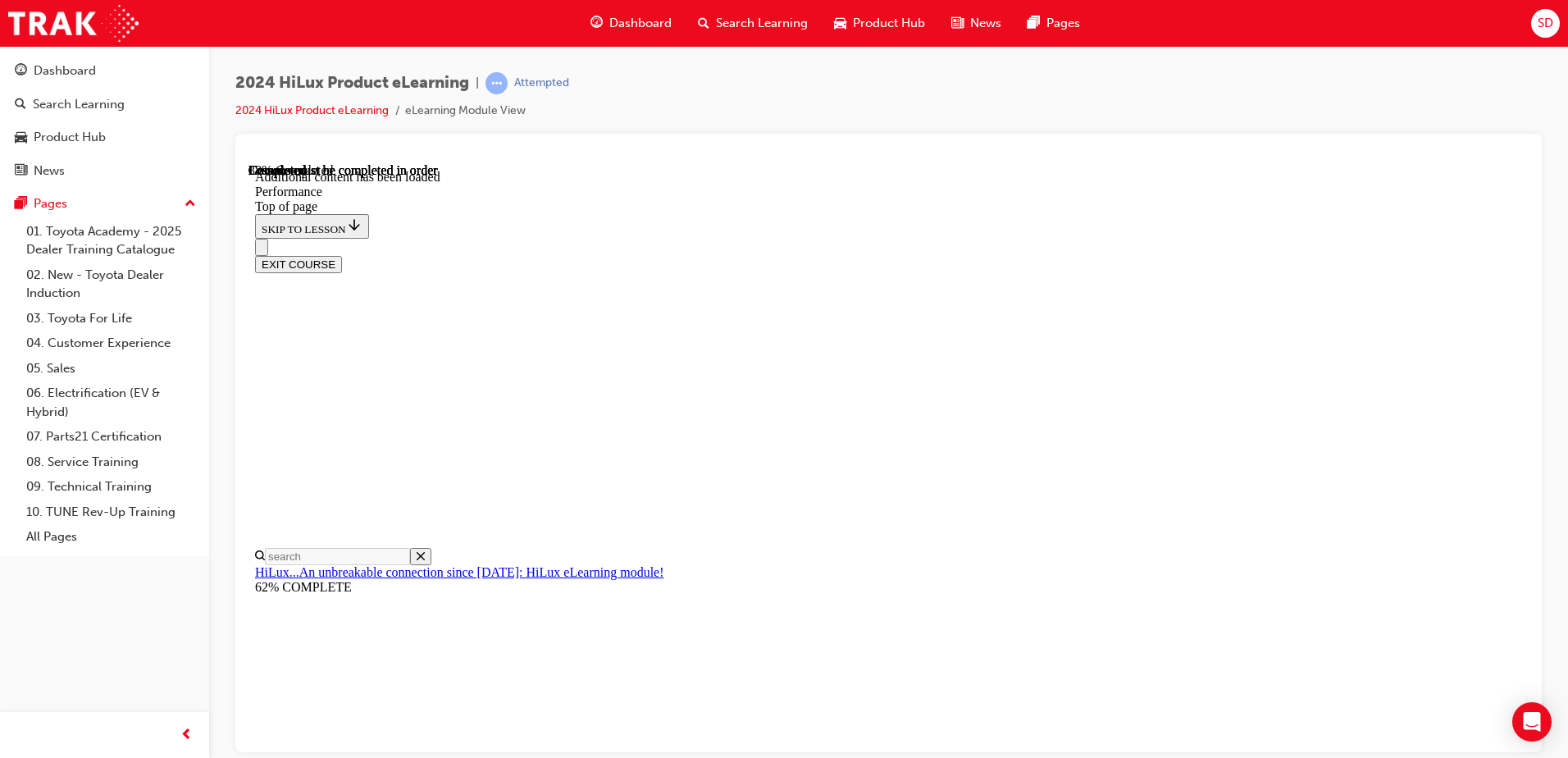
drag, startPoint x: 565, startPoint y: 385, endPoint x: 693, endPoint y: 386, distance: 128.0
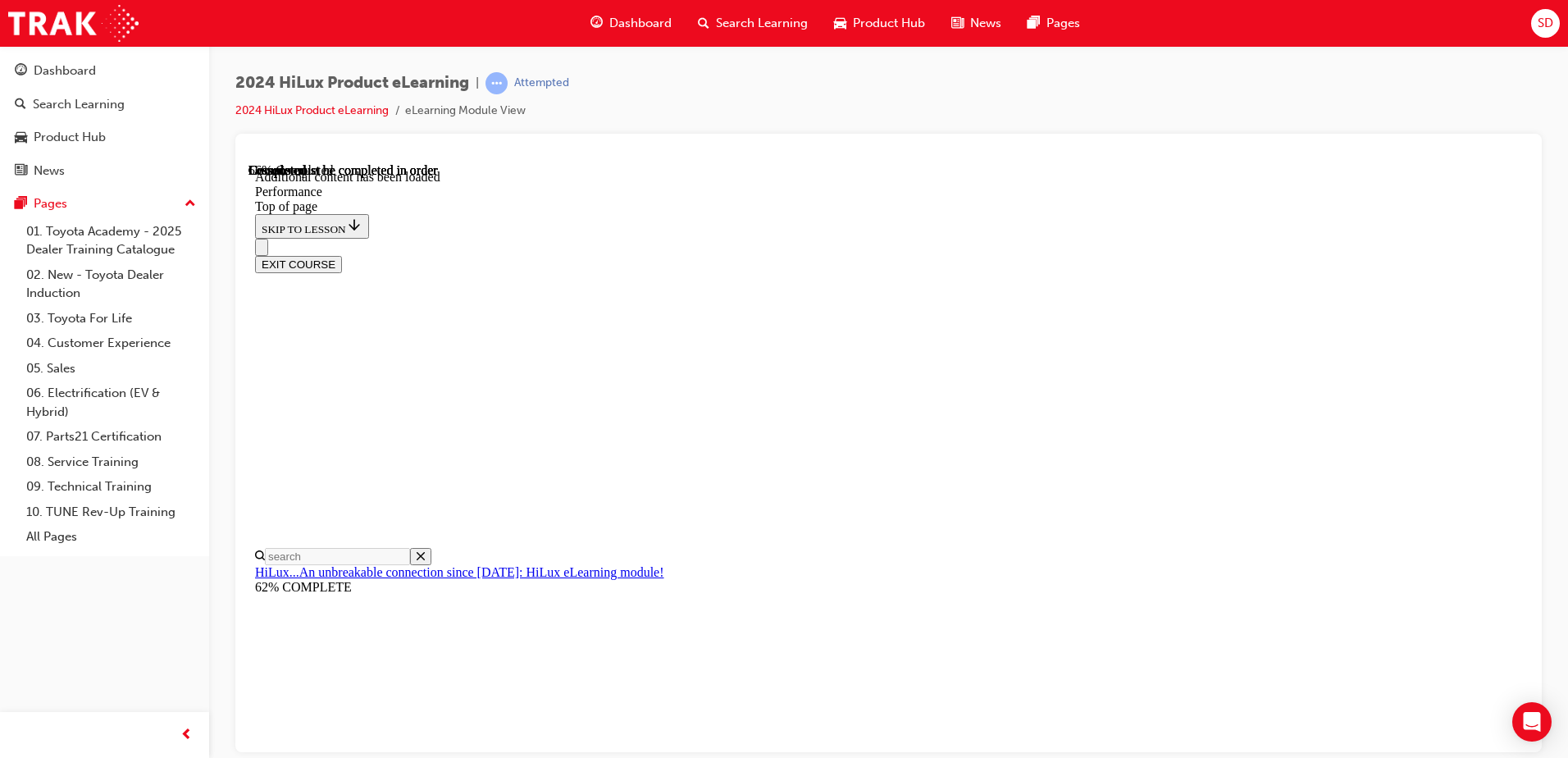
scroll to position [8708, 0]
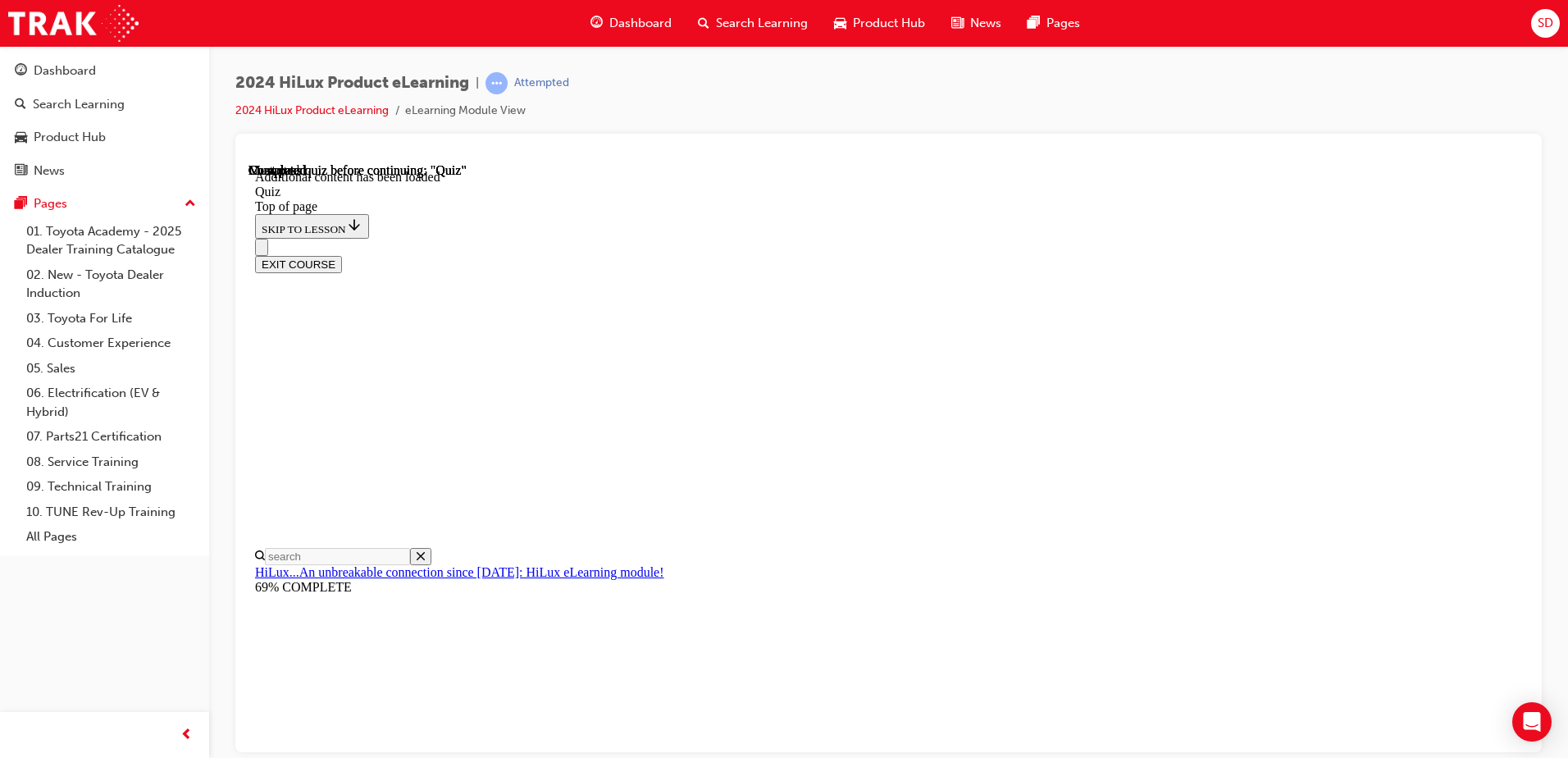
scroll to position [328, 0]
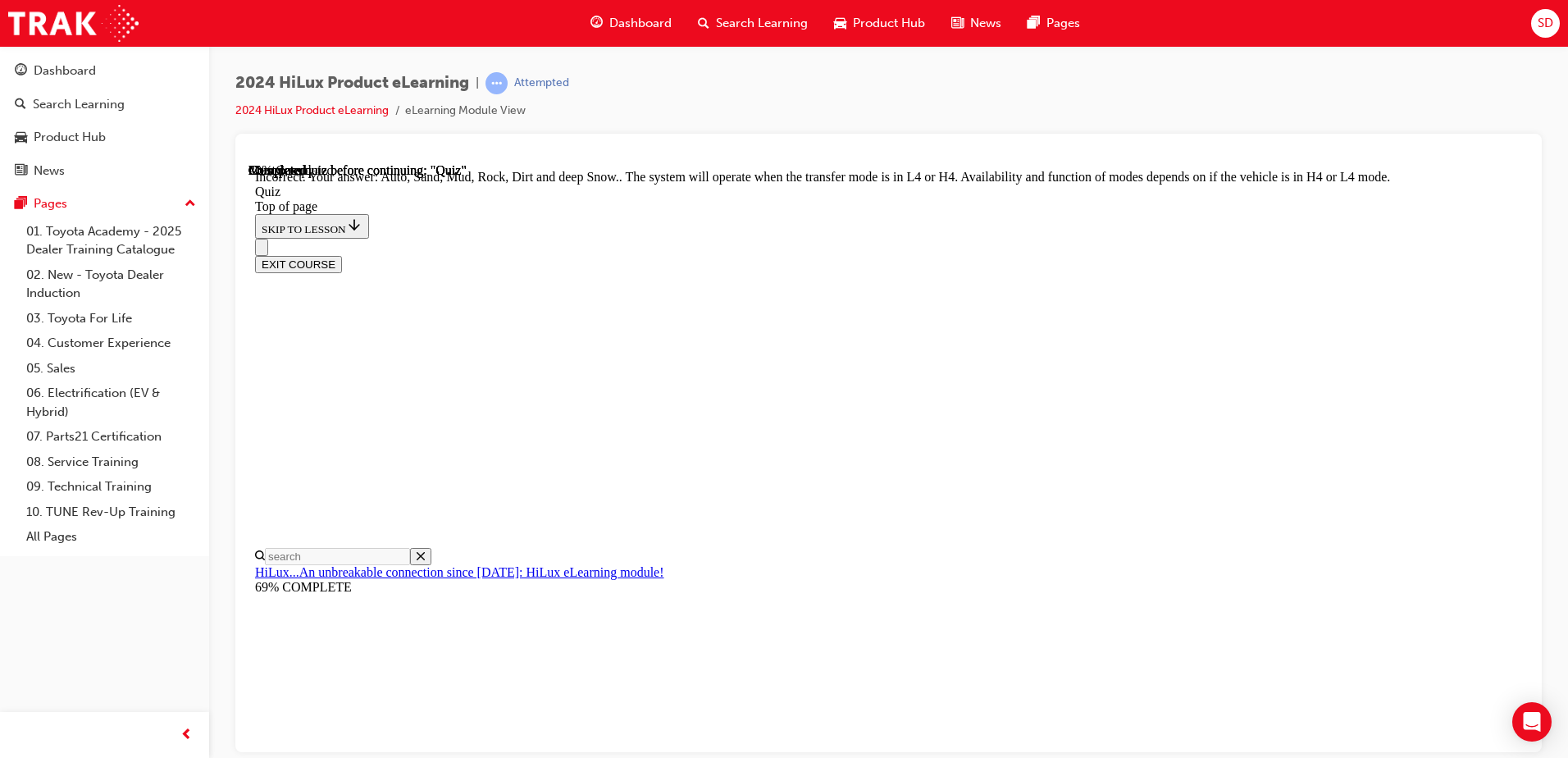
scroll to position [439, 0]
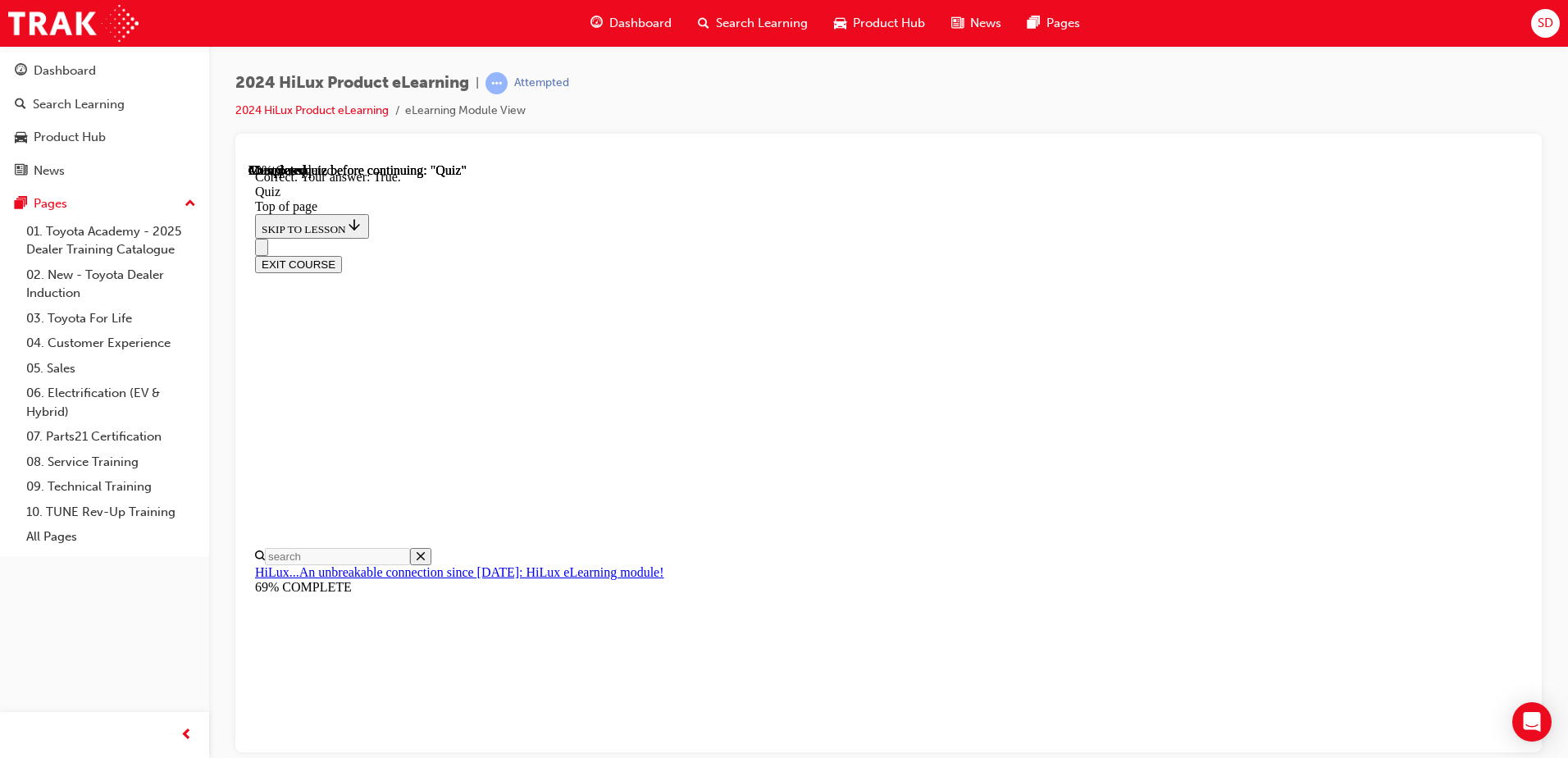
scroll to position [189, 0]
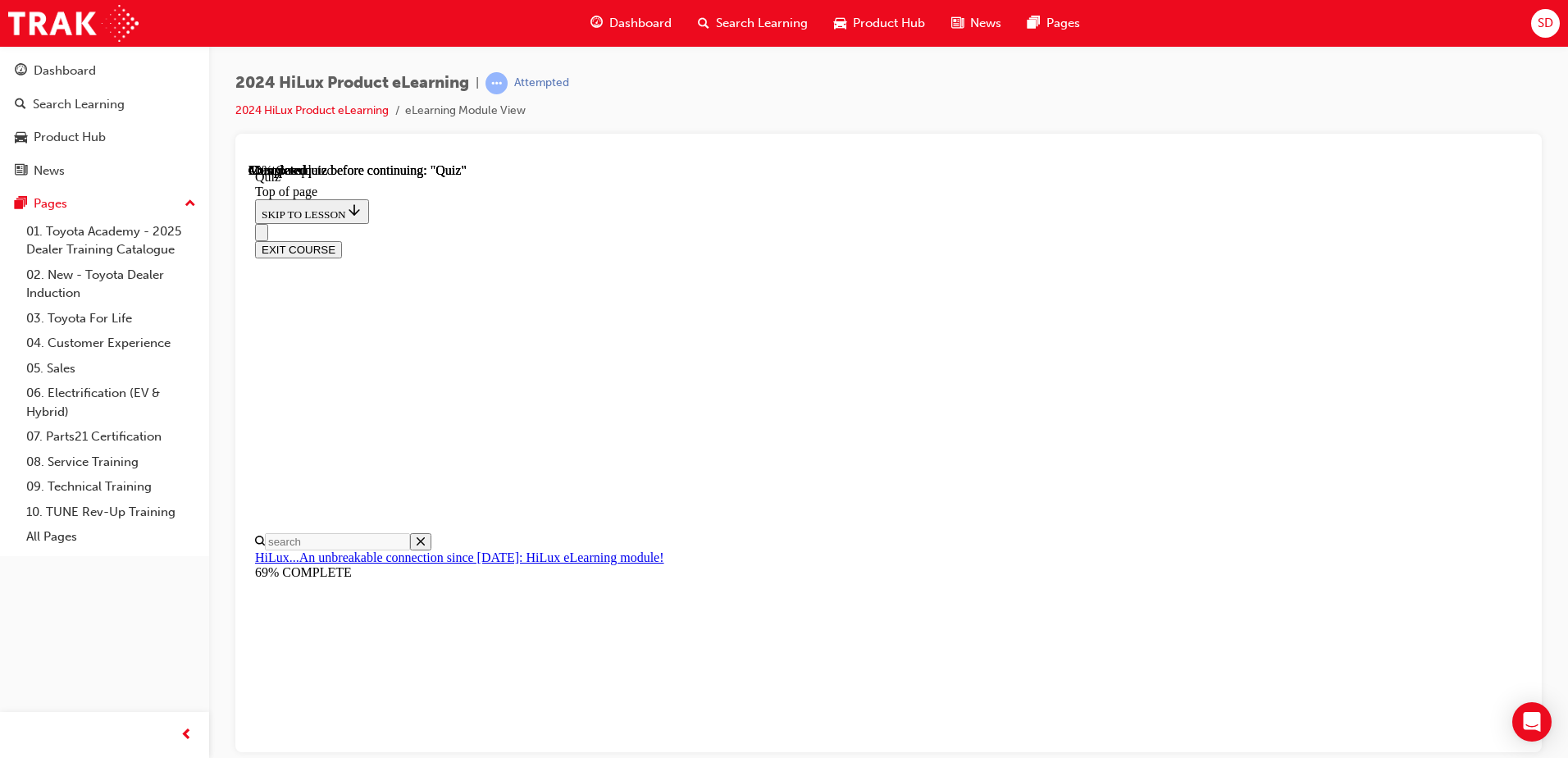
scroll to position [296, 0]
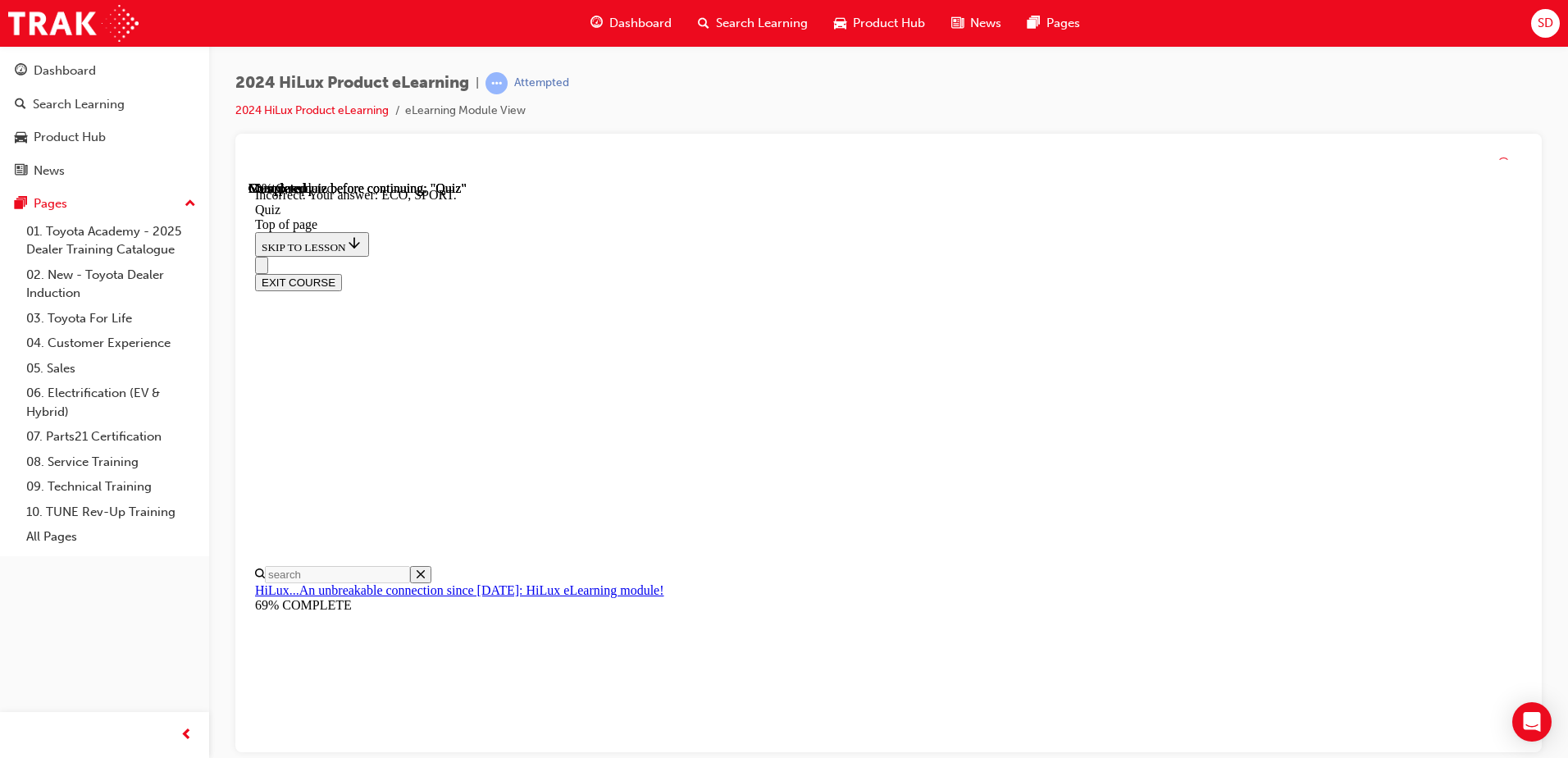
scroll to position [528, 0]
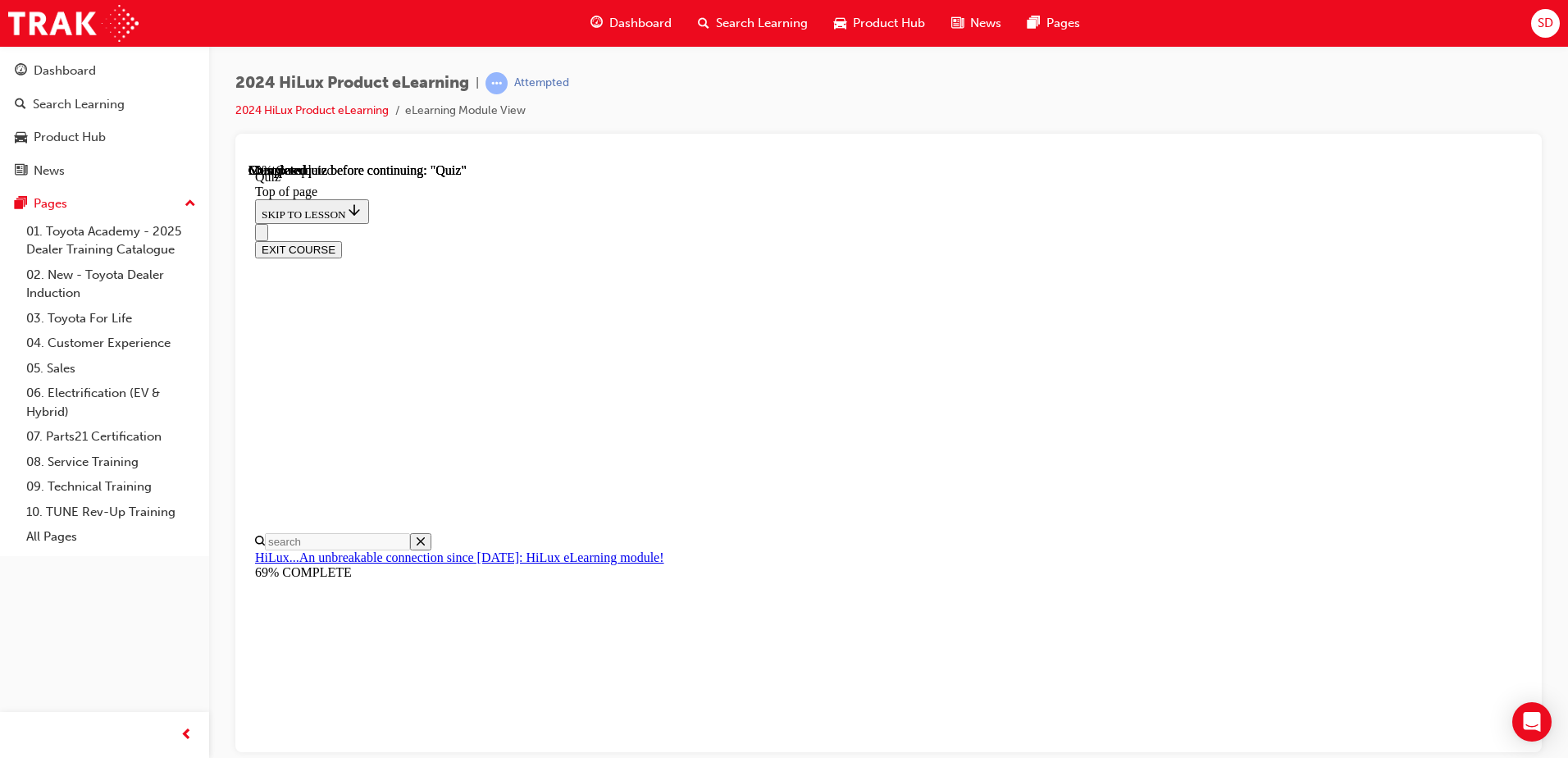
scroll to position [186, 0]
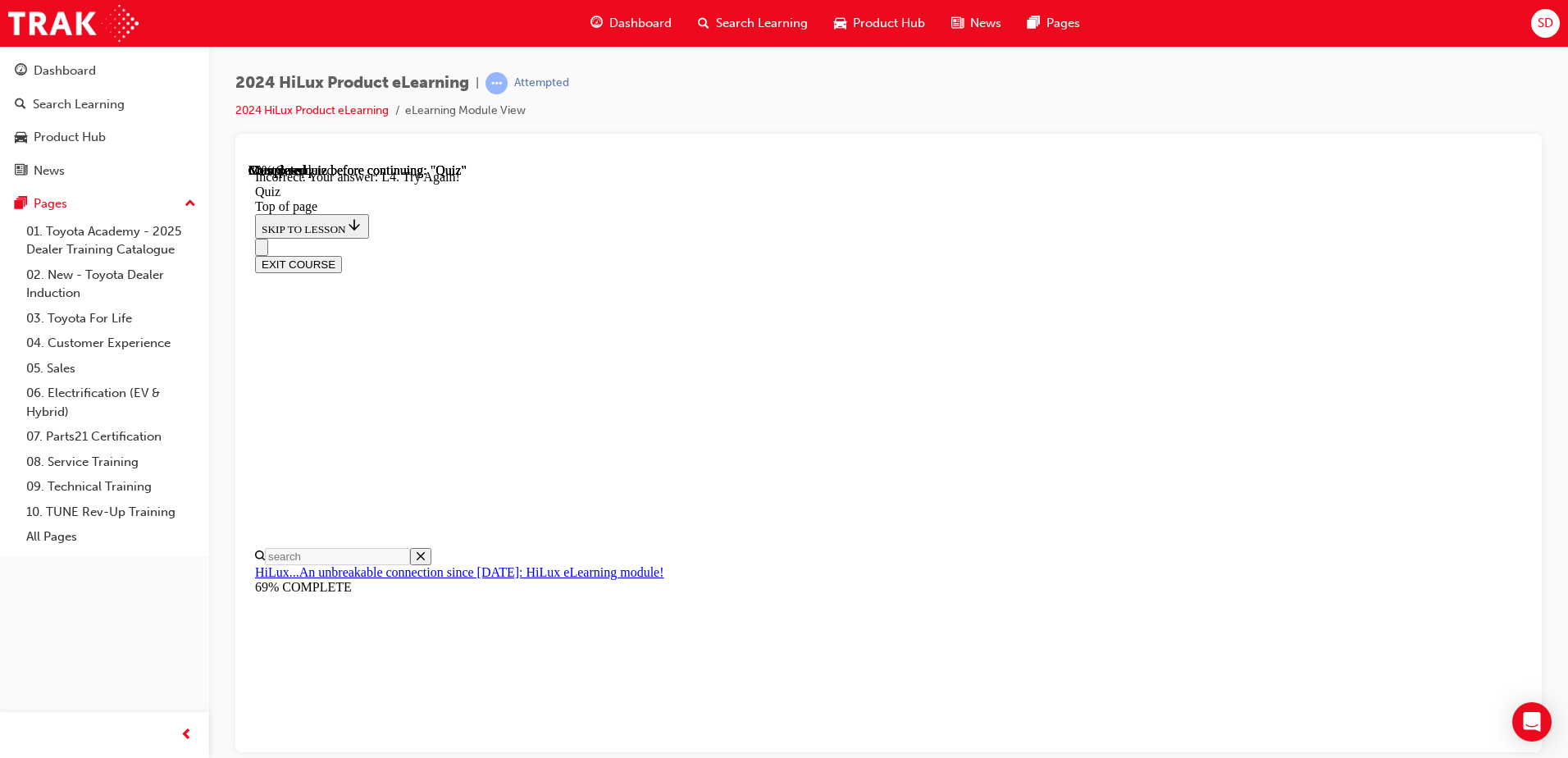
scroll to position [401, 0]
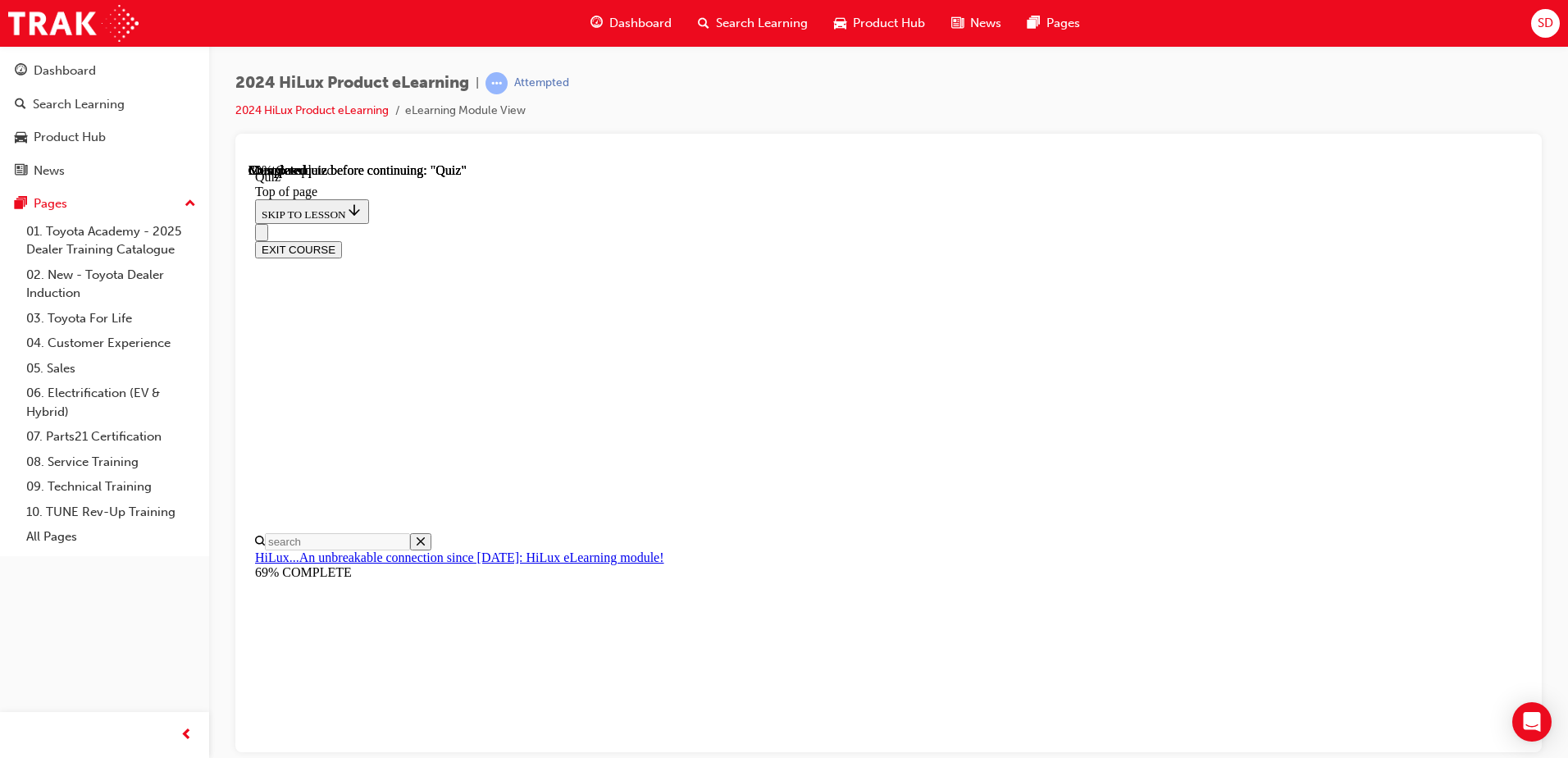
scroll to position [178, 0]
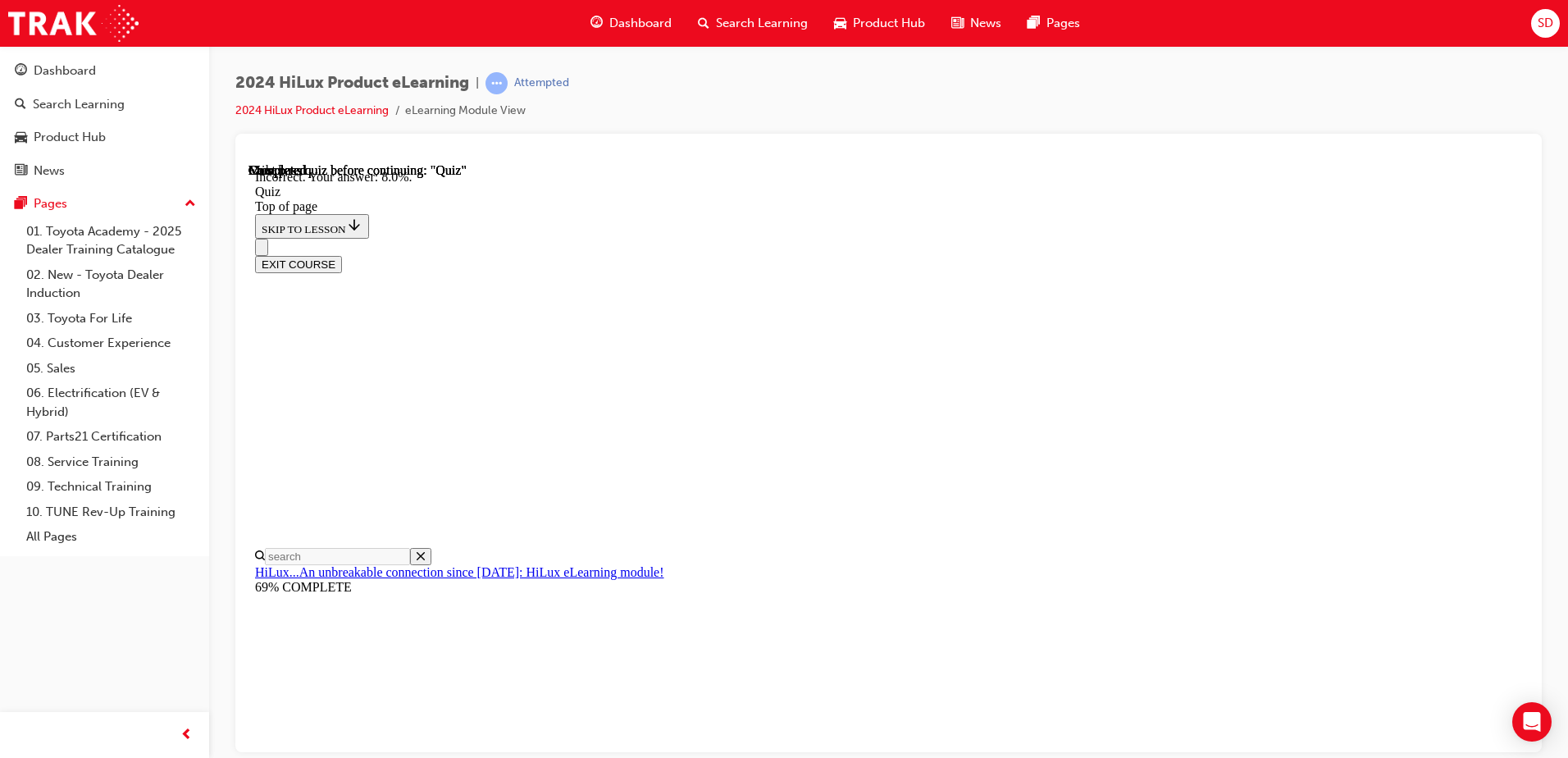
scroll to position [376, 0]
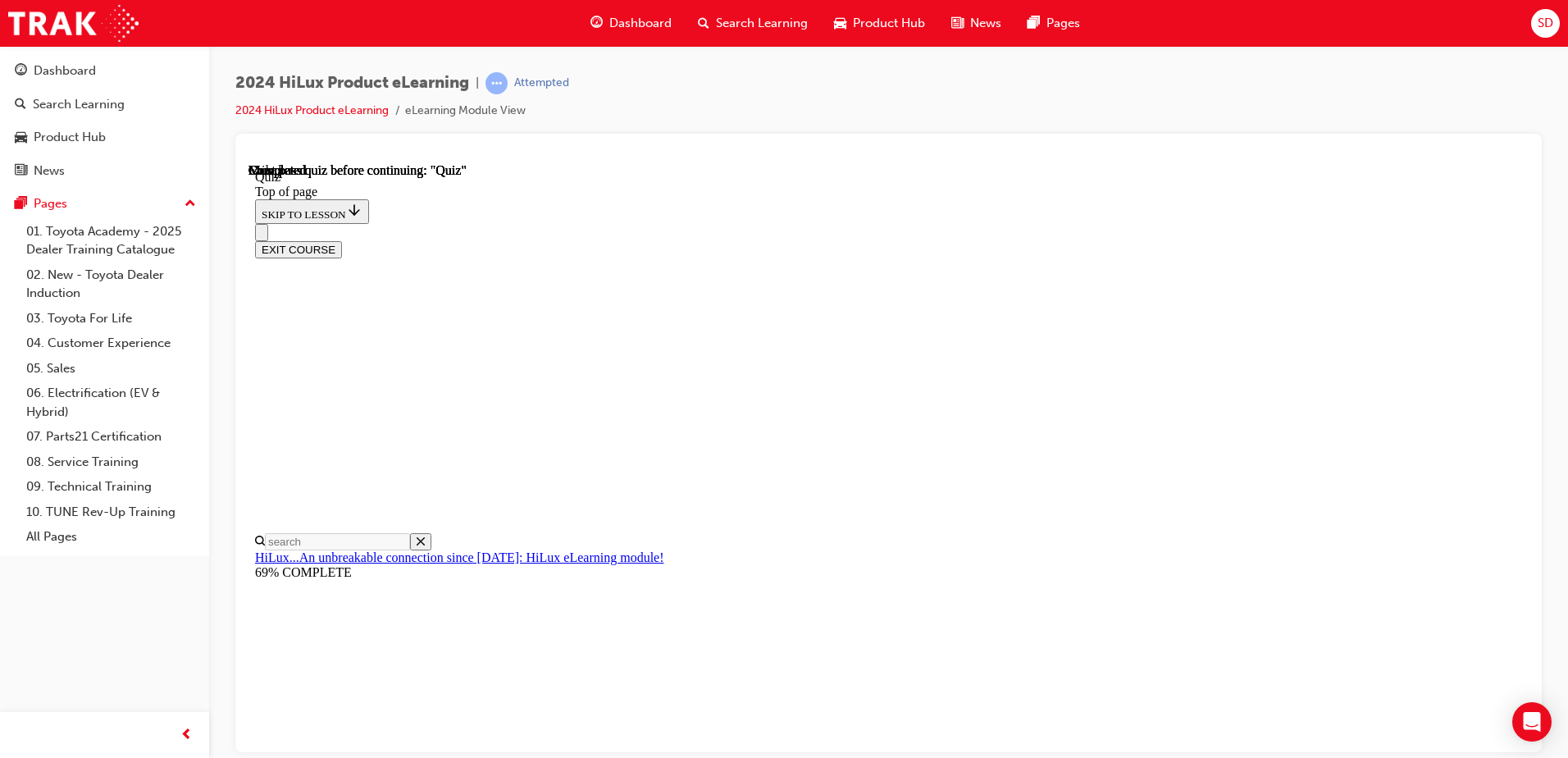
scroll to position [299, 0]
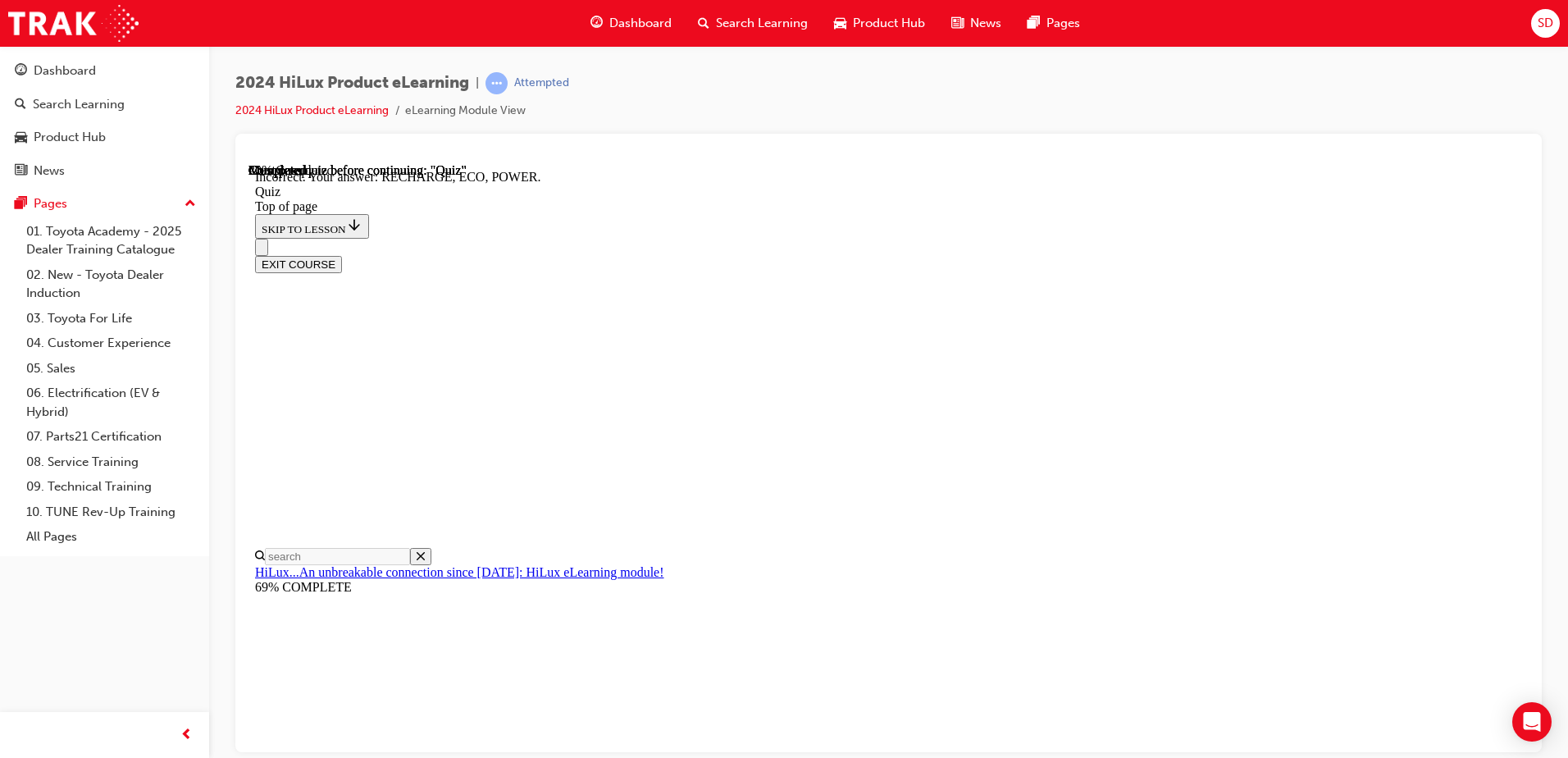
scroll to position [528, 0]
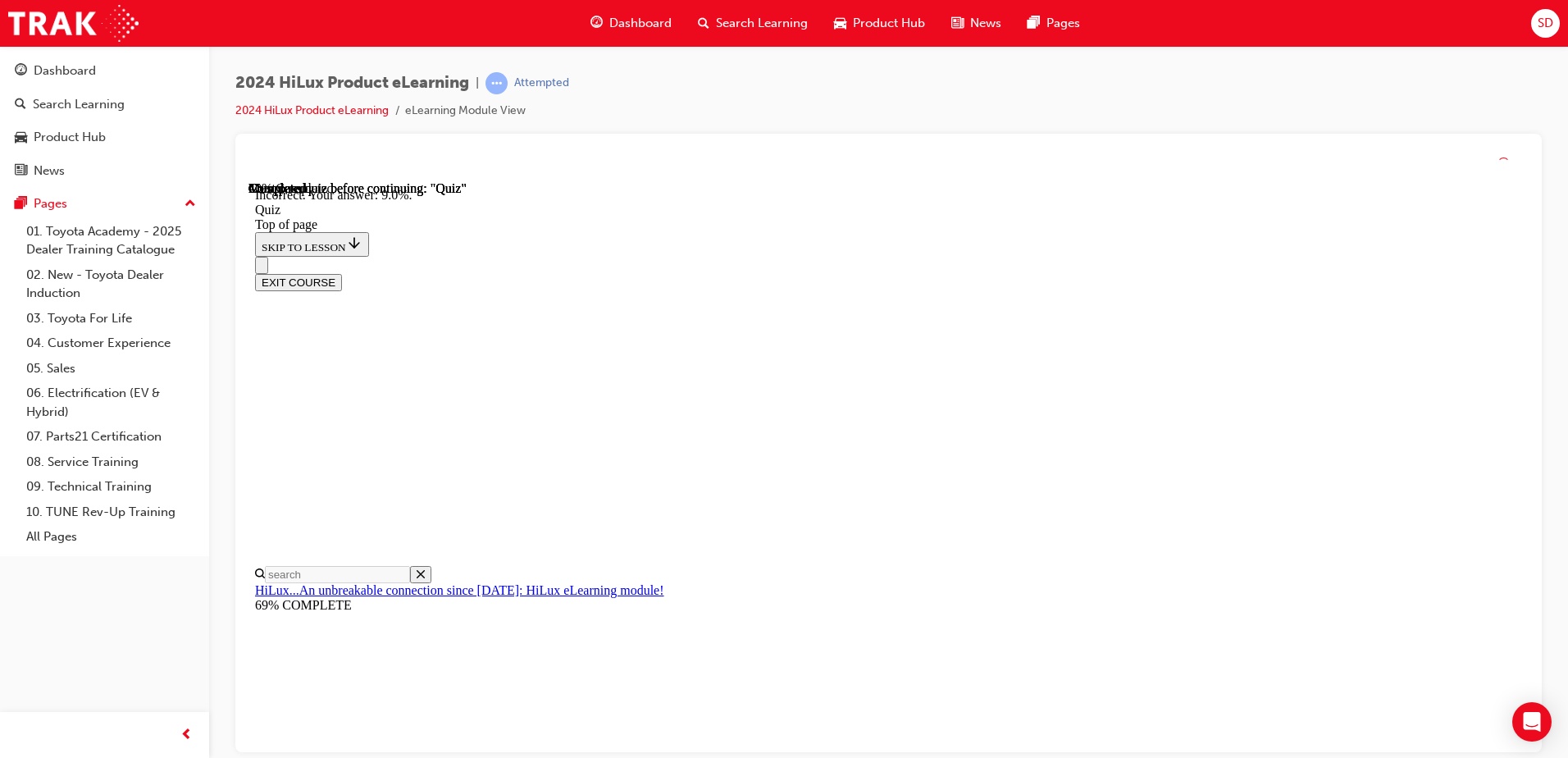
scroll to position [376, 0]
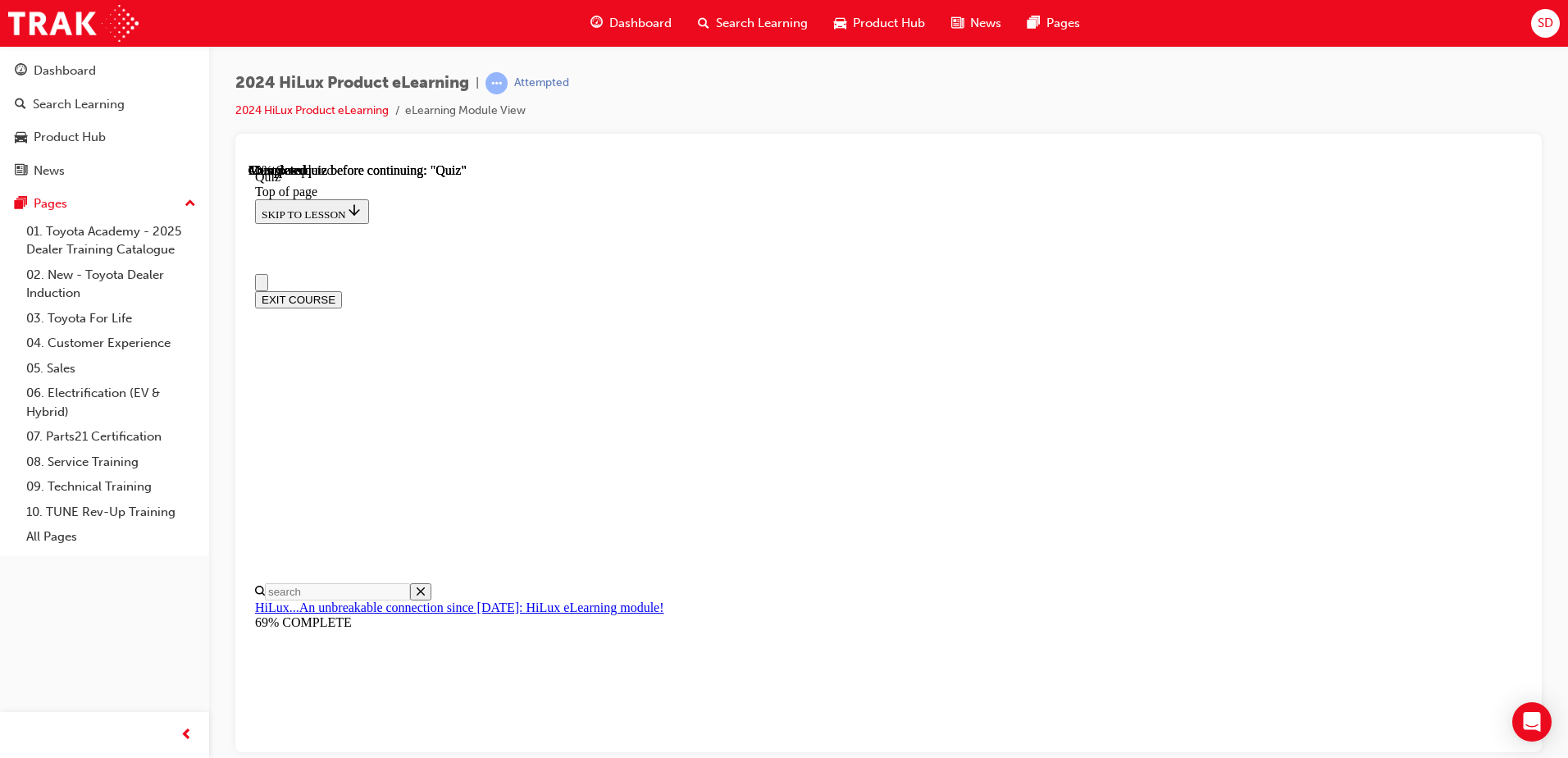
scroll to position [246, 0]
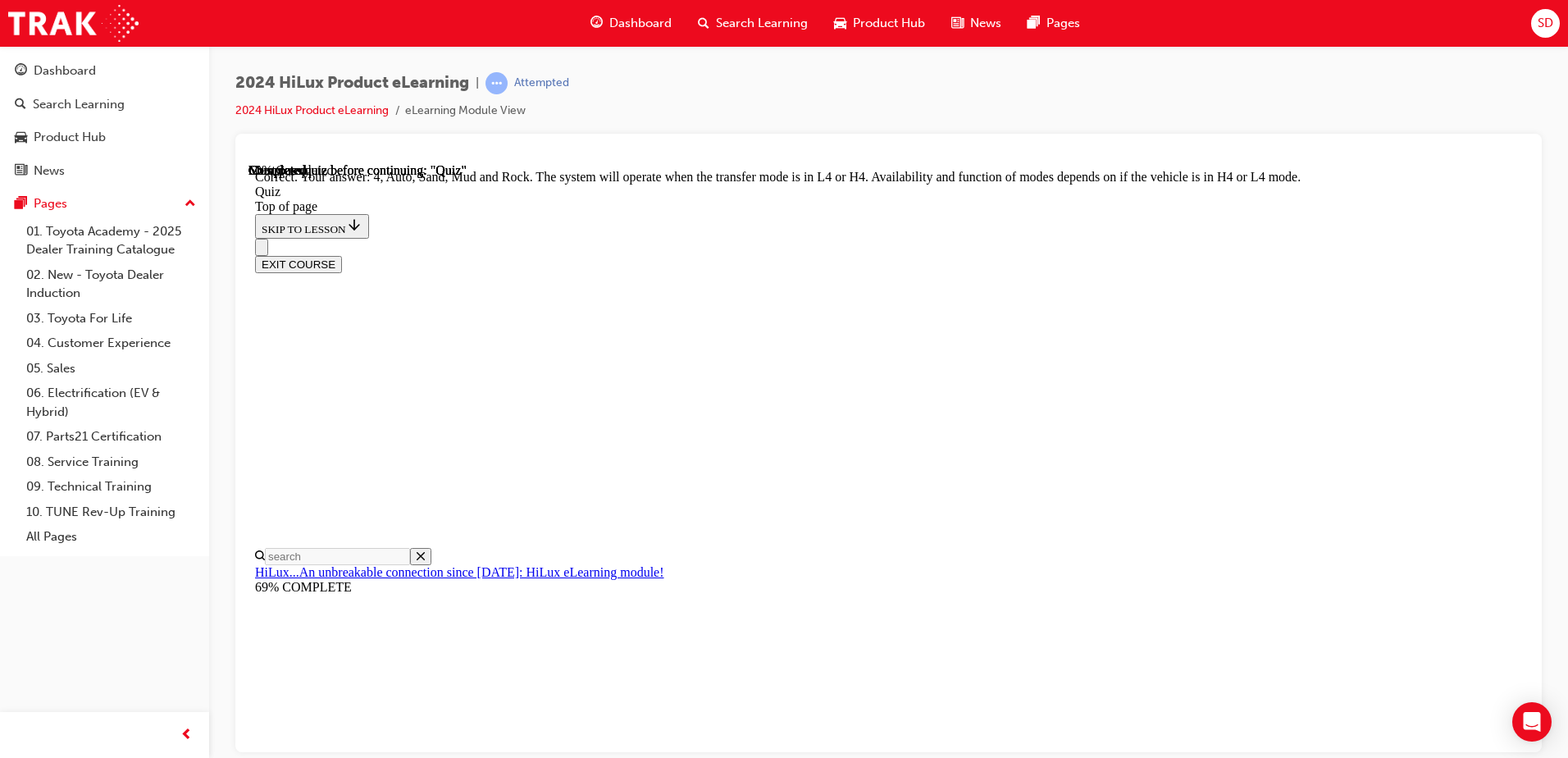
scroll to position [439, 0]
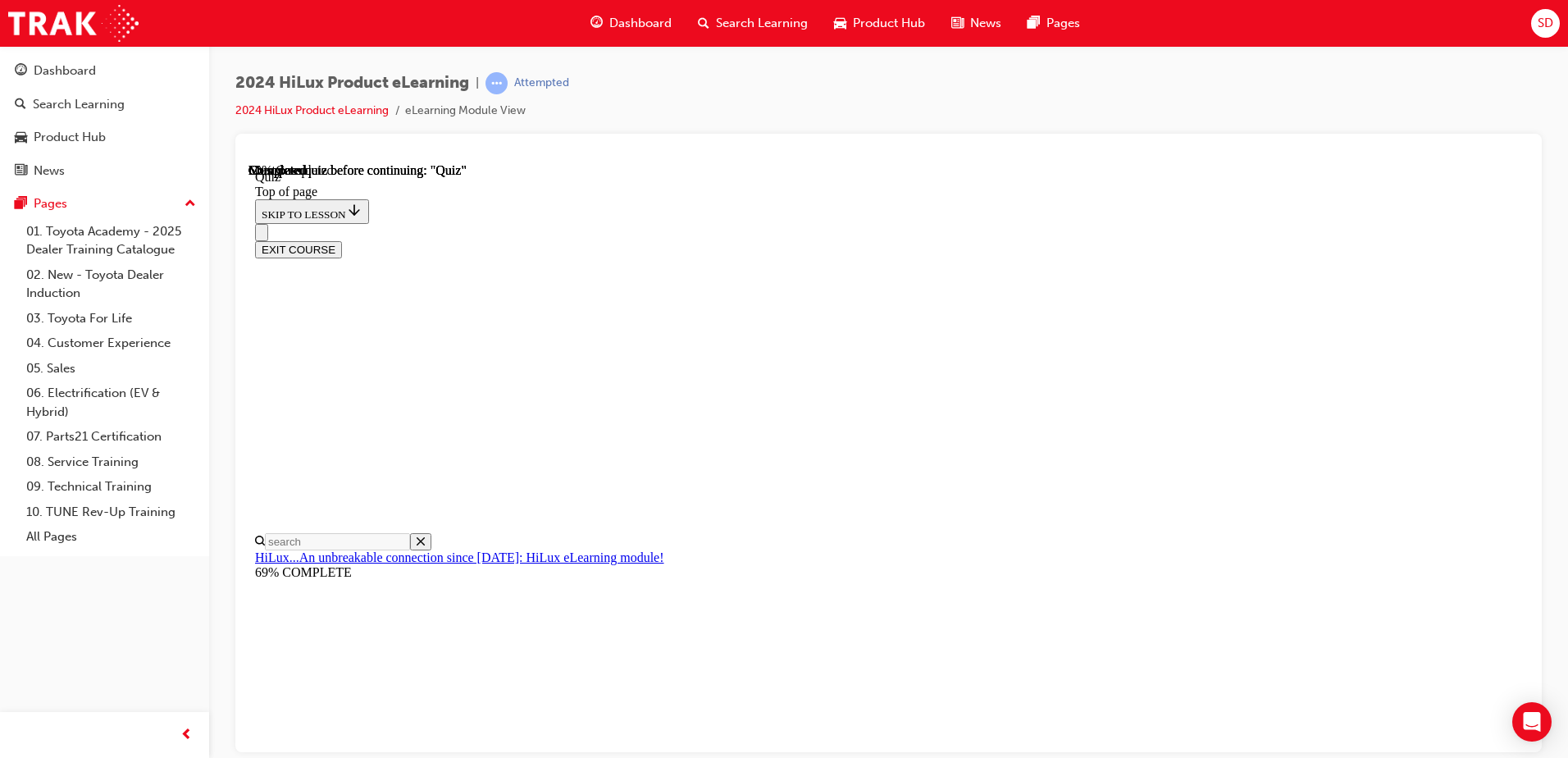
scroll to position [164, 0]
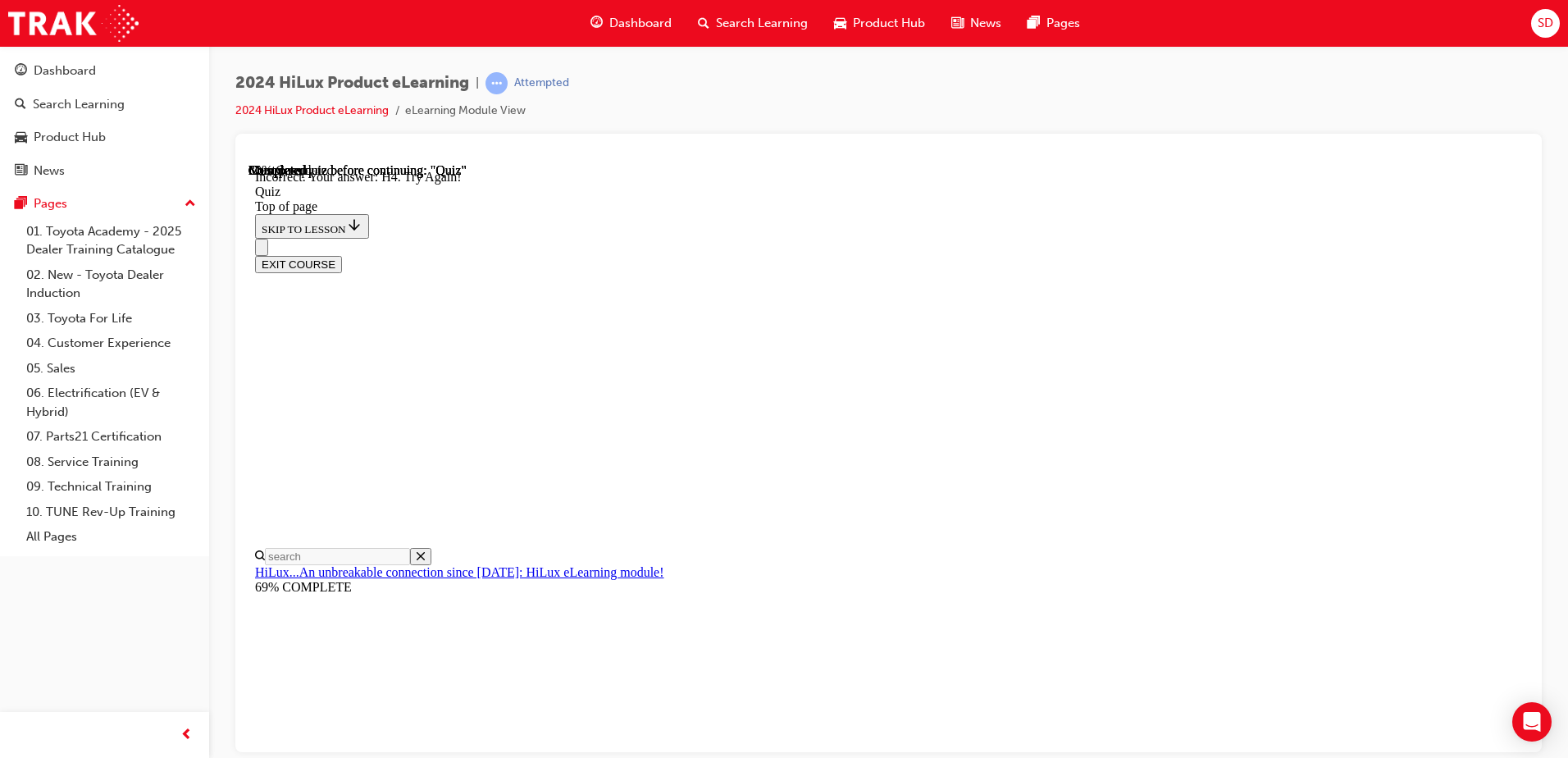
scroll to position [237, 0]
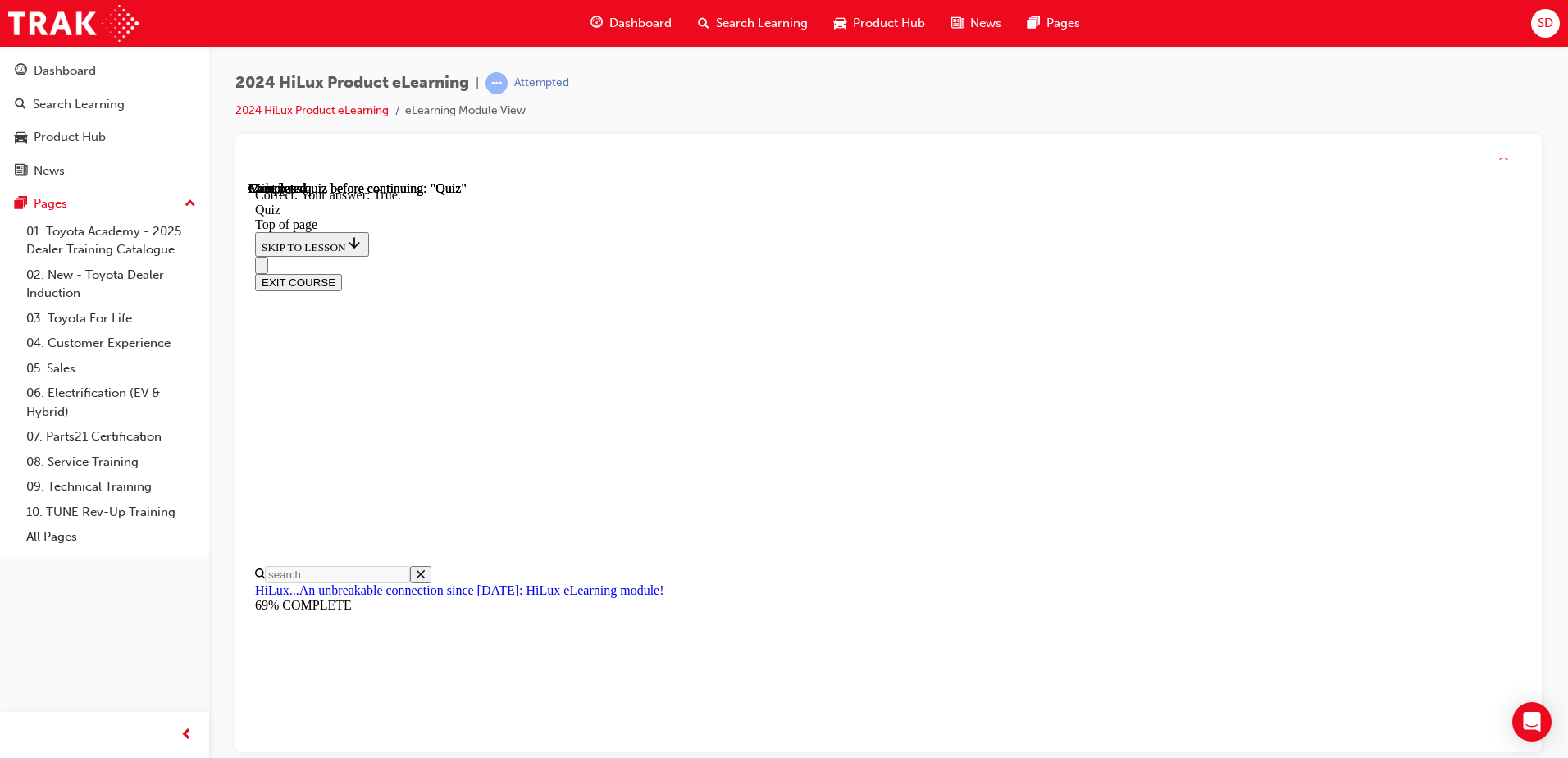
scroll to position [189, 0]
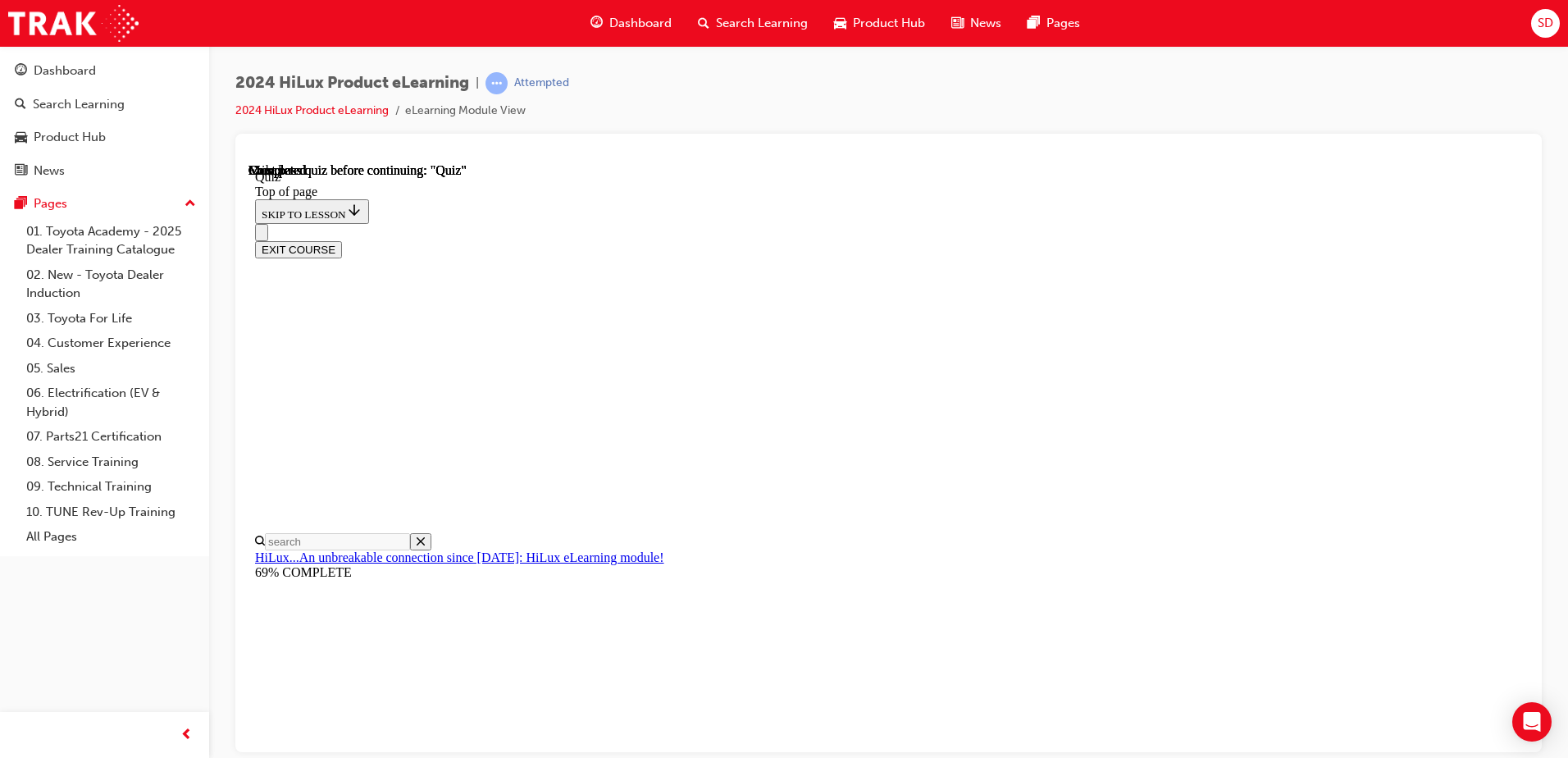
scroll to position [281, 0]
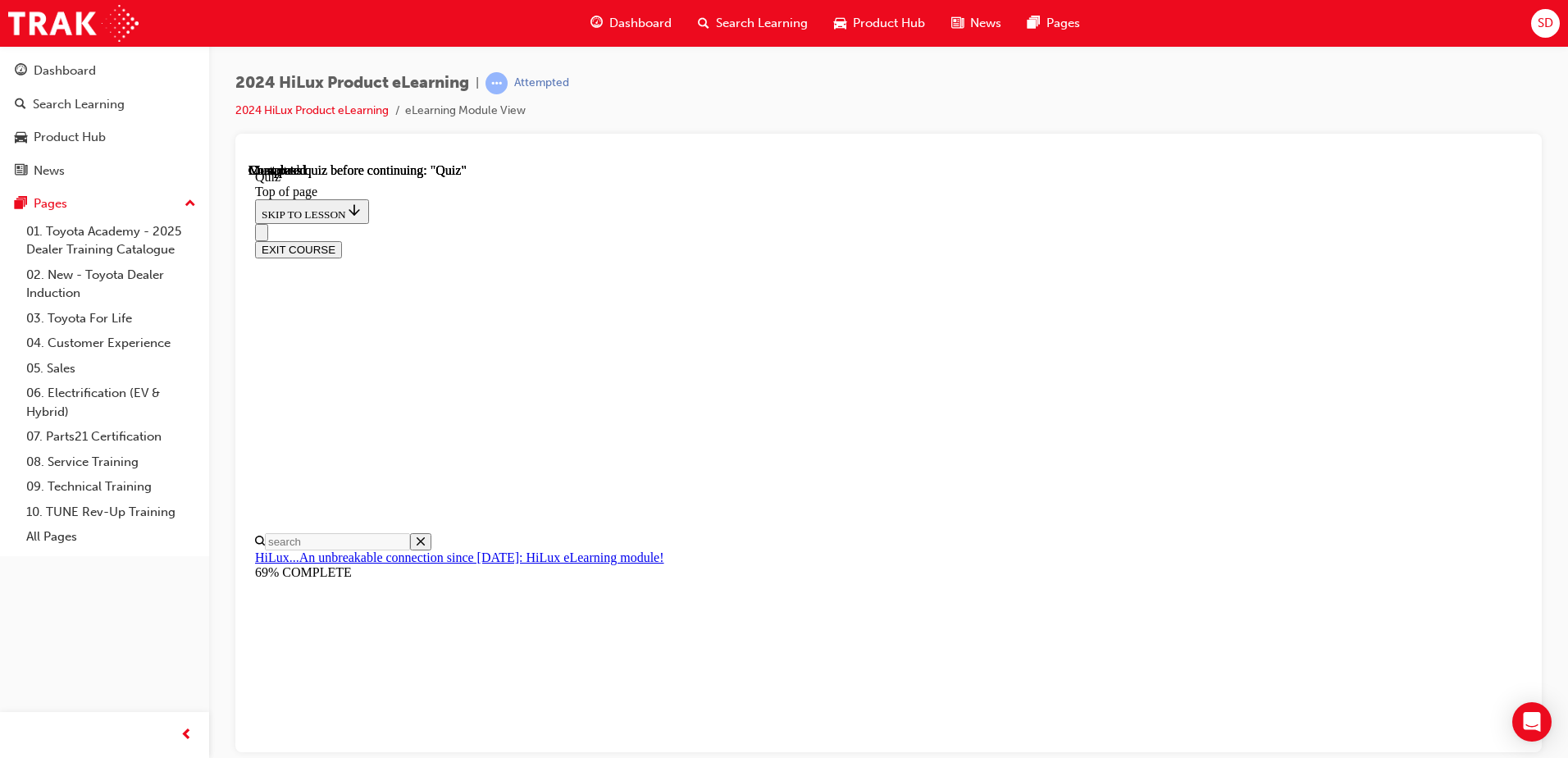
scroll to position [477, 0]
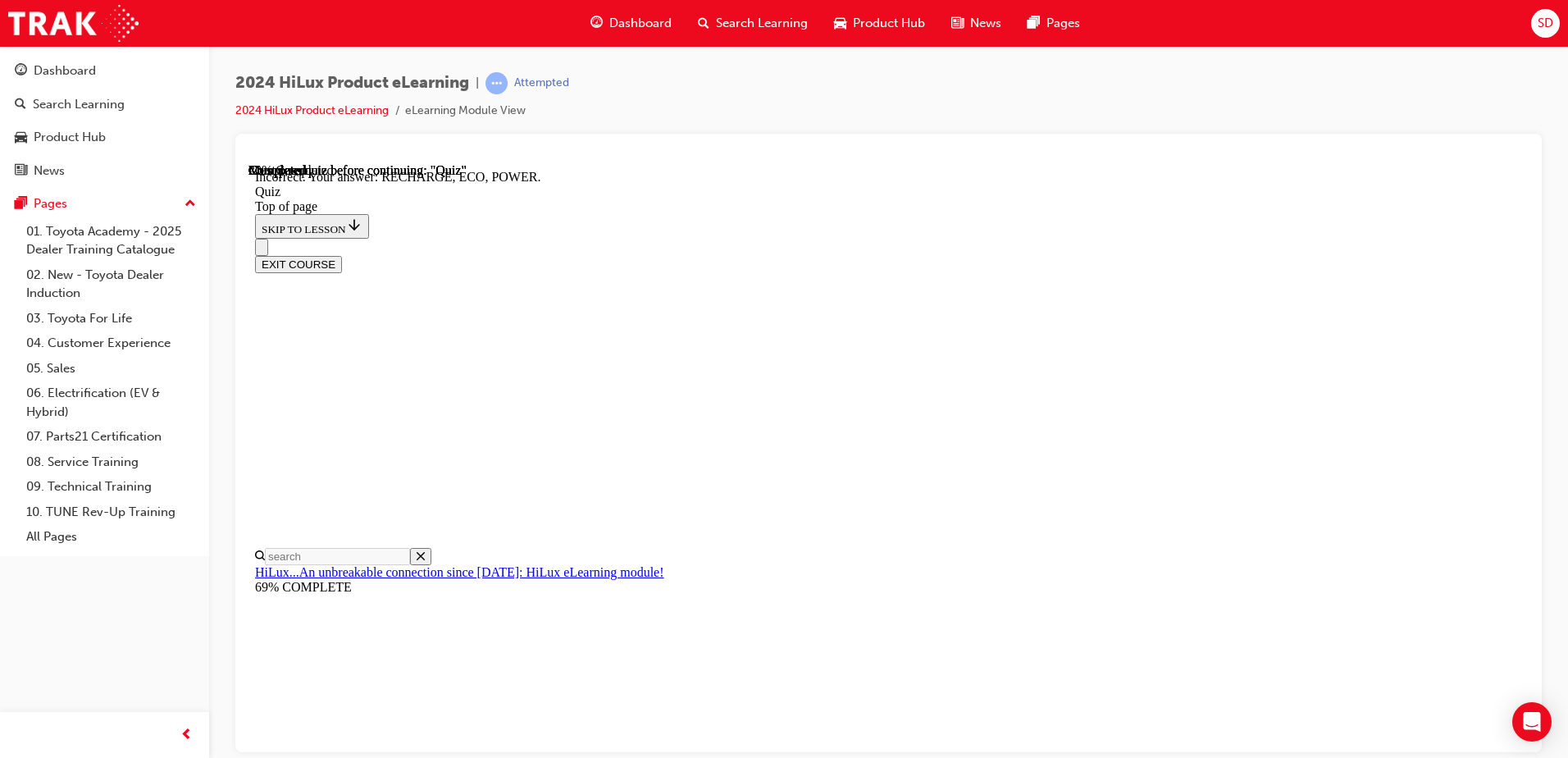
scroll to position [528, 0]
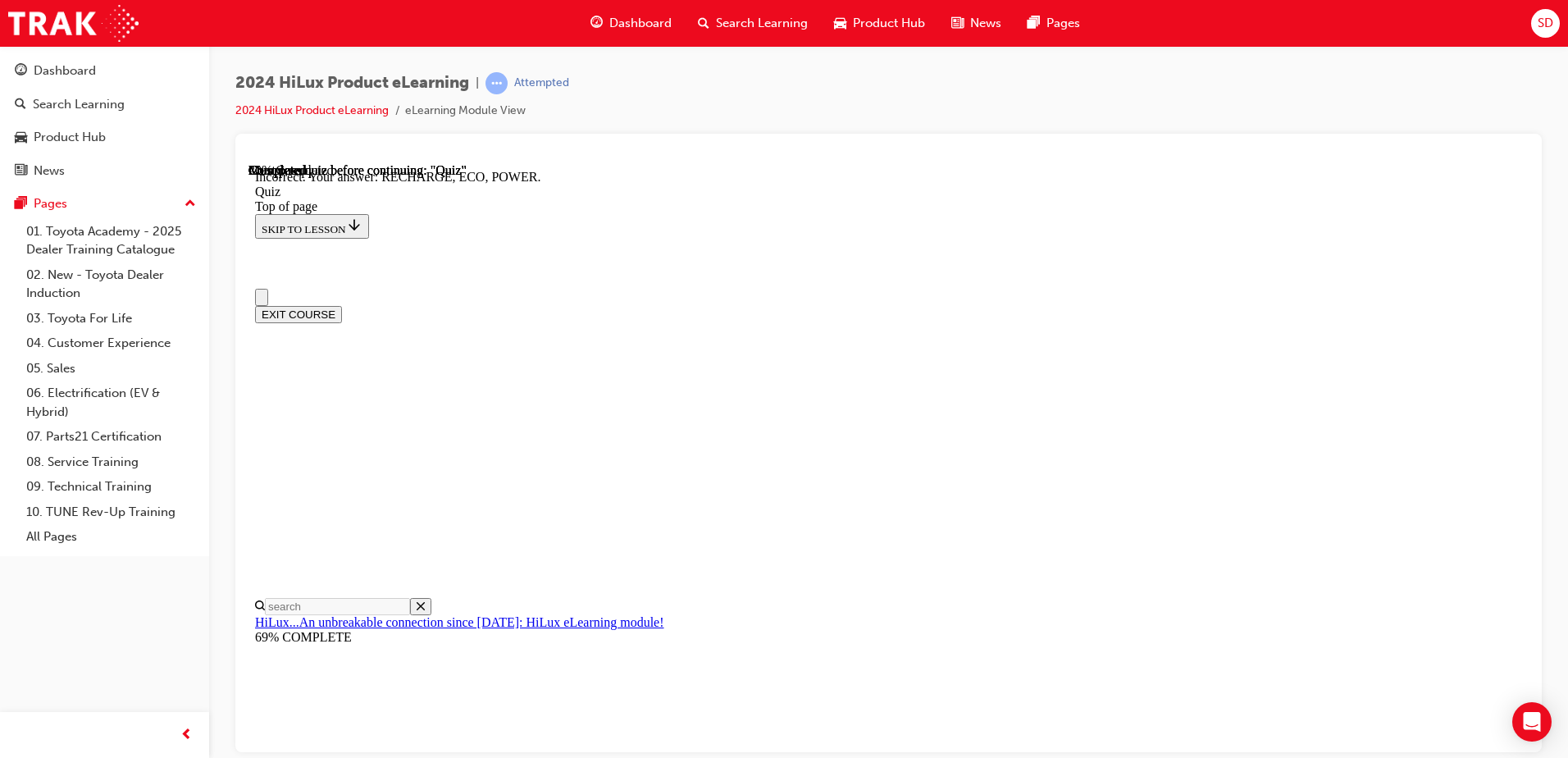
scroll to position [246, 0]
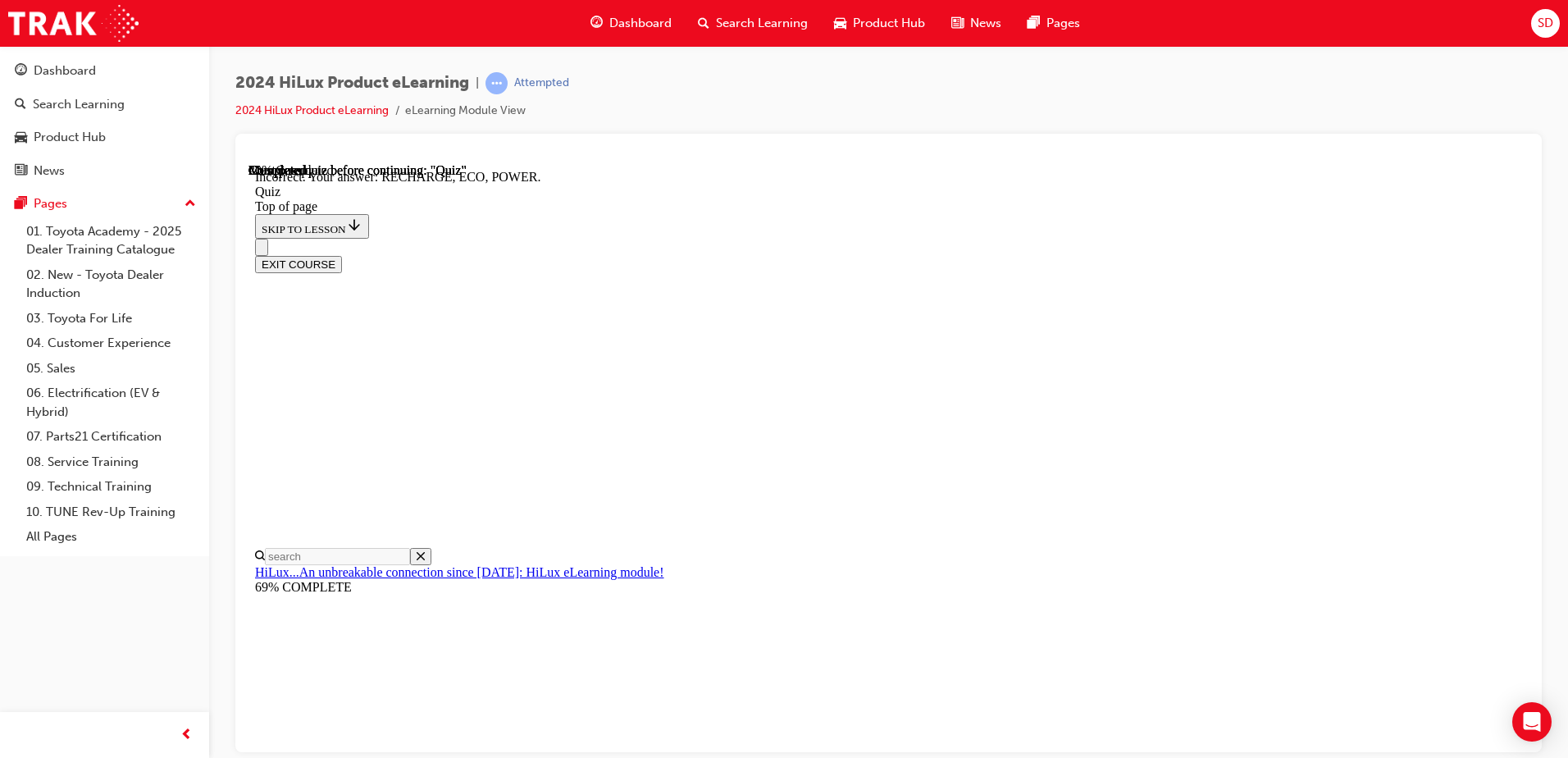
drag, startPoint x: 1017, startPoint y: 711, endPoint x: 1008, endPoint y: 698, distance: 15.8
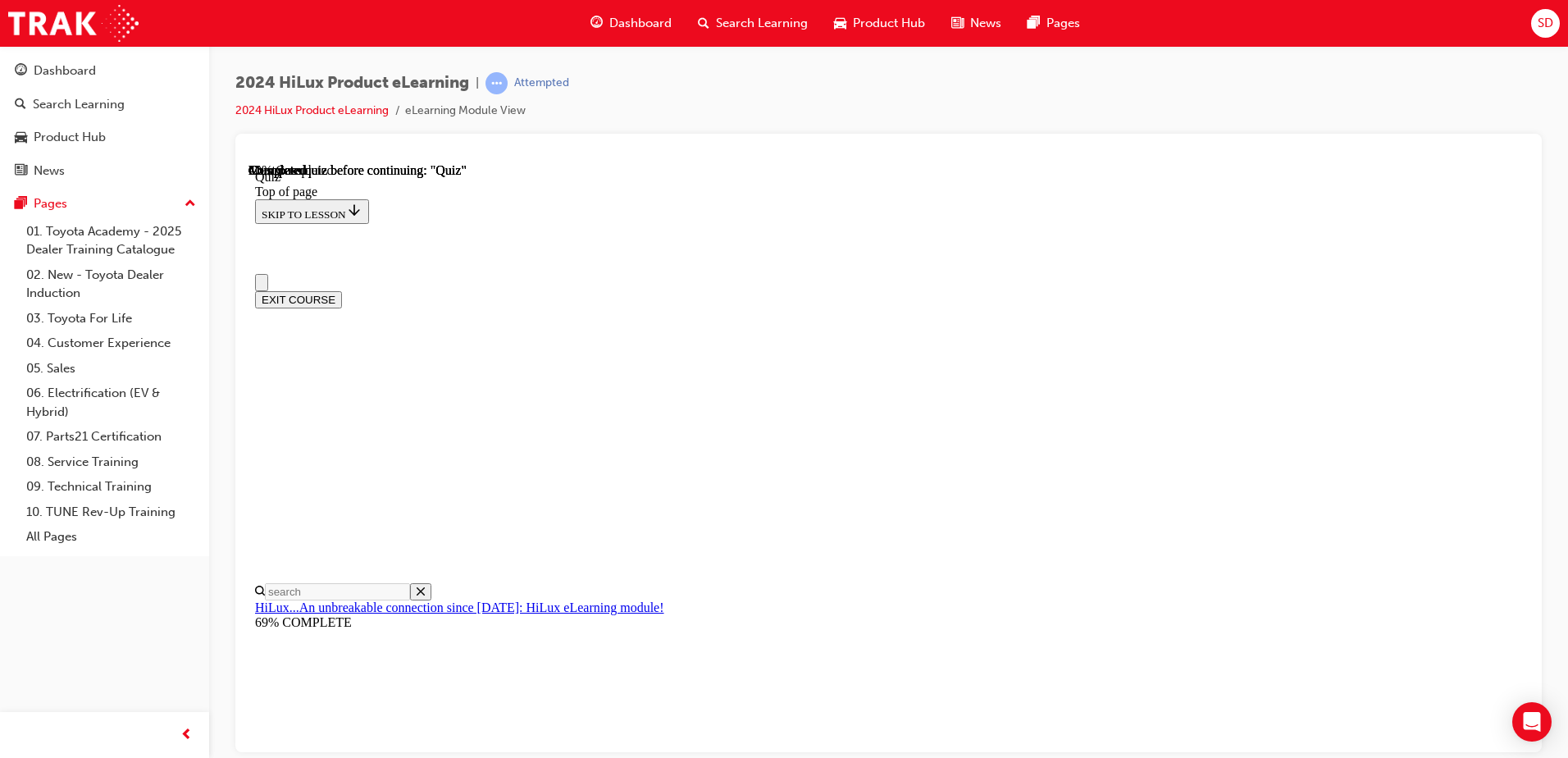
scroll to position [164, 0]
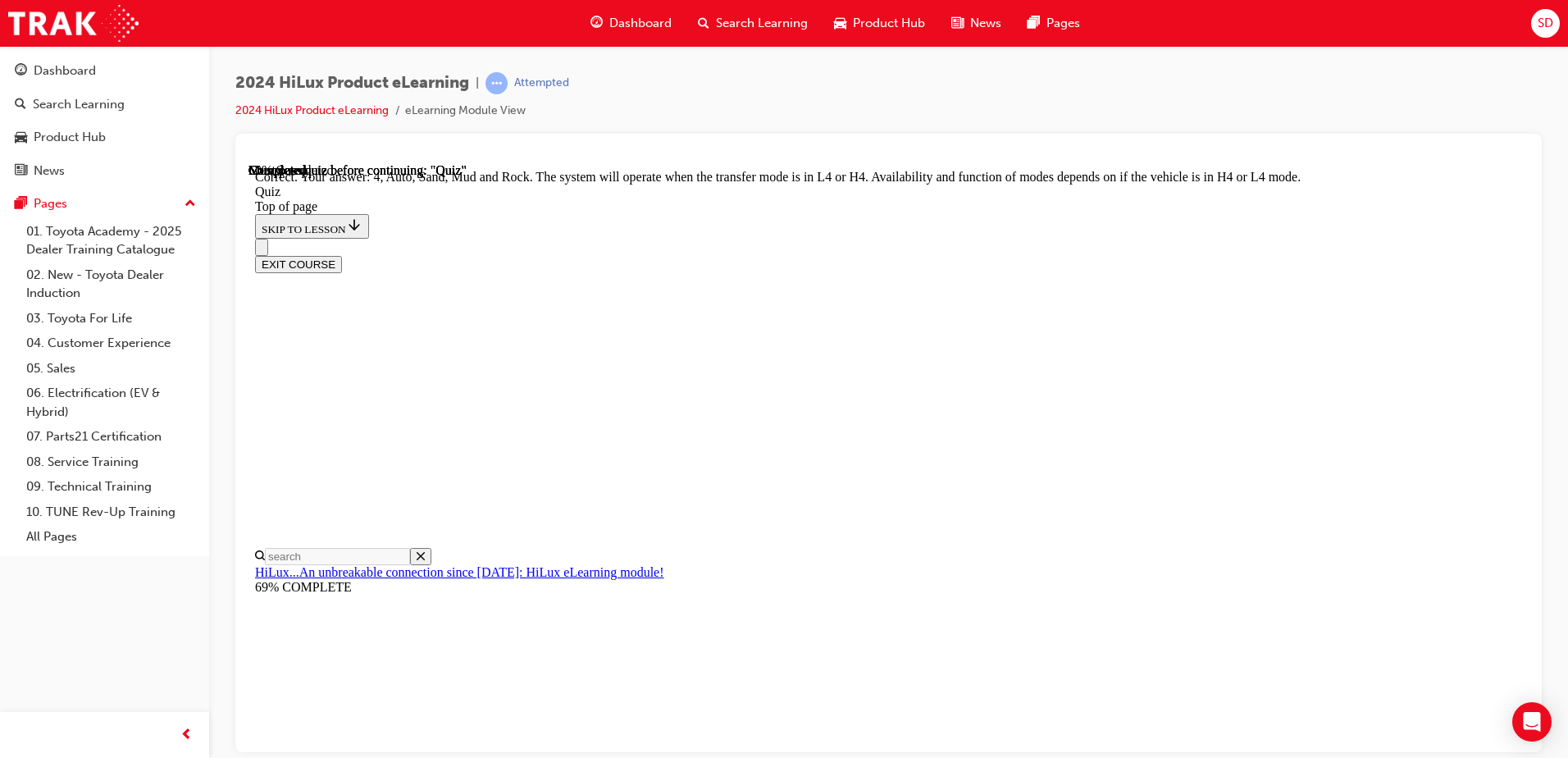
scroll to position [439, 0]
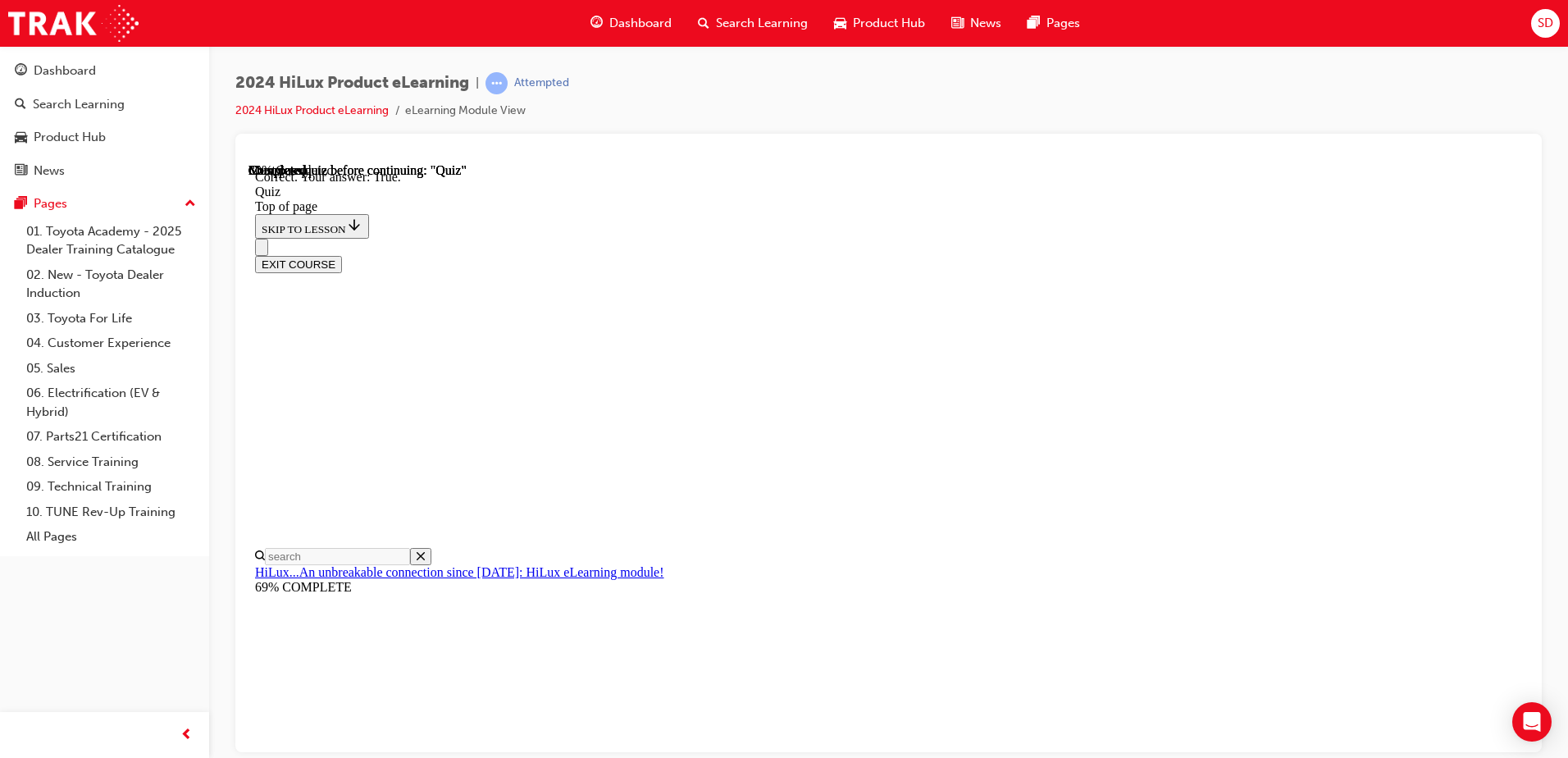
scroll to position [189, 0]
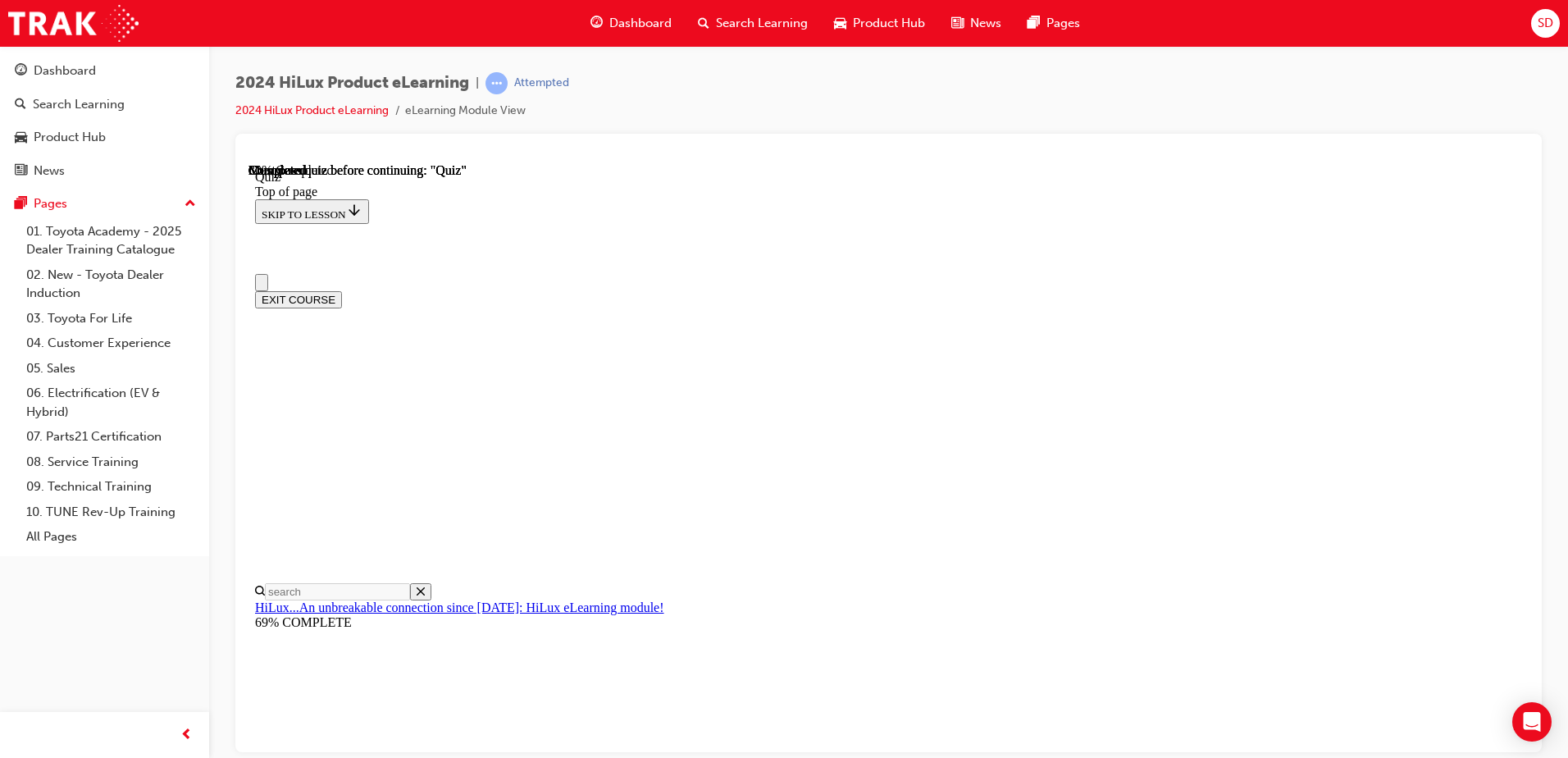
scroll to position [0, 0]
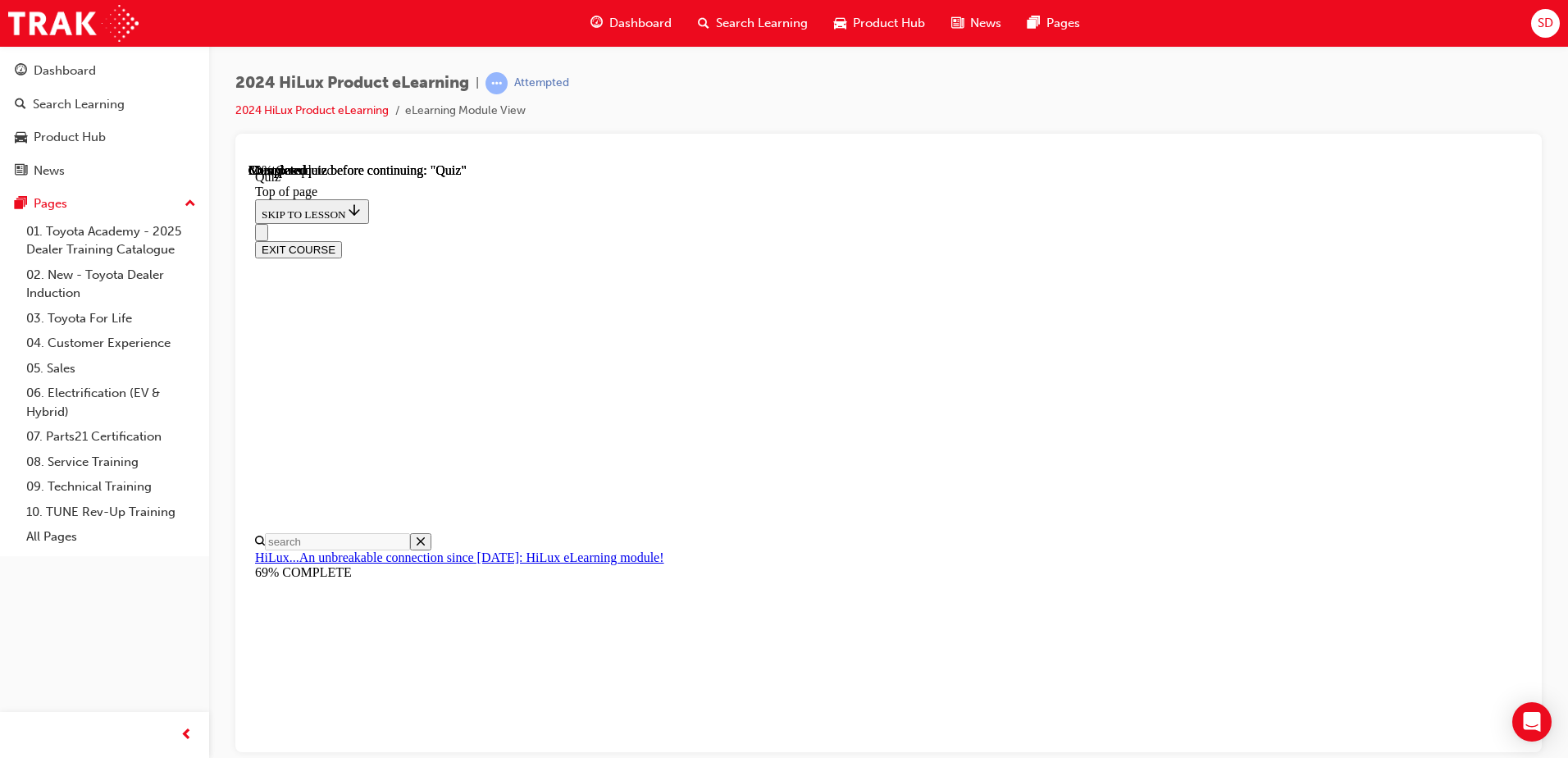
scroll to position [146, 0]
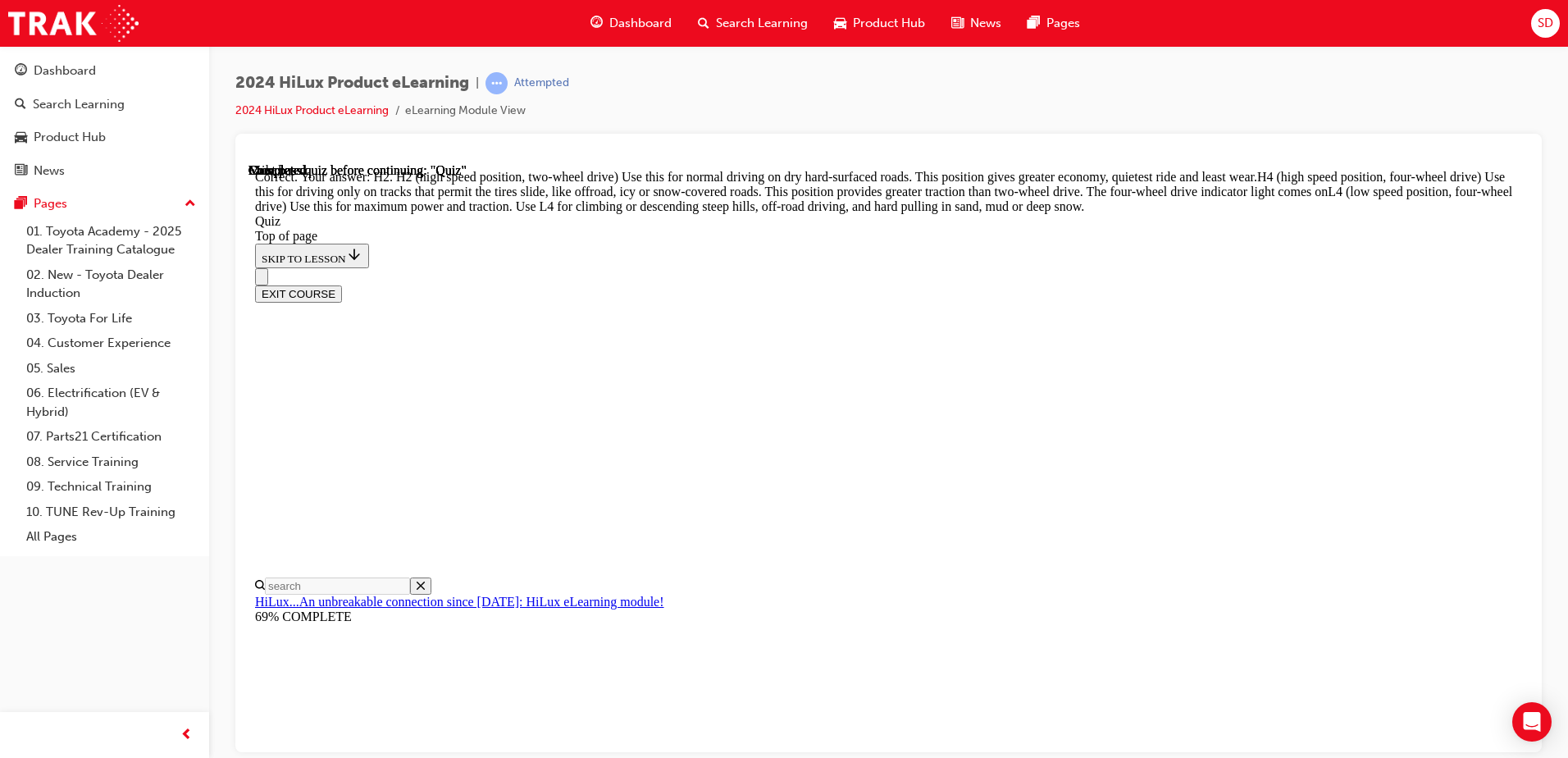
scroll to position [577, 0]
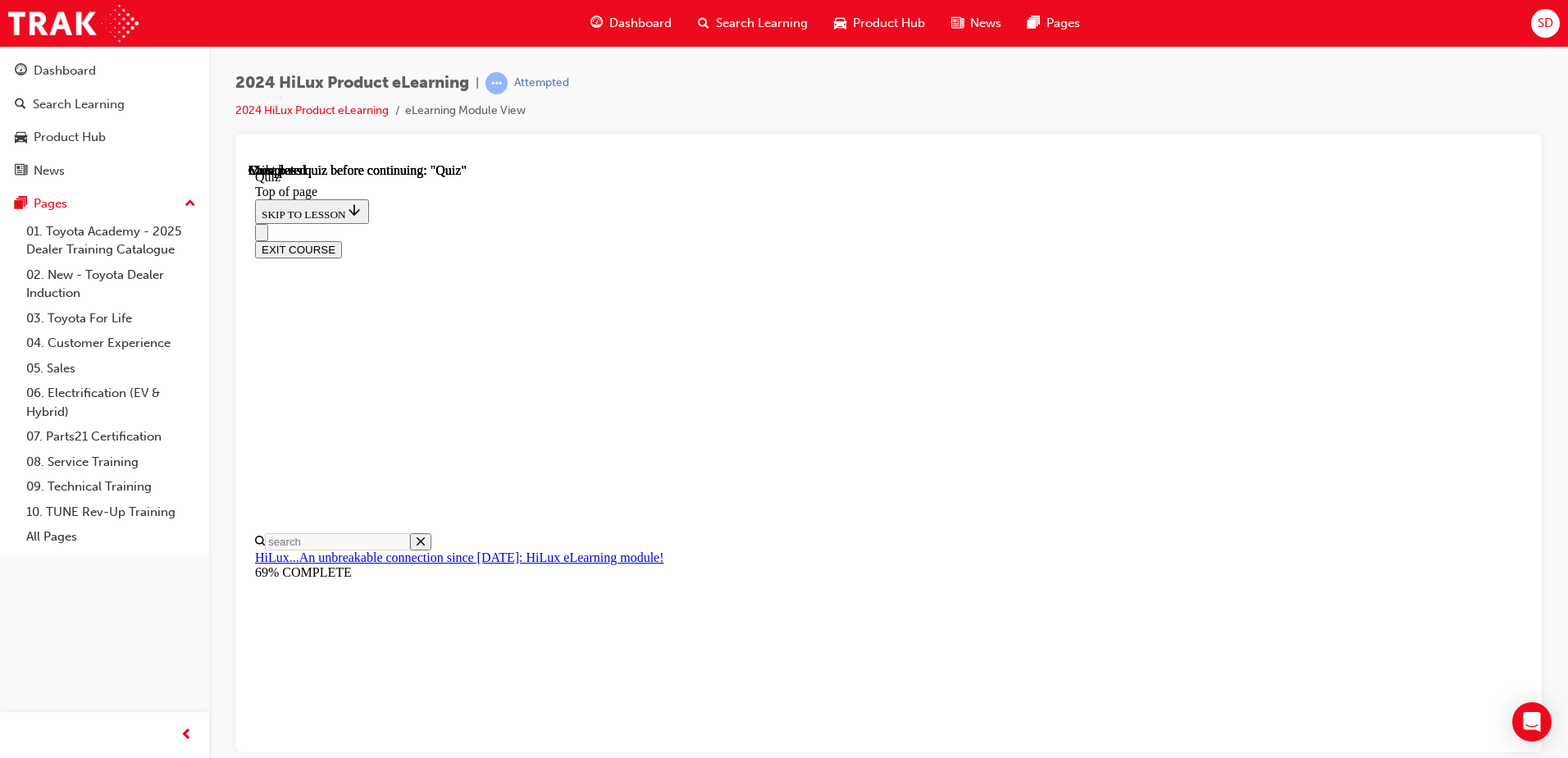
scroll to position [246, 0]
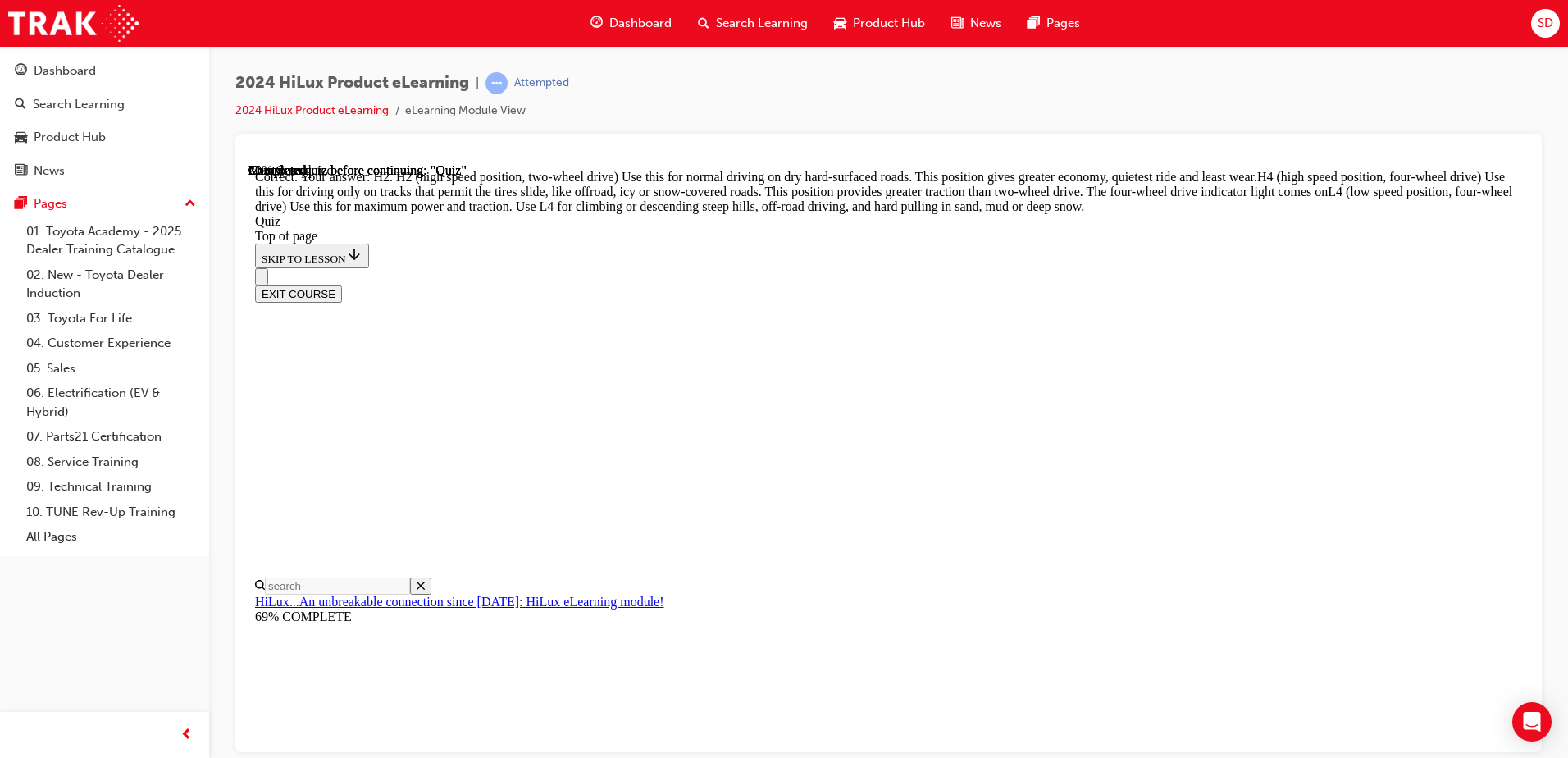
scroll to position [577, 0]
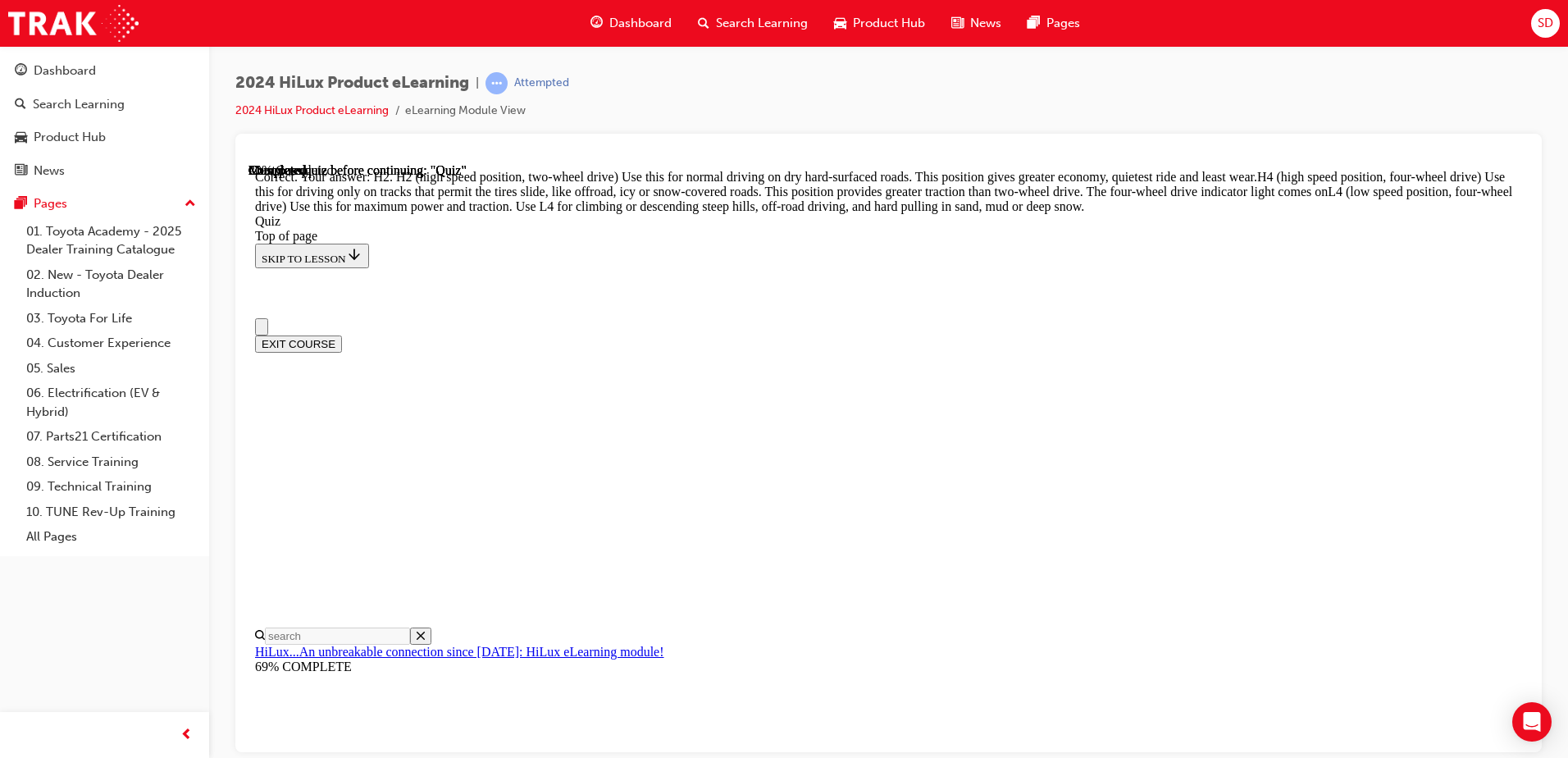
scroll to position [82, 0]
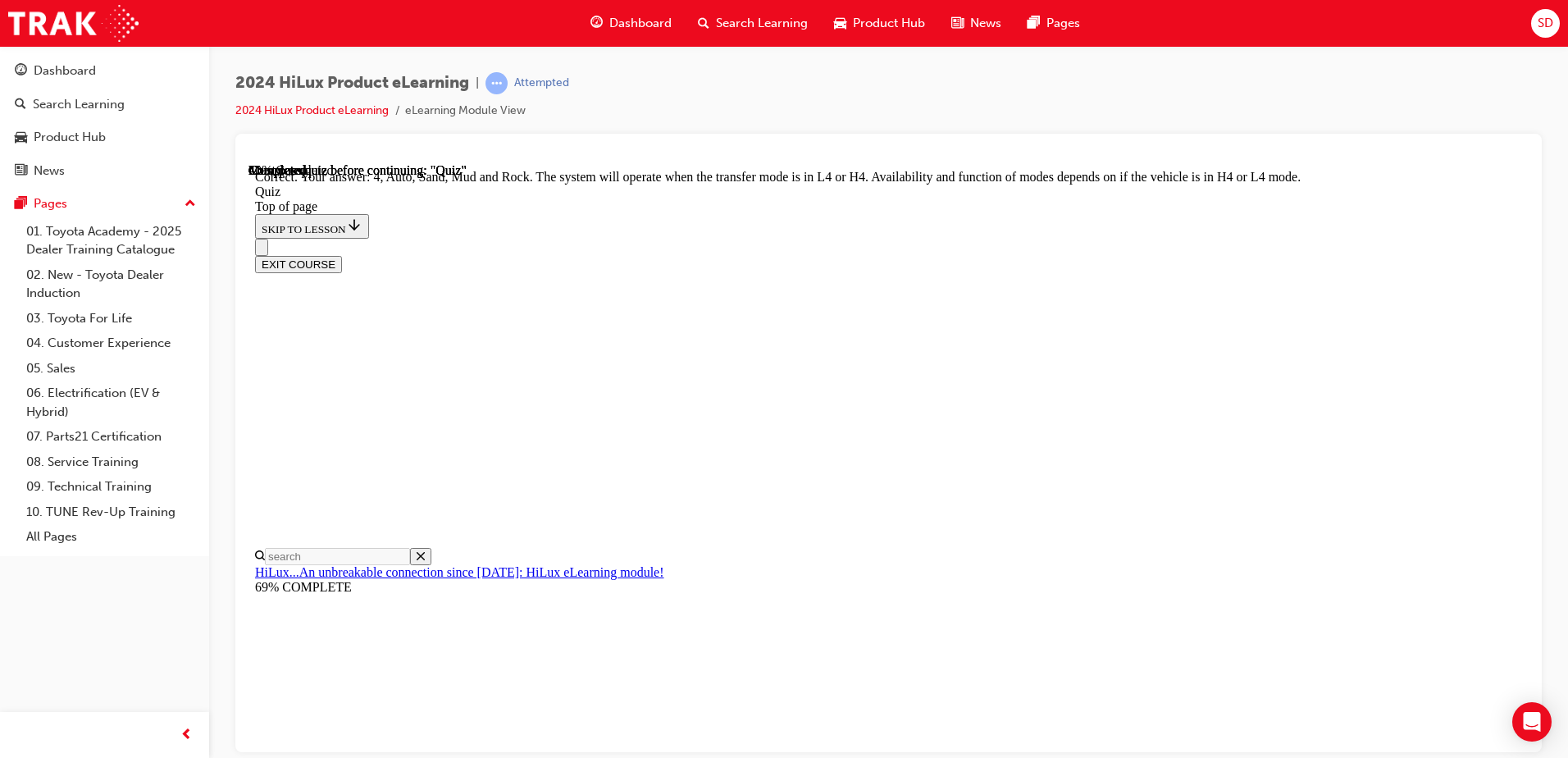
scroll to position [439, 0]
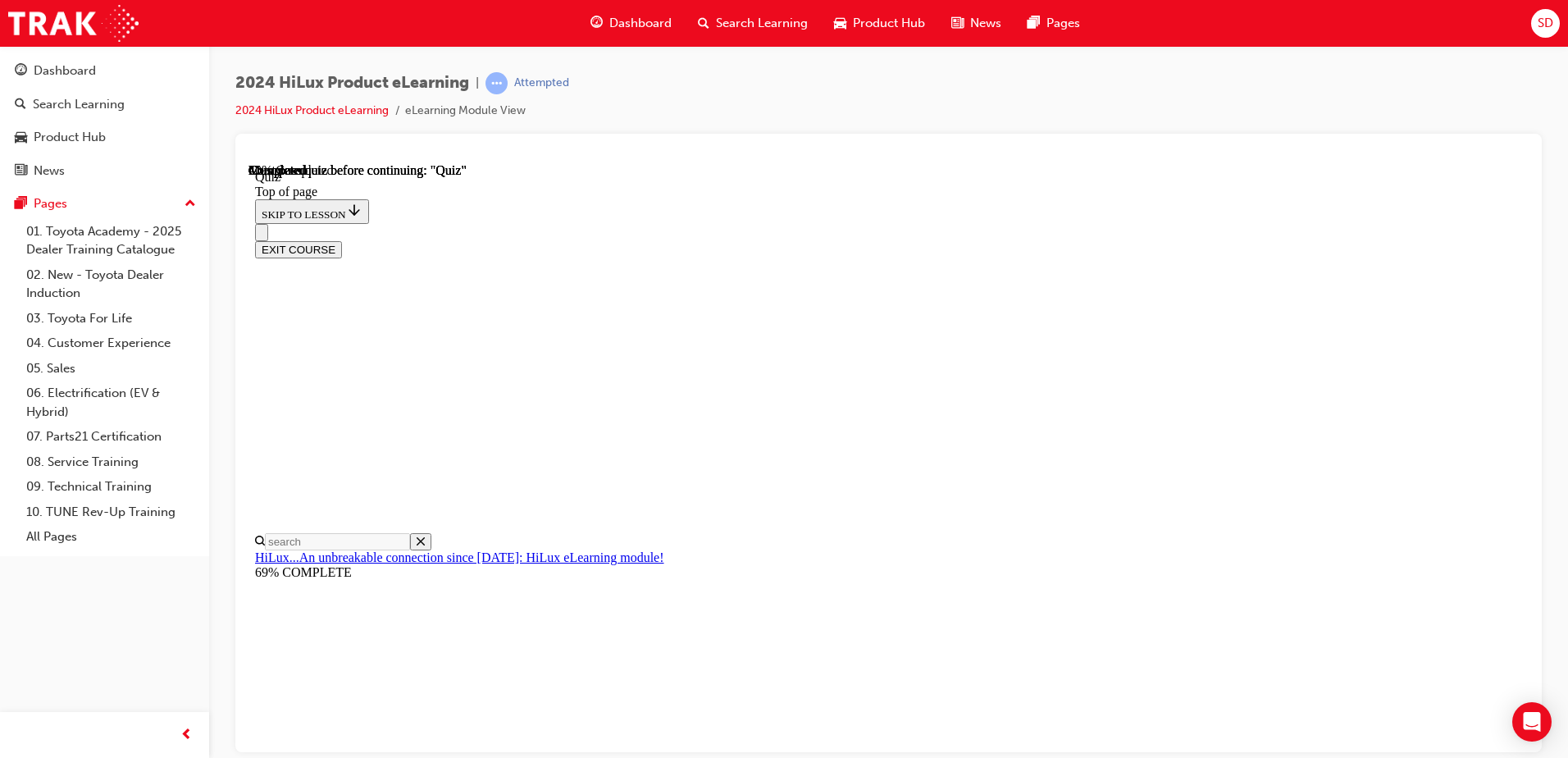
scroll to position [137, 0]
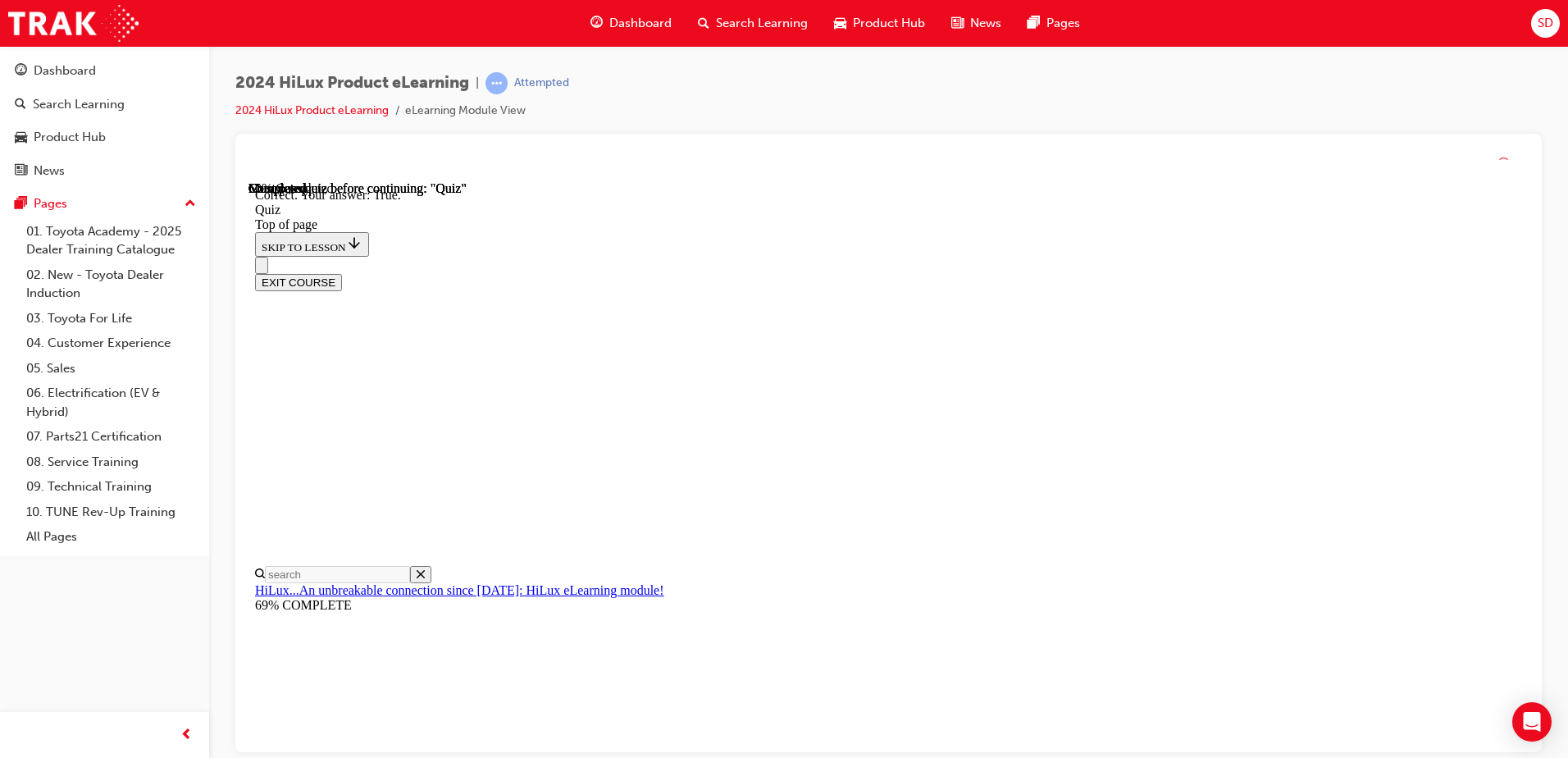
scroll to position [189, 0]
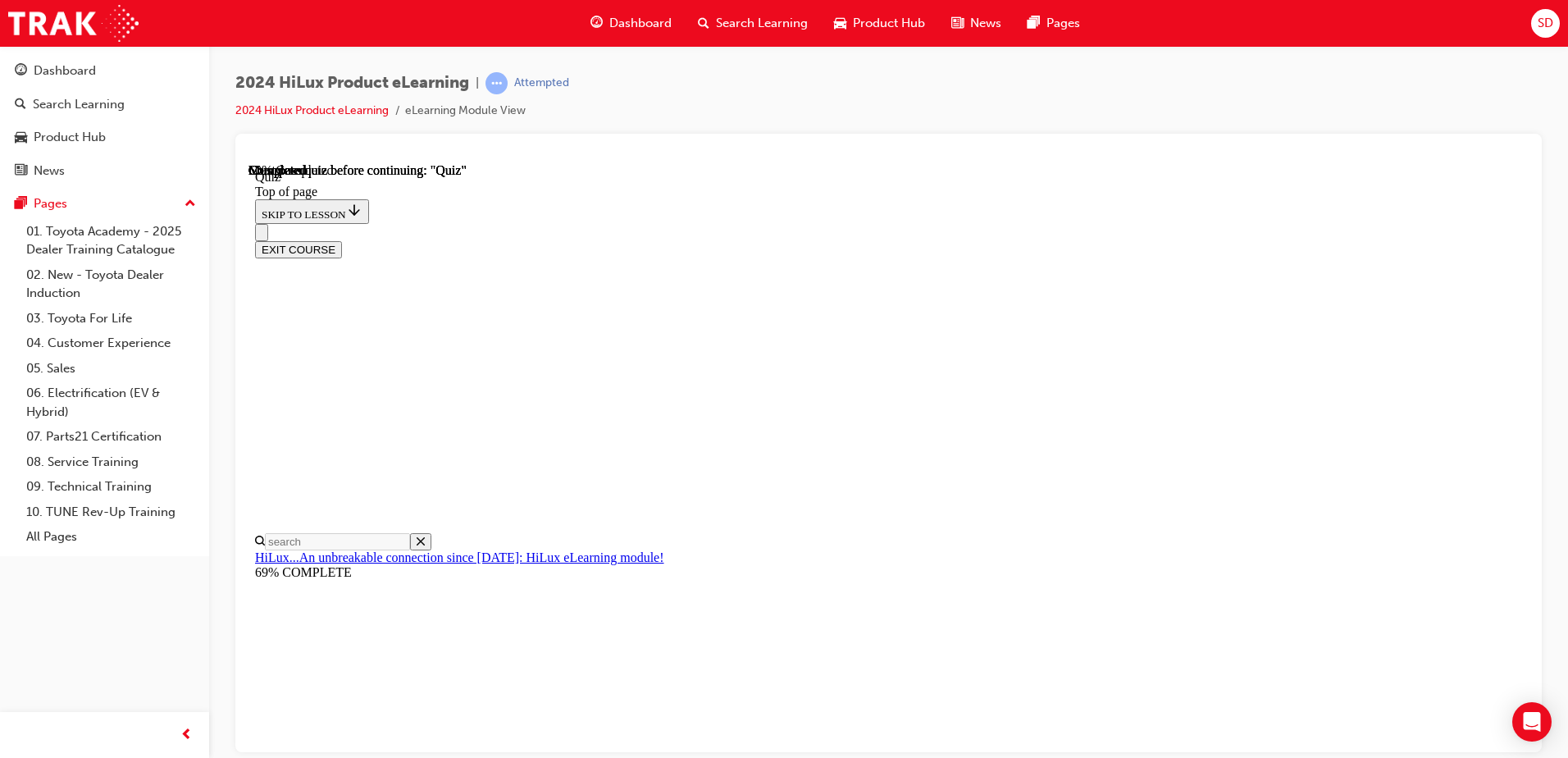
scroll to position [167, 0]
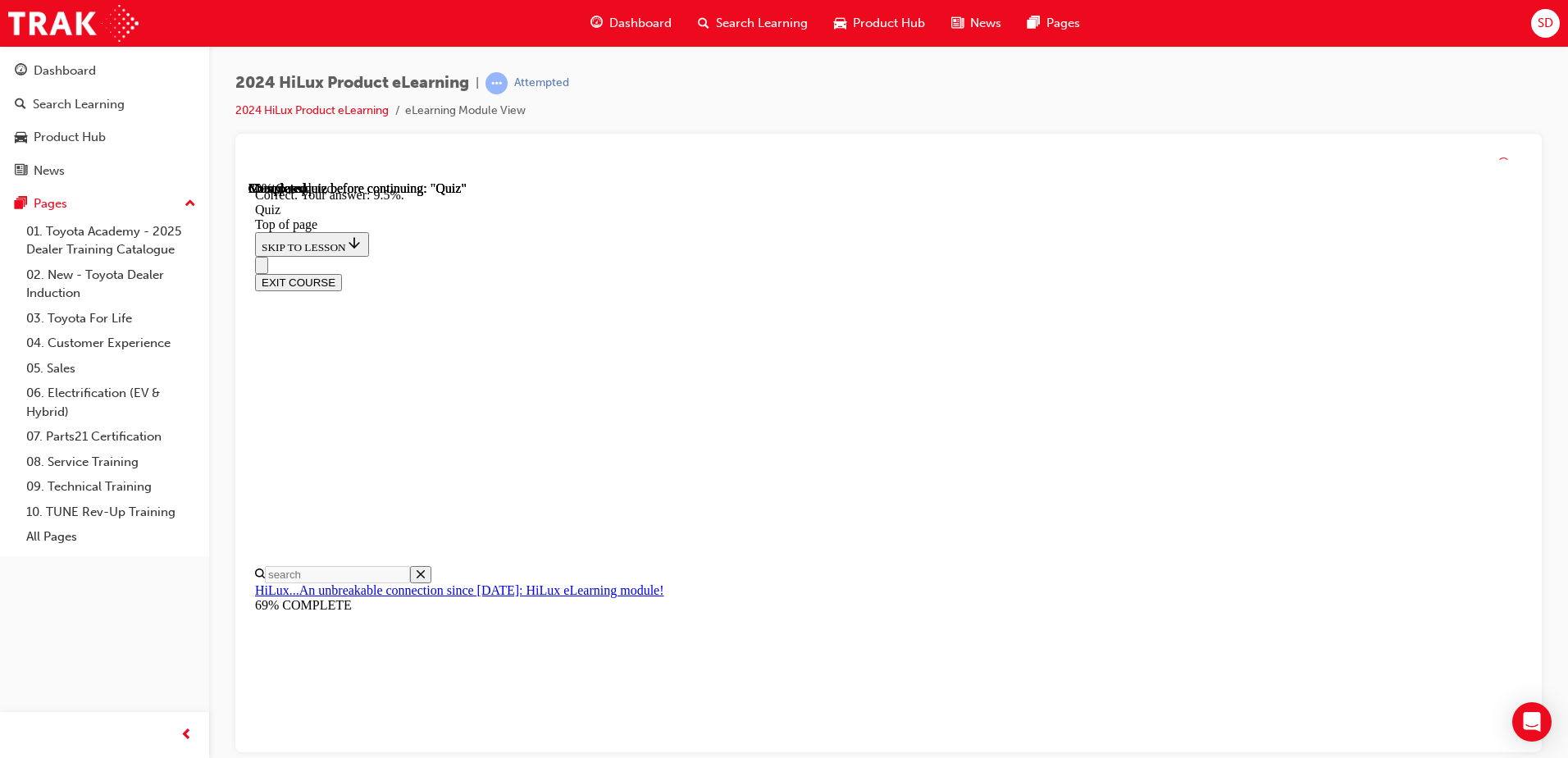
scroll to position [376, 0]
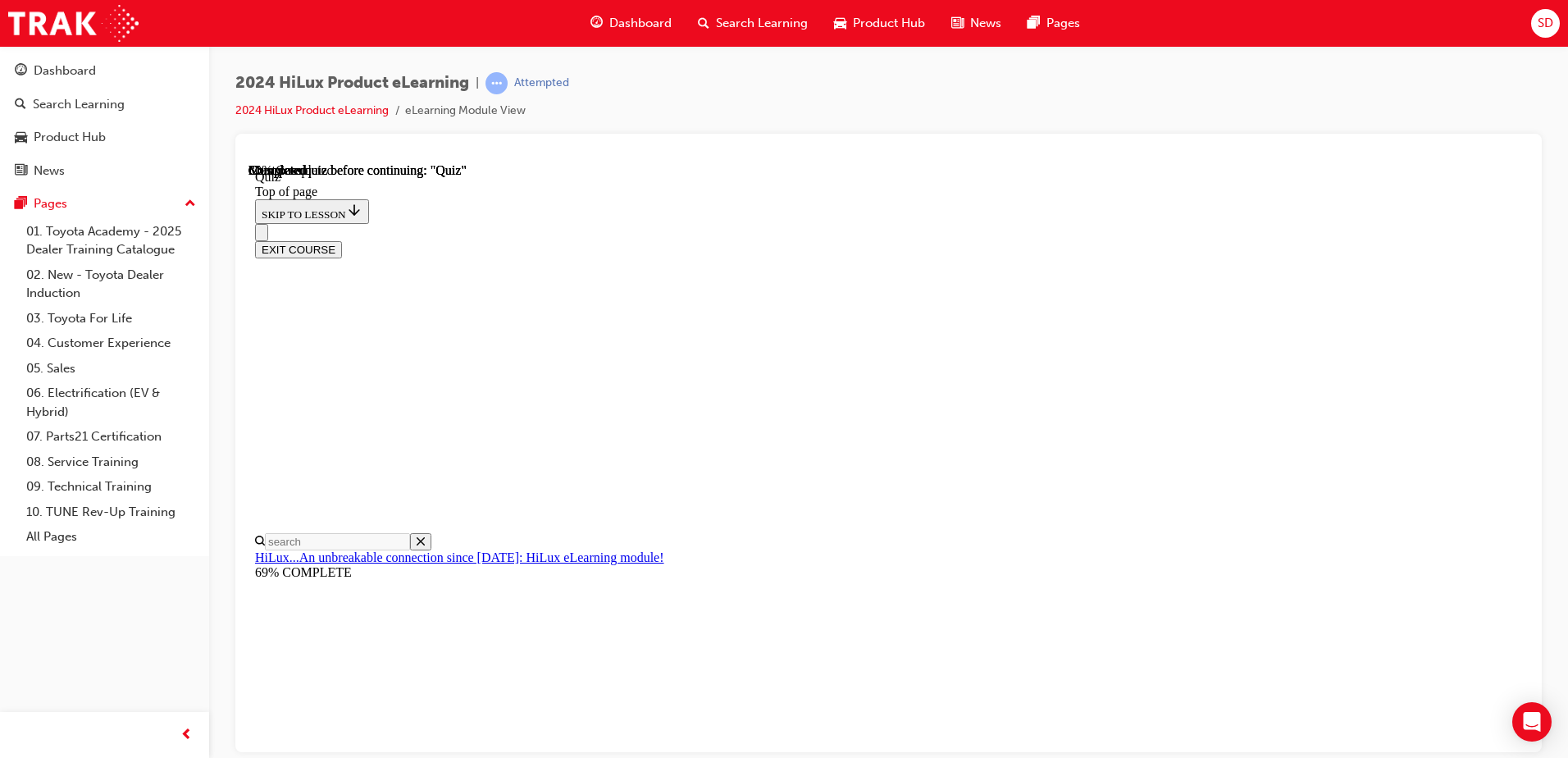
scroll to position [311, 0]
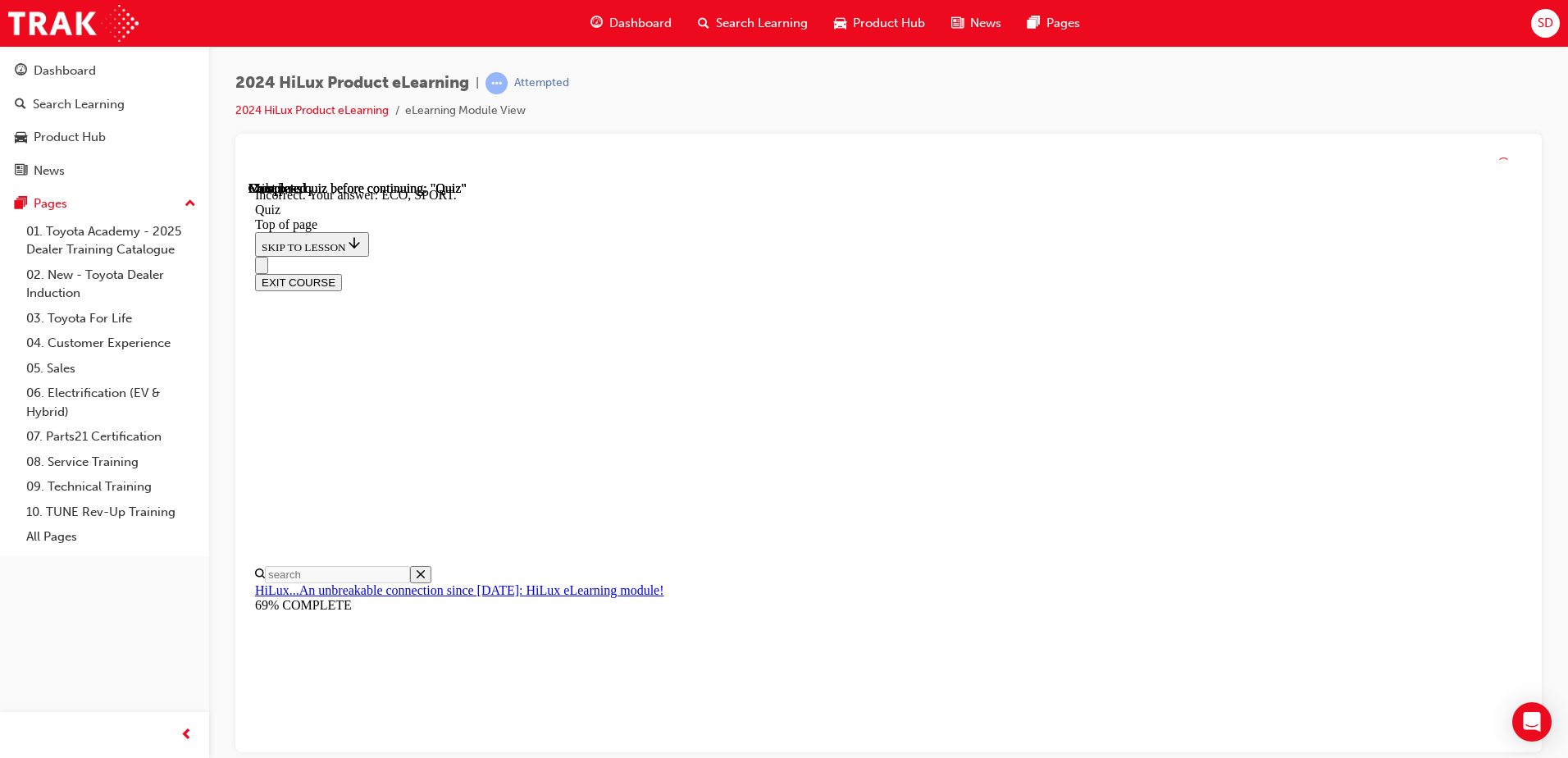
scroll to position [528, 0]
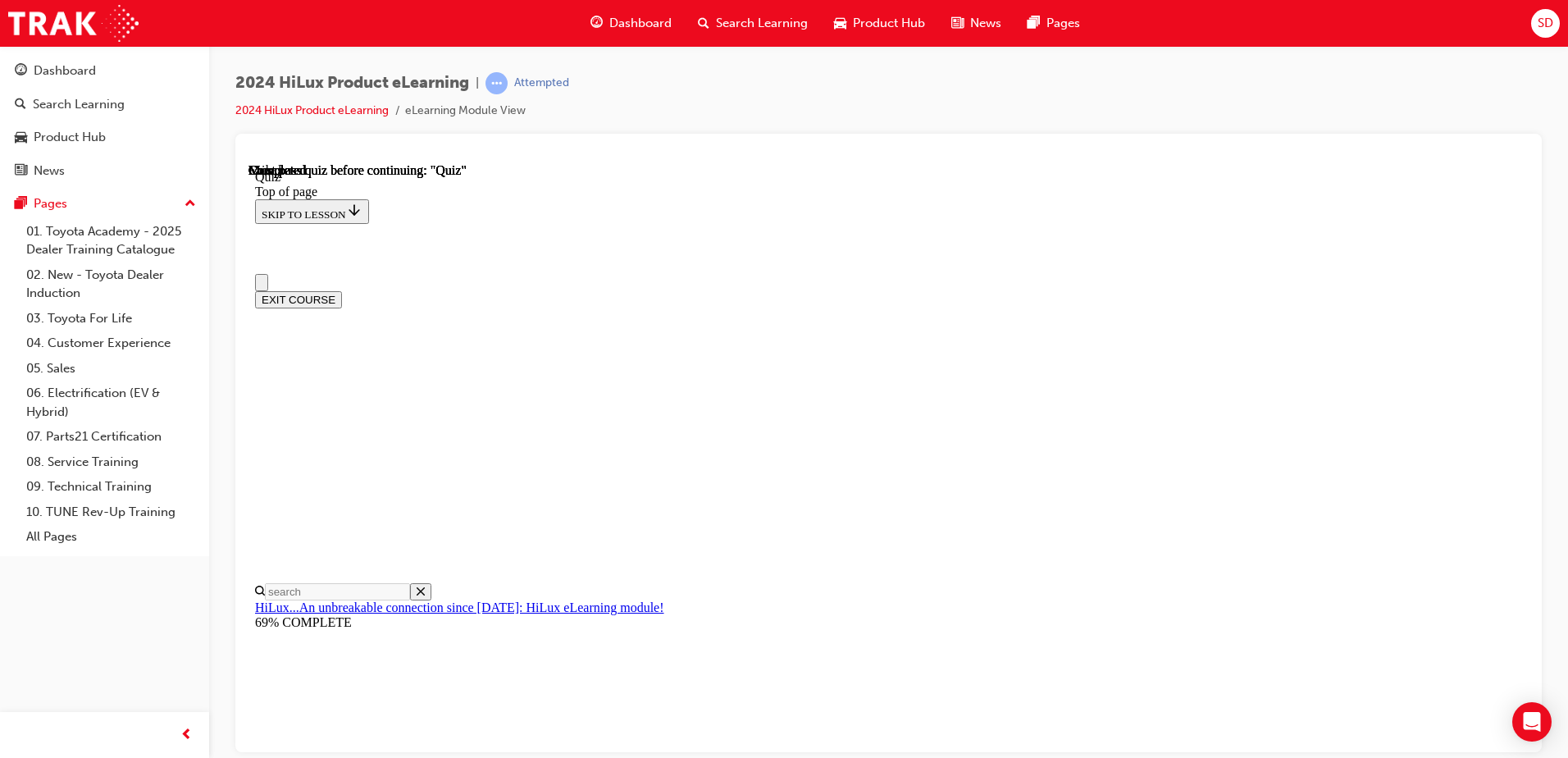
scroll to position [299, 0]
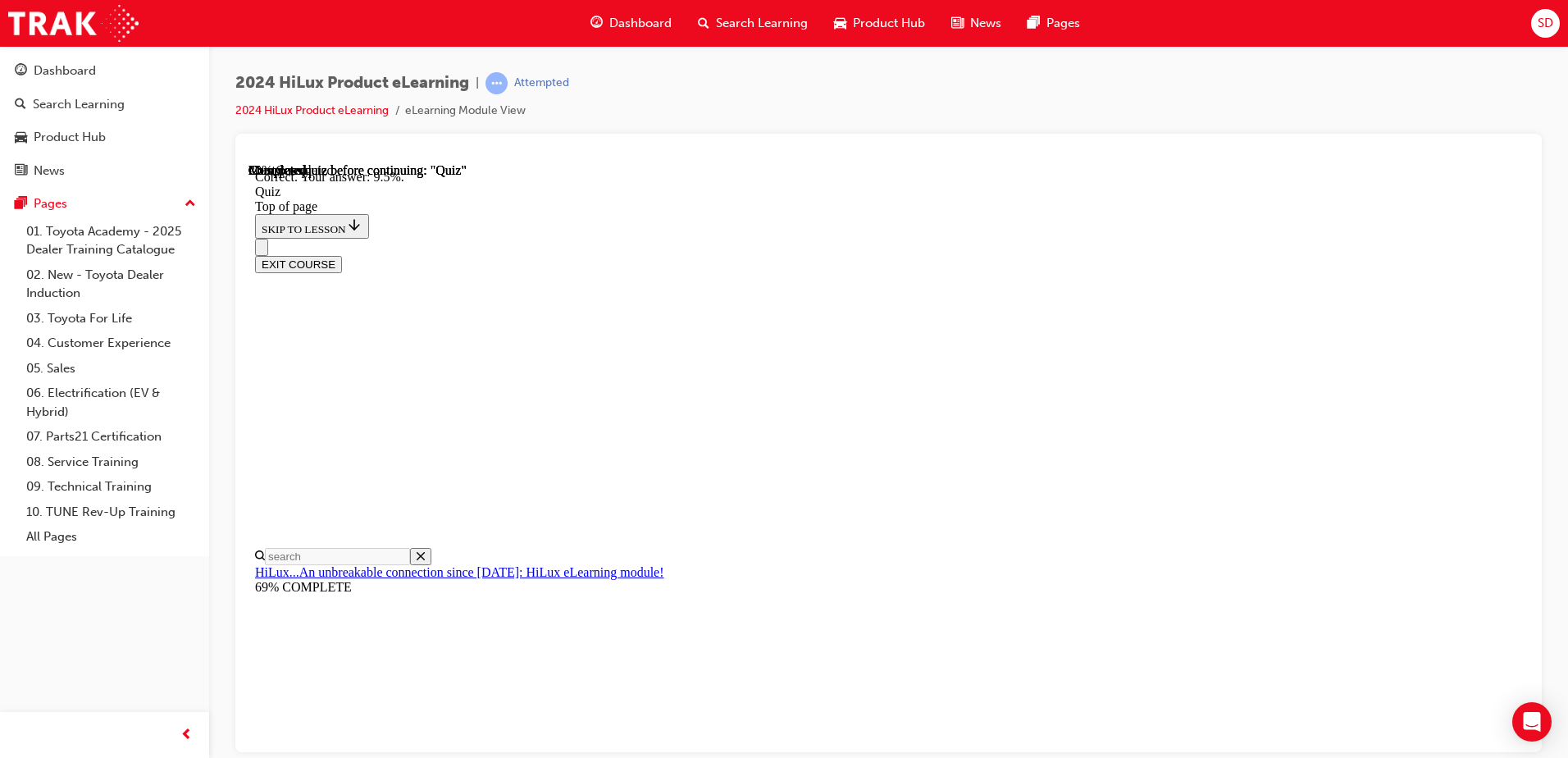
scroll to position [376, 0]
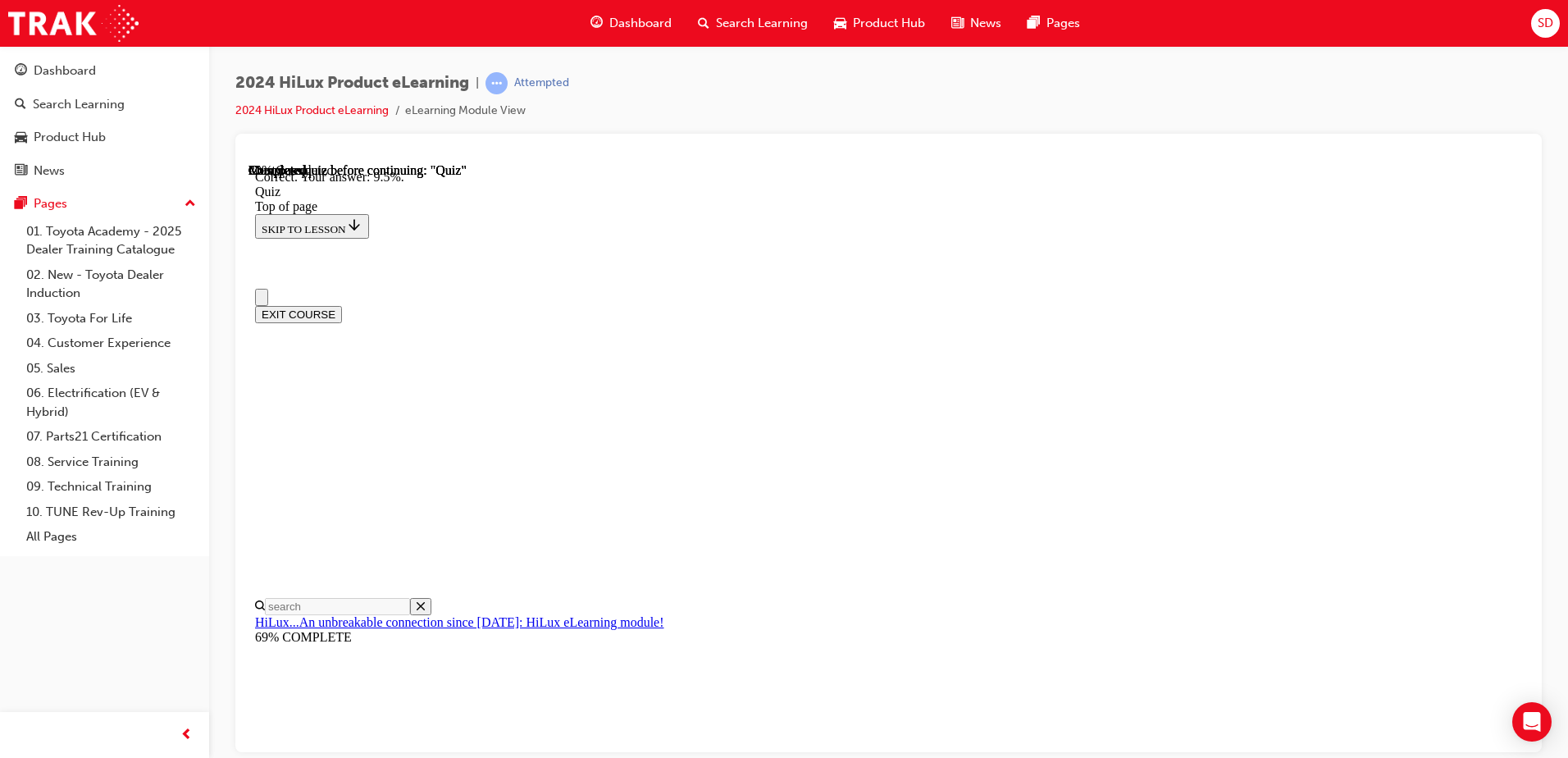
scroll to position [82, 0]
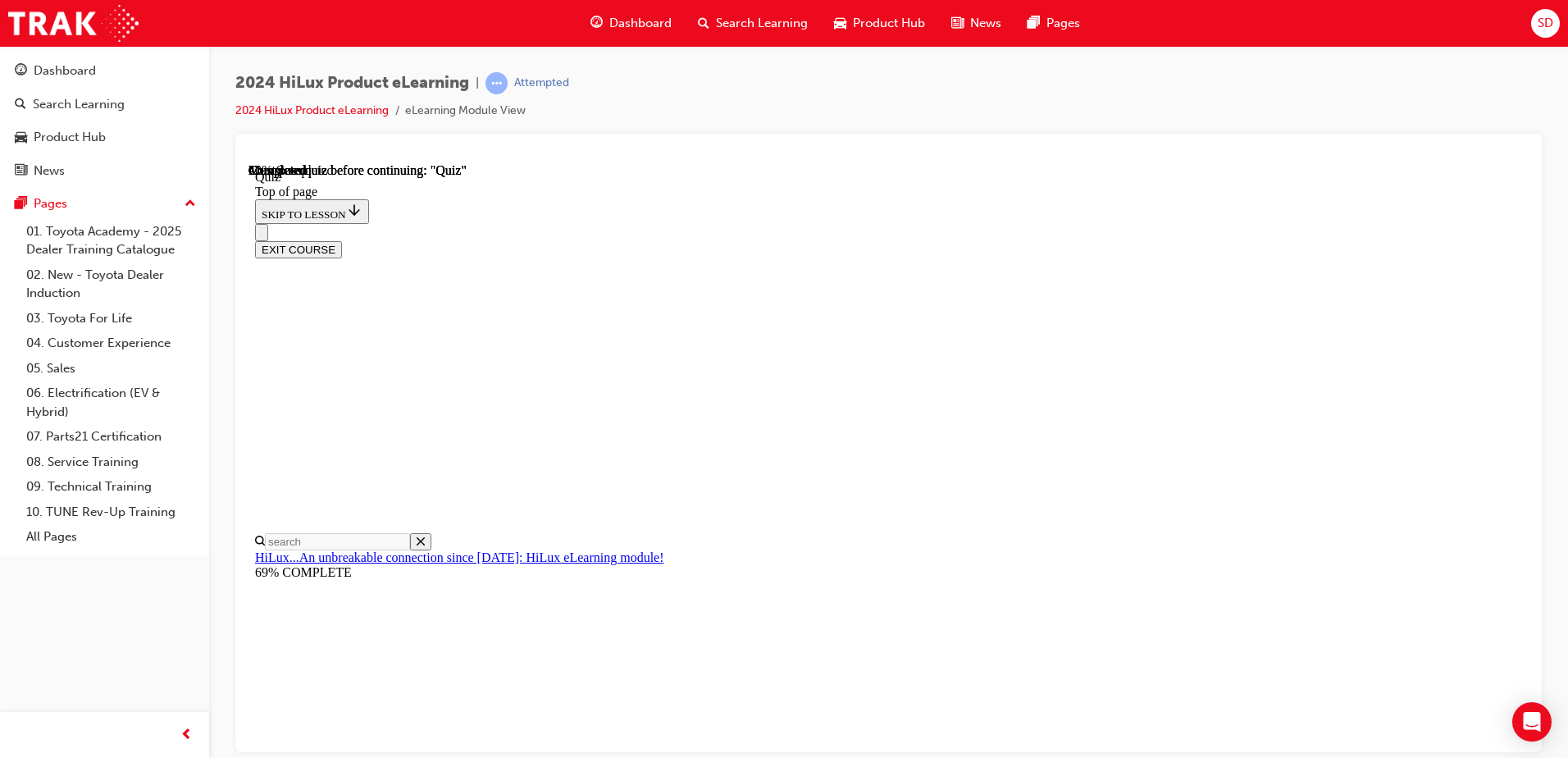
scroll to position [137, 0]
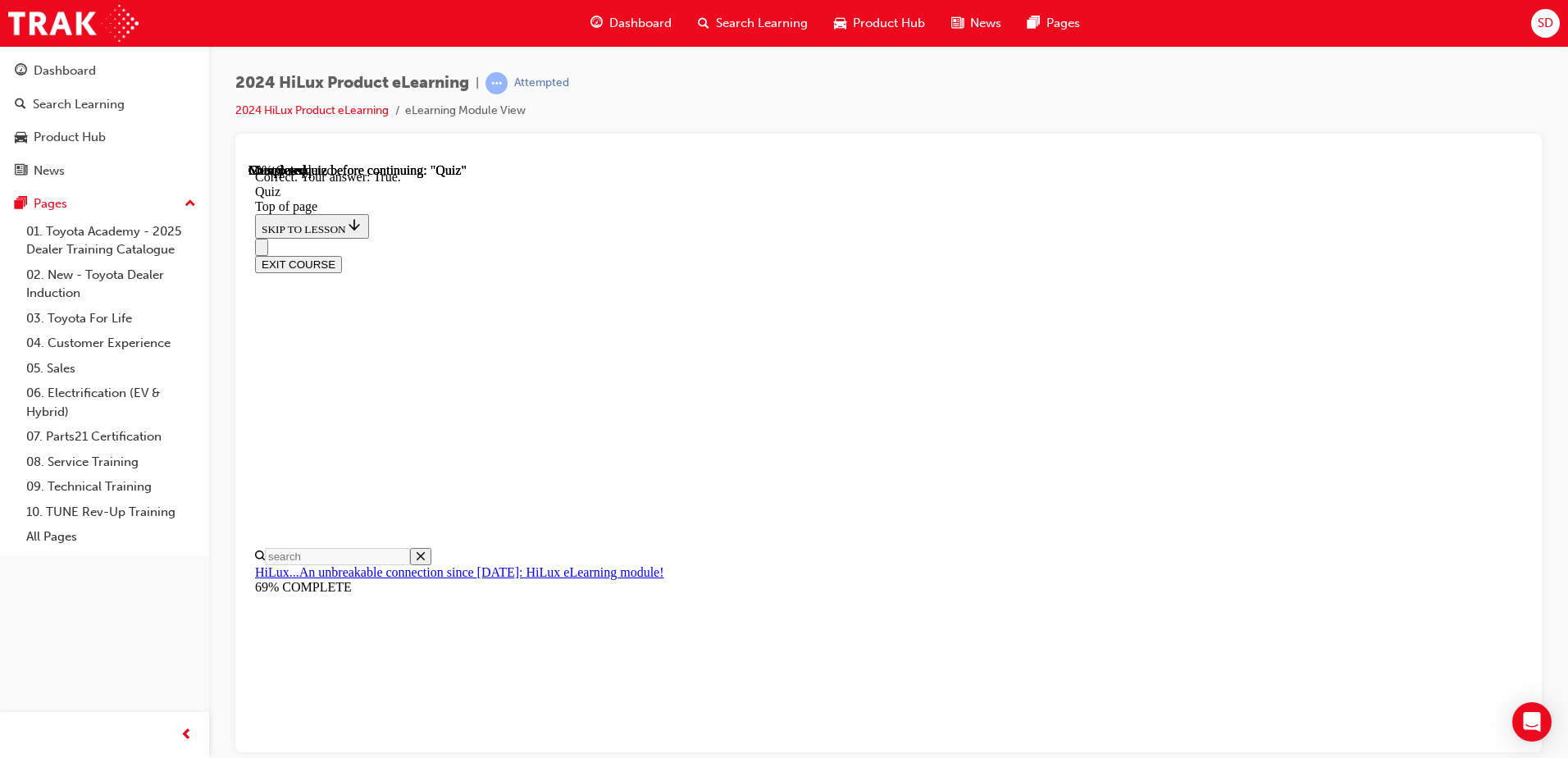
scroll to position [189, 0]
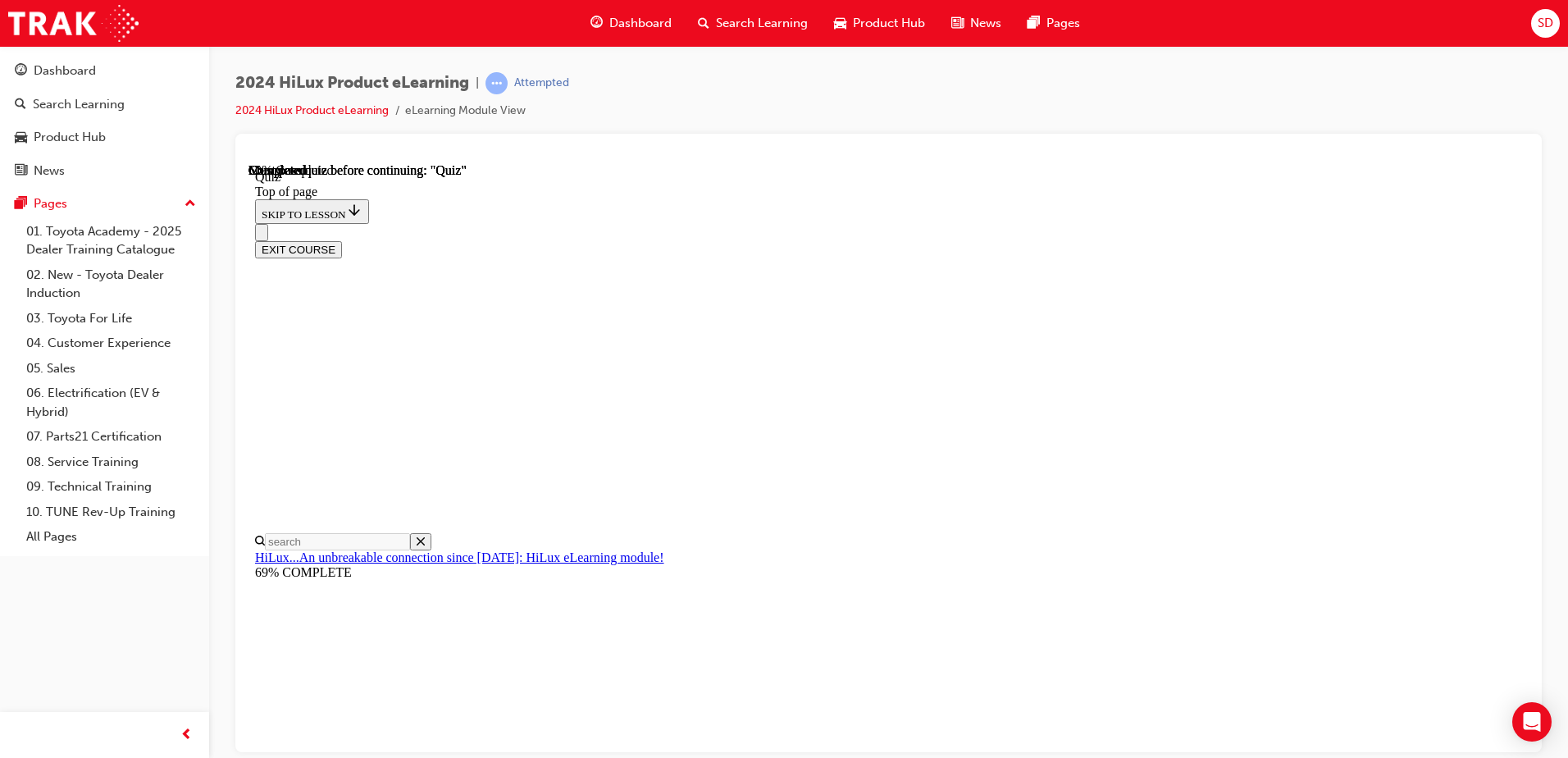
scroll to position [82, 0]
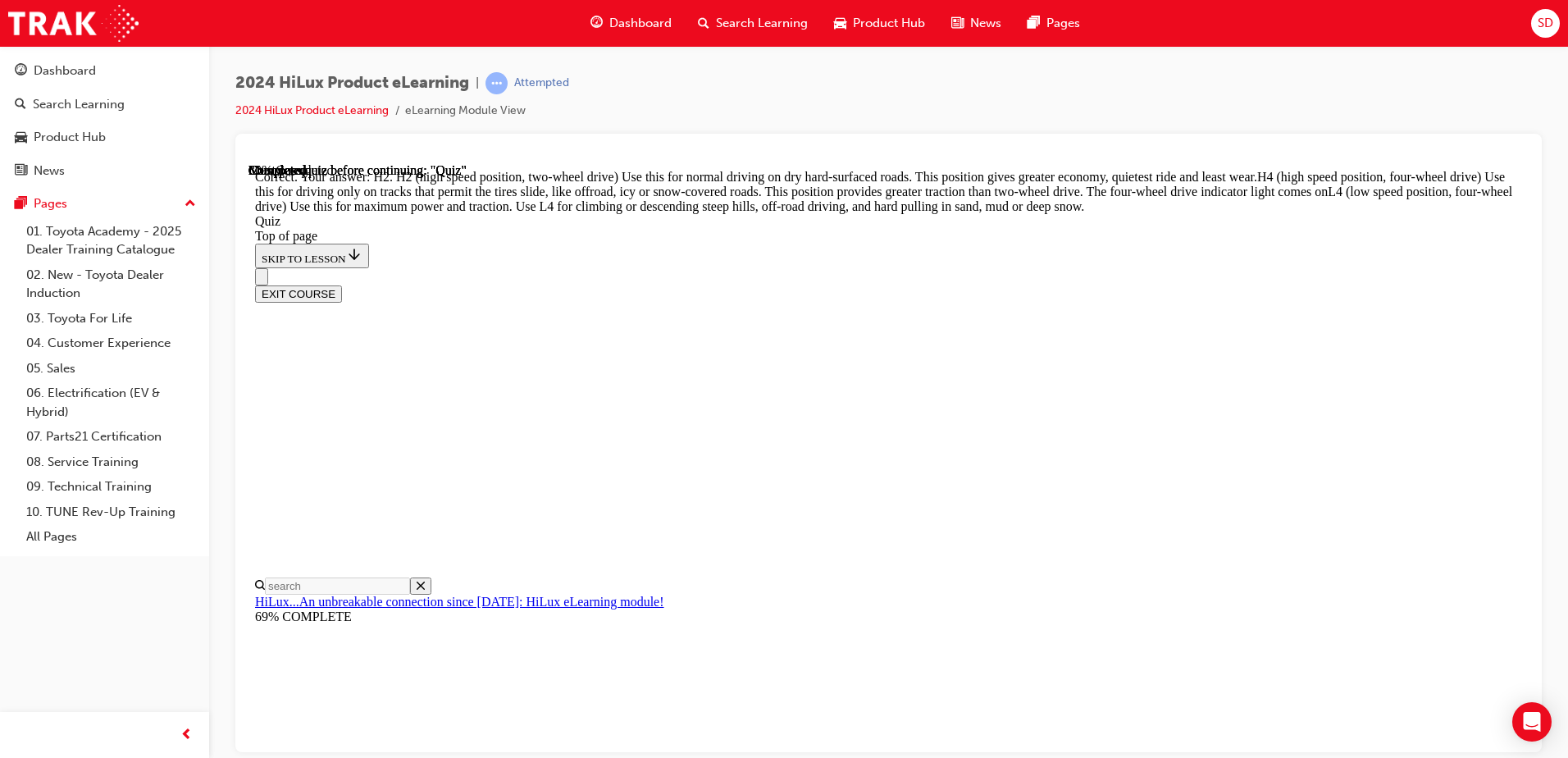
scroll to position [577, 0]
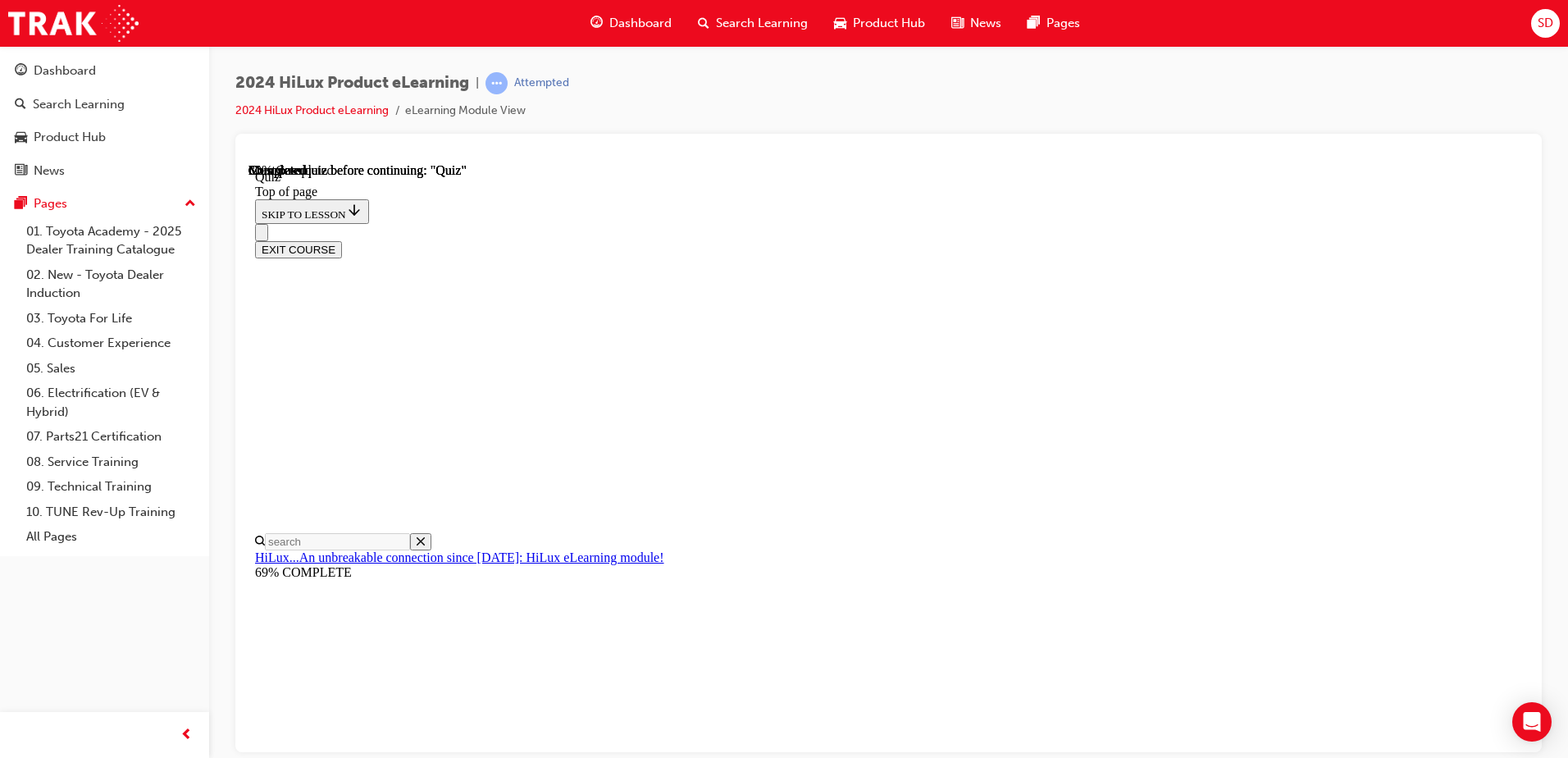
scroll to position [410, 0]
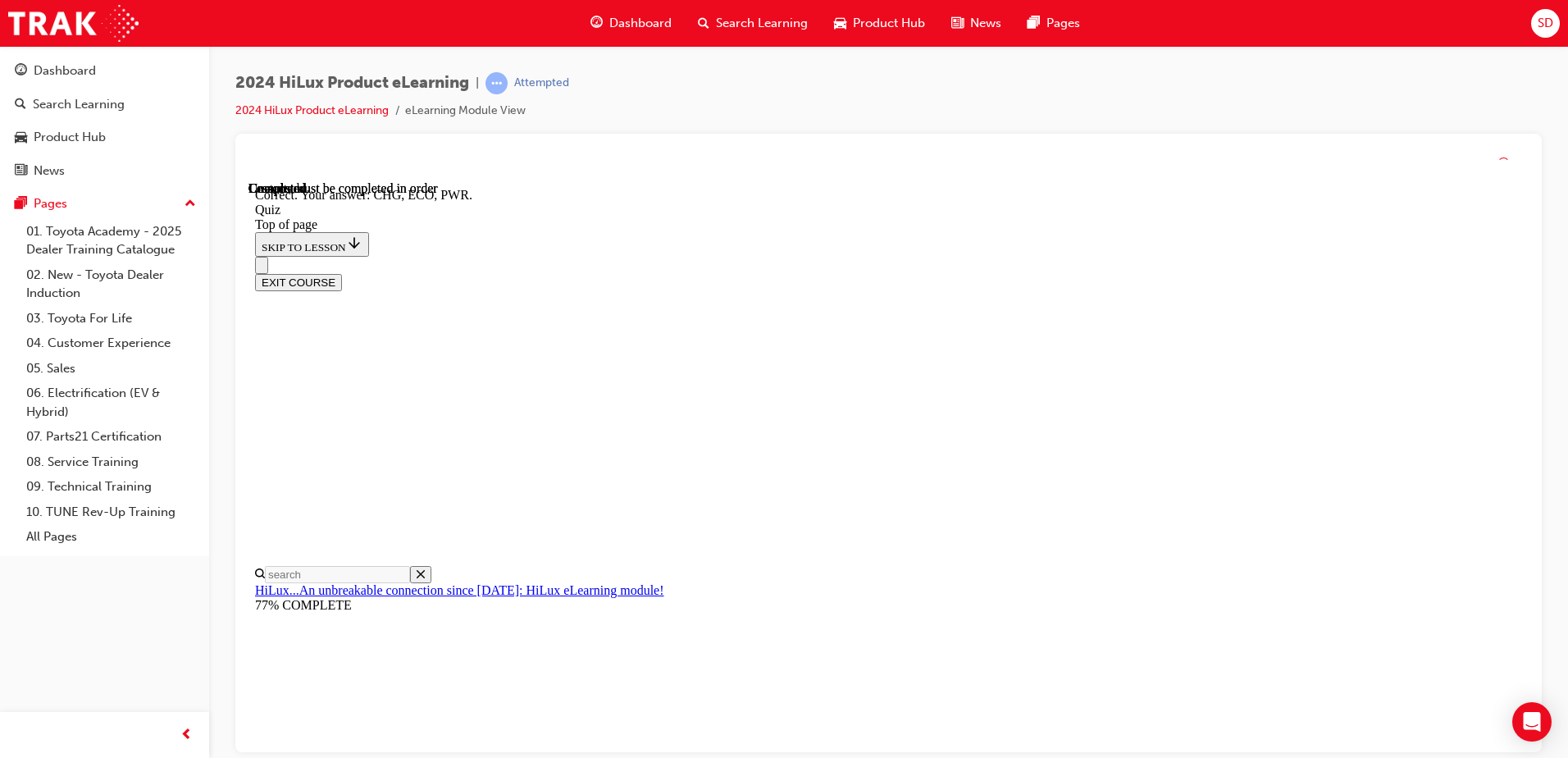
scroll to position [528, 0]
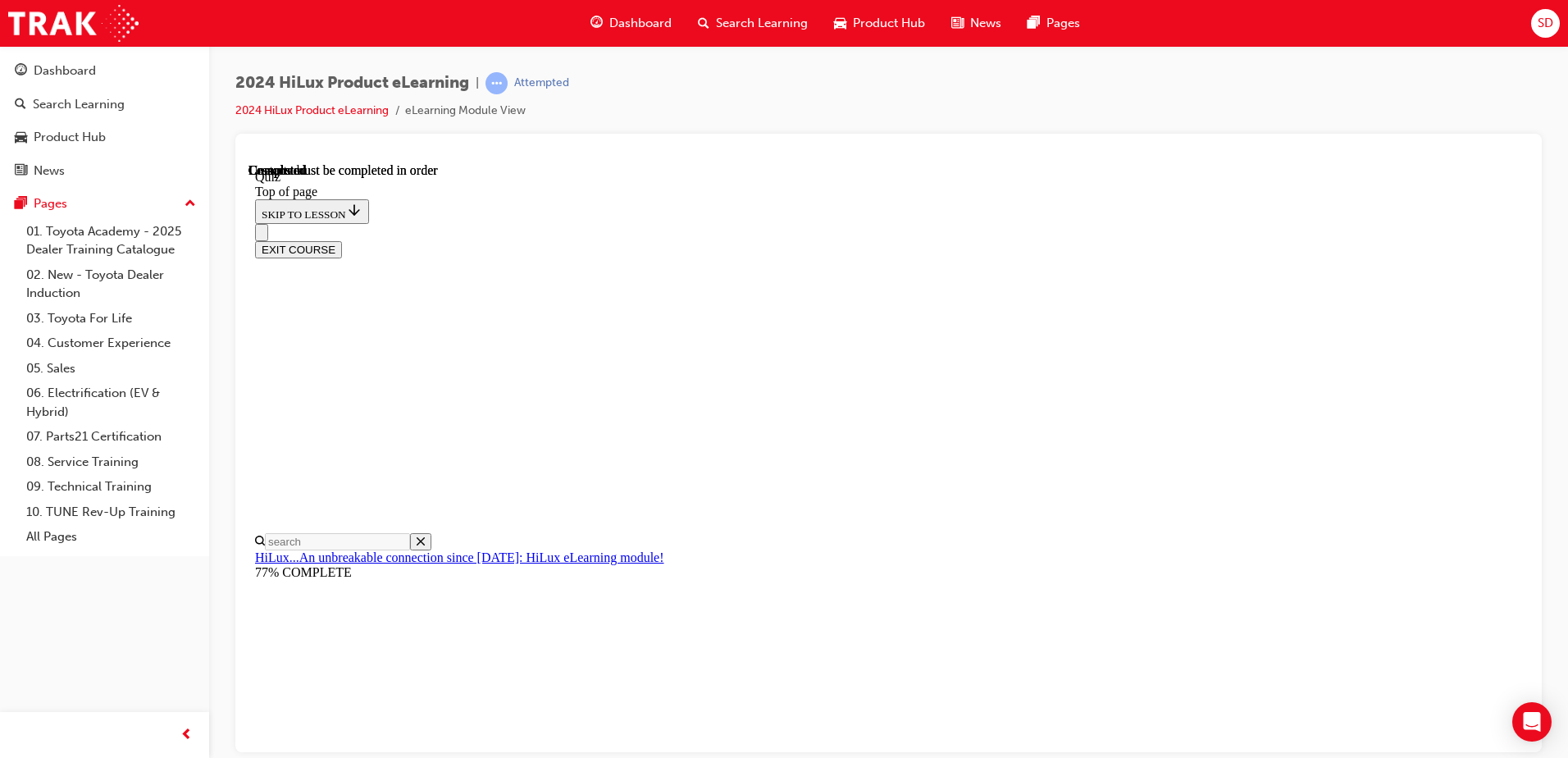
scroll to position [299, 0]
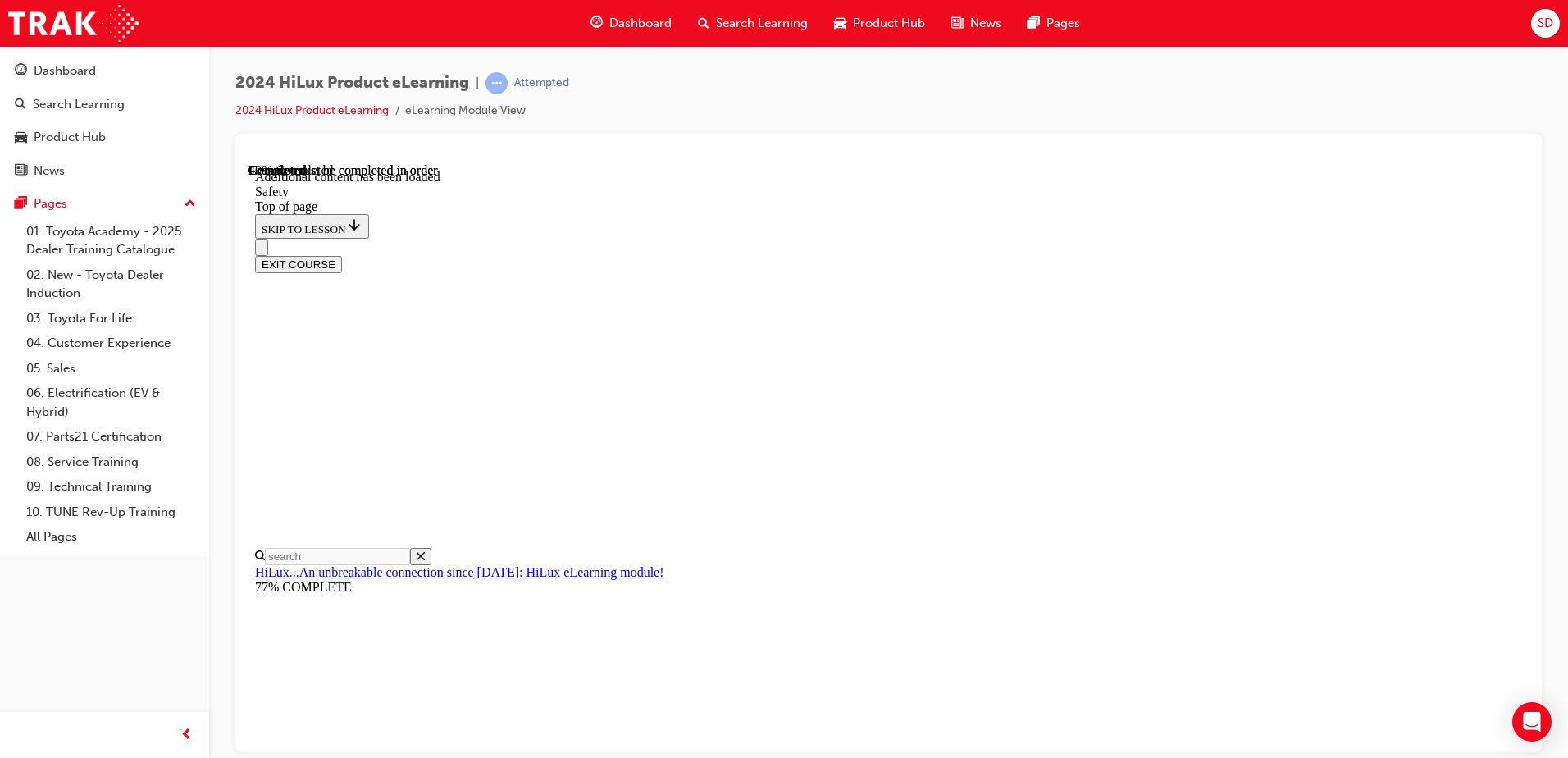
scroll to position [861, 0]
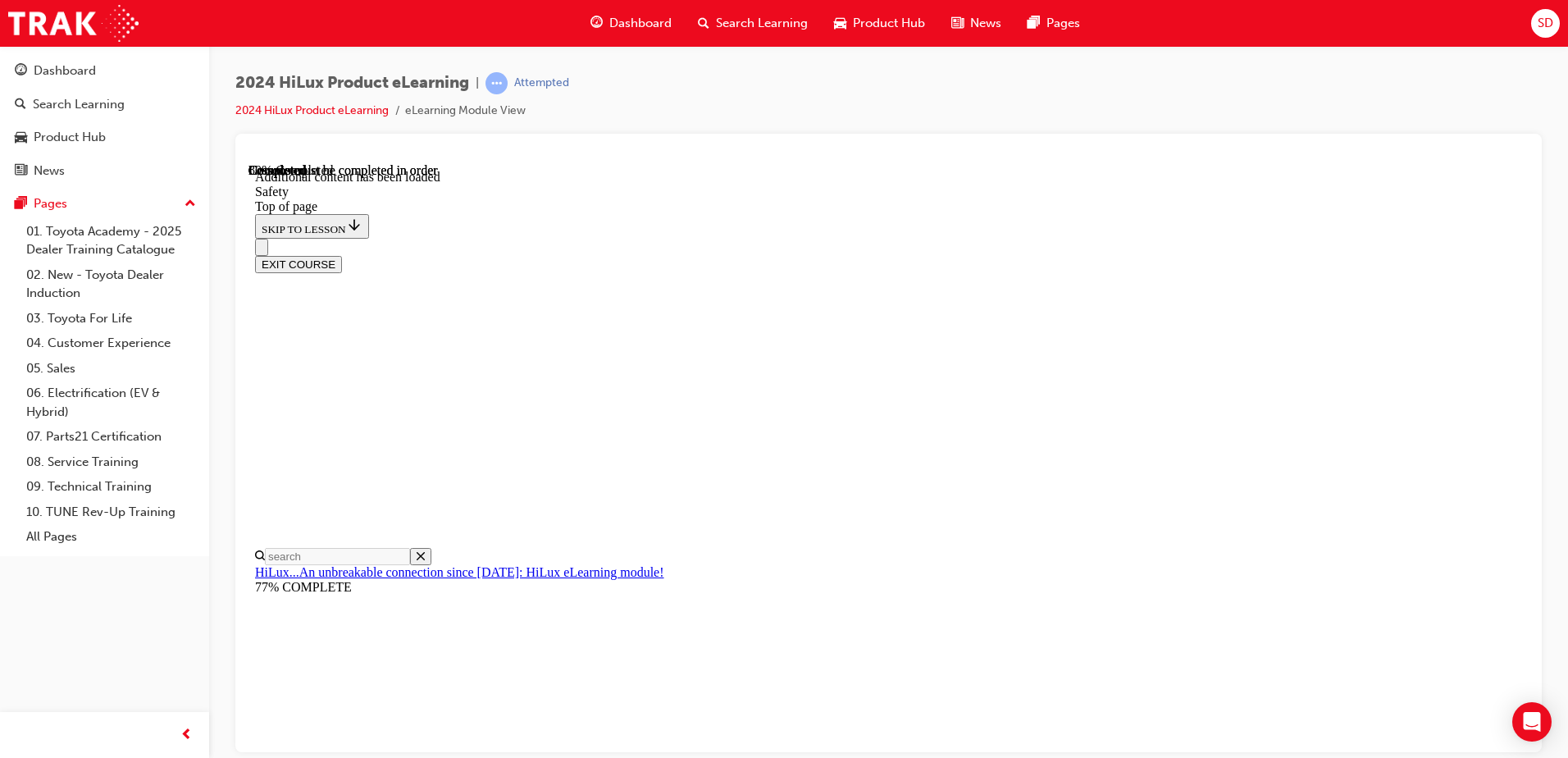
scroll to position [3296, 0]
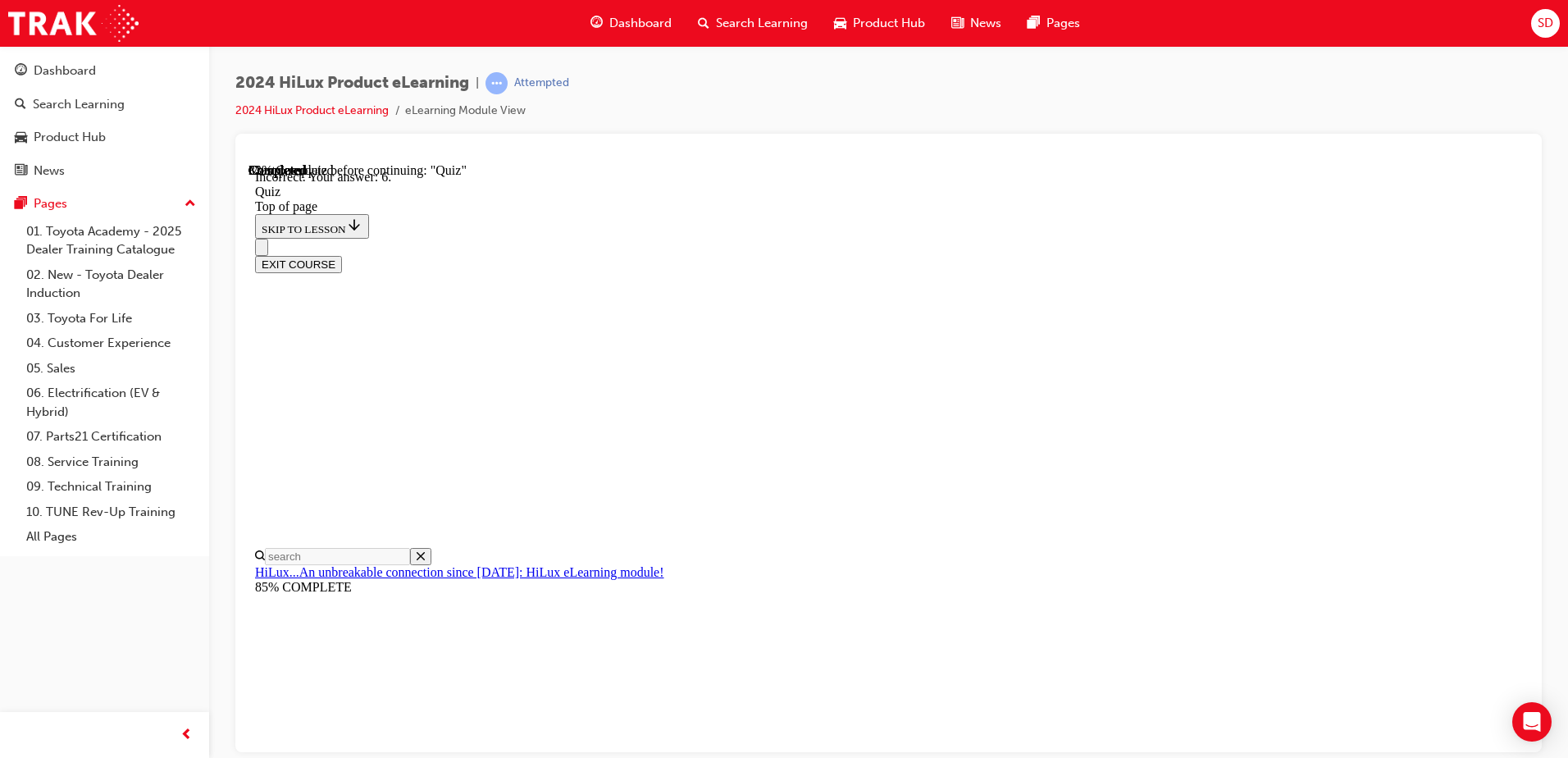
scroll to position [137, 0]
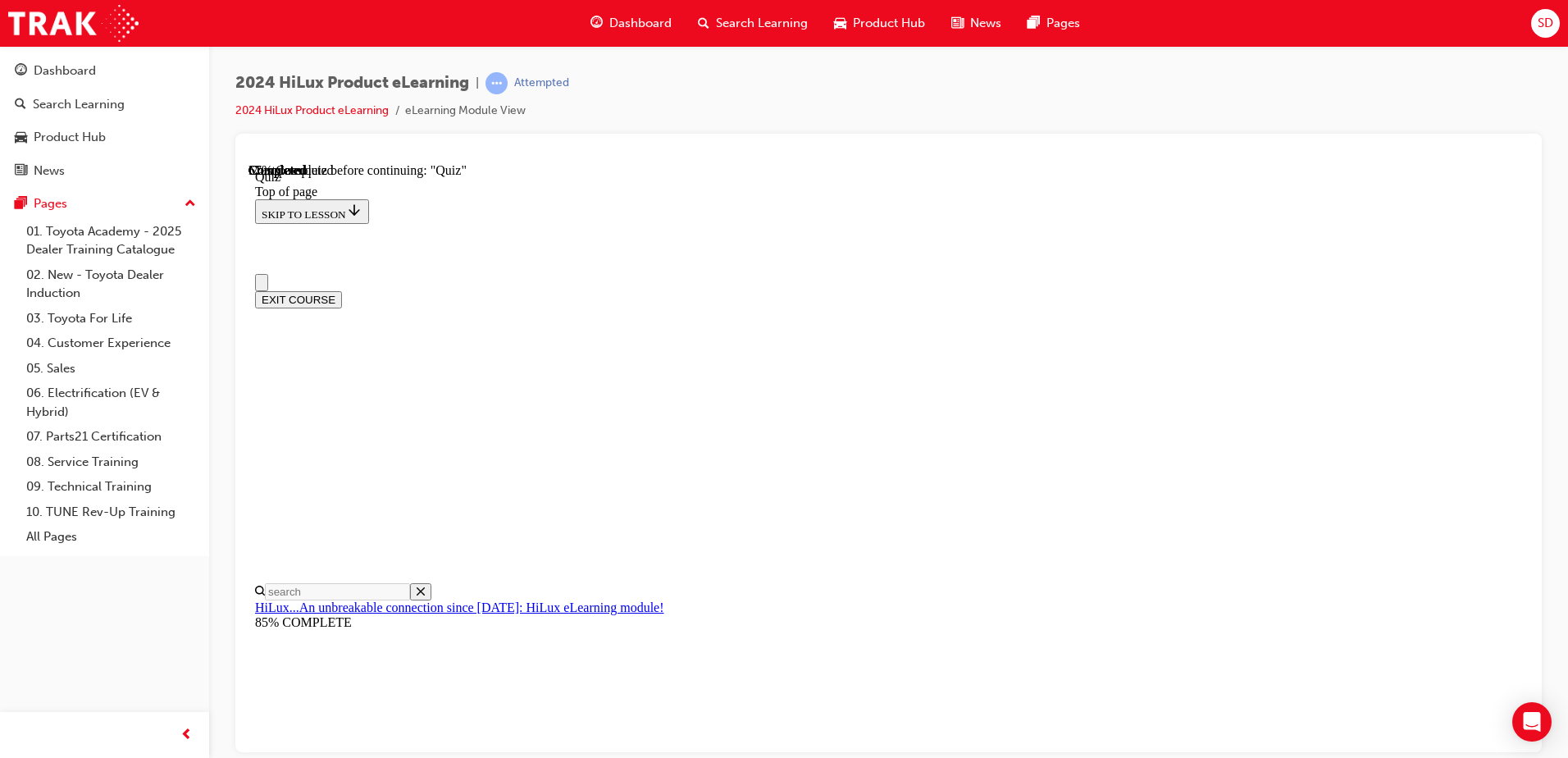
scroll to position [0, 0]
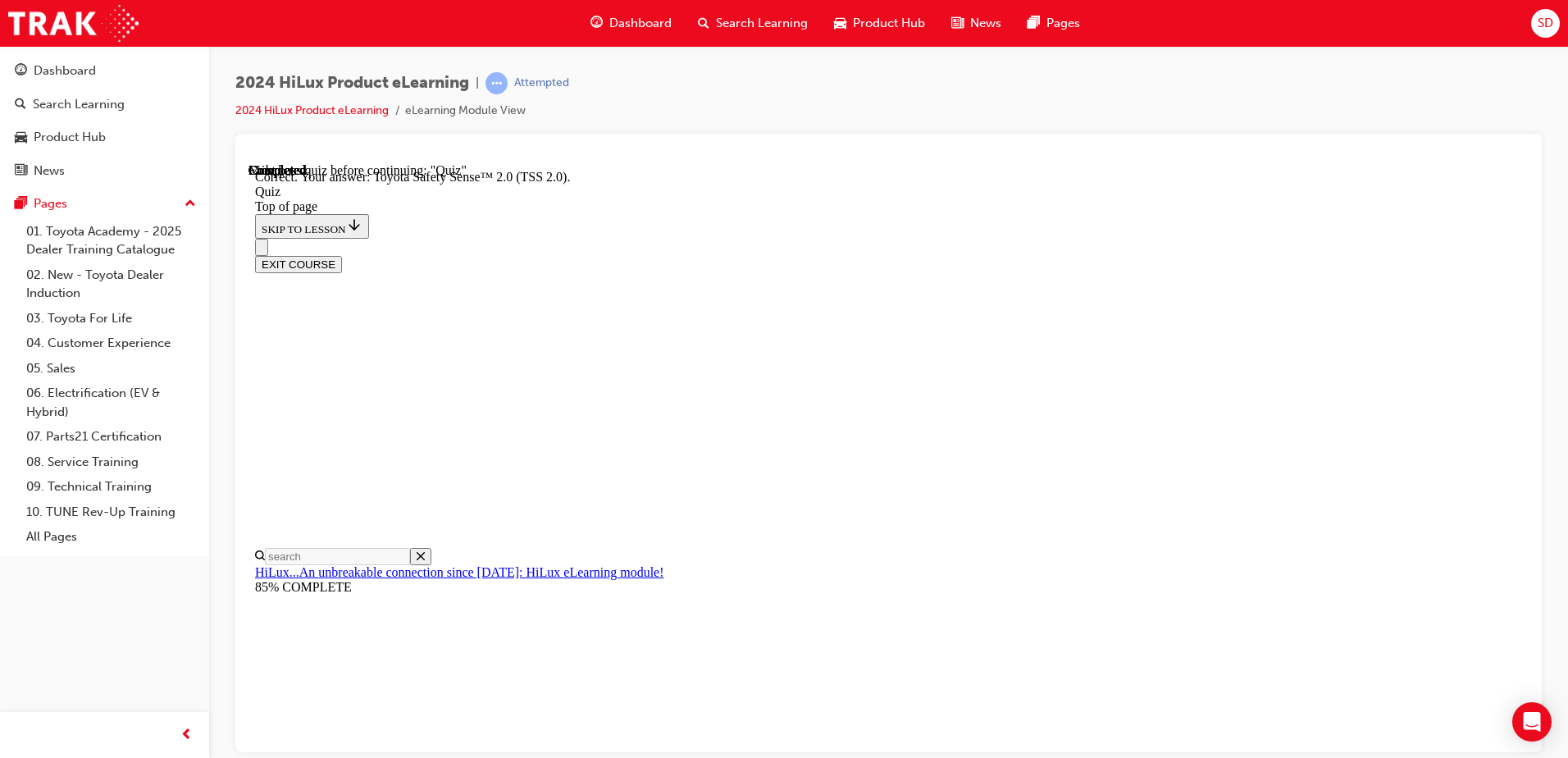
scroll to position [257, 0]
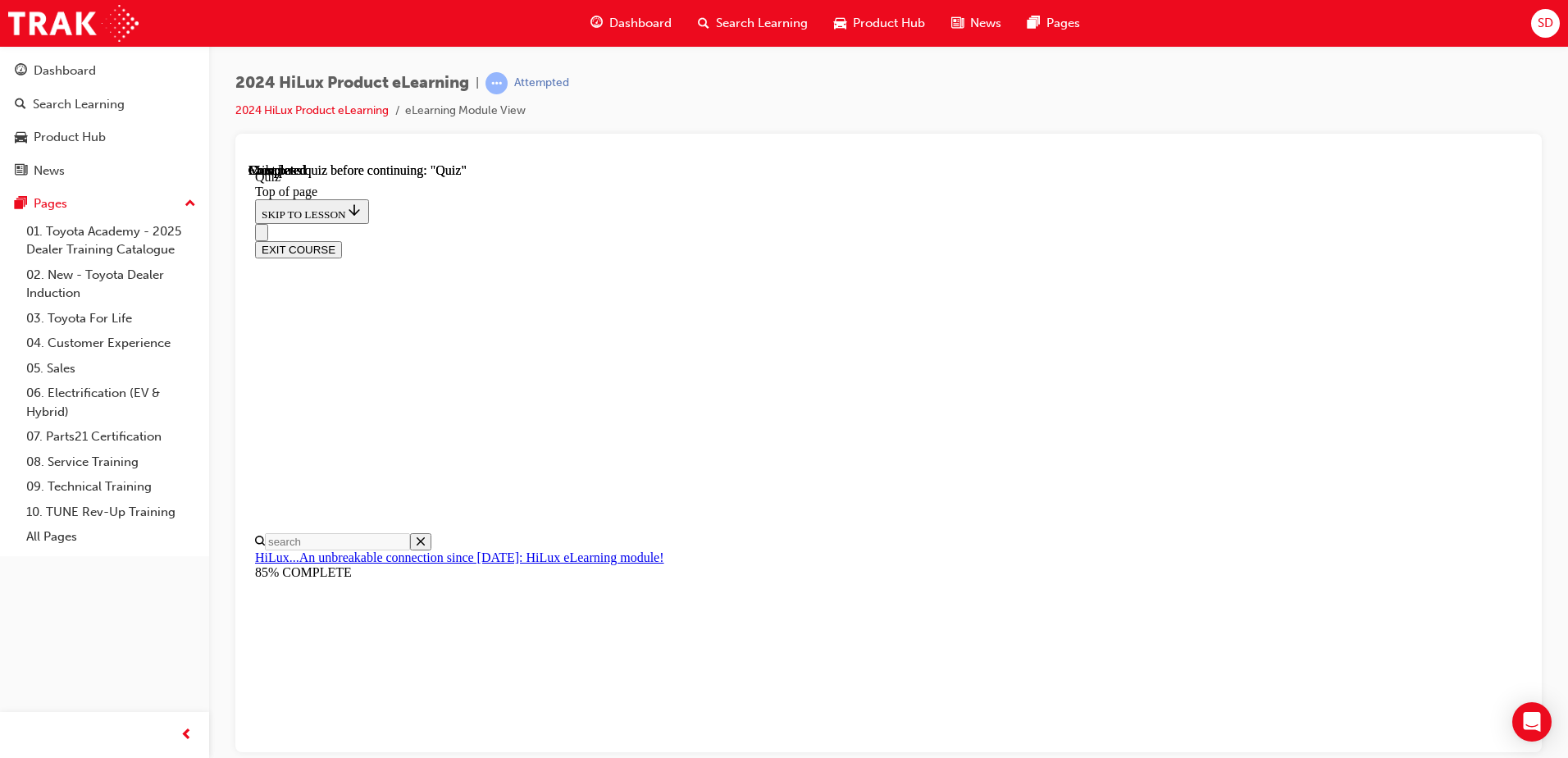
scroll to position [299, 0]
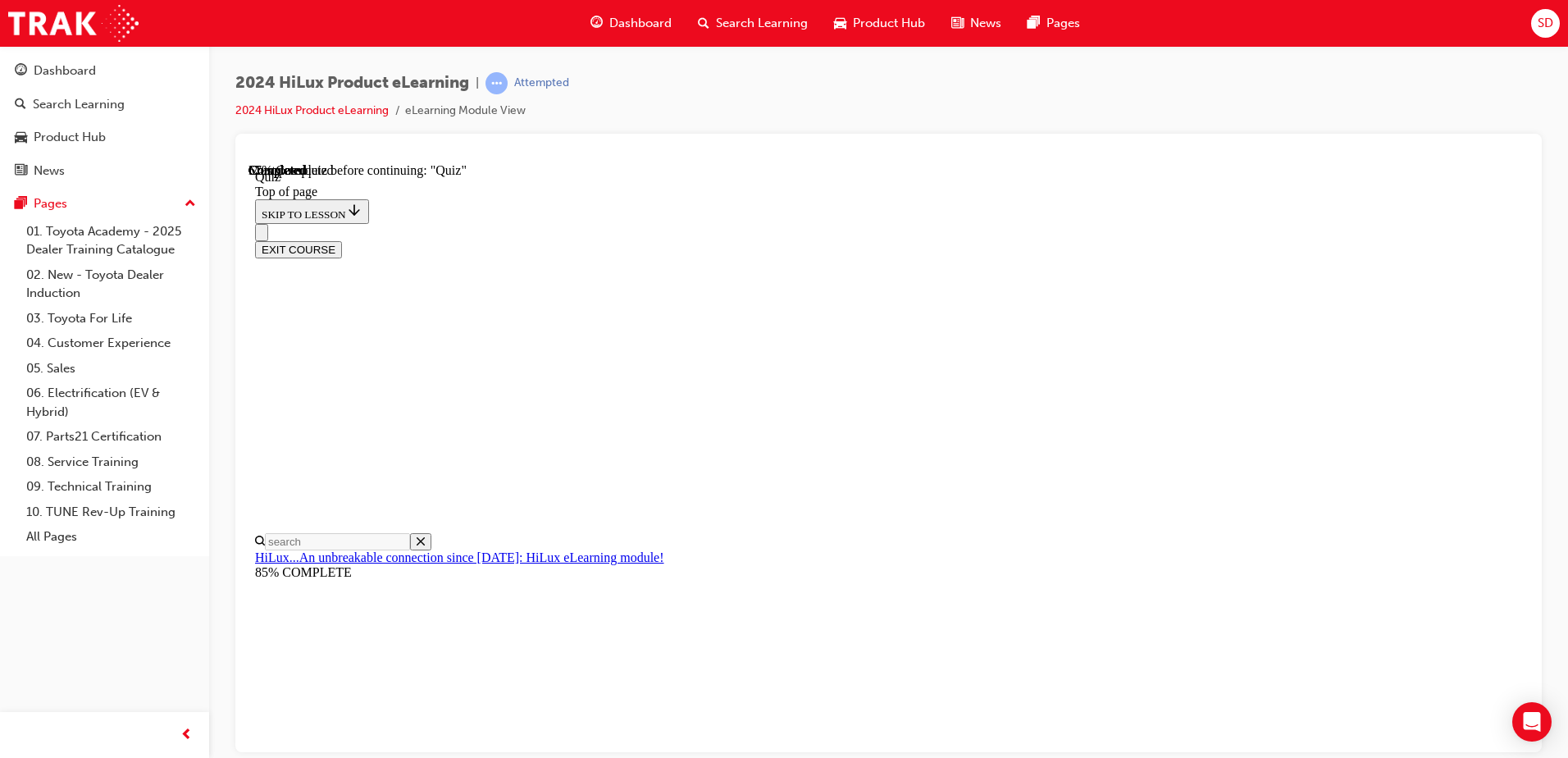
scroll to position [164, 0]
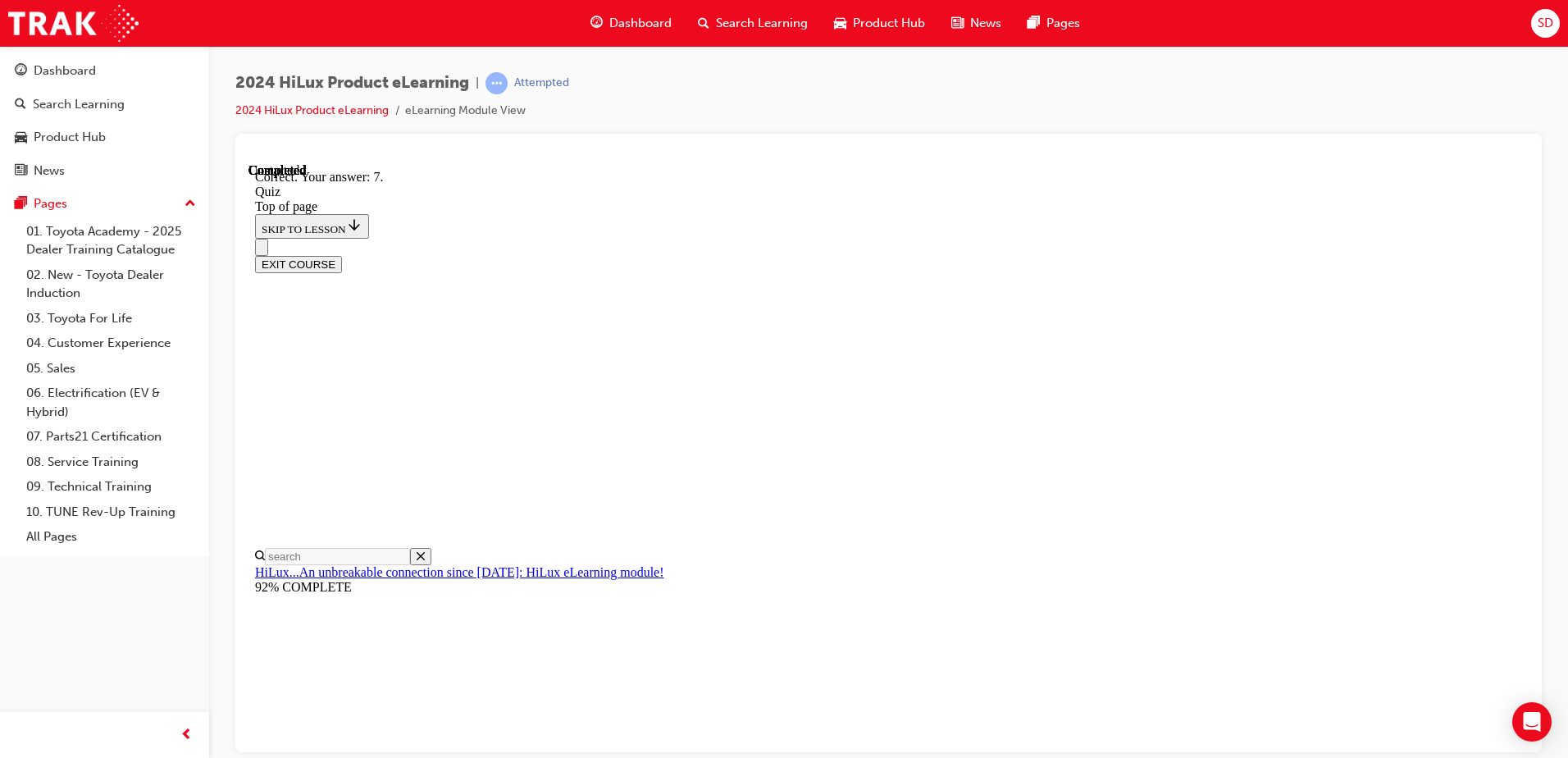
scroll to position [254, 0]
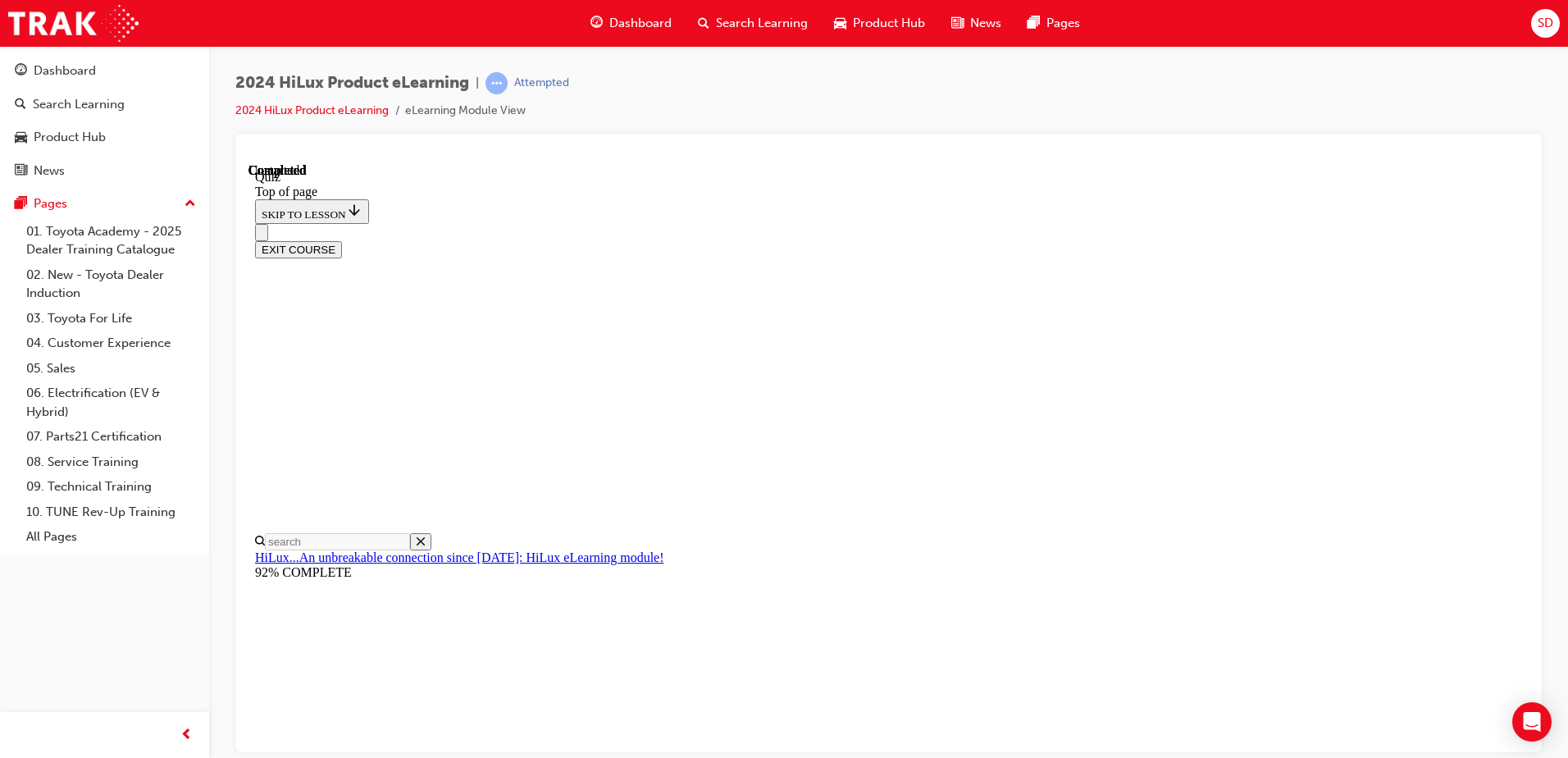
scroll to position [299, 0]
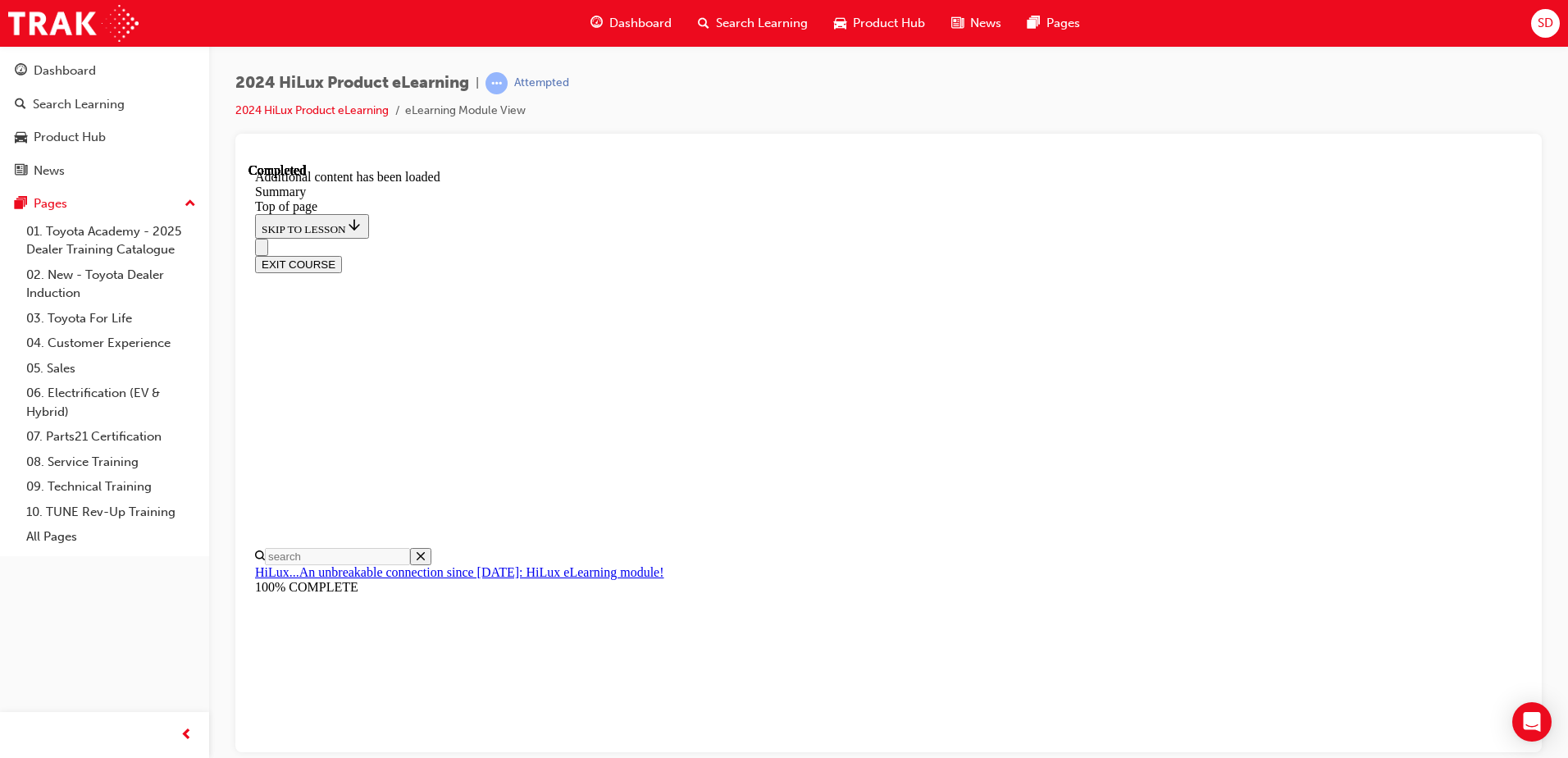
scroll to position [1626, 0]
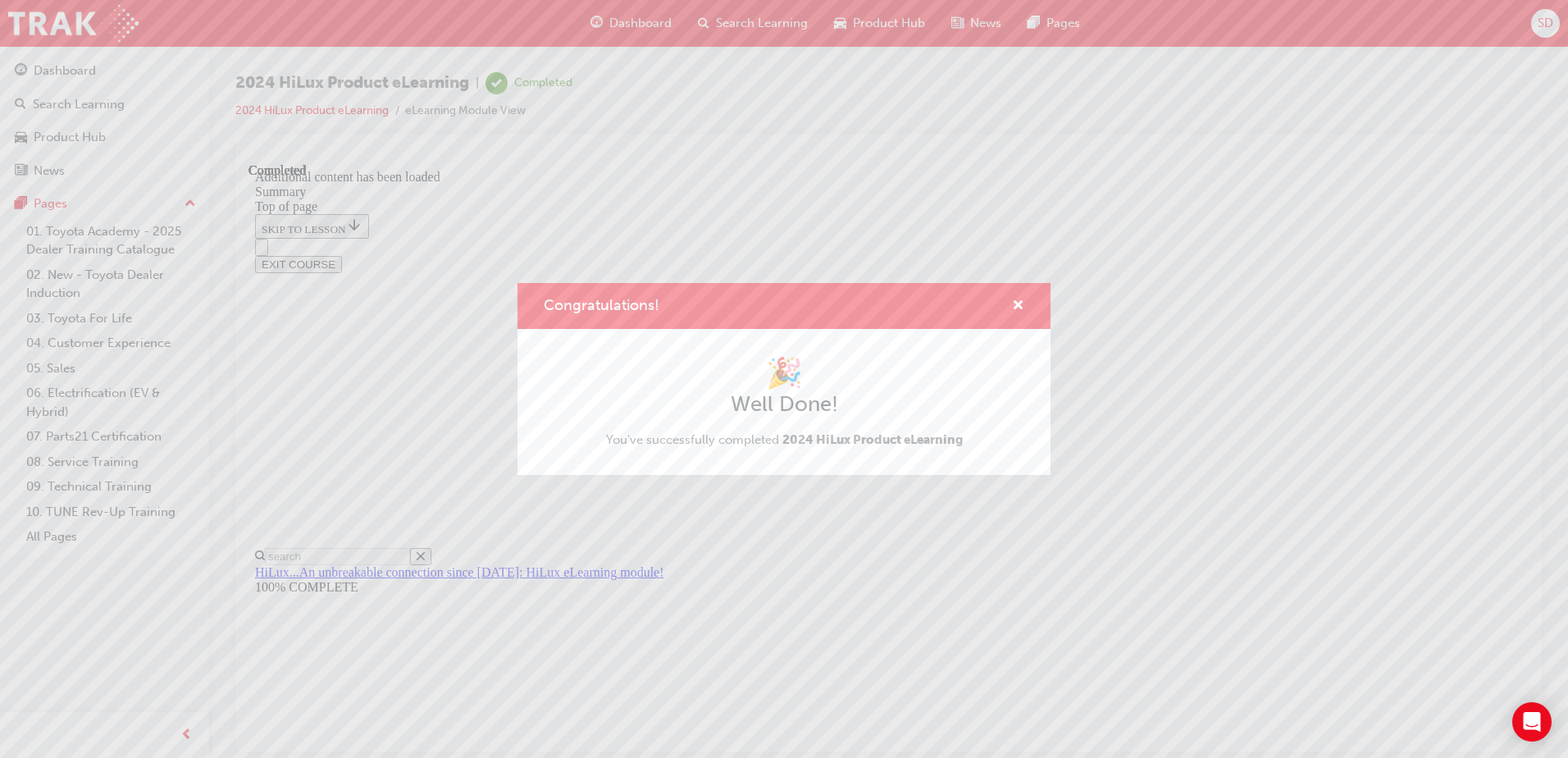
click at [1026, 306] on div "Congratulations!" at bounding box center [783, 306] width 533 height 47
click at [1018, 306] on span "cross-icon" at bounding box center [1018, 306] width 13 height 14
